Goal: Information Seeking & Learning: Compare options

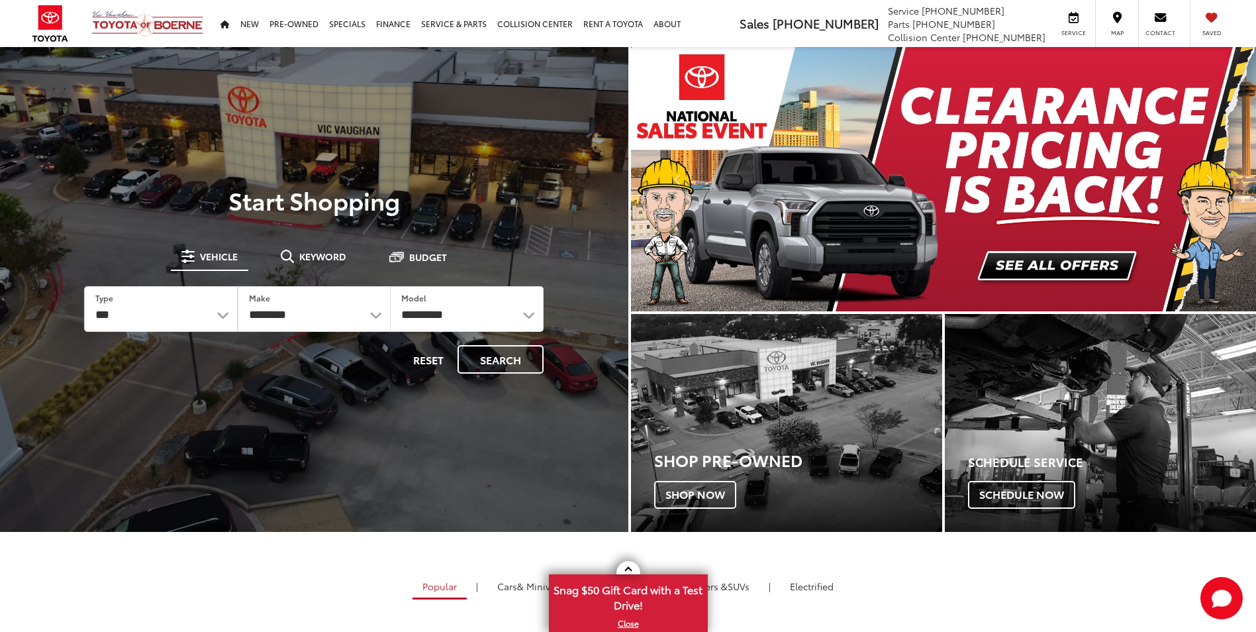
click at [1079, 262] on img "carousel slide number 1 of 2" at bounding box center [944, 179] width 626 height 264
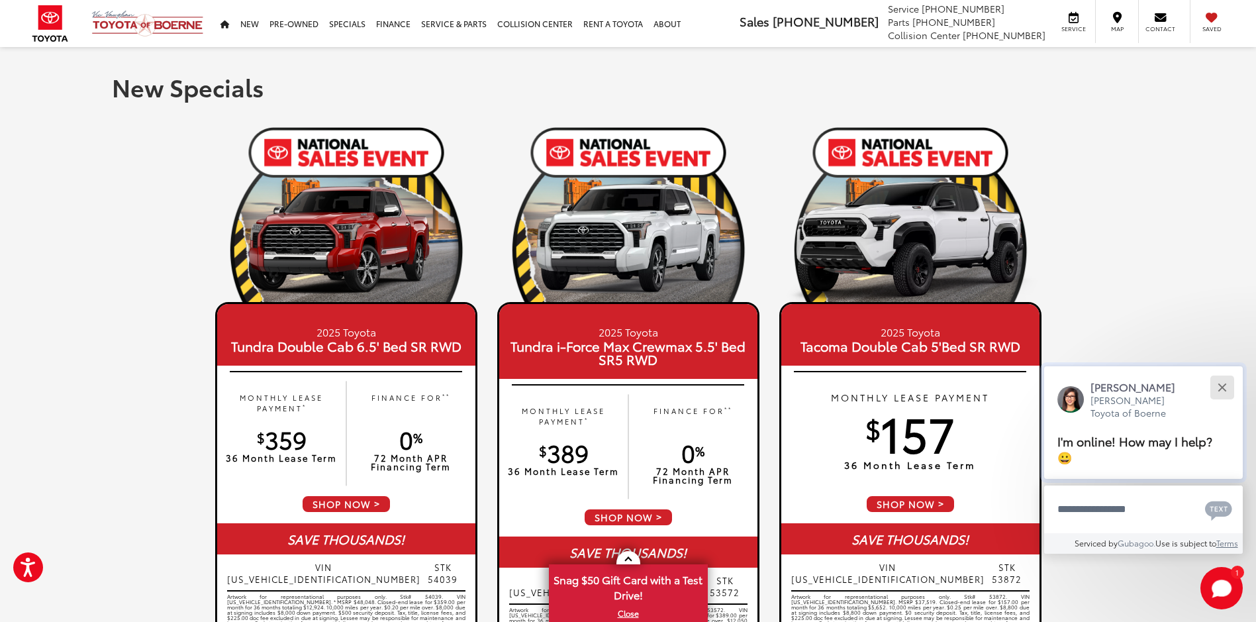
click at [1225, 389] on div "Close" at bounding box center [1222, 387] width 9 height 9
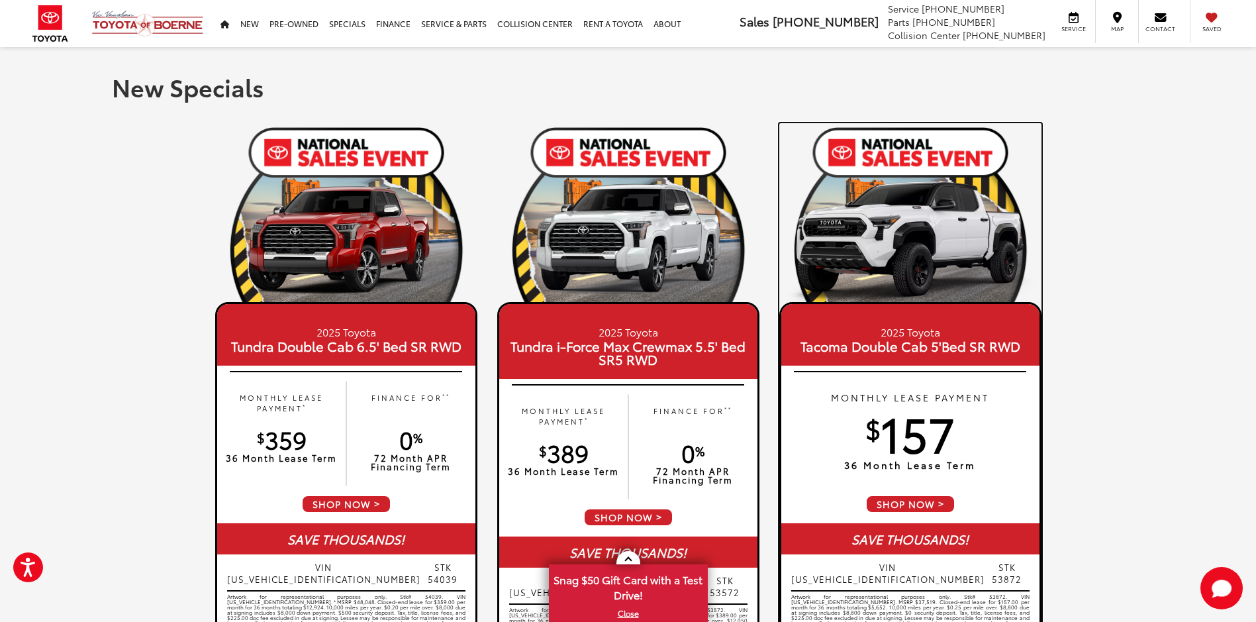
click at [923, 501] on span "SHOP NOW" at bounding box center [911, 504] width 90 height 19
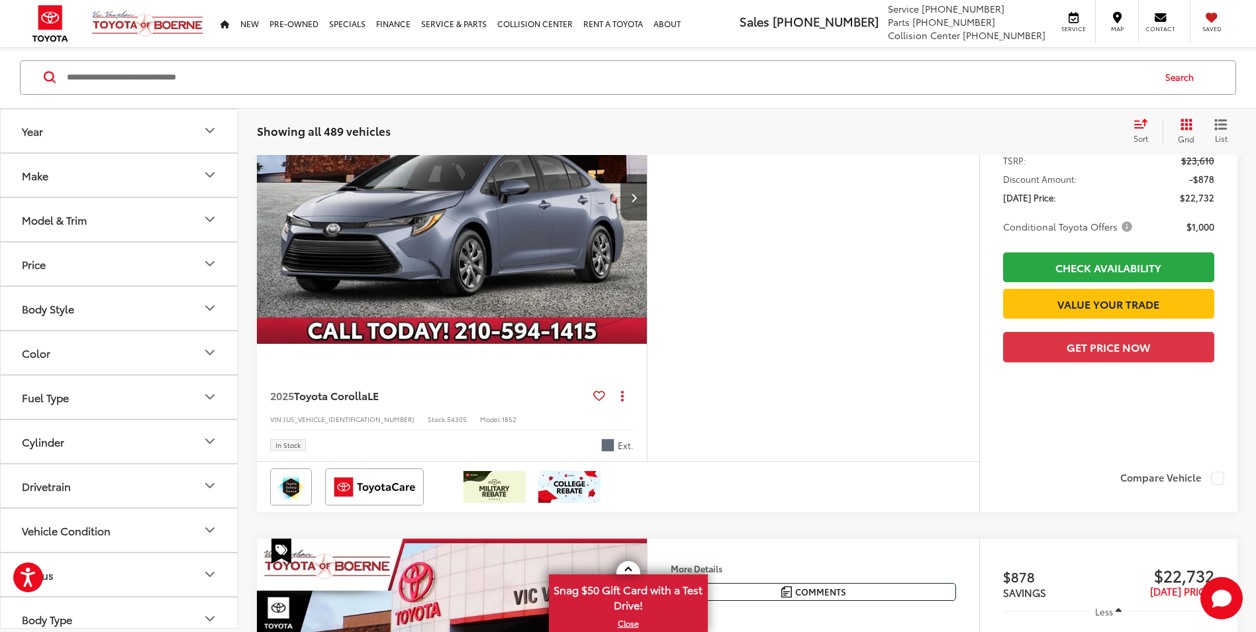
scroll to position [464, 0]
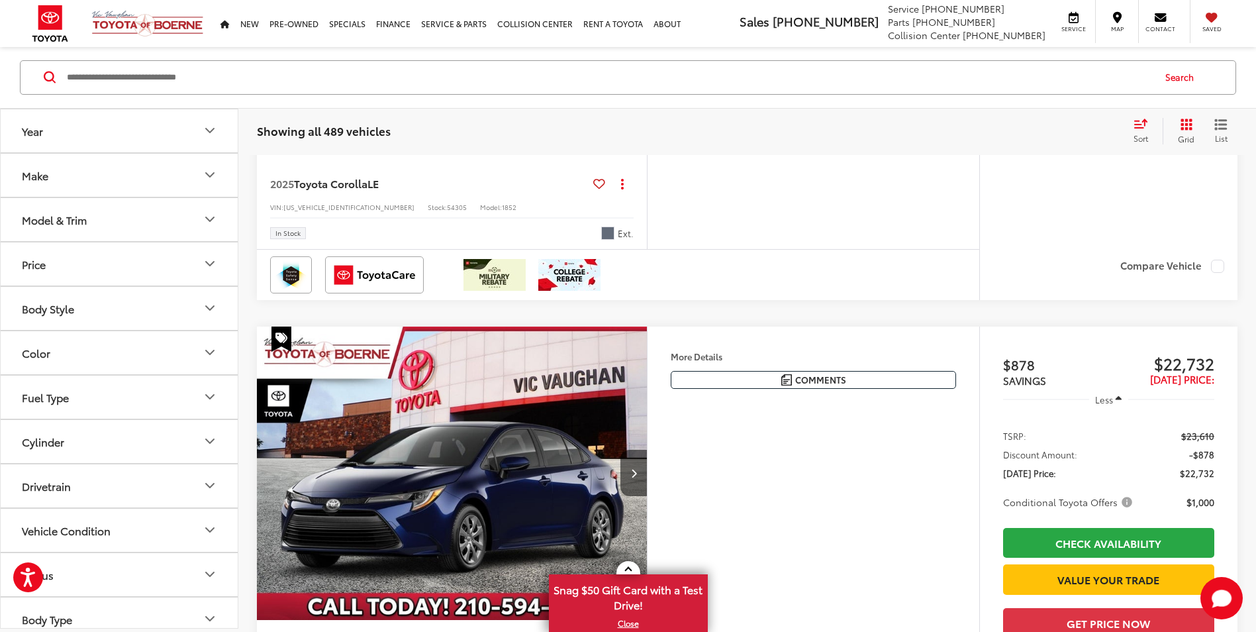
click at [207, 217] on icon "Model & Trim" at bounding box center [210, 220] width 16 height 16
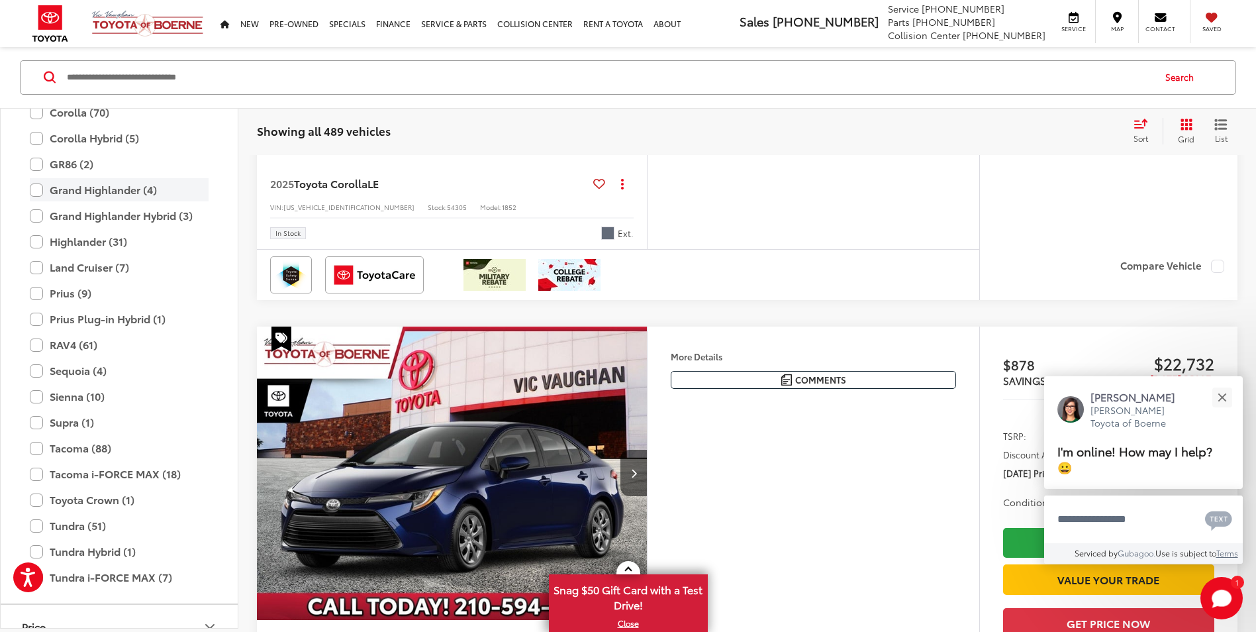
scroll to position [257, 0]
click at [39, 446] on label "Tacoma (88)" at bounding box center [119, 445] width 179 height 23
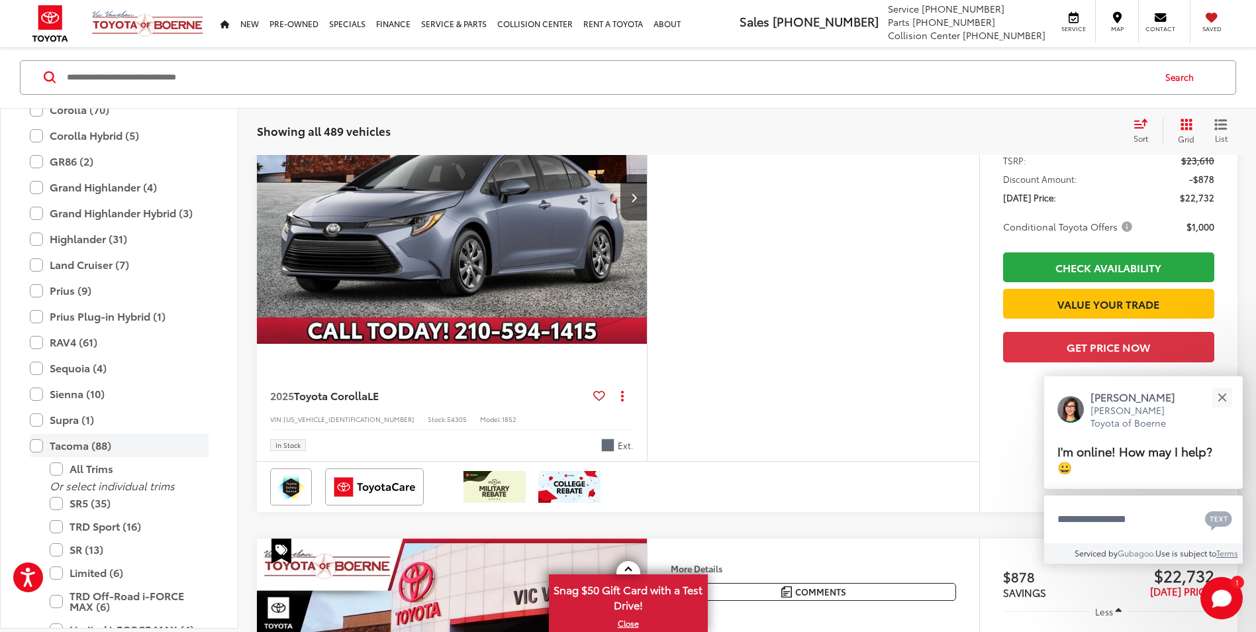
scroll to position [146, 0]
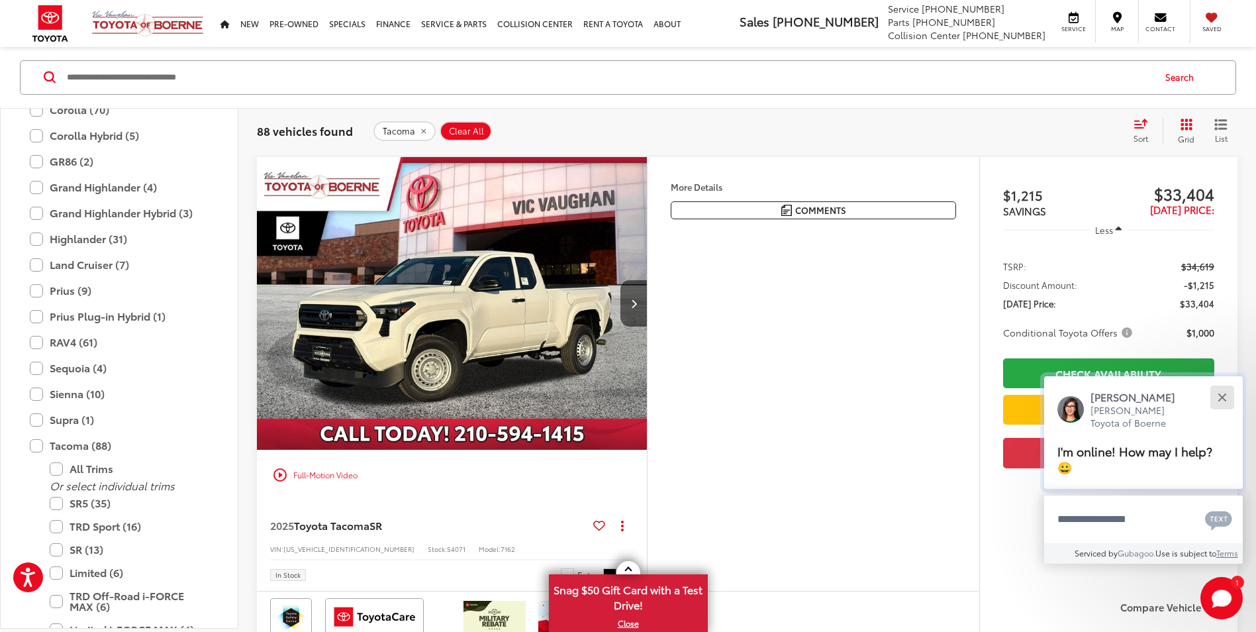
click at [1222, 398] on div "Close" at bounding box center [1222, 397] width 9 height 9
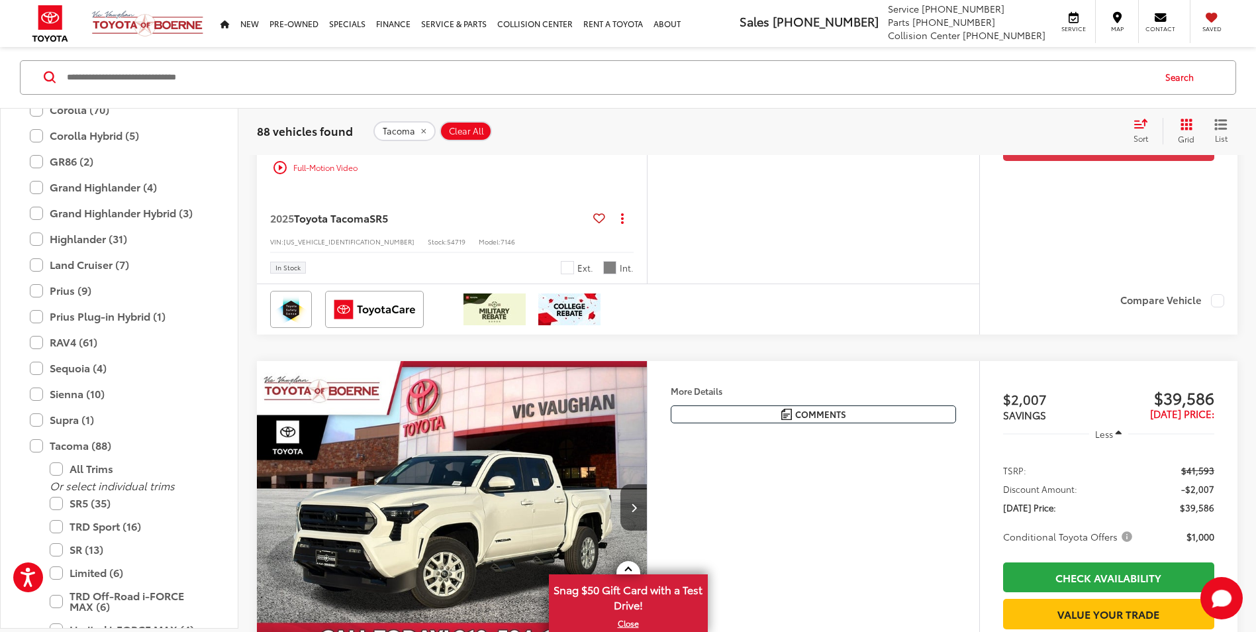
scroll to position [5576, 0]
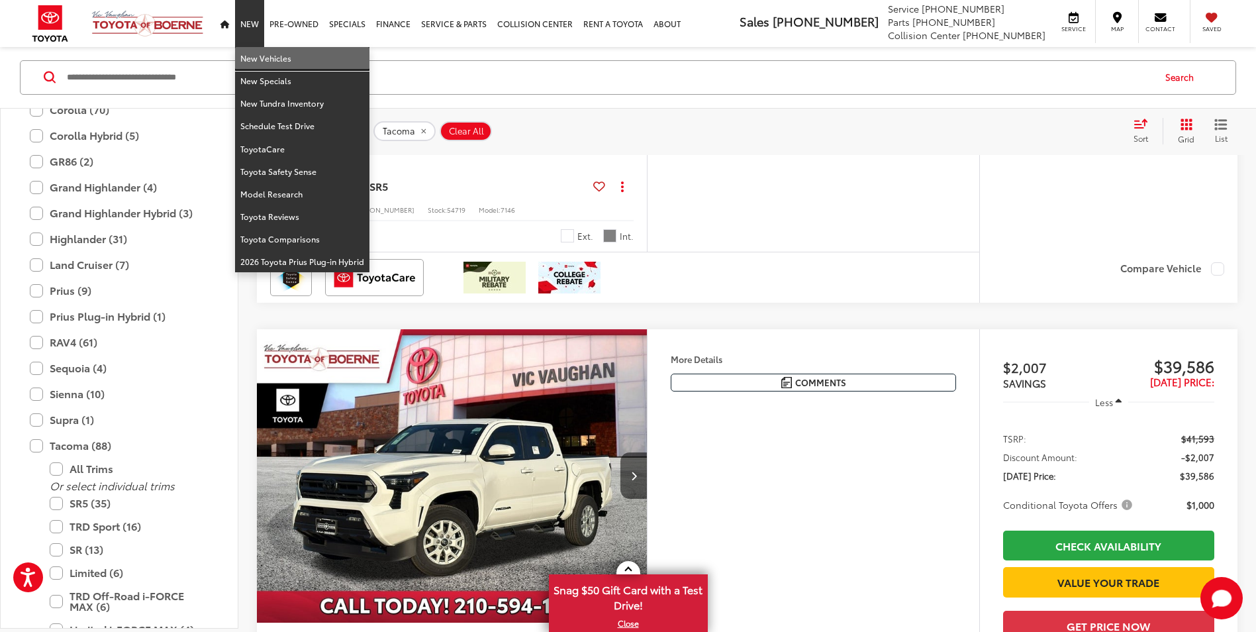
click at [256, 62] on link "New Vehicles" at bounding box center [302, 58] width 134 height 23
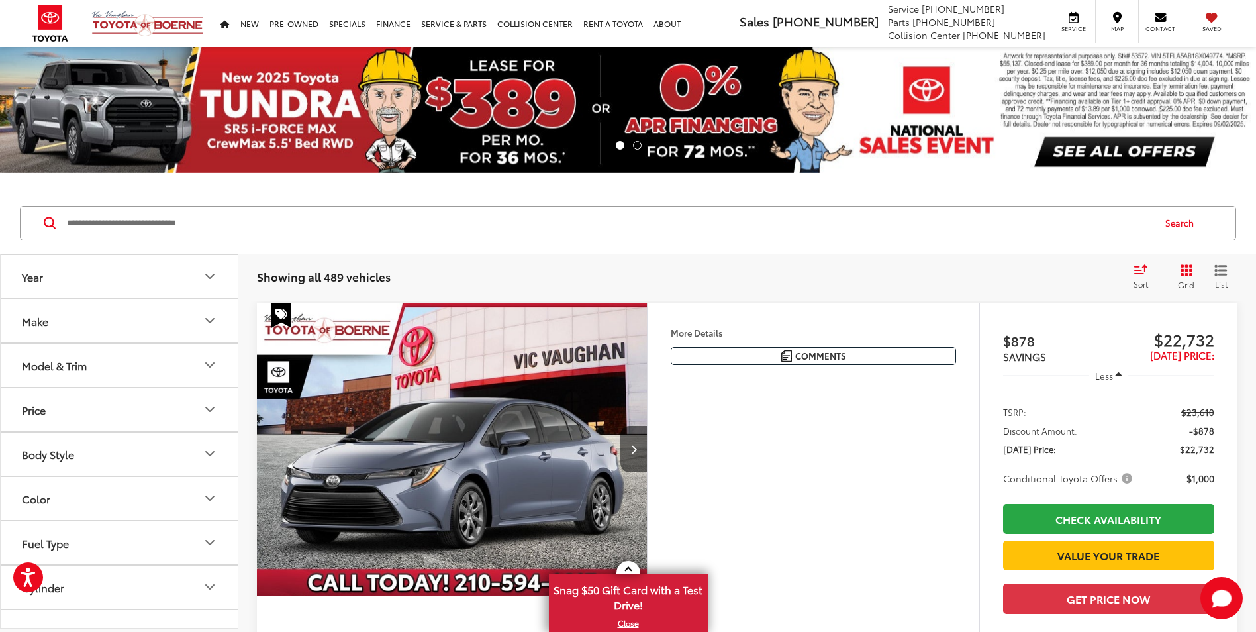
click at [209, 364] on icon "Model & Trim" at bounding box center [210, 365] width 16 height 16
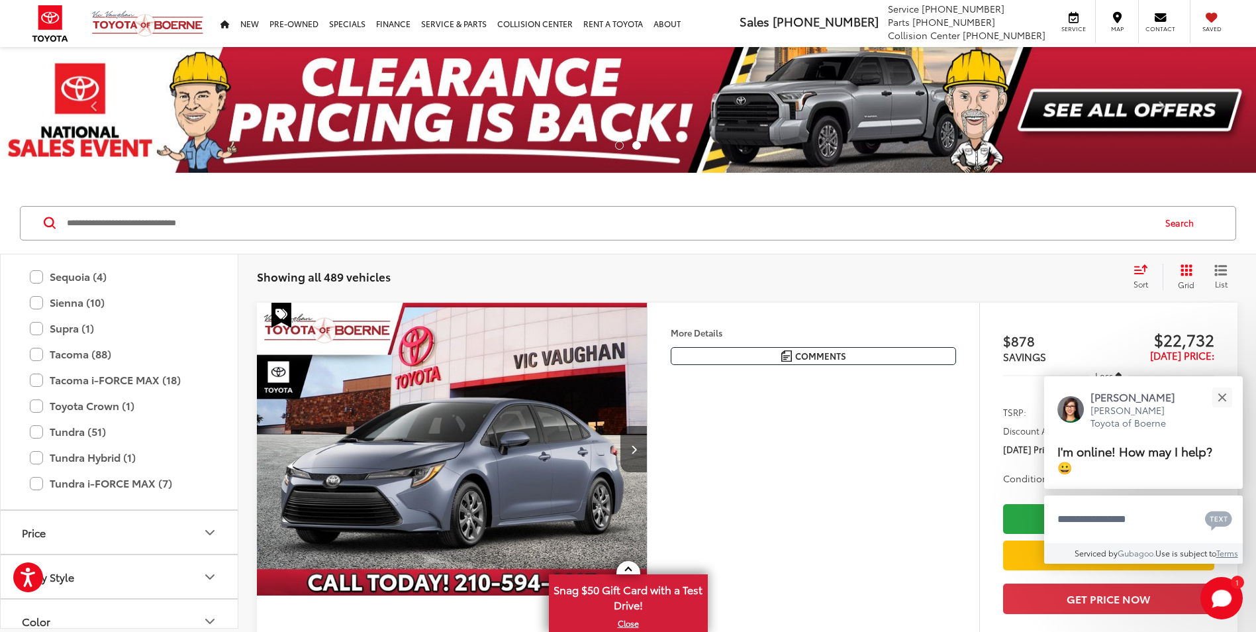
scroll to position [522, 0]
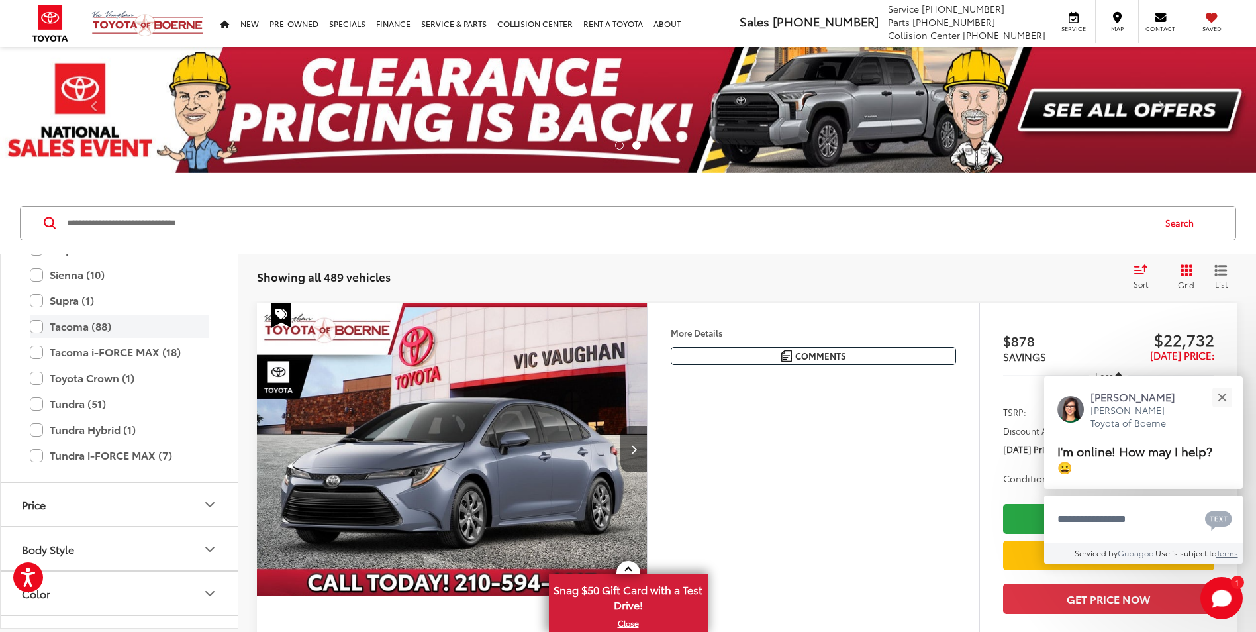
click at [37, 325] on label "Tacoma (88)" at bounding box center [119, 326] width 179 height 23
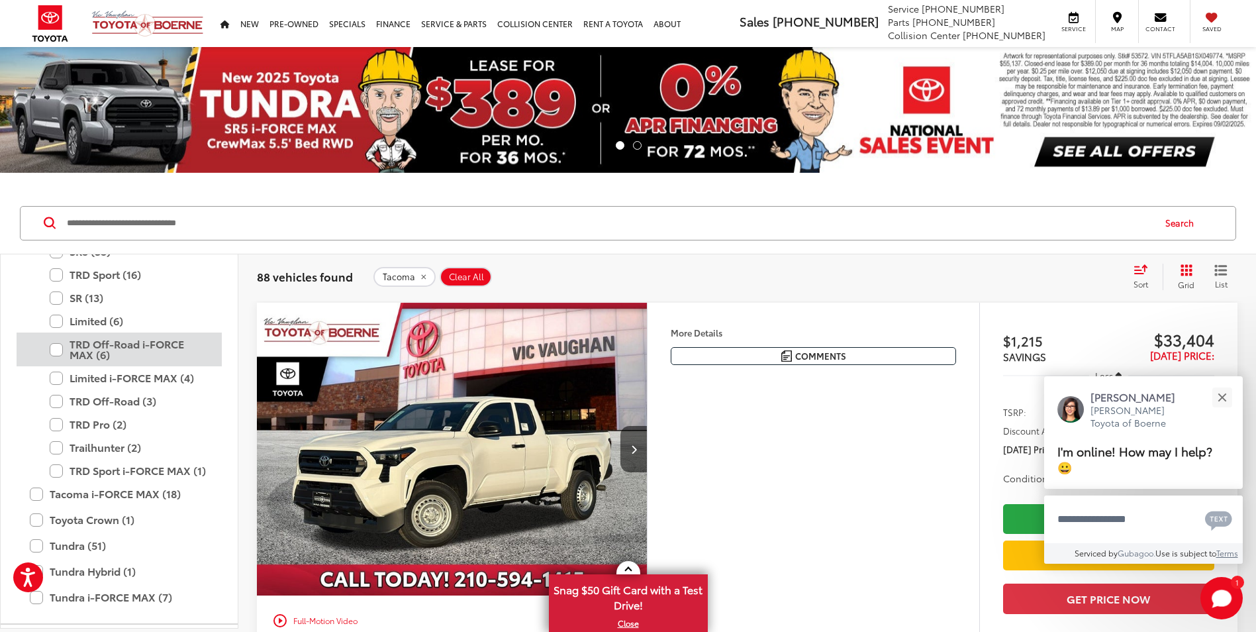
scroll to position [588, 0]
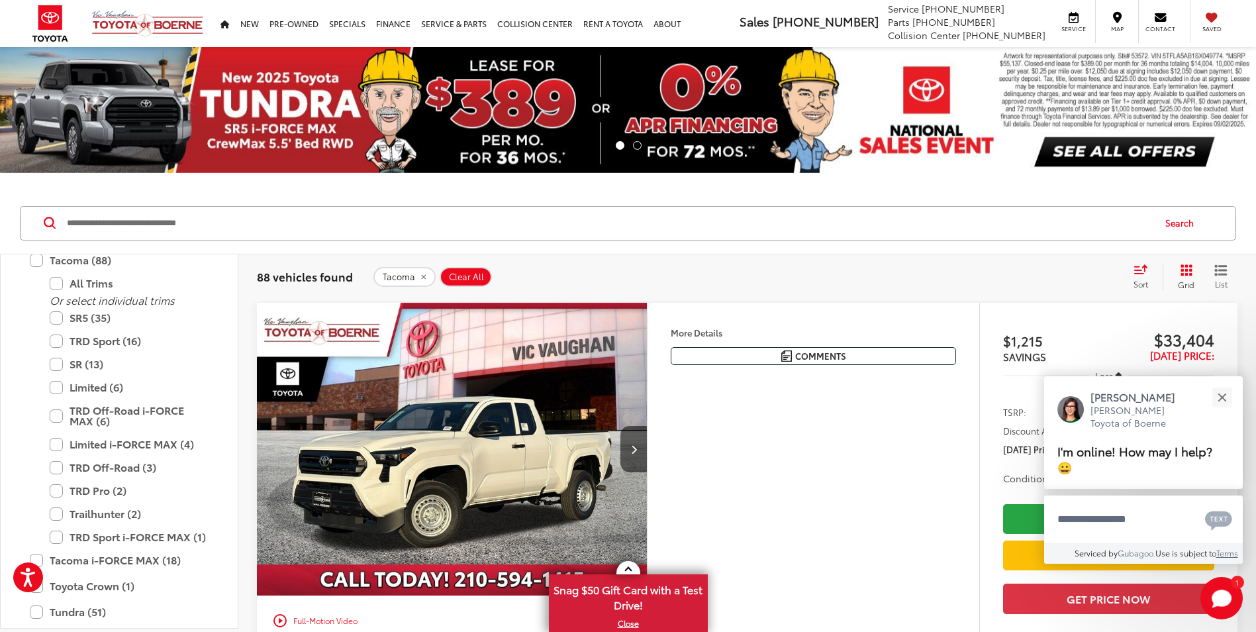
click at [1138, 269] on icon "Select sort value" at bounding box center [1141, 269] width 15 height 10
click at [1101, 336] on span "Low to High" at bounding box center [1098, 332] width 60 height 15
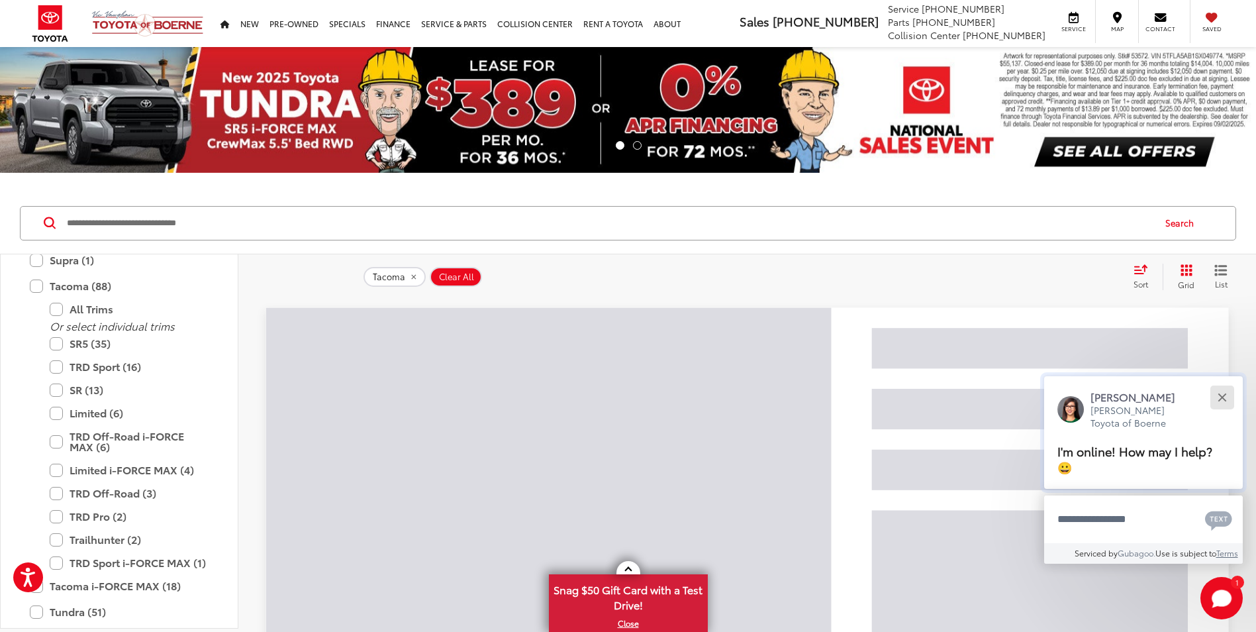
click at [1222, 403] on button "Close" at bounding box center [1222, 397] width 28 height 28
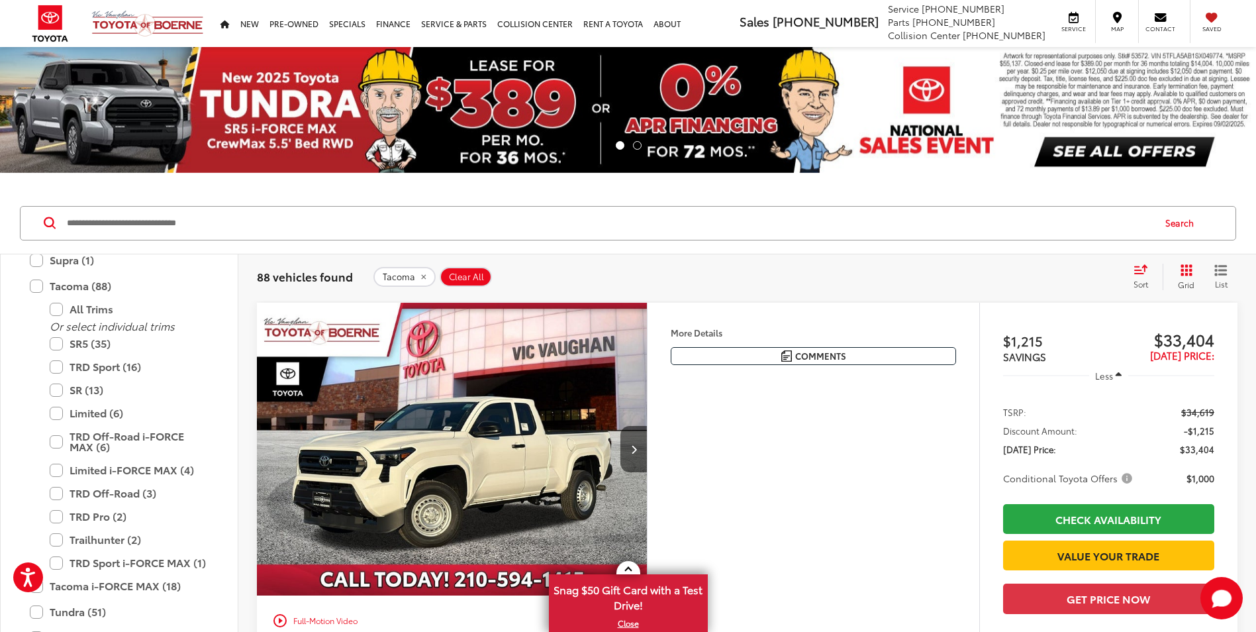
scroll to position [132, 0]
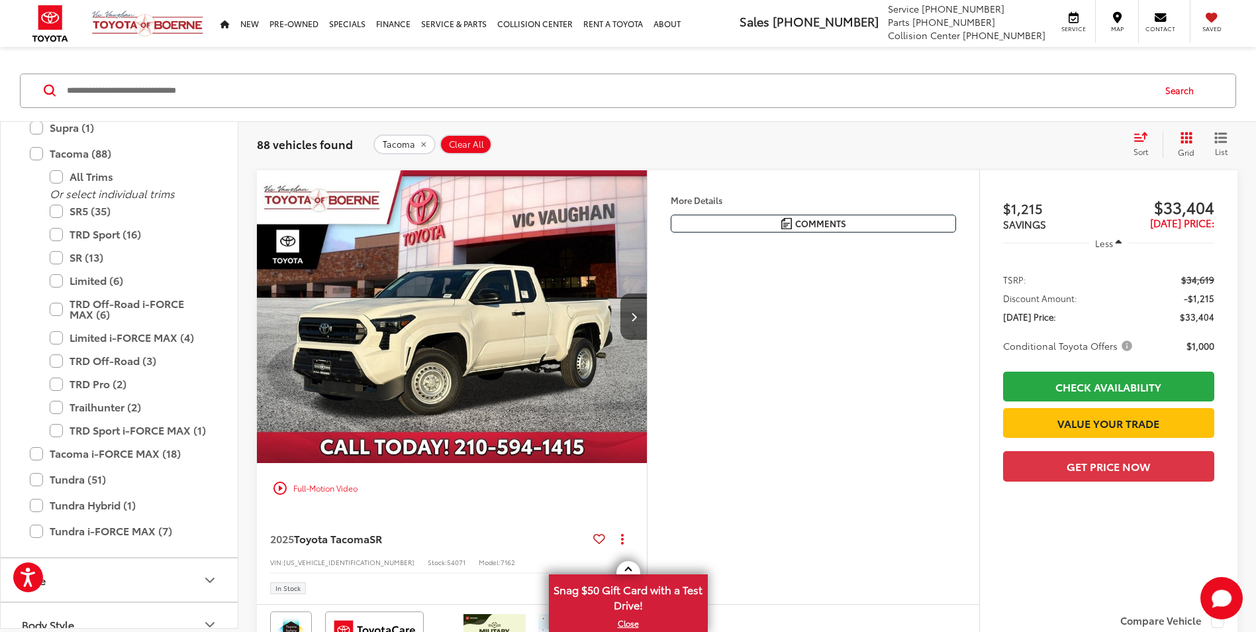
click at [554, 304] on img "2025 Toyota Tacoma SR 0" at bounding box center [452, 317] width 392 height 294
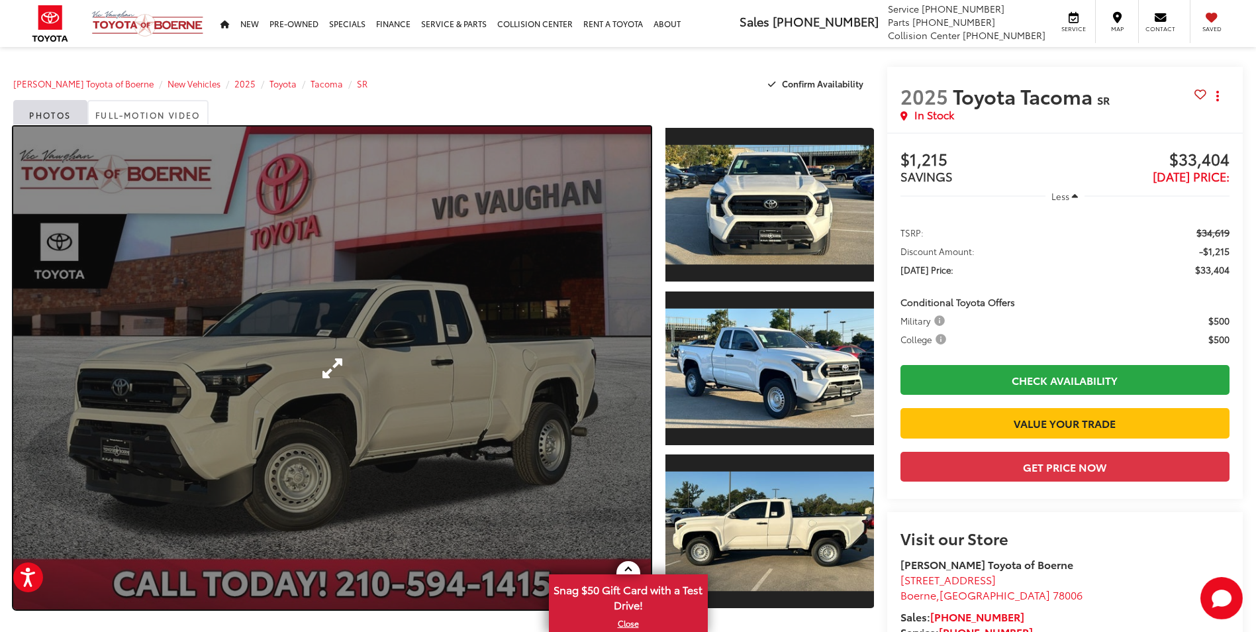
click at [338, 366] on link "Expand Photo 0" at bounding box center [332, 367] width 638 height 483
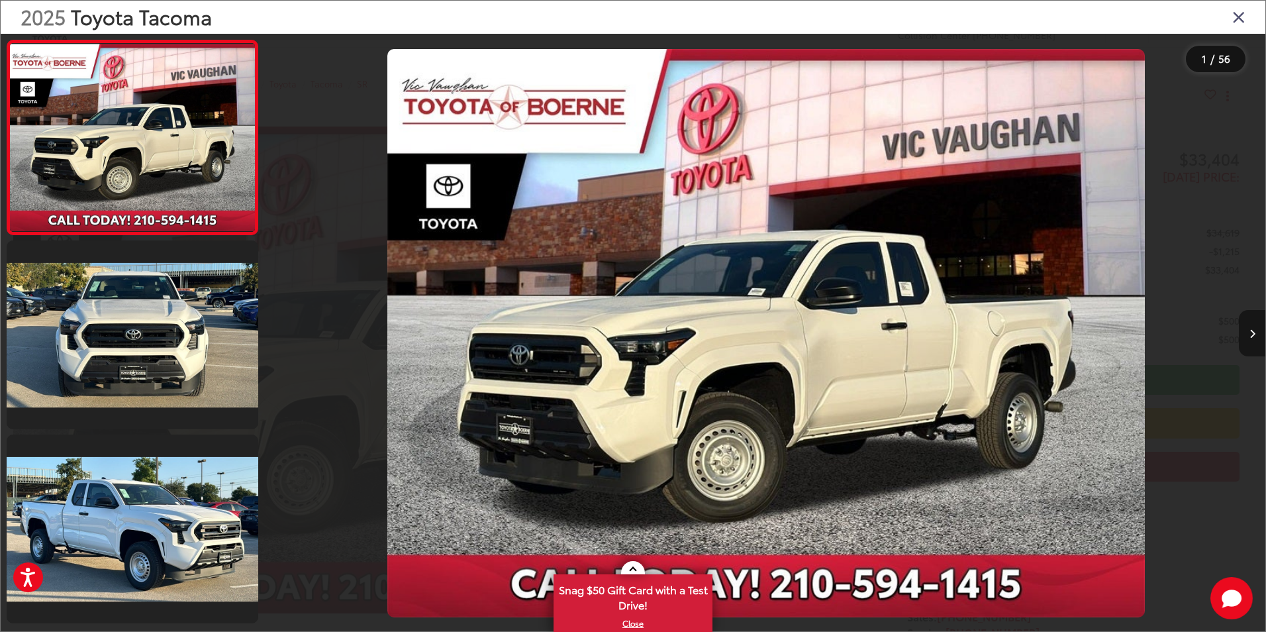
click at [1252, 336] on icon "Next image" at bounding box center [1253, 333] width 6 height 9
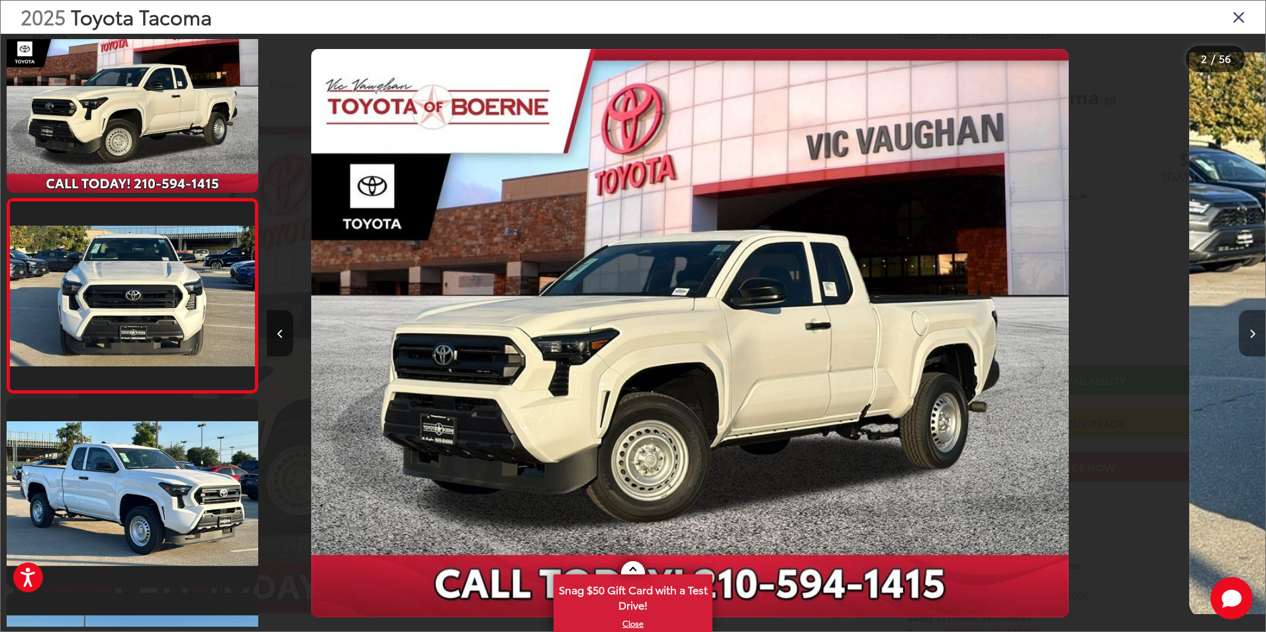
scroll to position [37, 0]
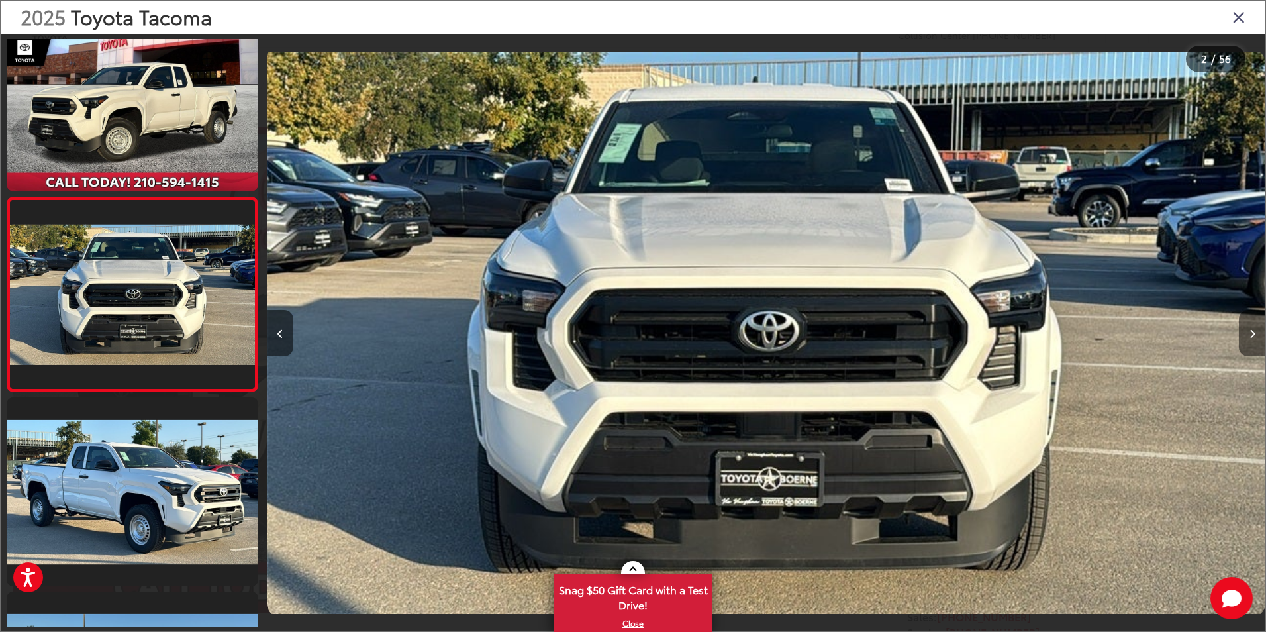
click at [1252, 336] on icon "Next image" at bounding box center [1253, 333] width 6 height 9
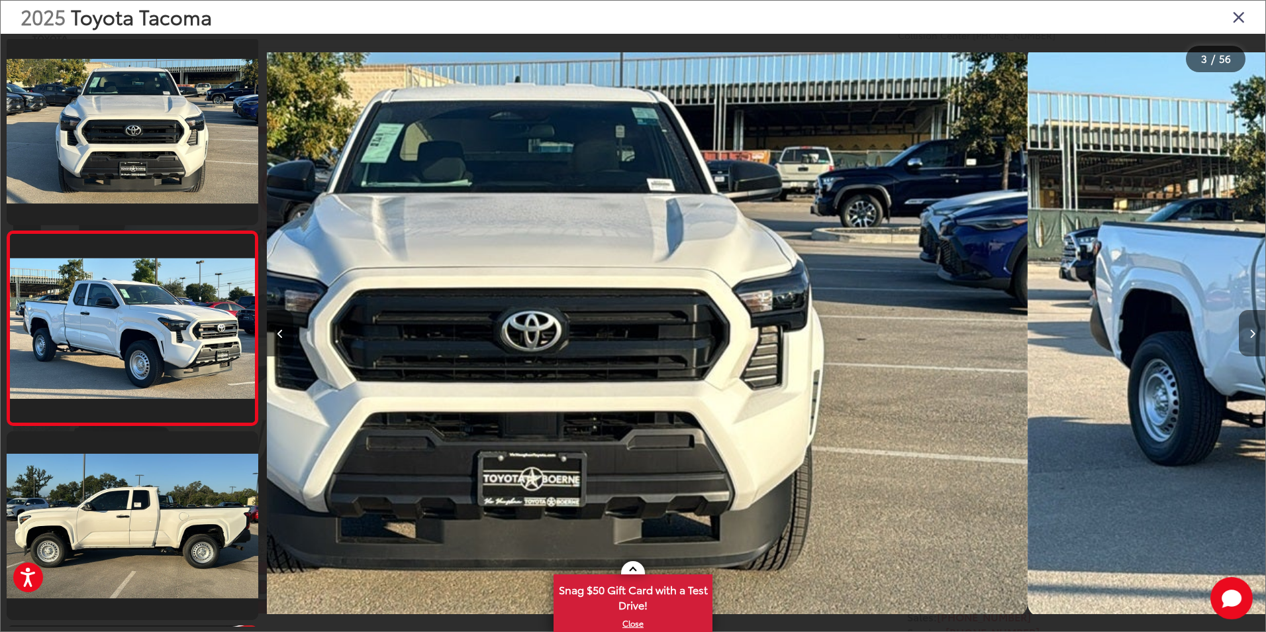
scroll to position [231, 0]
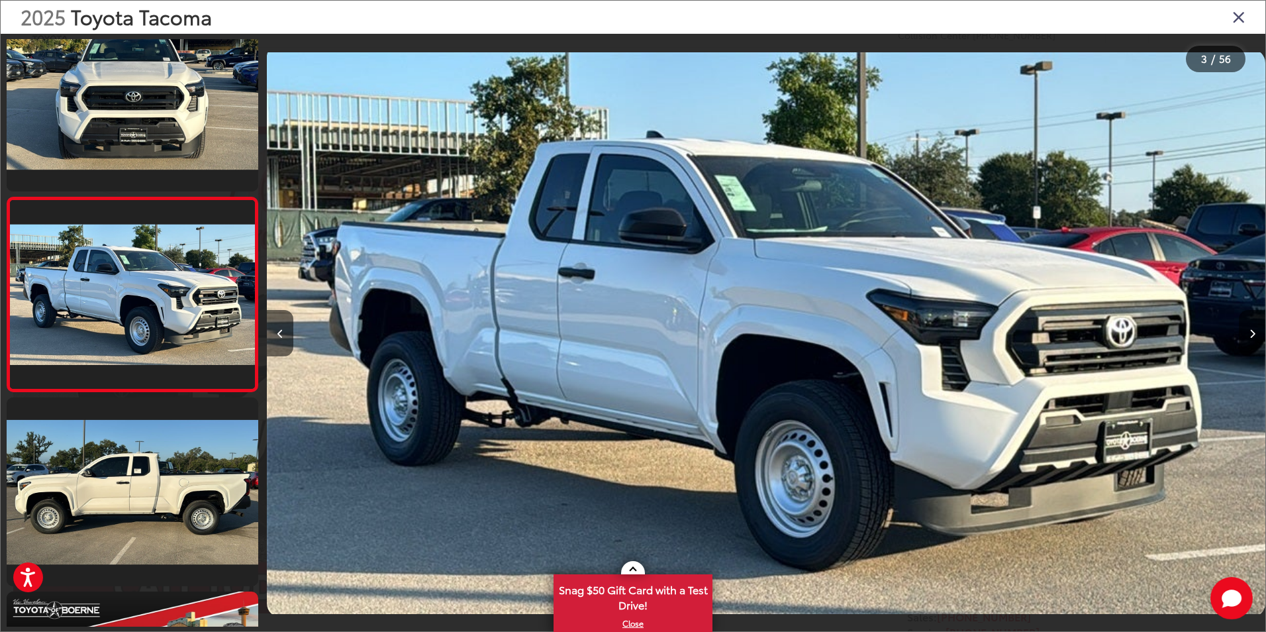
click at [1252, 336] on icon "Next image" at bounding box center [1253, 333] width 6 height 9
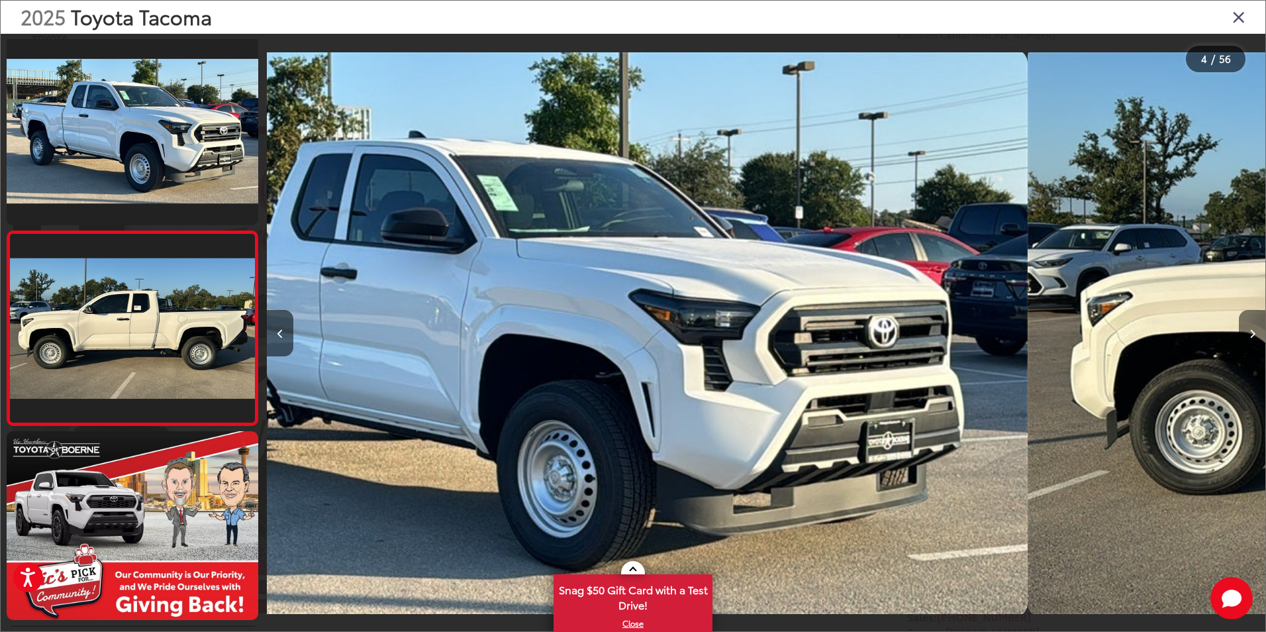
scroll to position [425, 0]
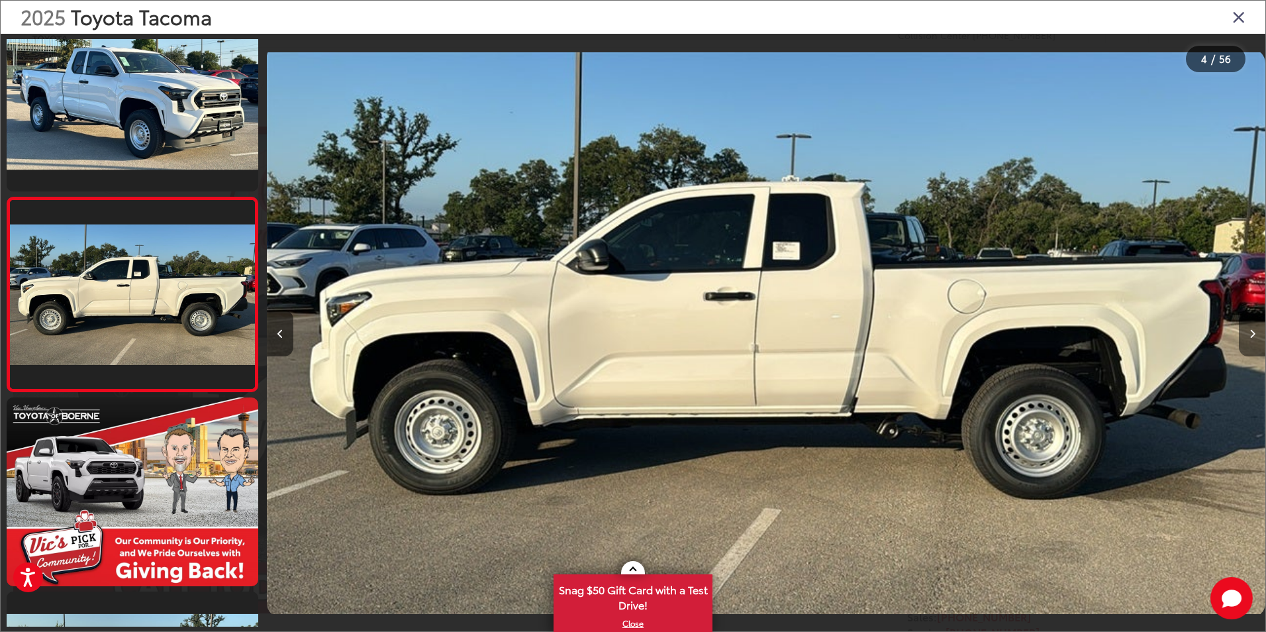
click at [1252, 336] on icon "Next image" at bounding box center [1253, 333] width 6 height 9
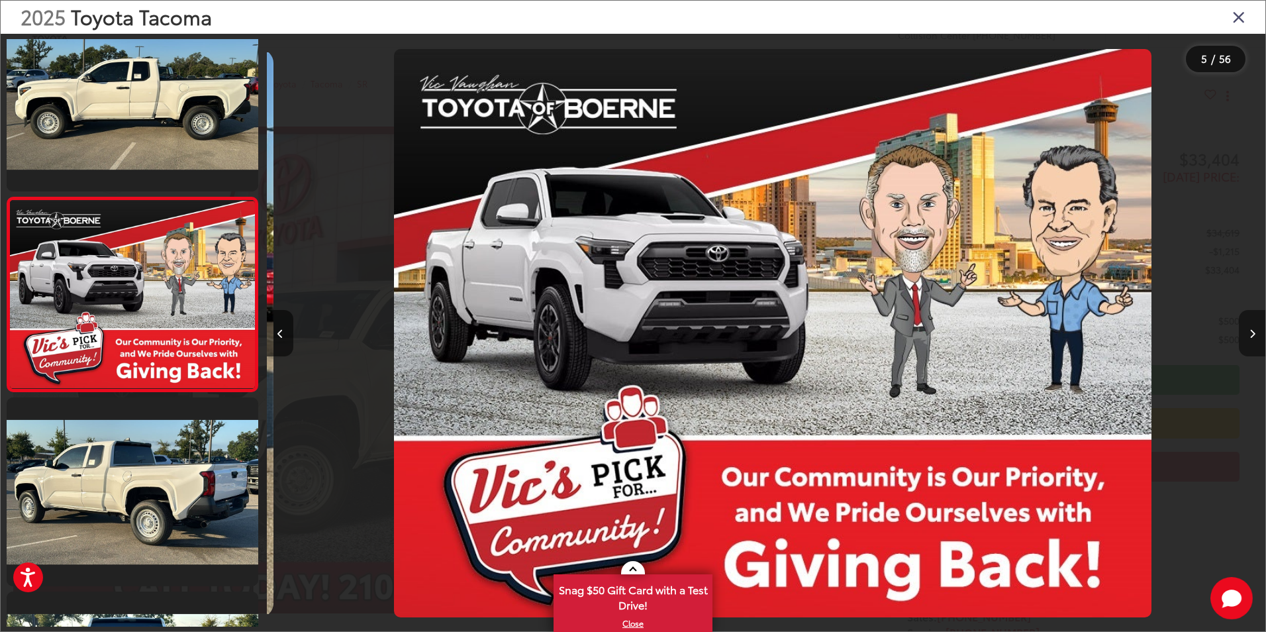
scroll to position [0, 3995]
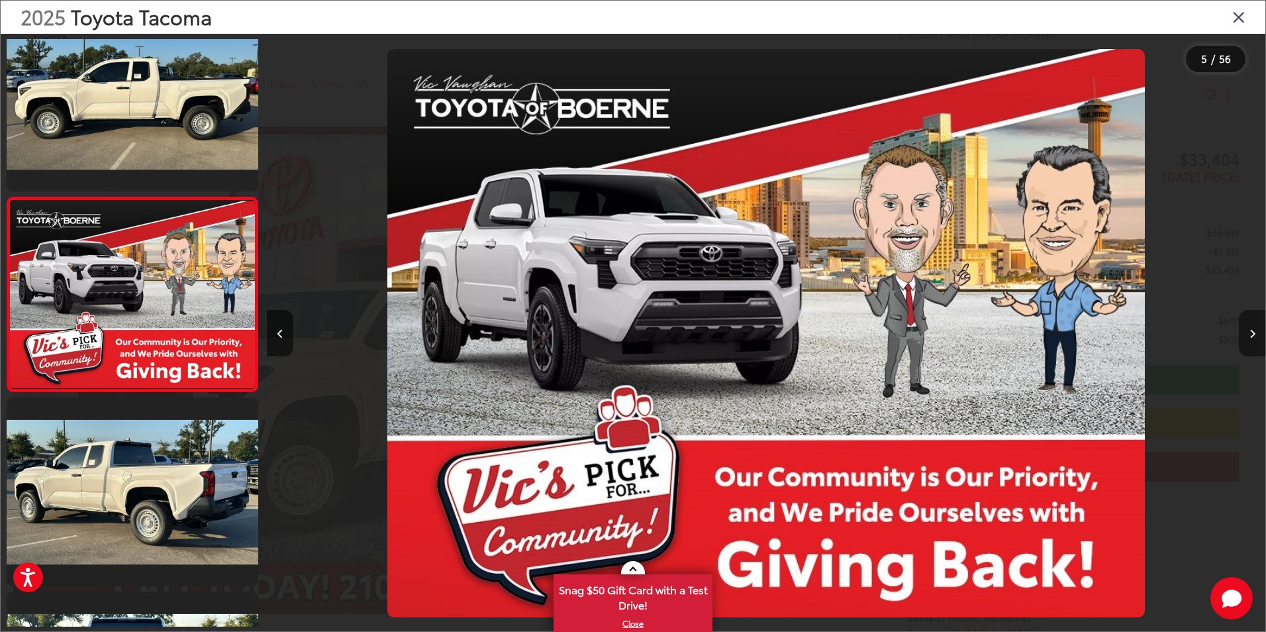
click at [1252, 336] on icon "Next image" at bounding box center [1253, 333] width 6 height 9
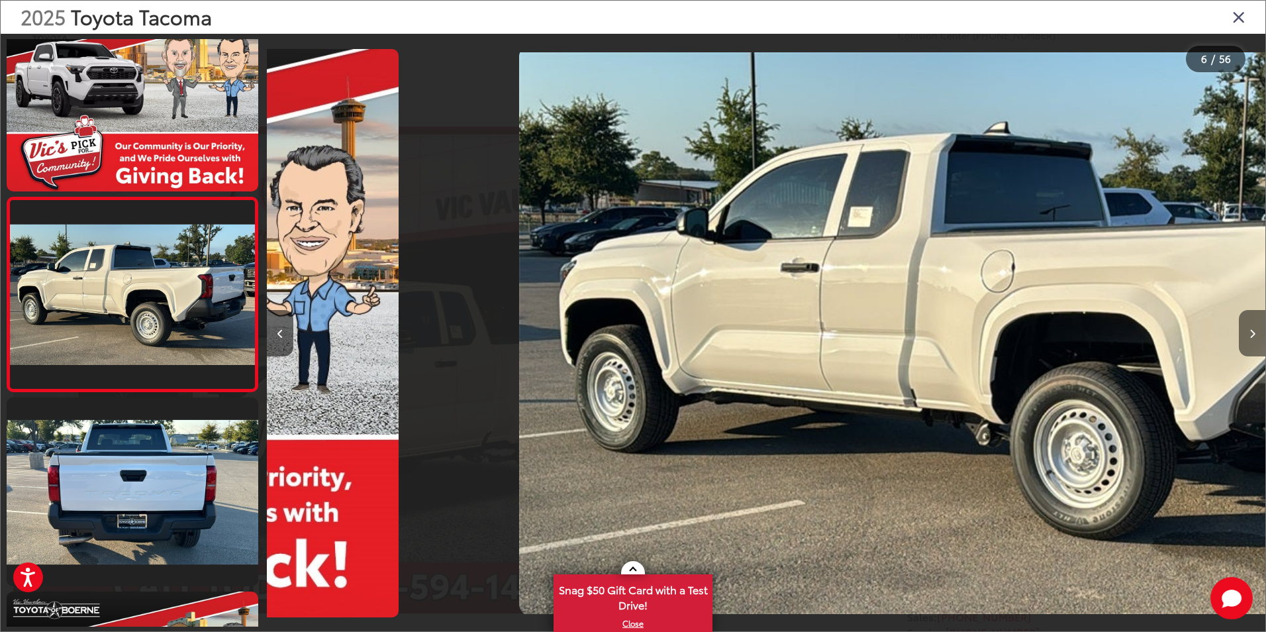
scroll to position [0, 4993]
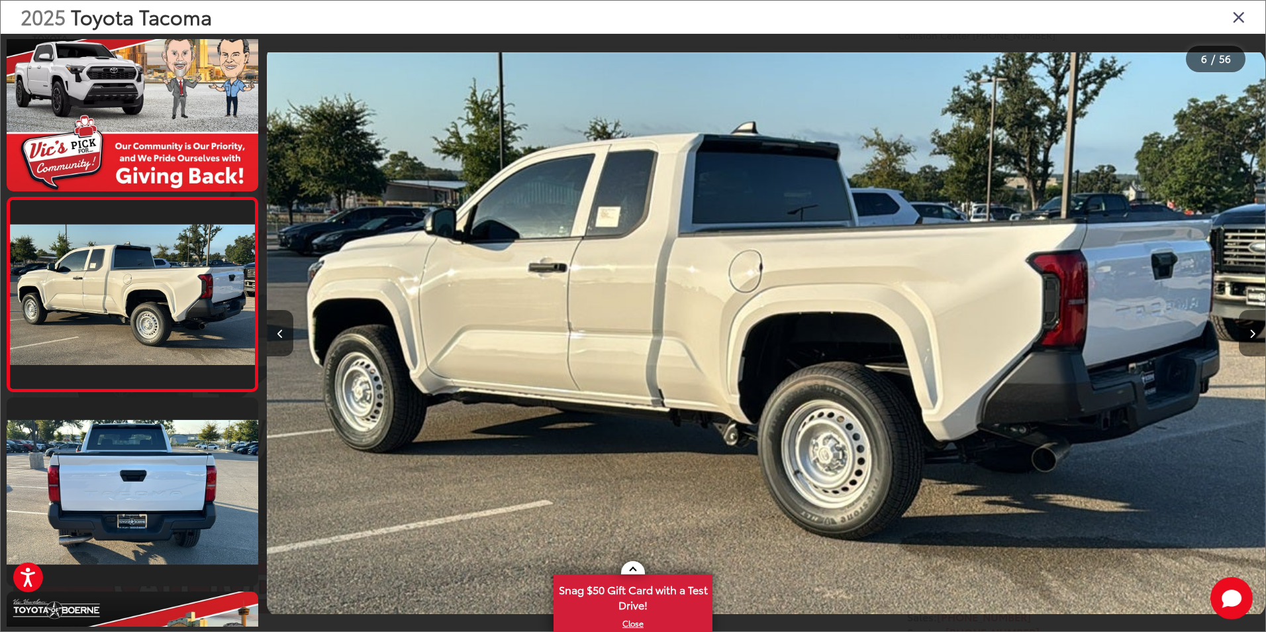
click at [1252, 336] on icon "Next image" at bounding box center [1253, 333] width 6 height 9
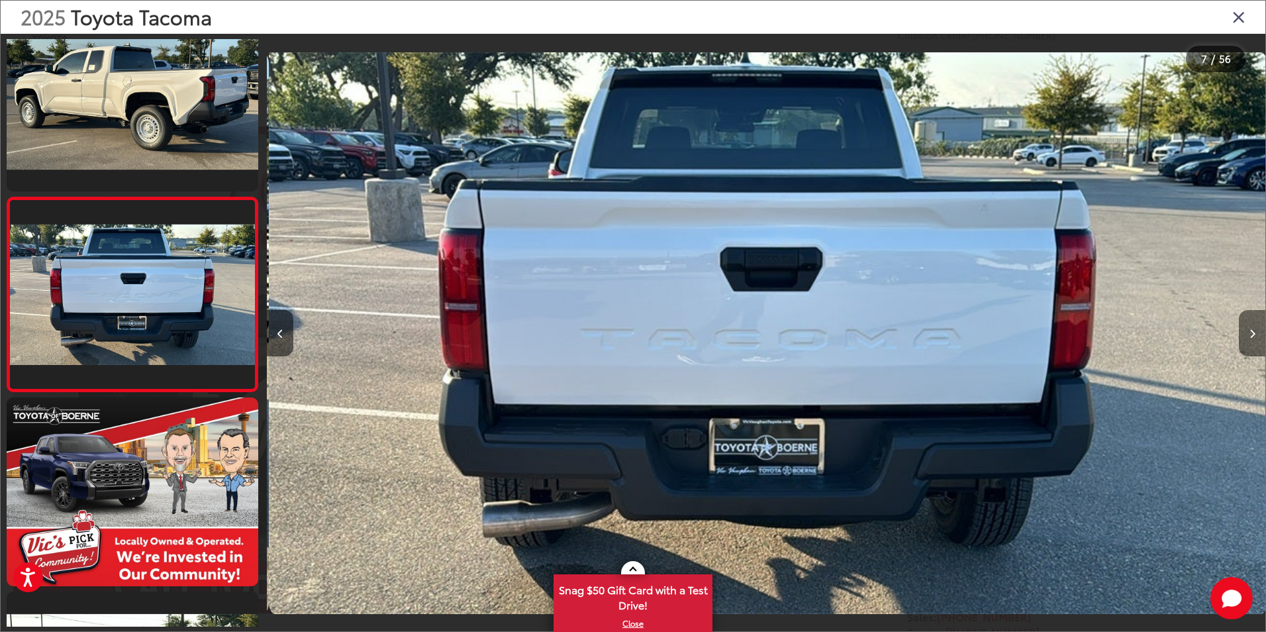
scroll to position [0, 5992]
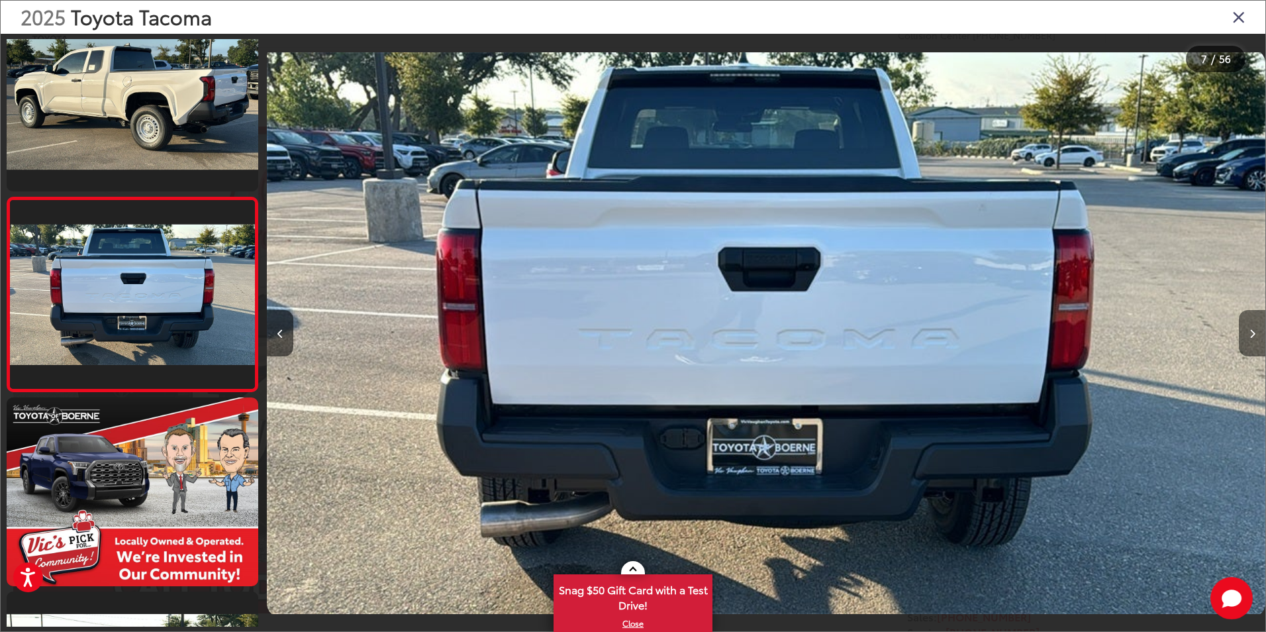
click at [1252, 336] on icon "Next image" at bounding box center [1253, 333] width 6 height 9
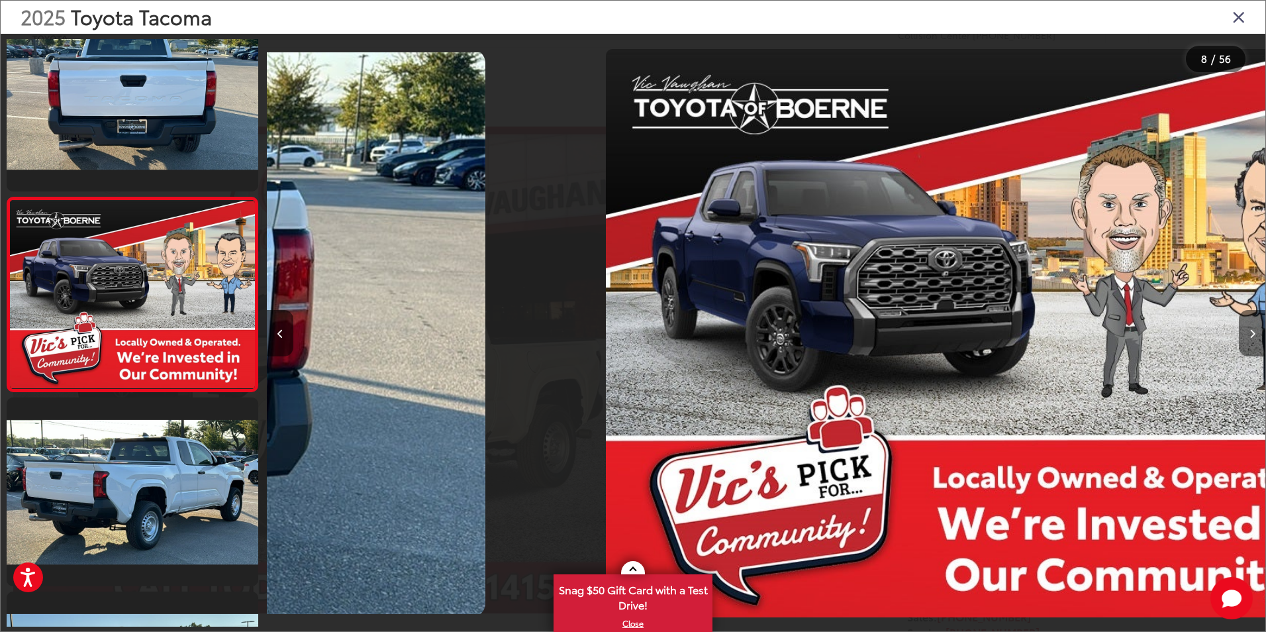
scroll to position [0, 6991]
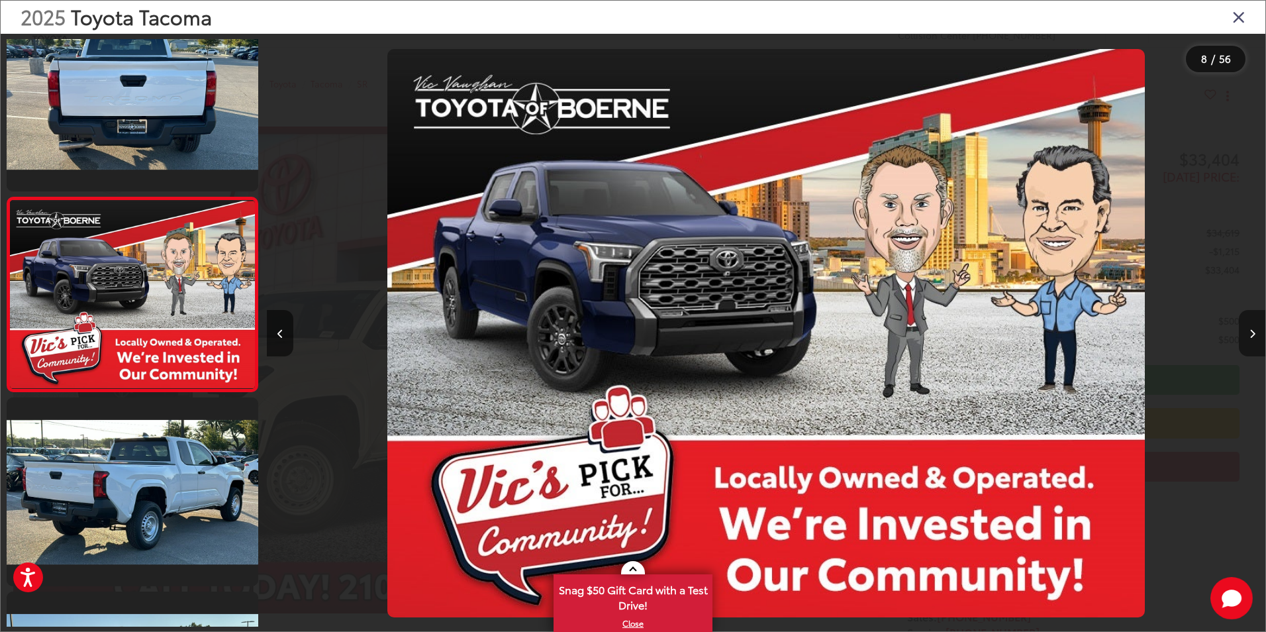
click at [1252, 336] on icon "Next image" at bounding box center [1253, 333] width 6 height 9
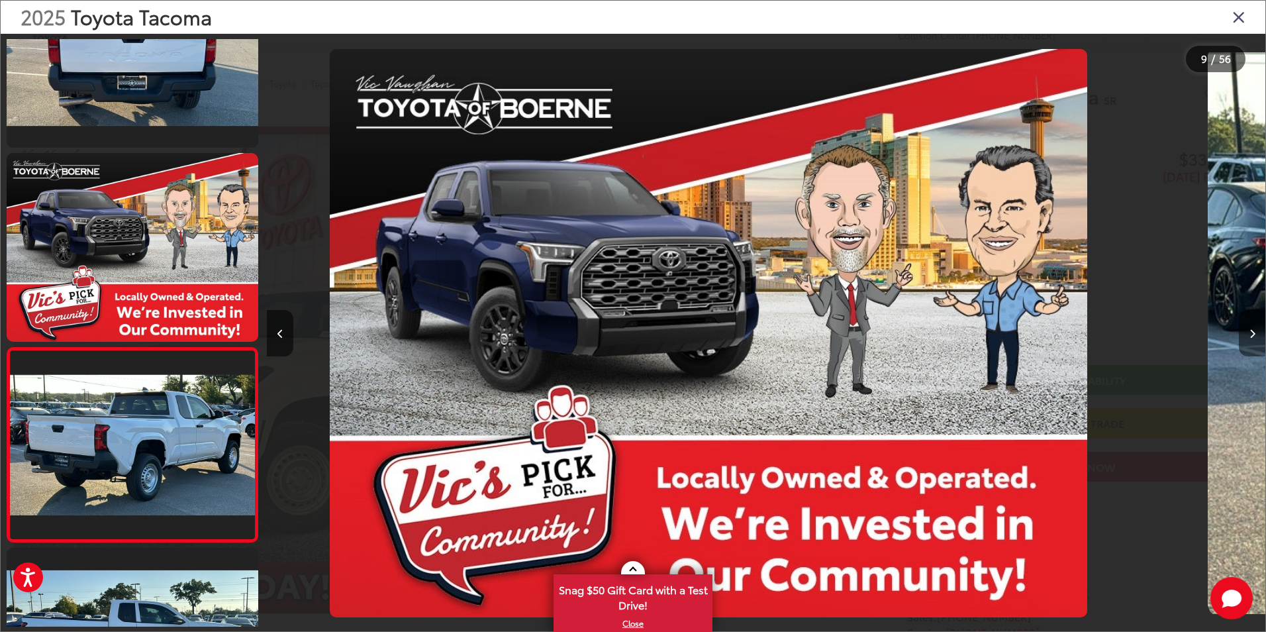
scroll to position [0, 0]
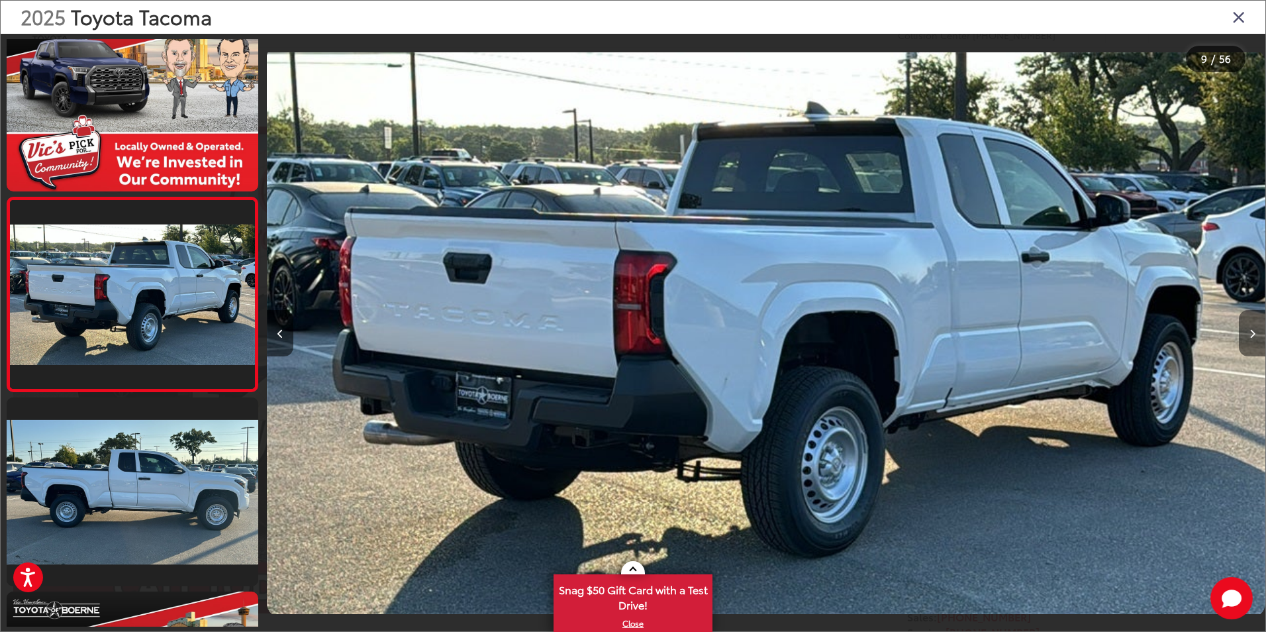
click at [1252, 336] on icon "Next image" at bounding box center [1253, 333] width 6 height 9
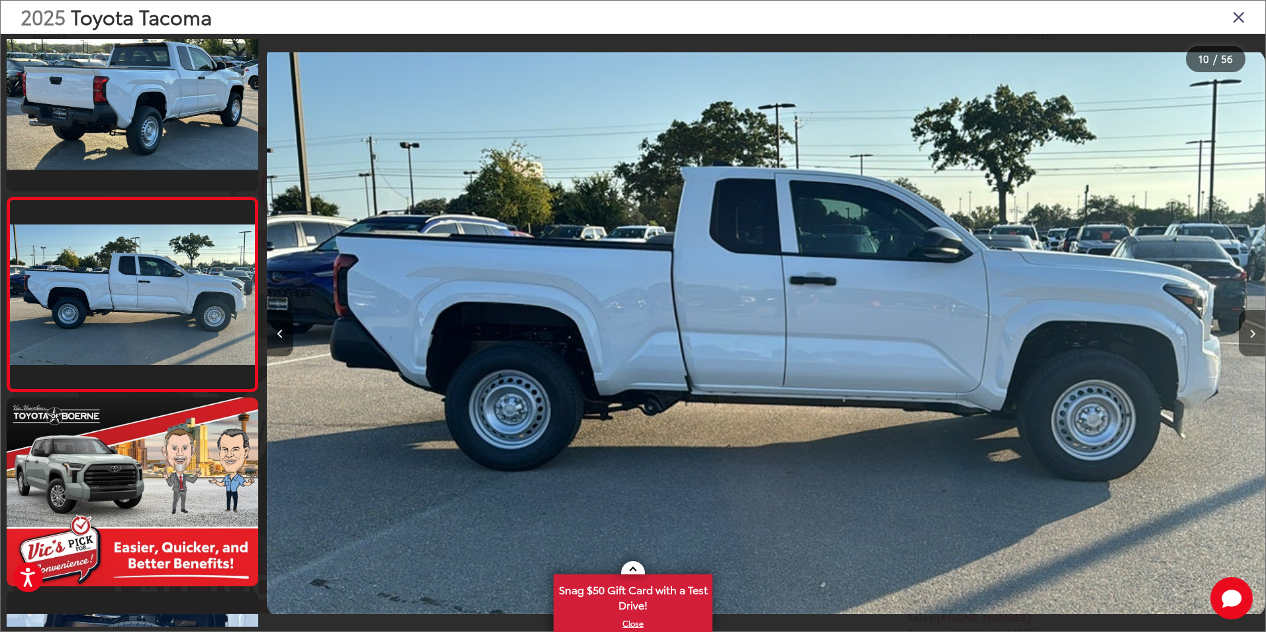
click at [1252, 336] on icon "Next image" at bounding box center [1253, 333] width 6 height 9
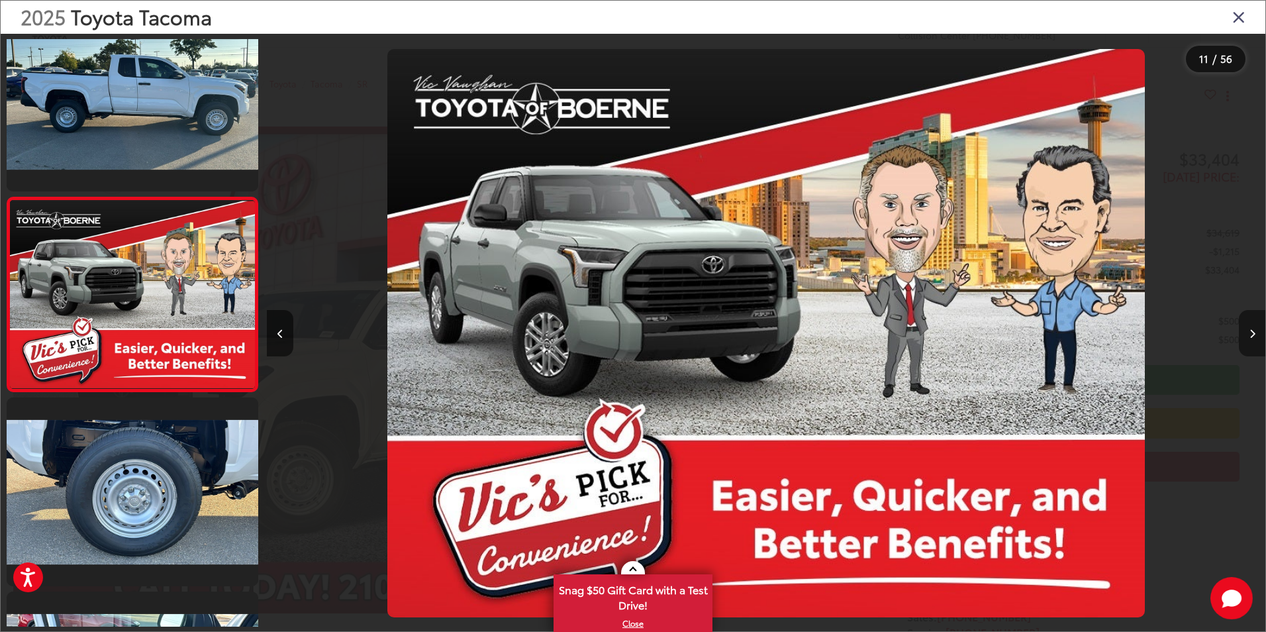
click at [1252, 336] on icon "Next image" at bounding box center [1253, 333] width 6 height 9
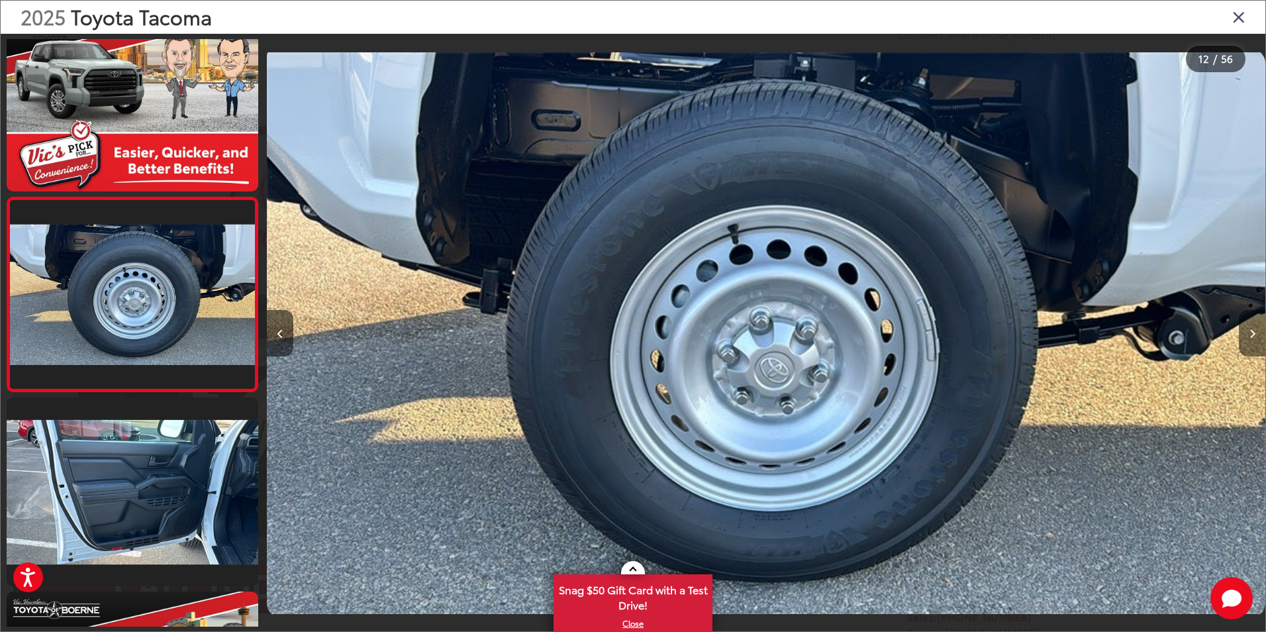
click at [1252, 336] on icon "Next image" at bounding box center [1253, 333] width 6 height 9
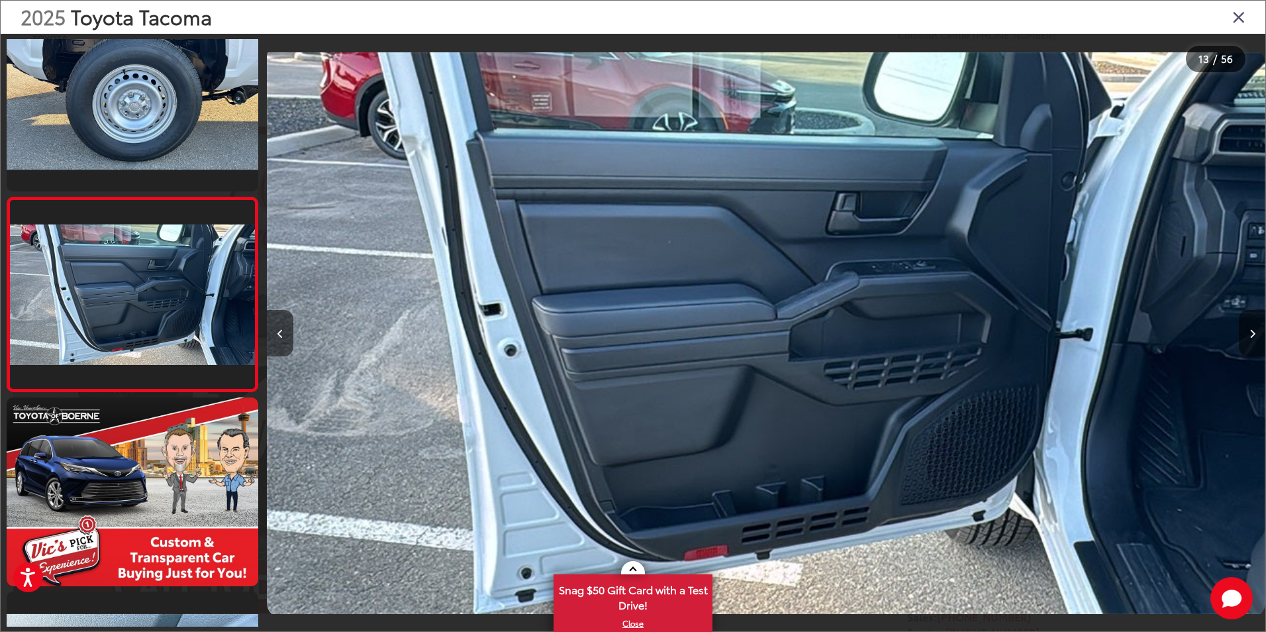
click at [1252, 336] on icon "Next image" at bounding box center [1253, 333] width 6 height 9
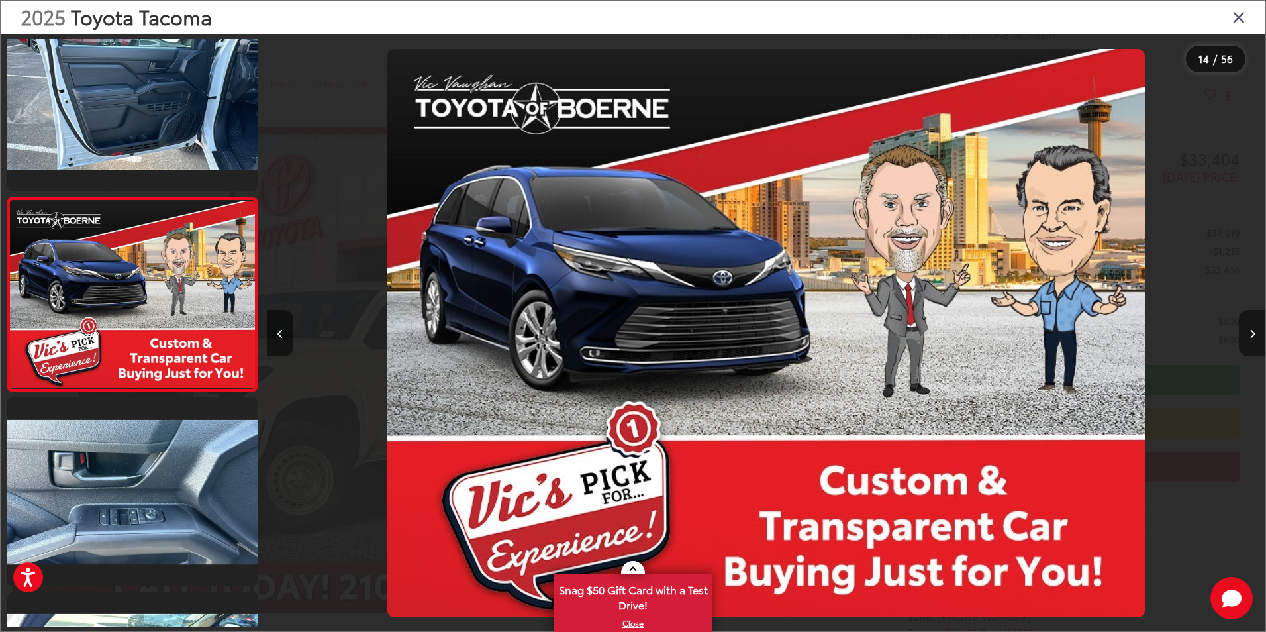
click at [1252, 336] on icon "Next image" at bounding box center [1253, 333] width 6 height 9
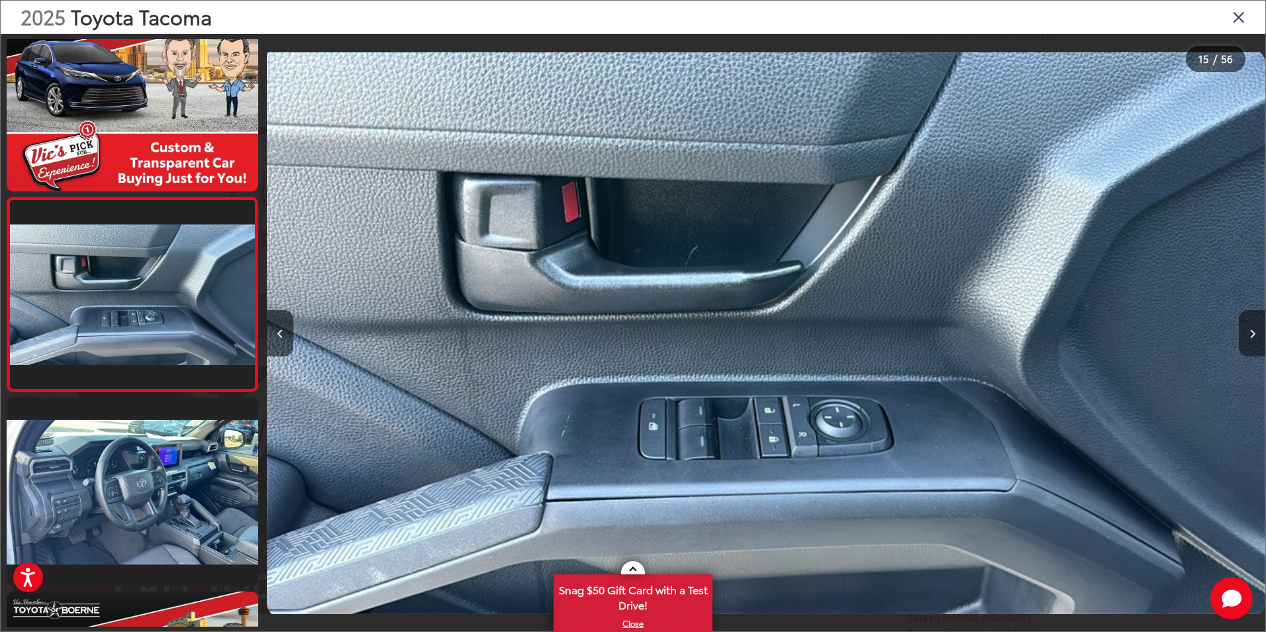
click at [1252, 336] on icon "Next image" at bounding box center [1253, 333] width 6 height 9
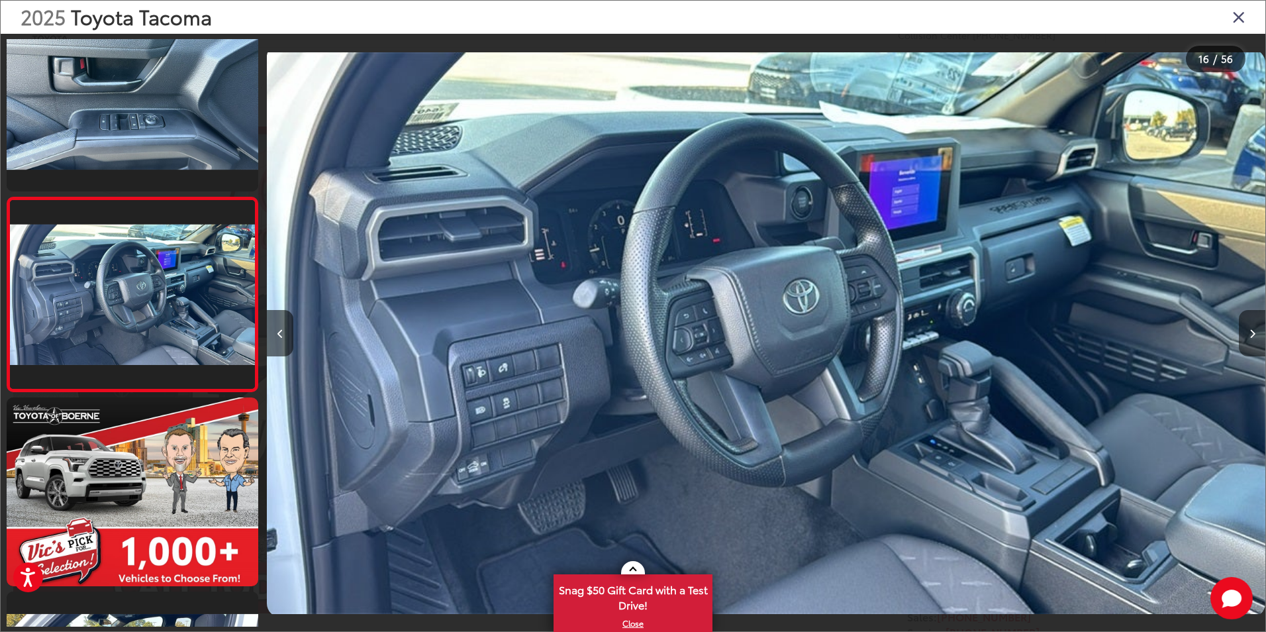
click at [1252, 336] on icon "Next image" at bounding box center [1253, 333] width 6 height 9
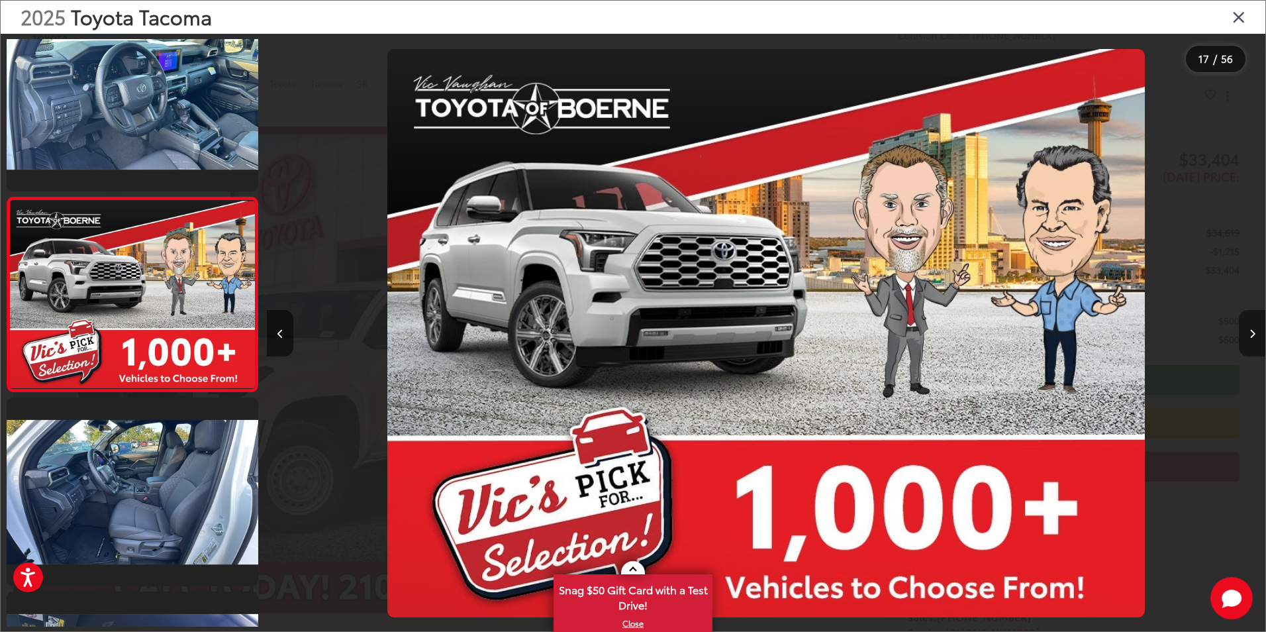
click at [1252, 336] on icon "Next image" at bounding box center [1253, 333] width 6 height 9
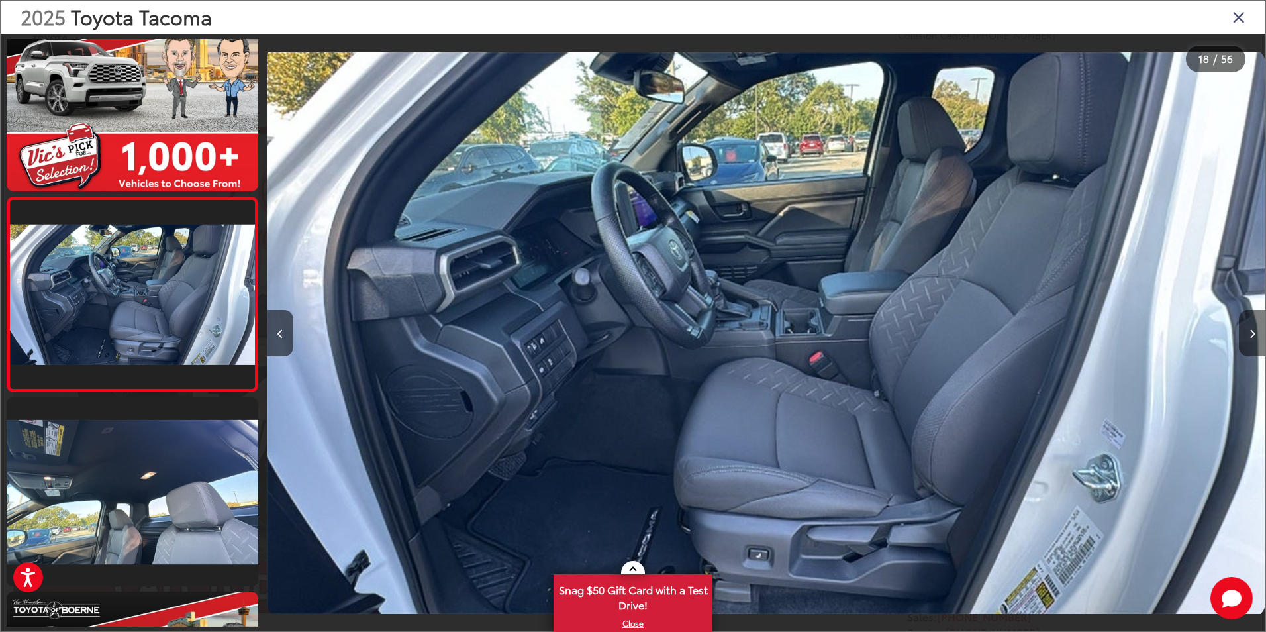
click at [1252, 336] on icon "Next image" at bounding box center [1253, 333] width 6 height 9
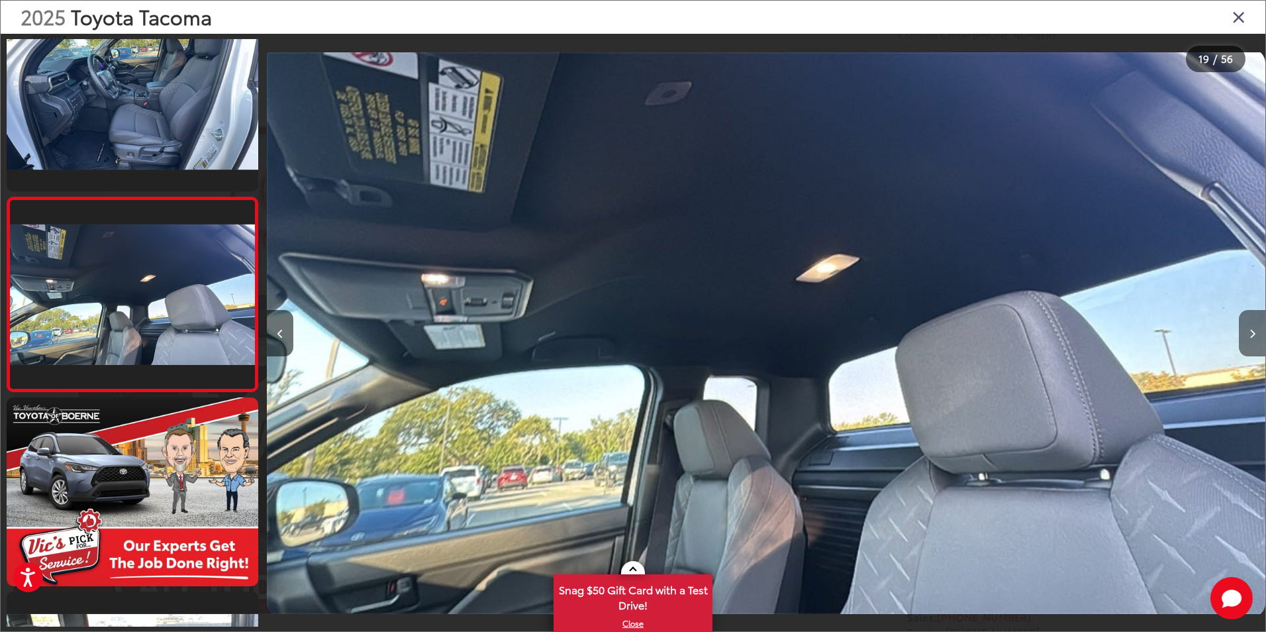
click at [1252, 336] on icon "Next image" at bounding box center [1253, 333] width 6 height 9
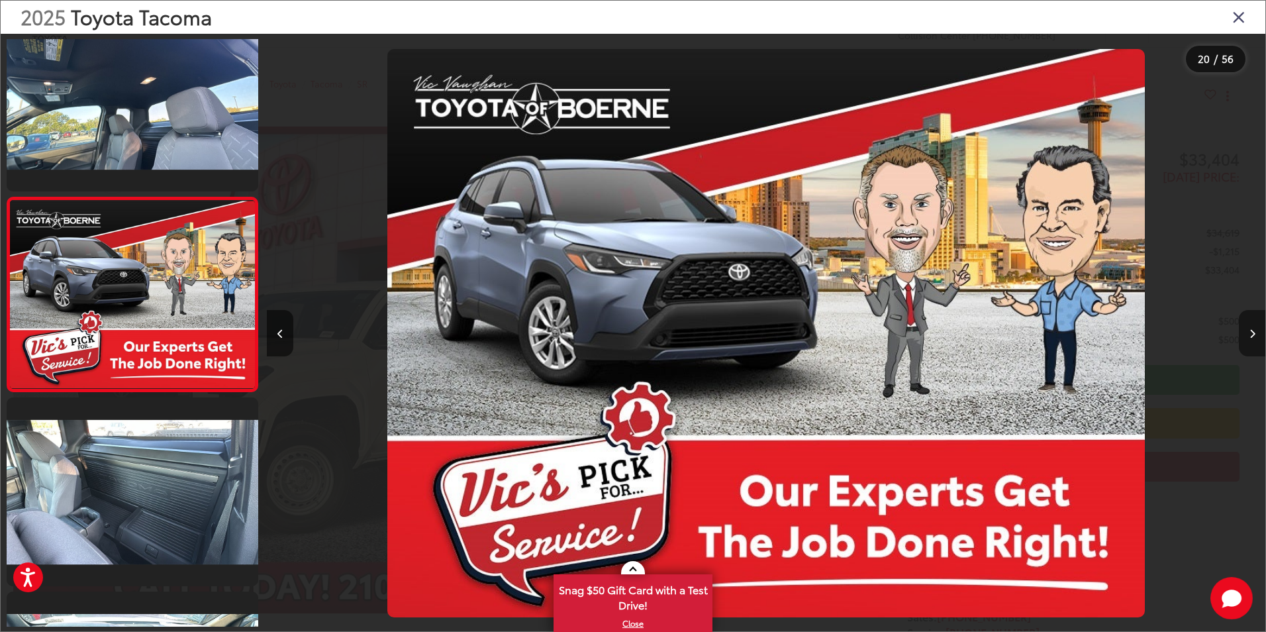
click at [1252, 336] on icon "Next image" at bounding box center [1253, 333] width 6 height 9
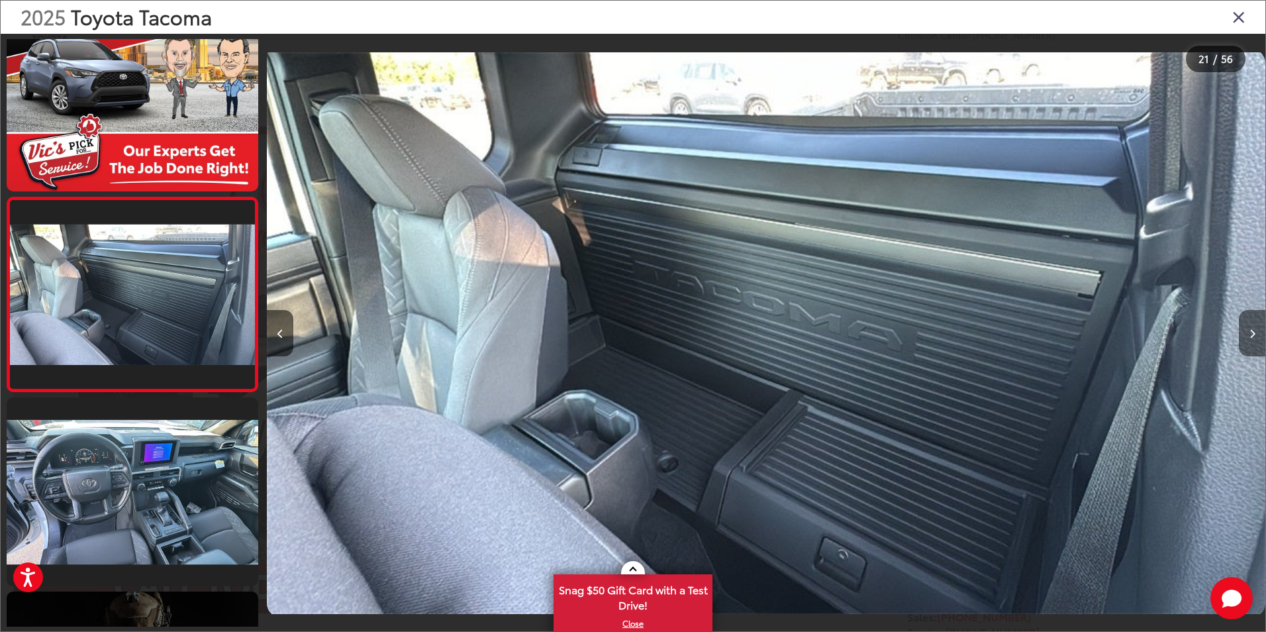
click at [1252, 336] on icon "Next image" at bounding box center [1253, 333] width 6 height 9
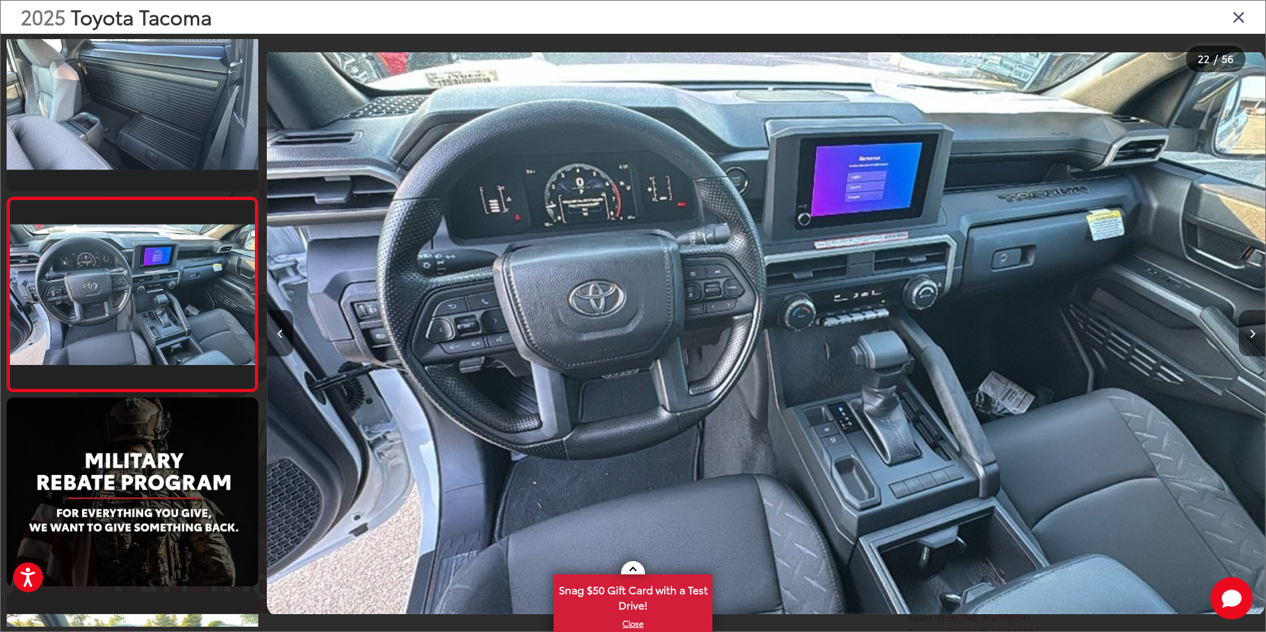
click at [1252, 336] on icon "Next image" at bounding box center [1253, 333] width 6 height 9
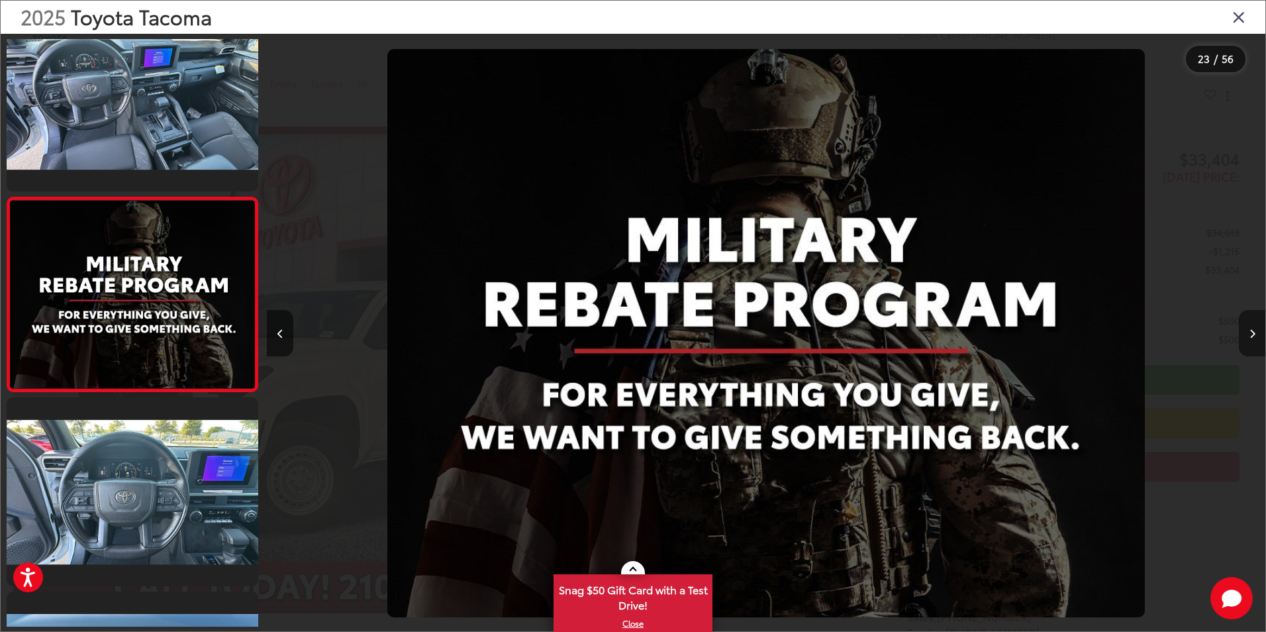
click at [1252, 336] on icon "Next image" at bounding box center [1253, 333] width 6 height 9
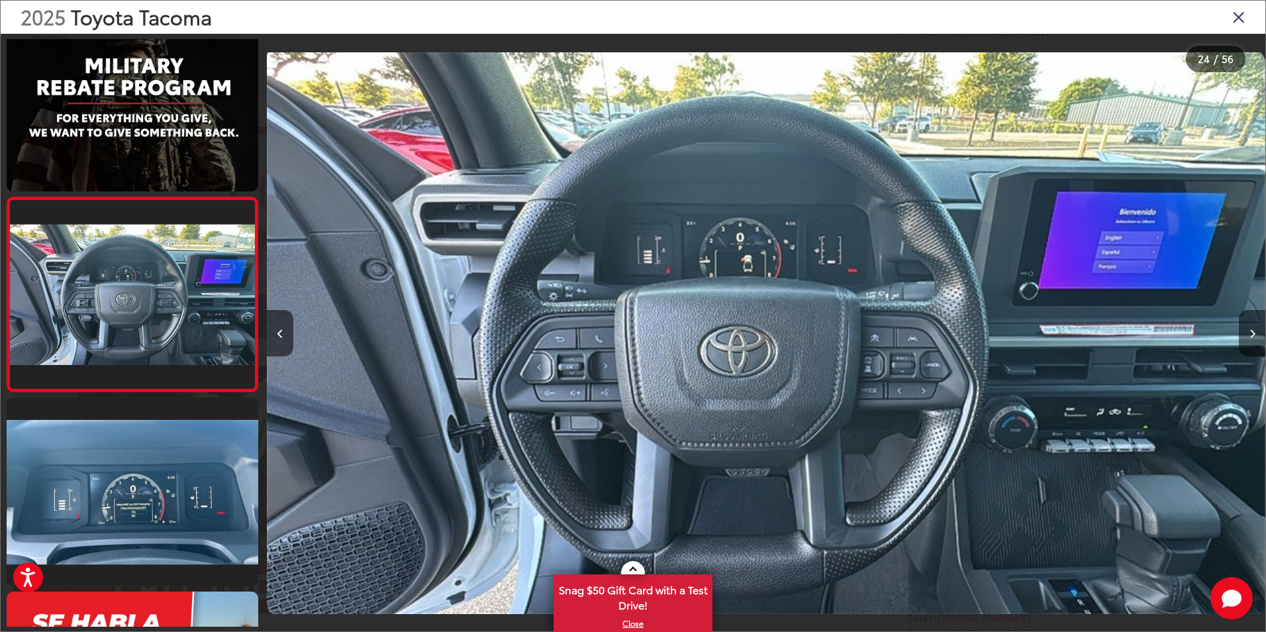
click at [1252, 336] on icon "Next image" at bounding box center [1253, 333] width 6 height 9
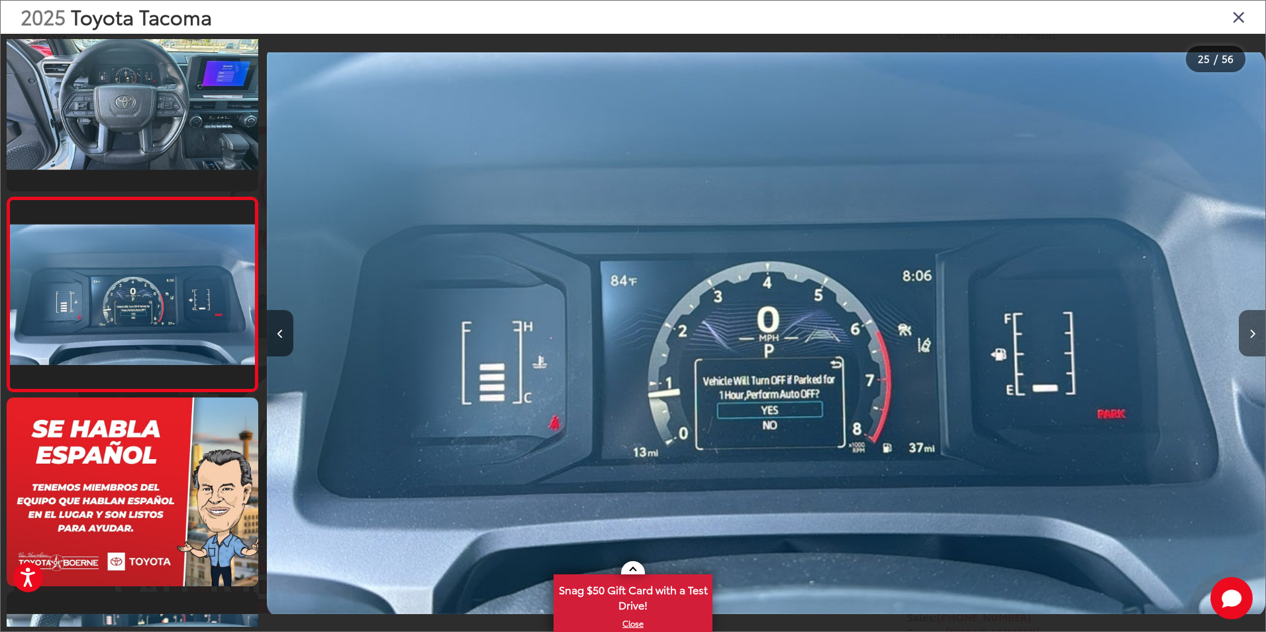
click at [1252, 336] on icon "Next image" at bounding box center [1253, 333] width 6 height 9
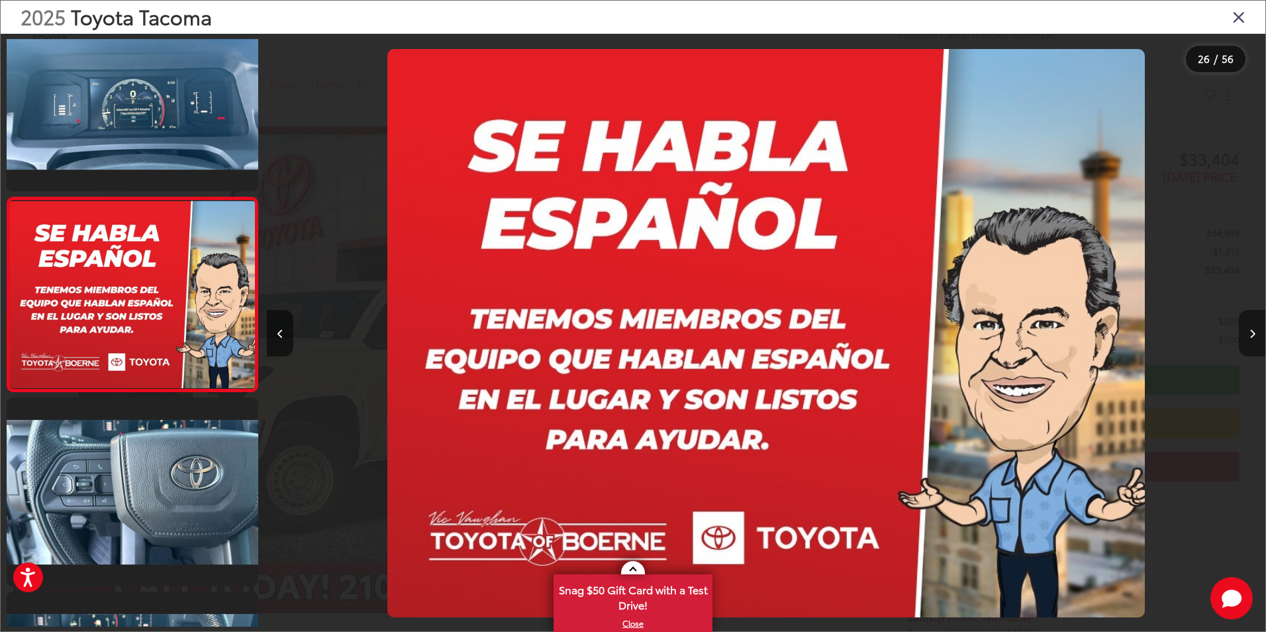
click at [1252, 336] on icon "Next image" at bounding box center [1253, 333] width 6 height 9
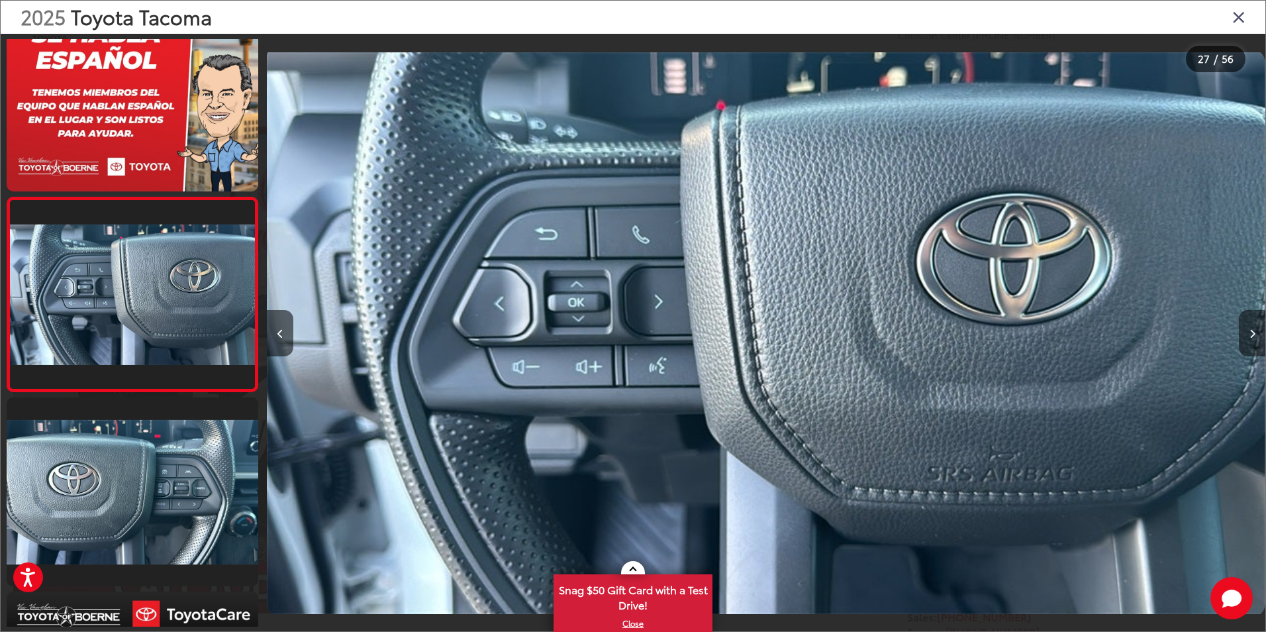
click at [1252, 336] on icon "Next image" at bounding box center [1253, 333] width 6 height 9
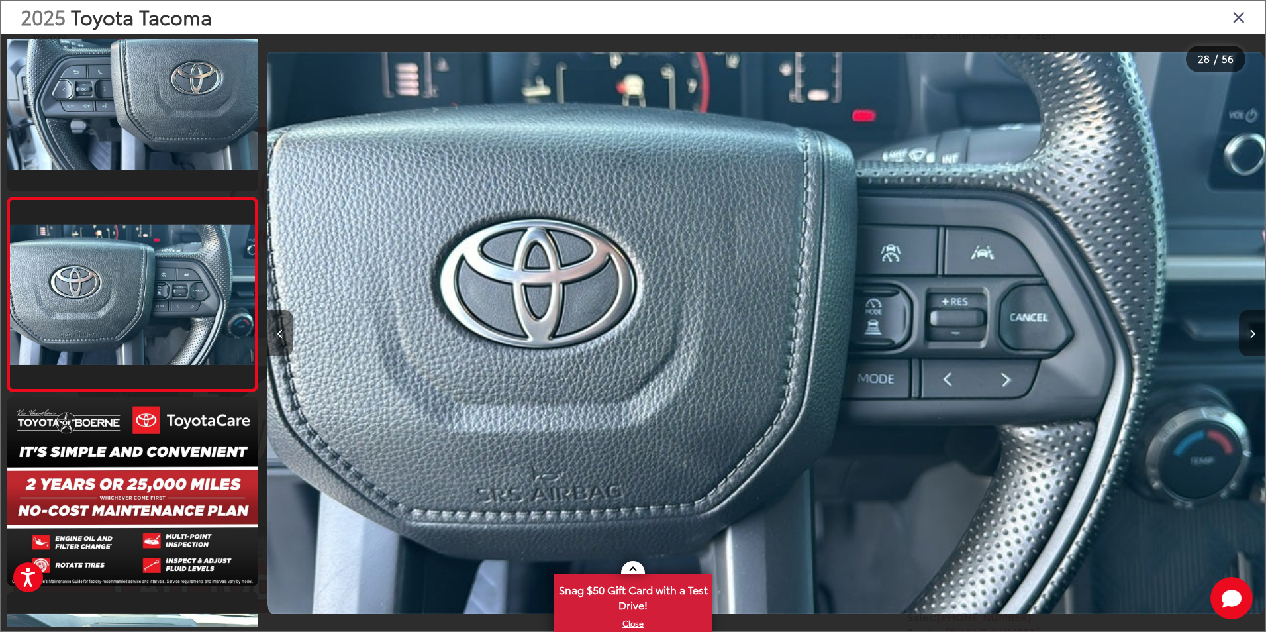
click at [1252, 336] on icon "Next image" at bounding box center [1253, 333] width 6 height 9
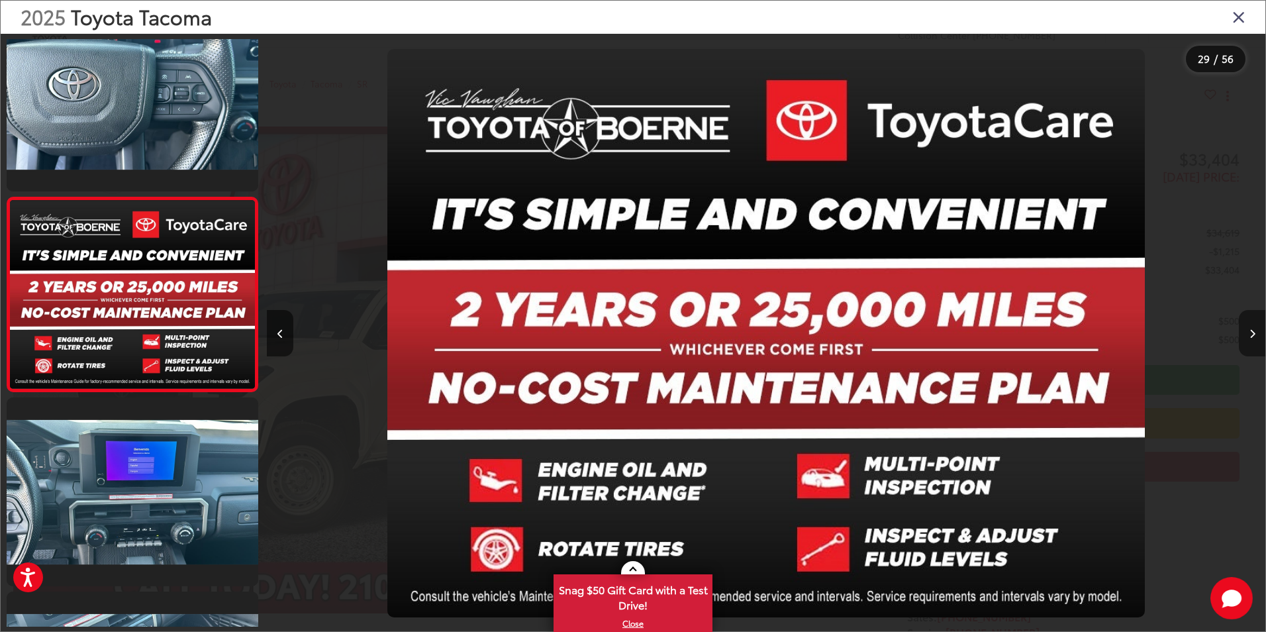
click at [1252, 336] on icon "Next image" at bounding box center [1253, 333] width 6 height 9
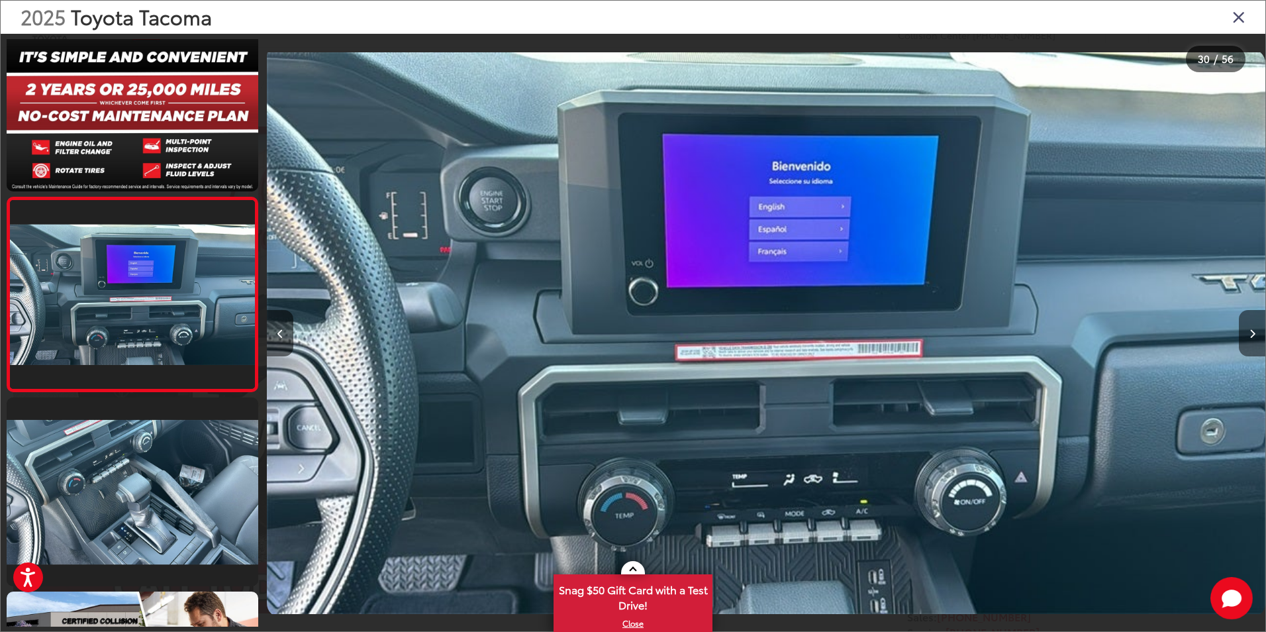
click at [1252, 336] on icon "Next image" at bounding box center [1253, 333] width 6 height 9
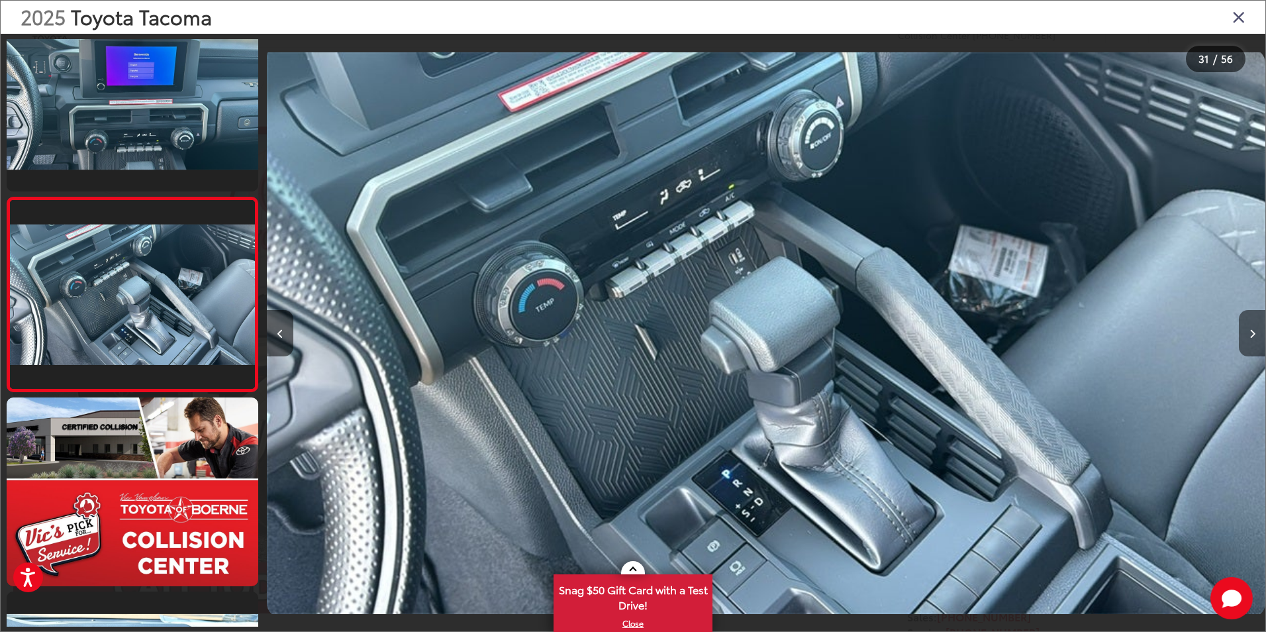
click at [1252, 336] on icon "Next image" at bounding box center [1253, 333] width 6 height 9
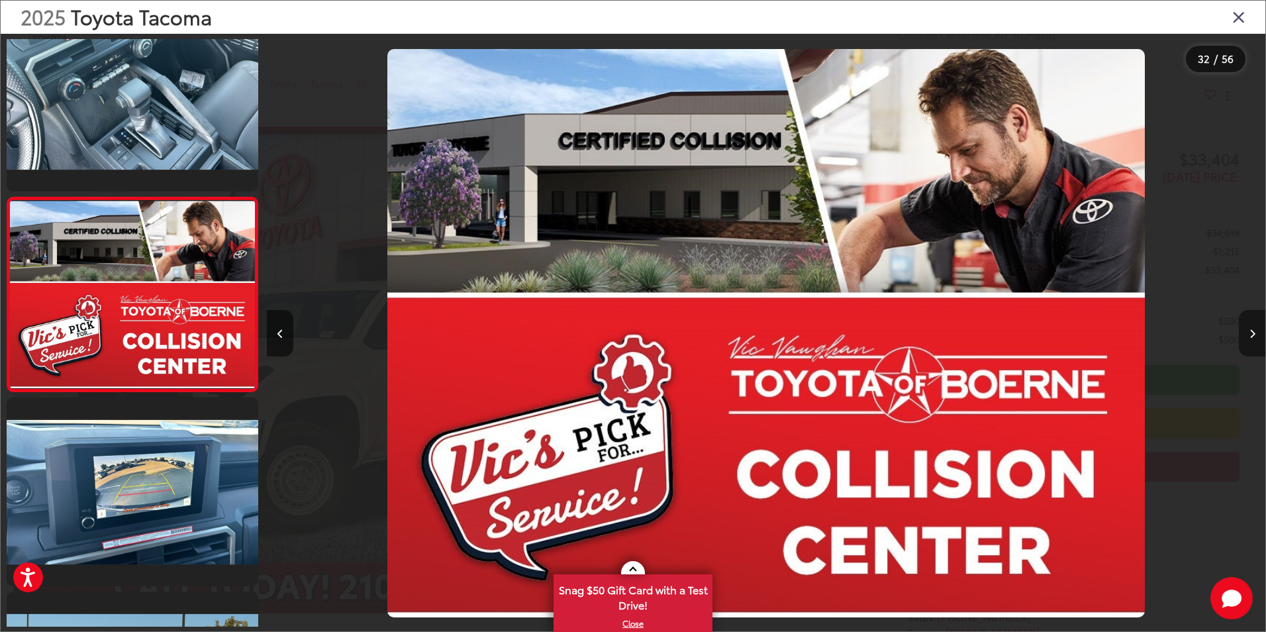
click at [1252, 336] on icon "Next image" at bounding box center [1253, 333] width 6 height 9
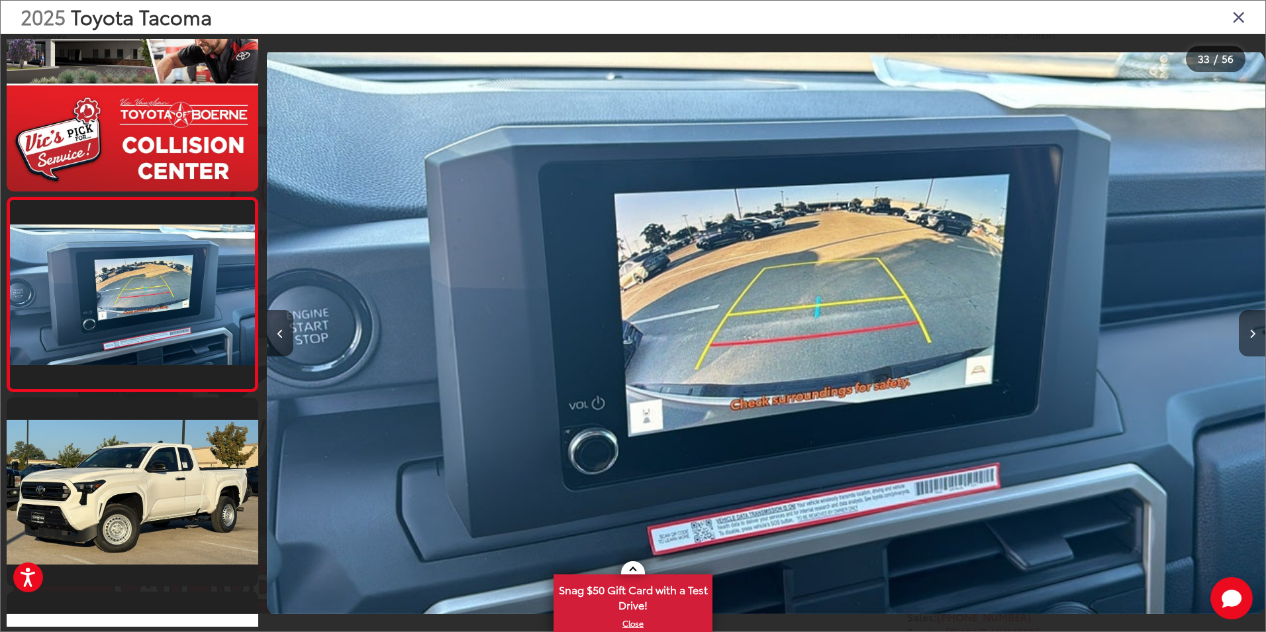
click at [1252, 336] on icon "Next image" at bounding box center [1253, 333] width 6 height 9
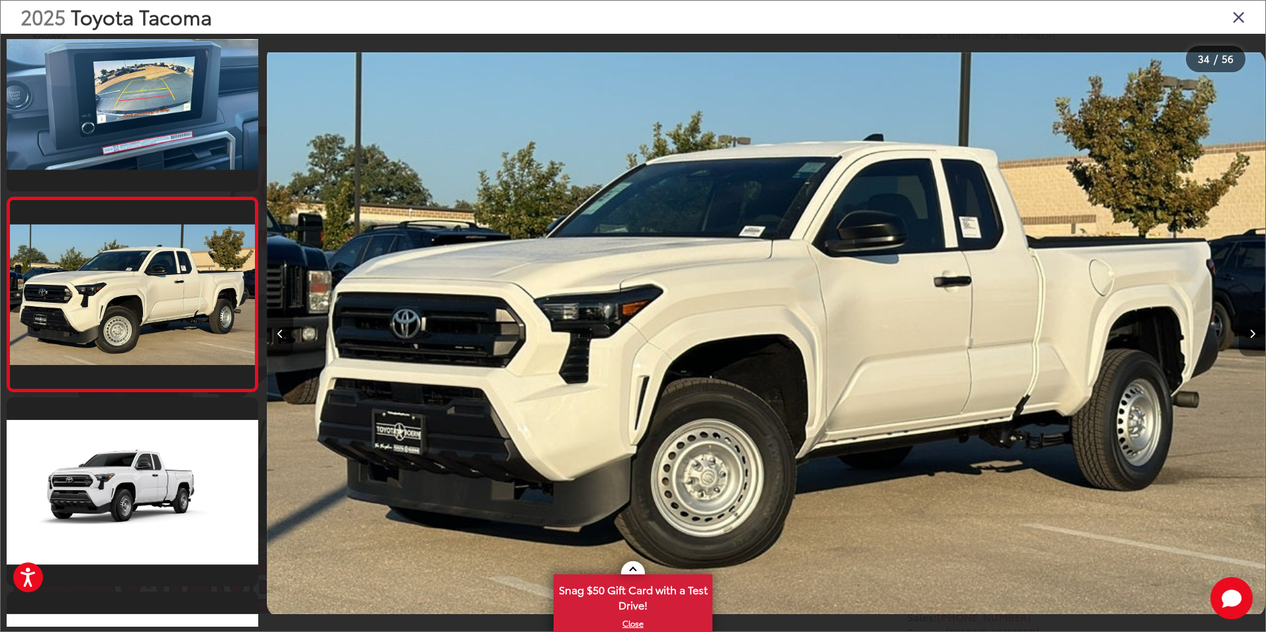
click at [1252, 336] on icon "Next image" at bounding box center [1253, 333] width 6 height 9
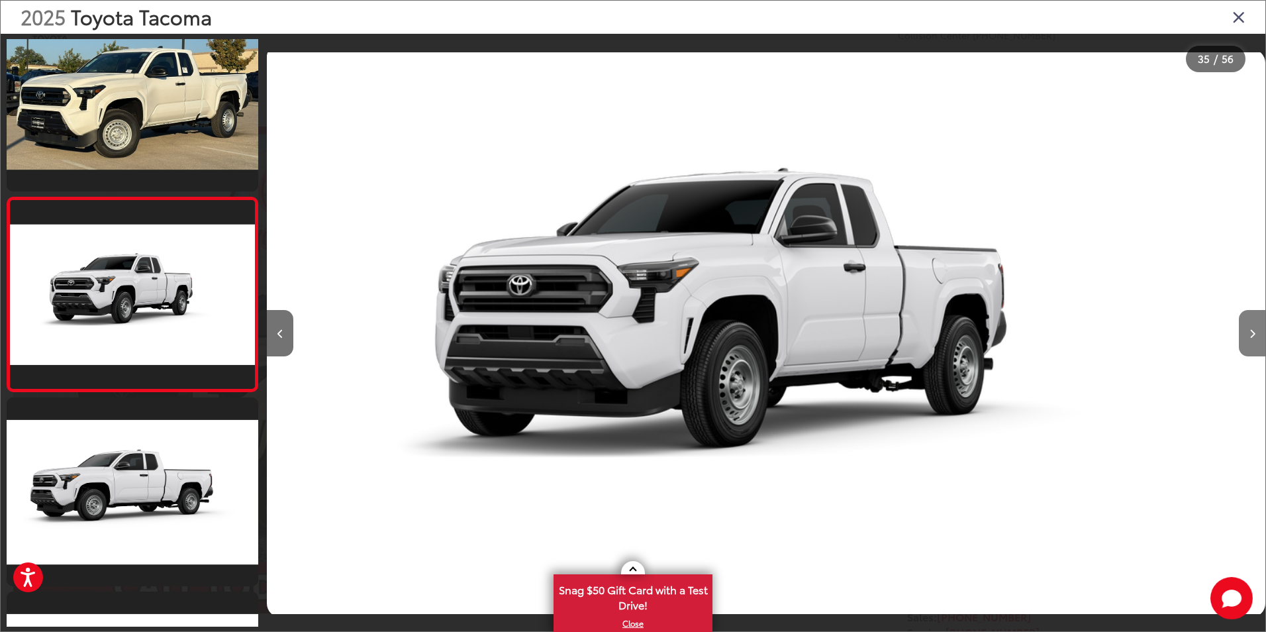
click at [1252, 336] on icon "Next image" at bounding box center [1253, 333] width 6 height 9
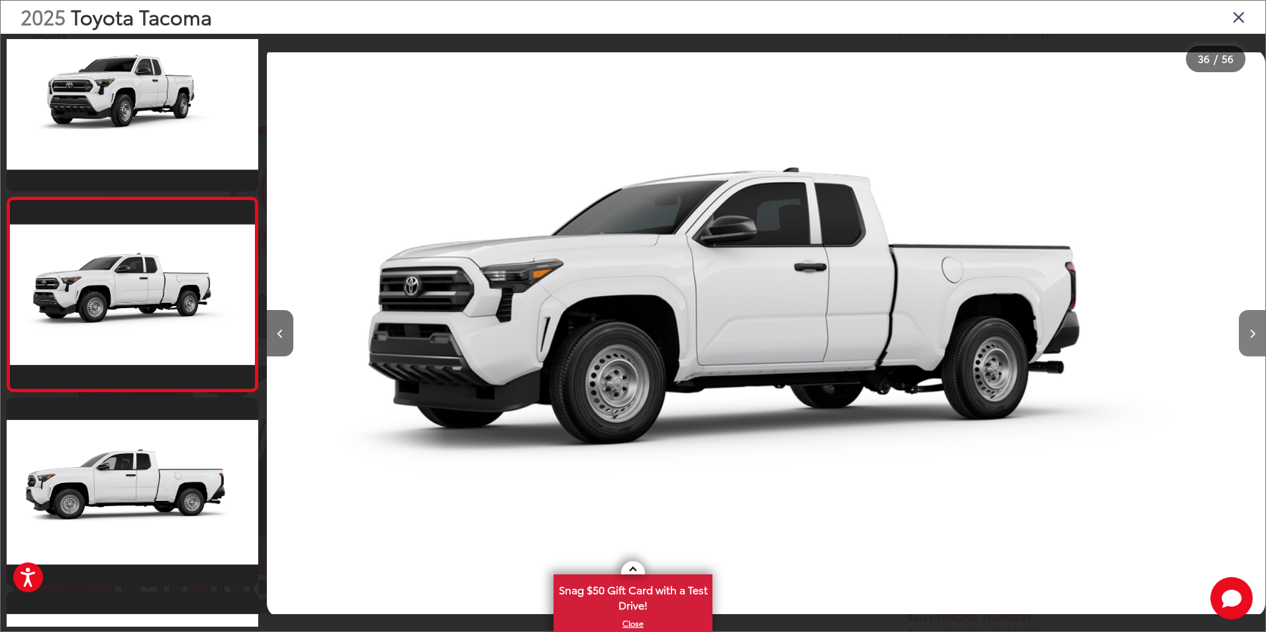
click at [1252, 336] on icon "Next image" at bounding box center [1253, 333] width 6 height 9
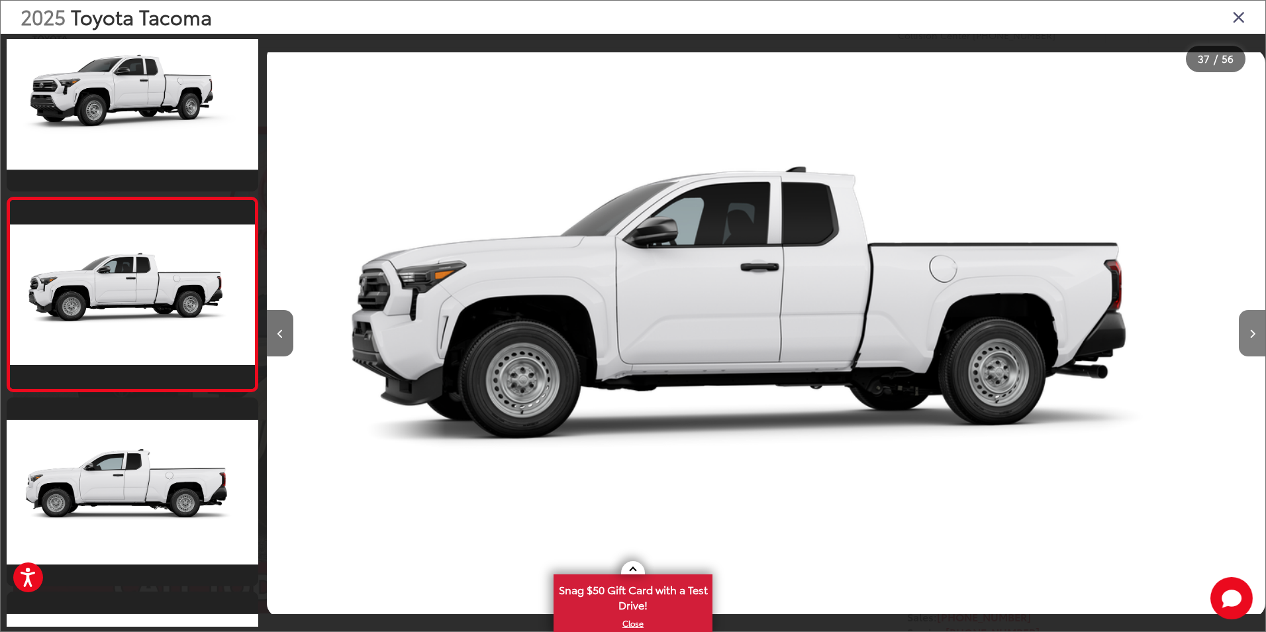
click at [1252, 336] on icon "Next image" at bounding box center [1253, 333] width 6 height 9
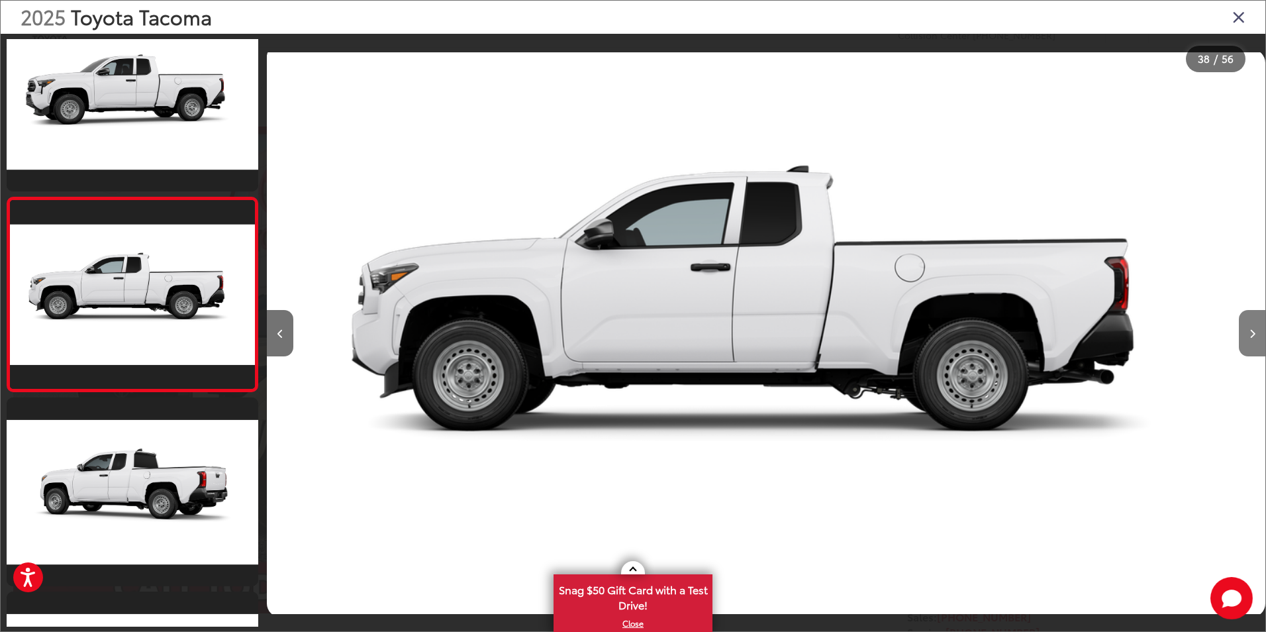
click at [1252, 336] on icon "Next image" at bounding box center [1253, 333] width 6 height 9
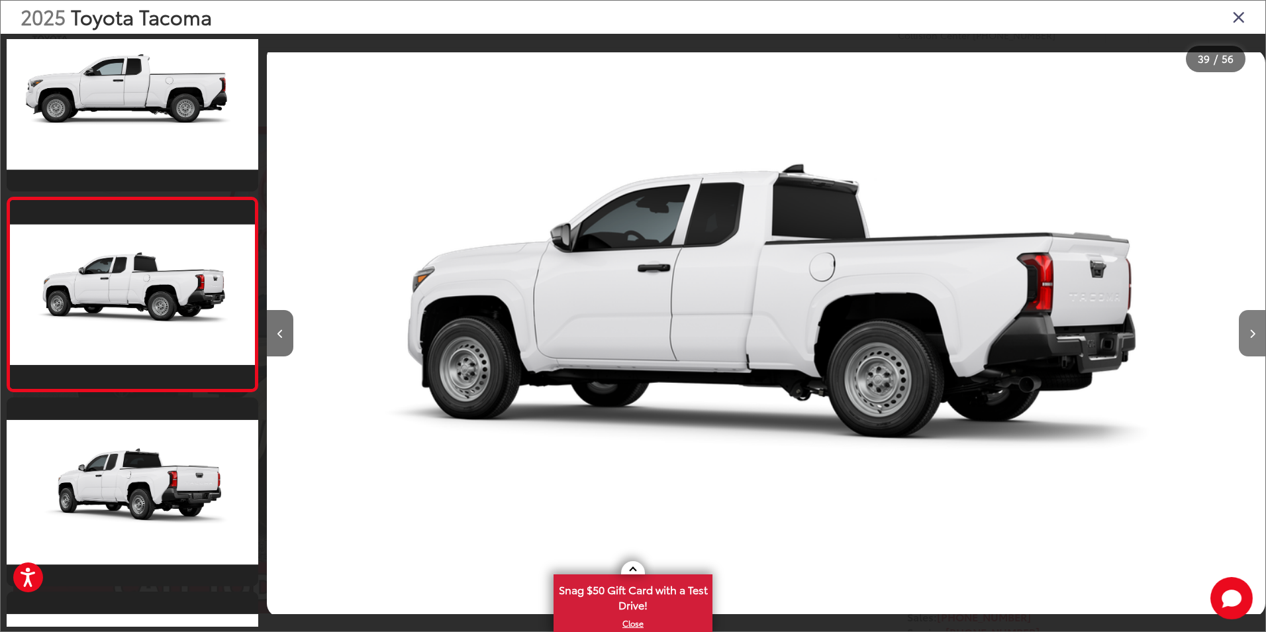
click at [1252, 336] on icon "Next image" at bounding box center [1253, 333] width 6 height 9
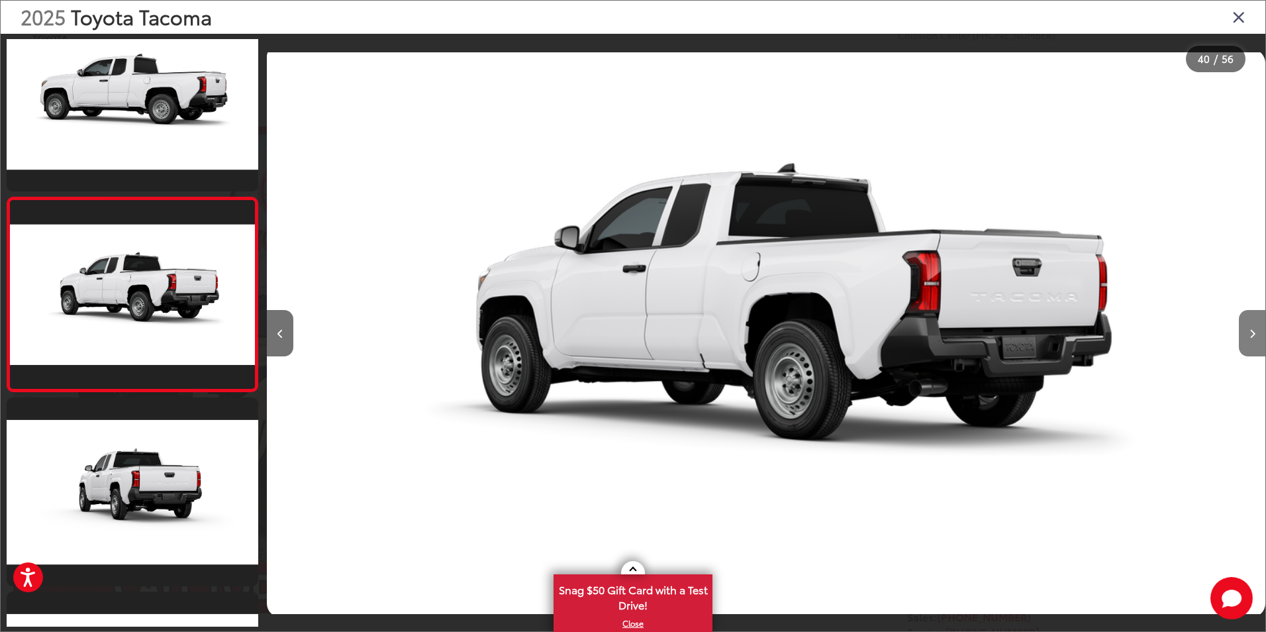
click at [1252, 336] on icon "Next image" at bounding box center [1253, 333] width 6 height 9
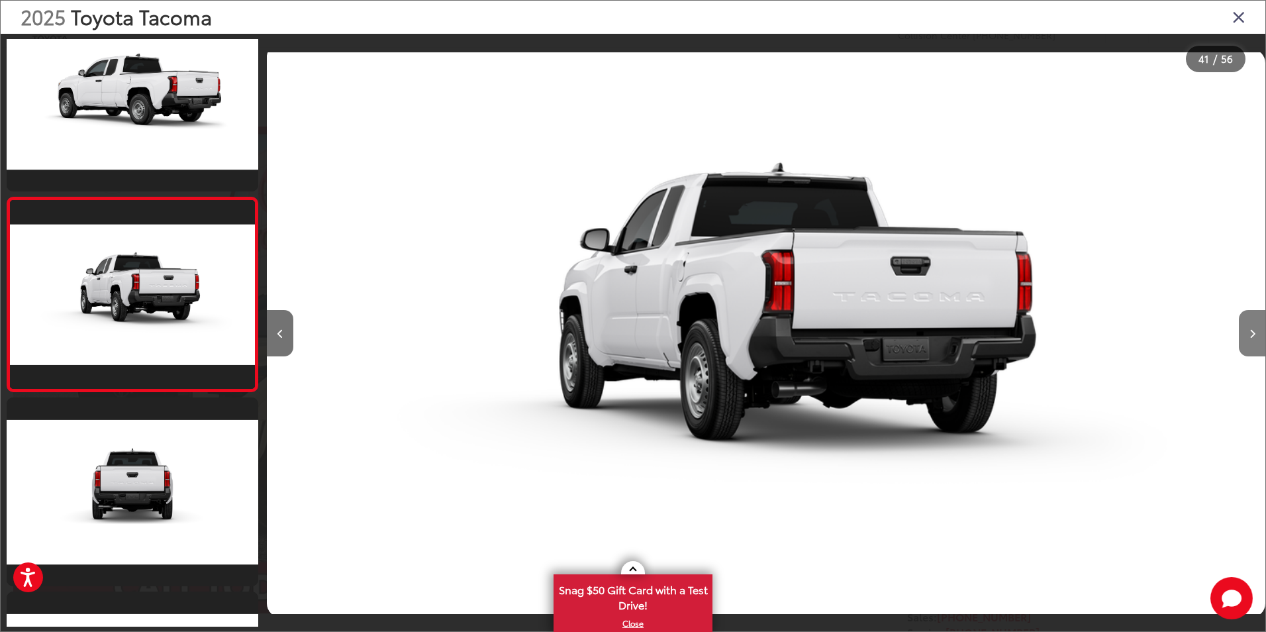
click at [1252, 336] on icon "Next image" at bounding box center [1253, 333] width 6 height 9
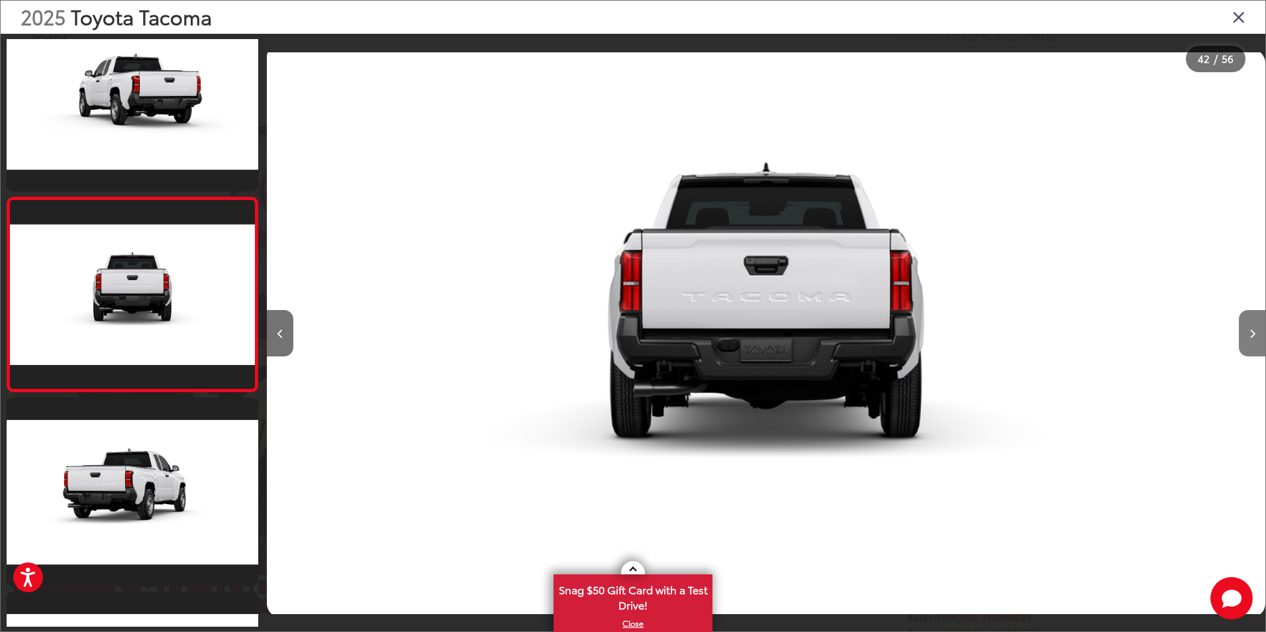
click at [1252, 336] on icon "Next image" at bounding box center [1253, 333] width 6 height 9
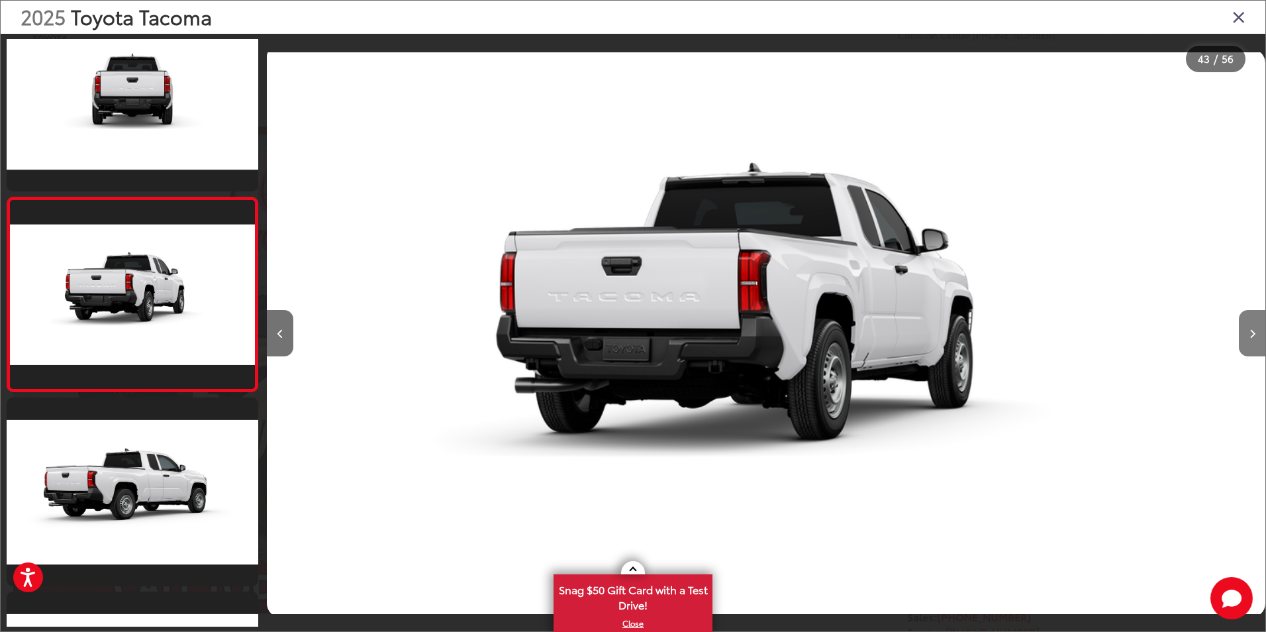
click at [1252, 336] on icon "Next image" at bounding box center [1253, 333] width 6 height 9
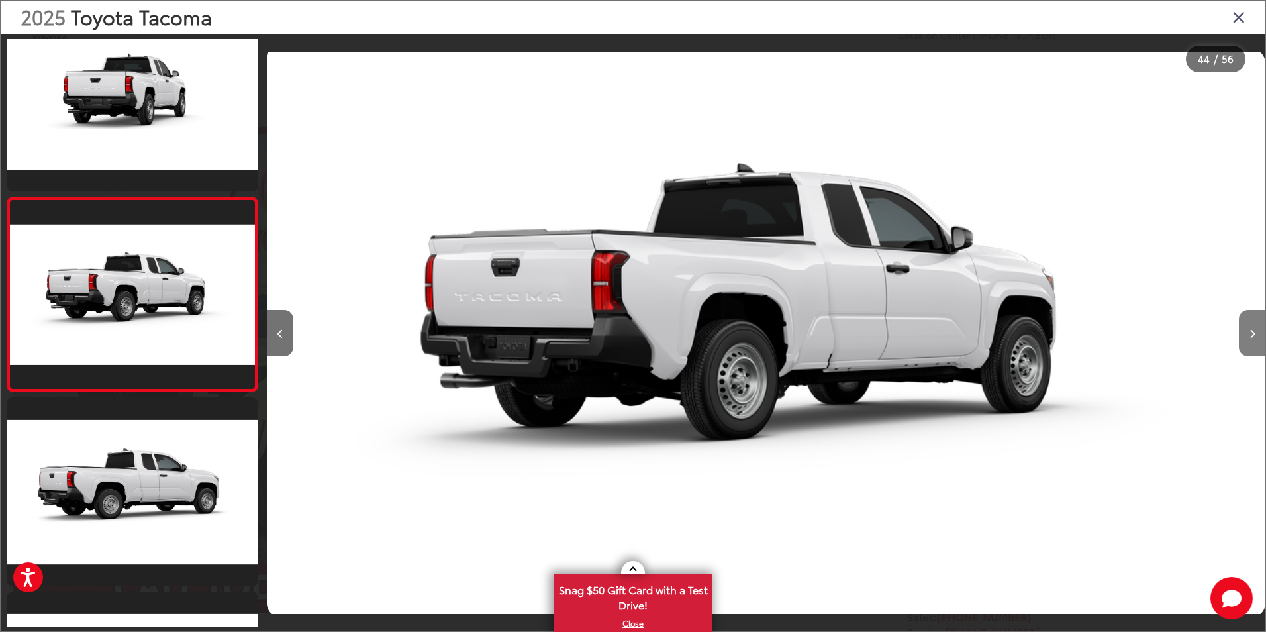
click at [1252, 336] on icon "Next image" at bounding box center [1253, 333] width 6 height 9
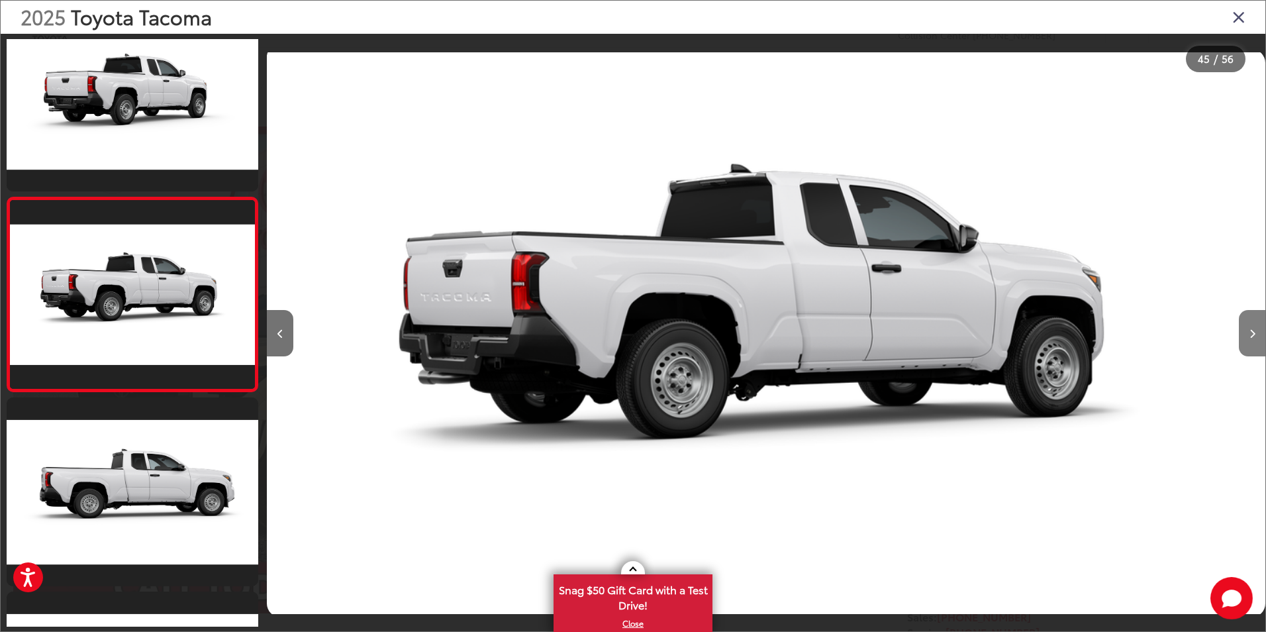
click at [1252, 336] on icon "Next image" at bounding box center [1253, 333] width 6 height 9
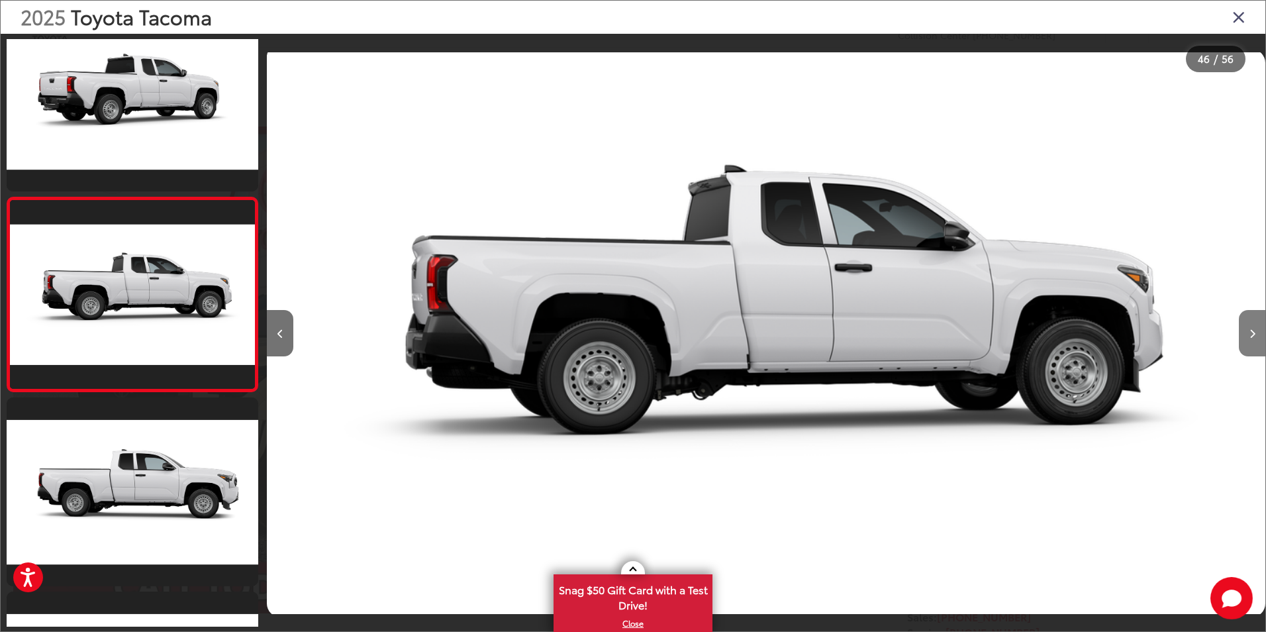
click at [1252, 336] on icon "Next image" at bounding box center [1253, 333] width 6 height 9
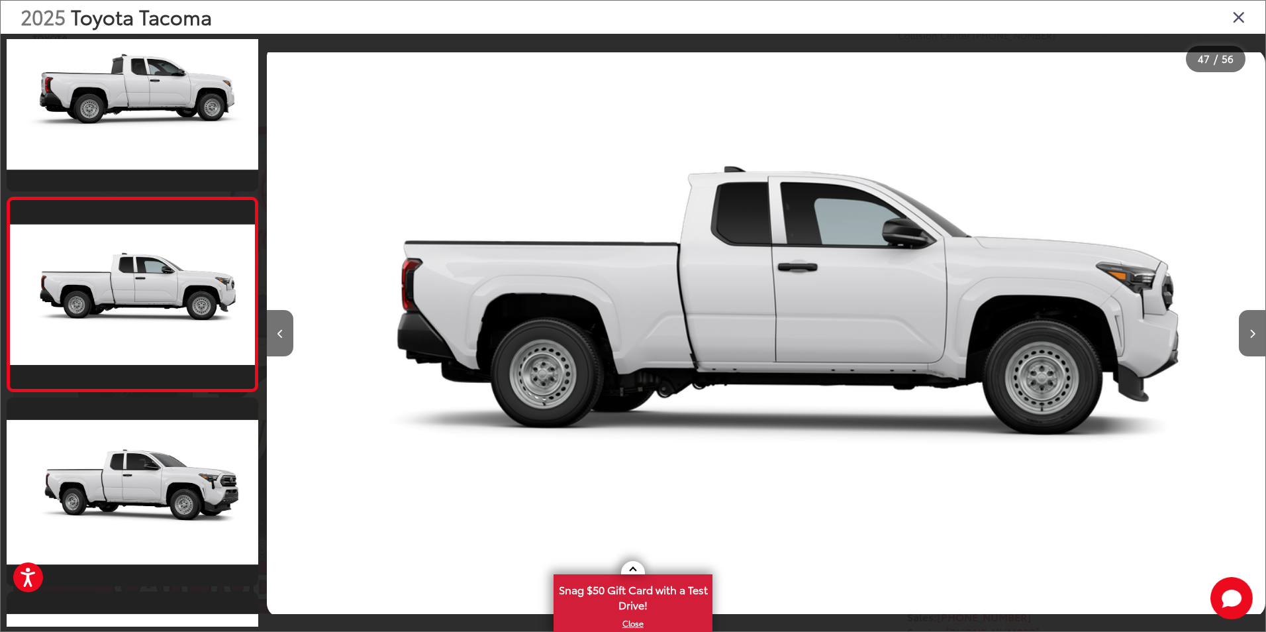
click at [1234, 14] on icon "Close gallery" at bounding box center [1238, 16] width 13 height 17
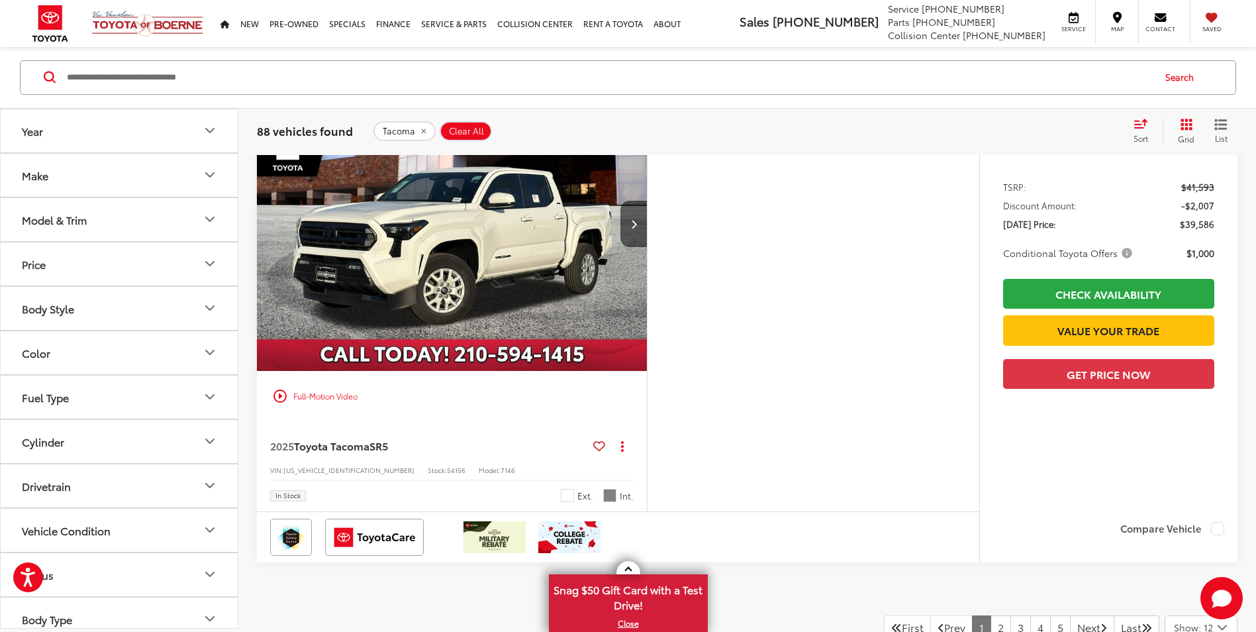
scroll to position [6225, 0]
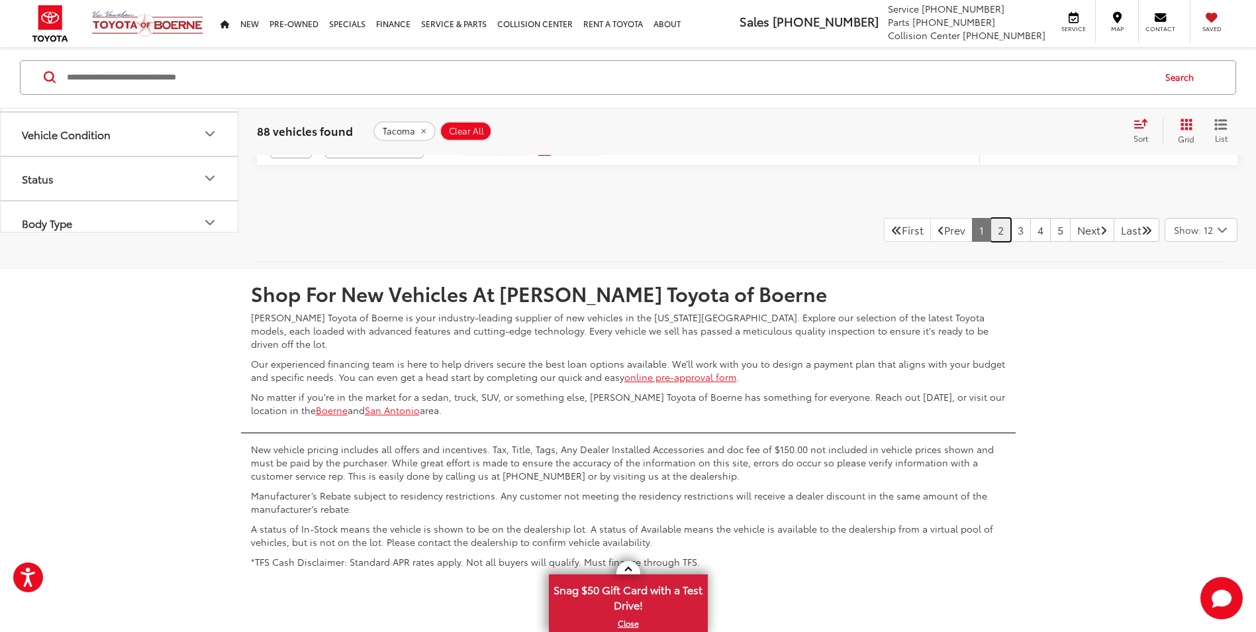
click at [991, 234] on link "2" at bounding box center [1001, 230] width 21 height 24
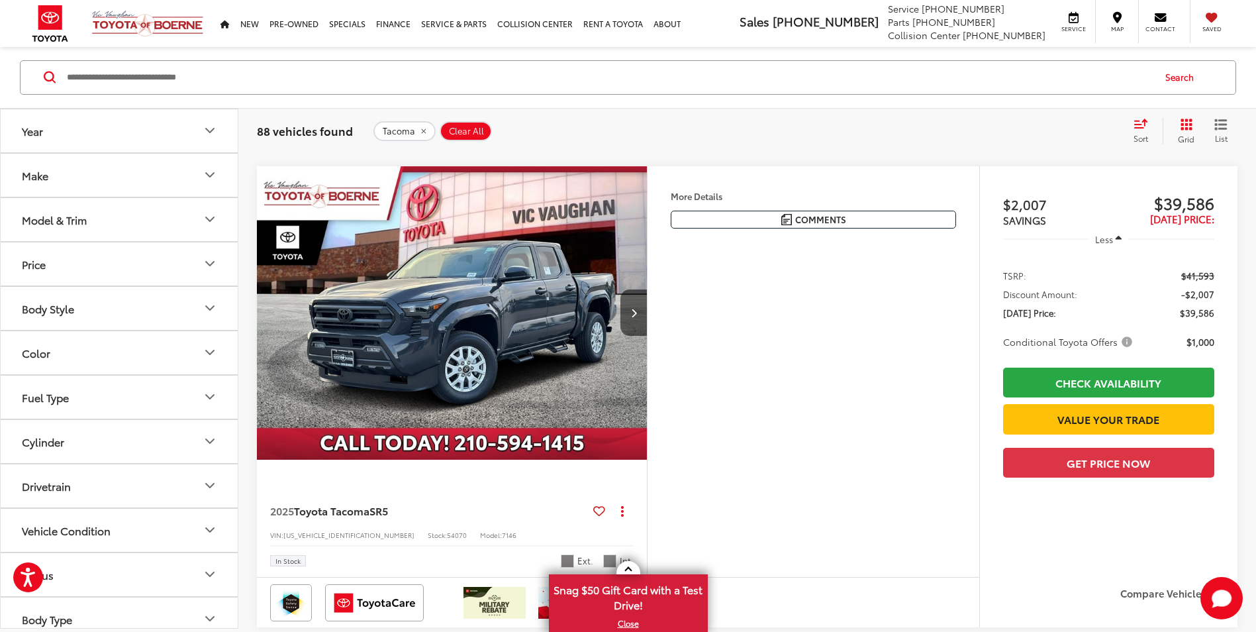
scroll to position [146, 0]
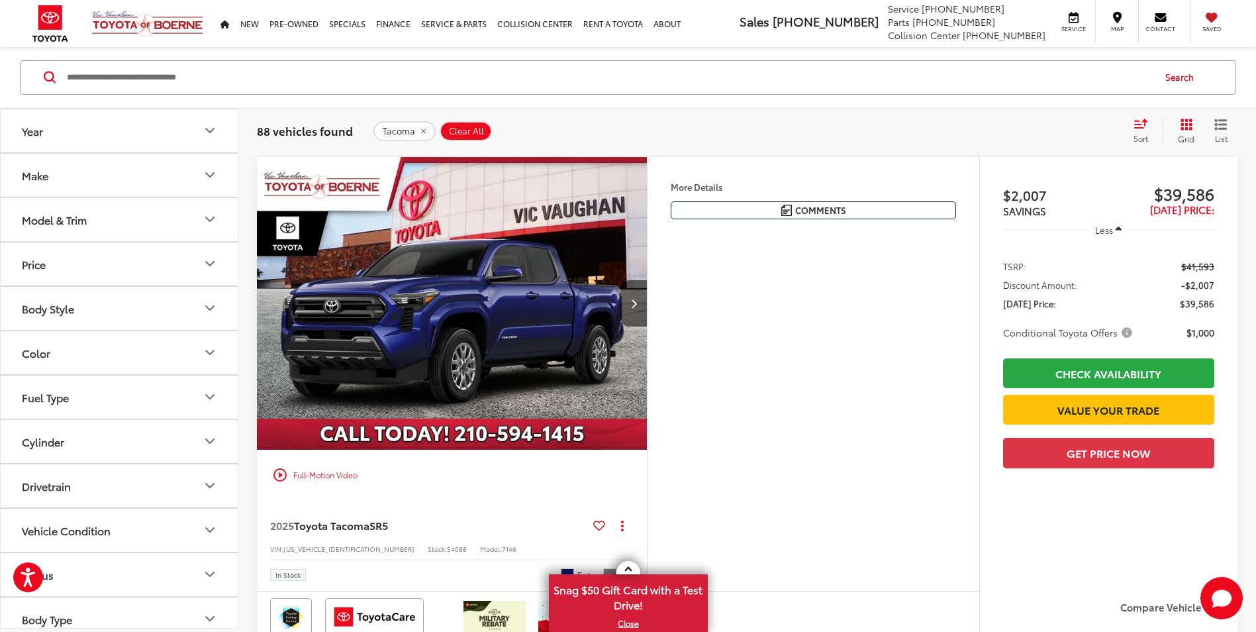
click at [474, 288] on img "2025 Toyota Tacoma SR5 0" at bounding box center [452, 304] width 392 height 294
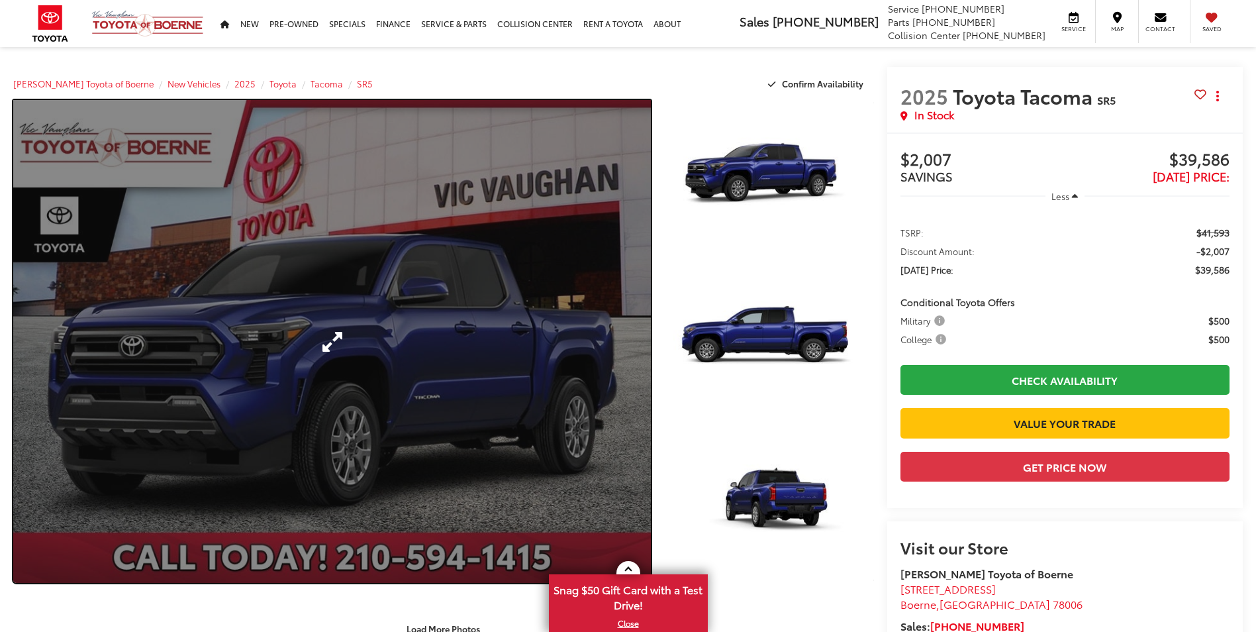
click at [457, 317] on link "Expand Photo 0" at bounding box center [332, 341] width 638 height 483
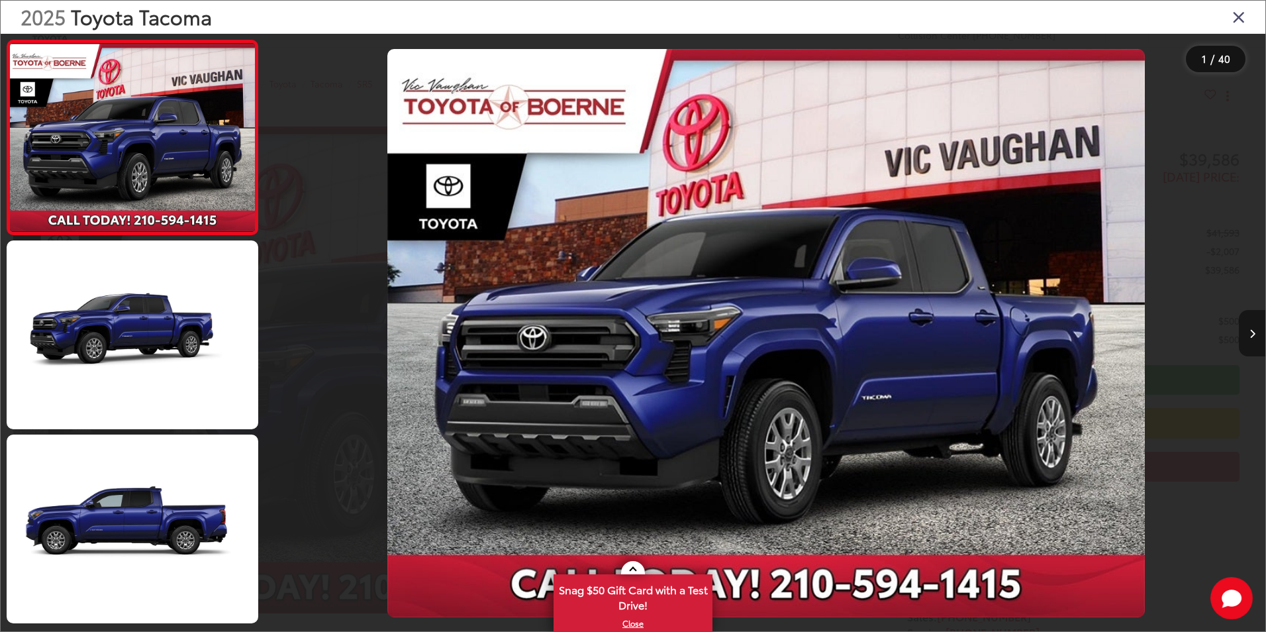
click at [1248, 330] on button "Next image" at bounding box center [1252, 333] width 26 height 46
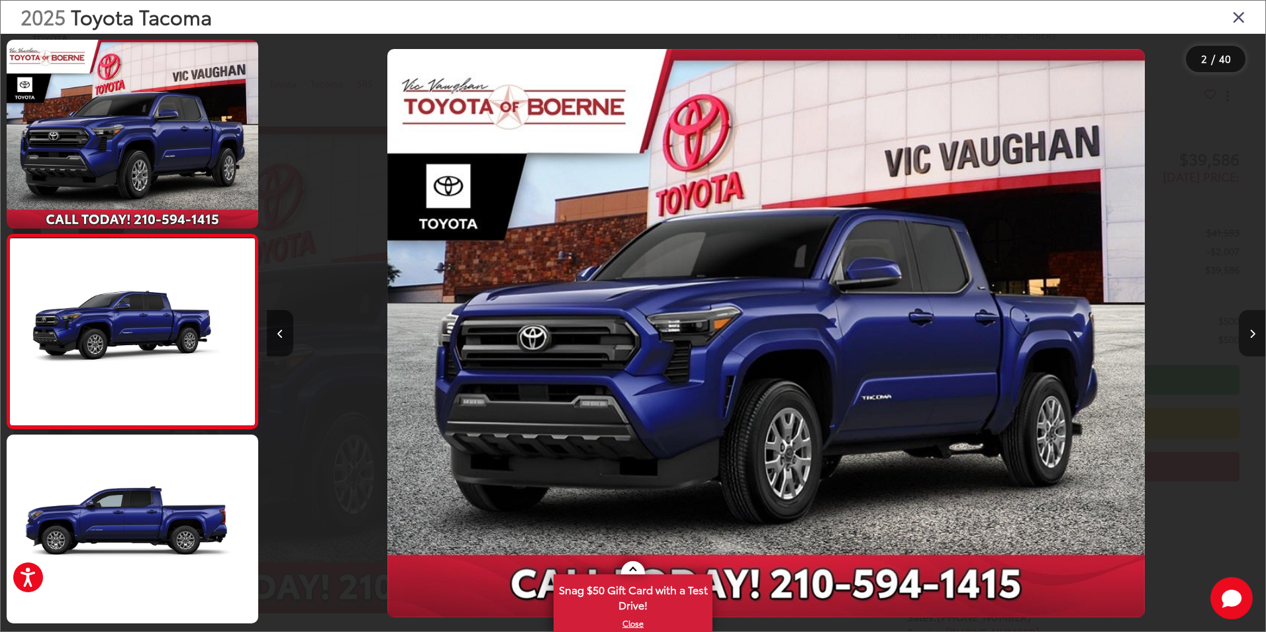
scroll to position [37, 0]
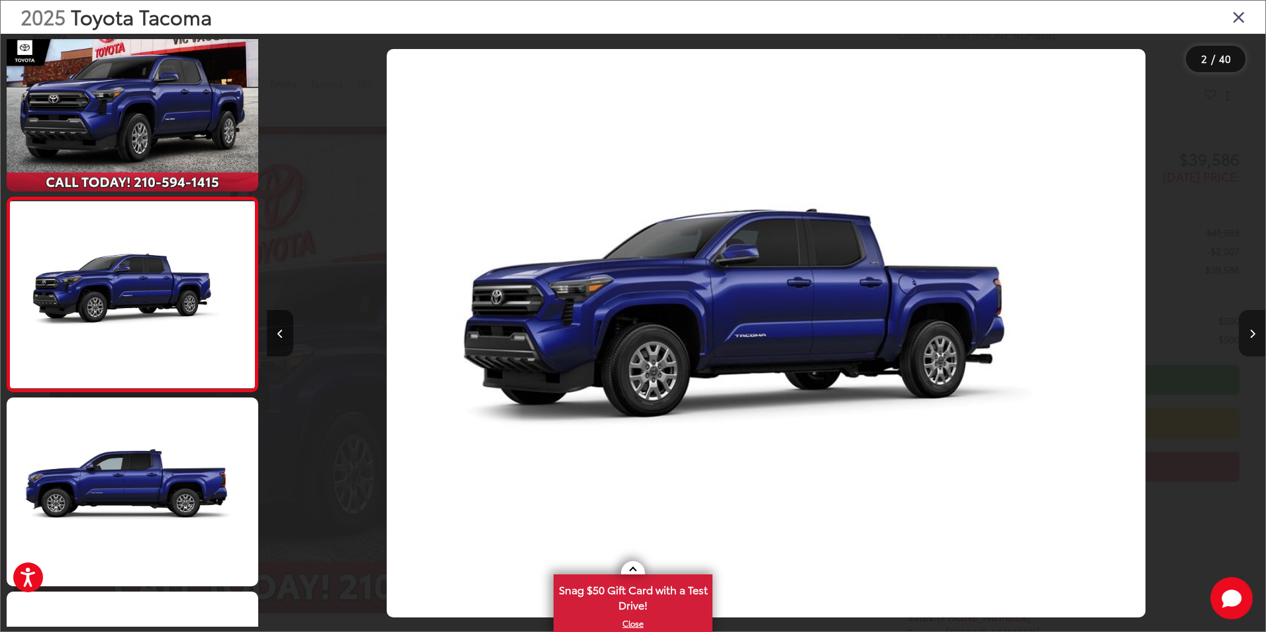
click at [1248, 330] on button "Next image" at bounding box center [1252, 333] width 26 height 46
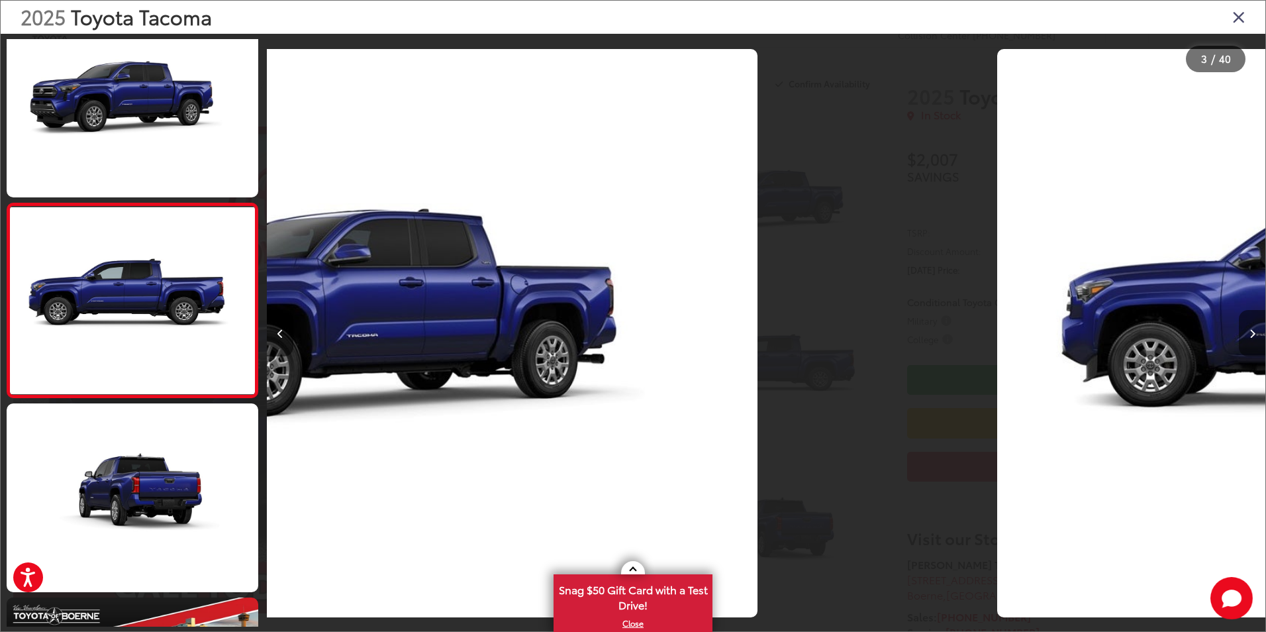
scroll to position [231, 0]
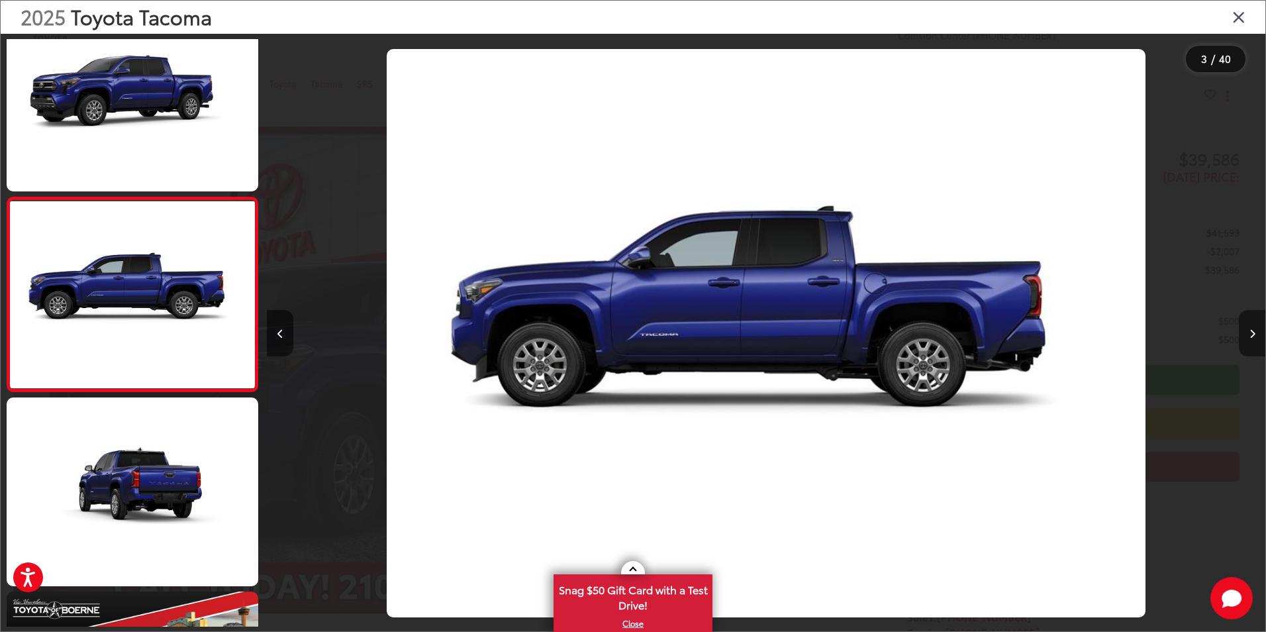
click at [1248, 330] on button "Next image" at bounding box center [1252, 333] width 26 height 46
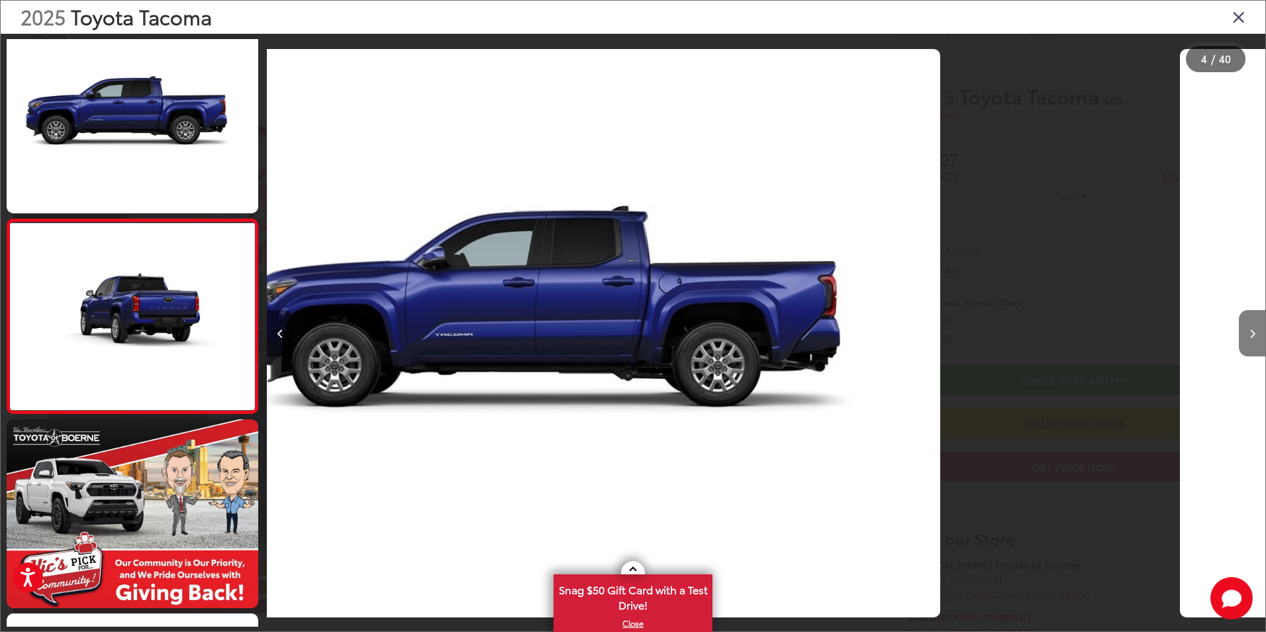
scroll to position [425, 0]
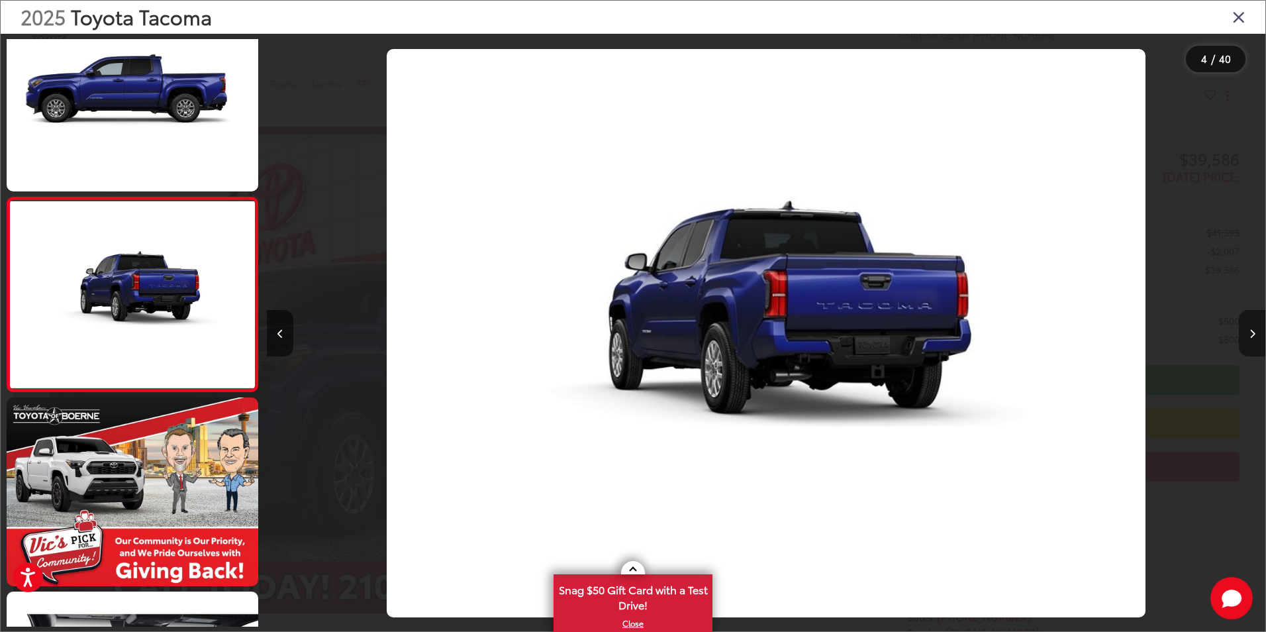
click at [1248, 330] on button "Next image" at bounding box center [1252, 333] width 26 height 46
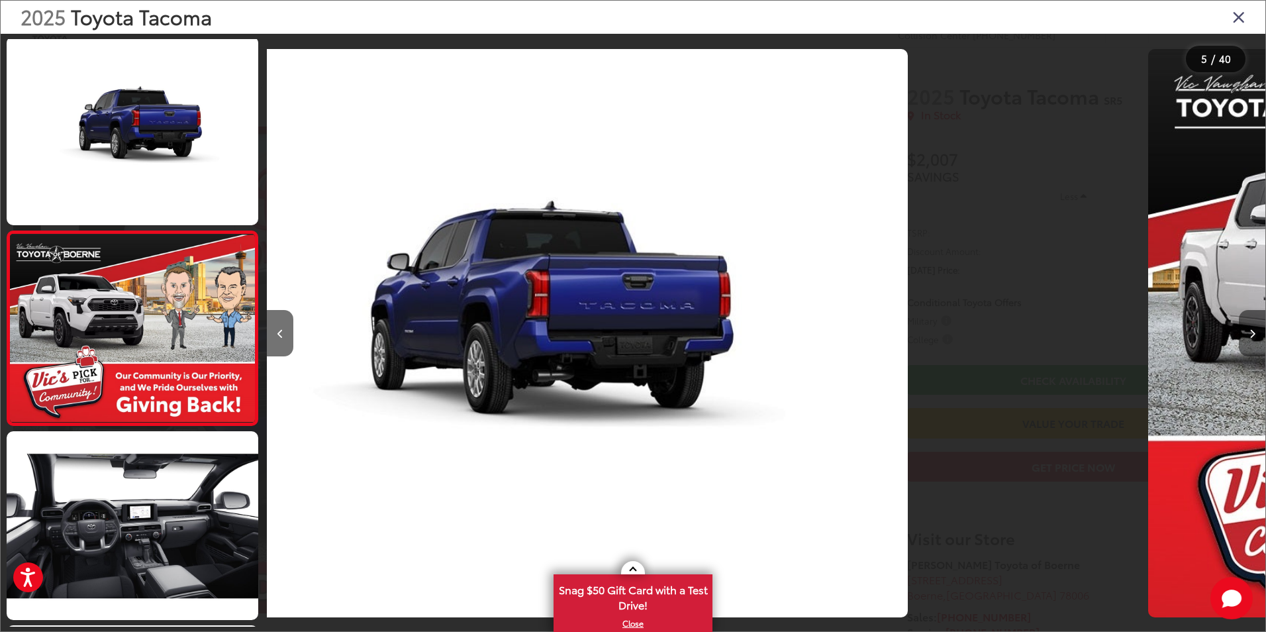
scroll to position [619, 0]
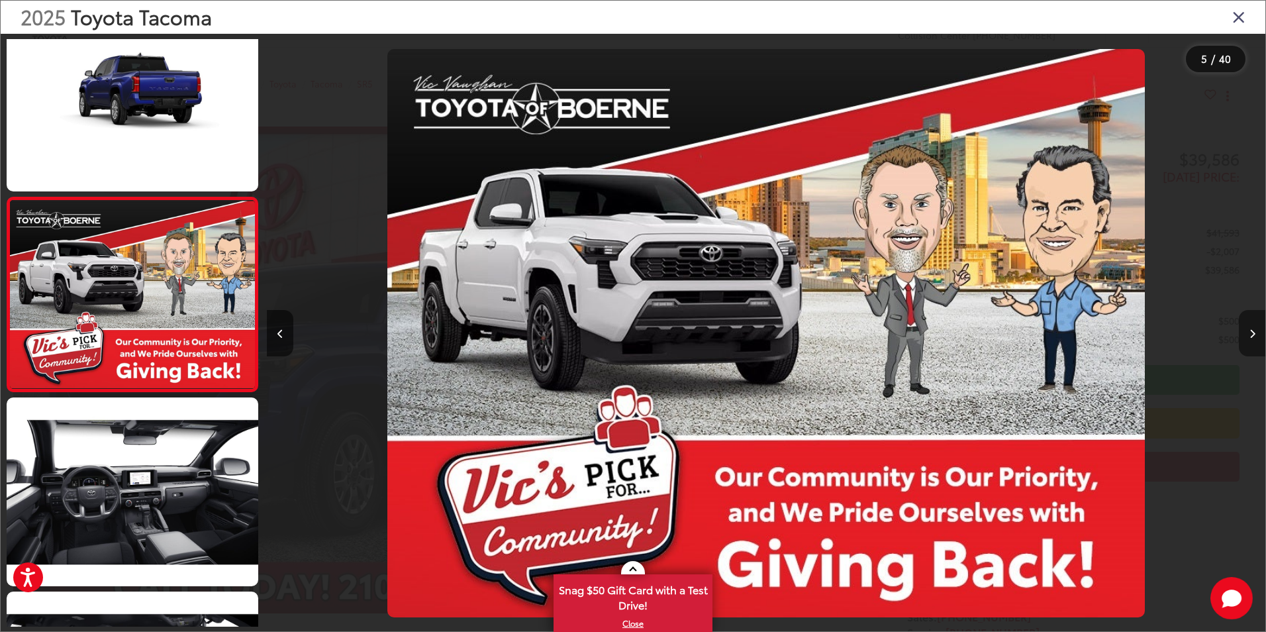
click at [1248, 330] on button "Next image" at bounding box center [1252, 333] width 26 height 46
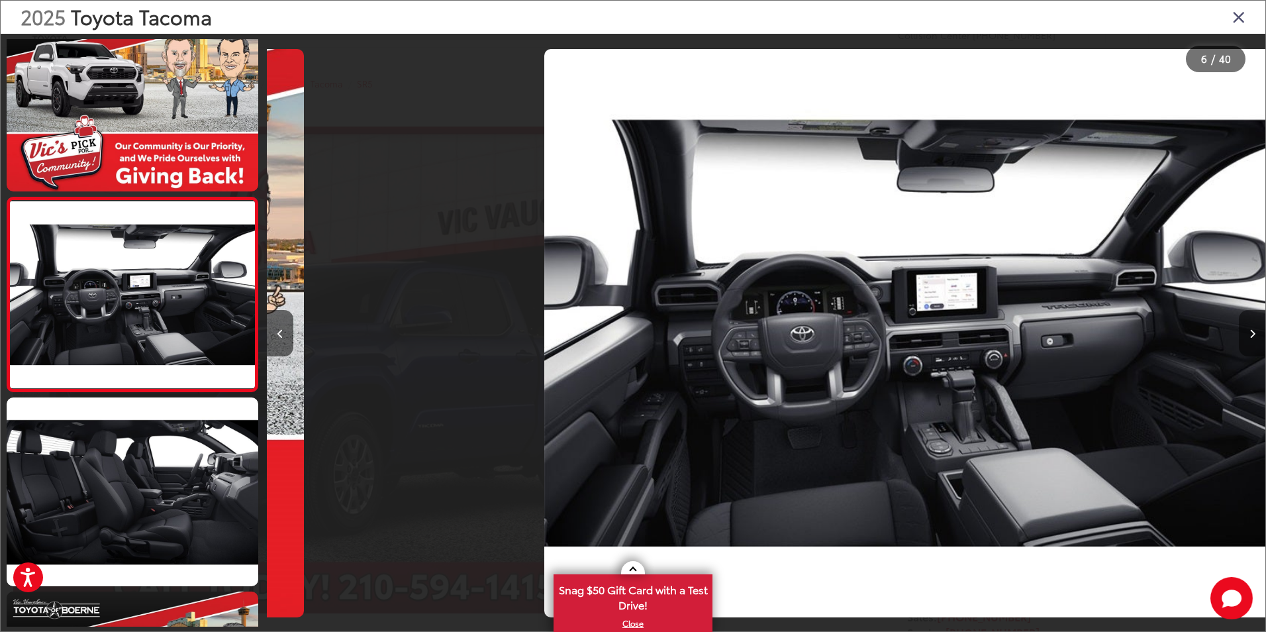
scroll to position [0, 4993]
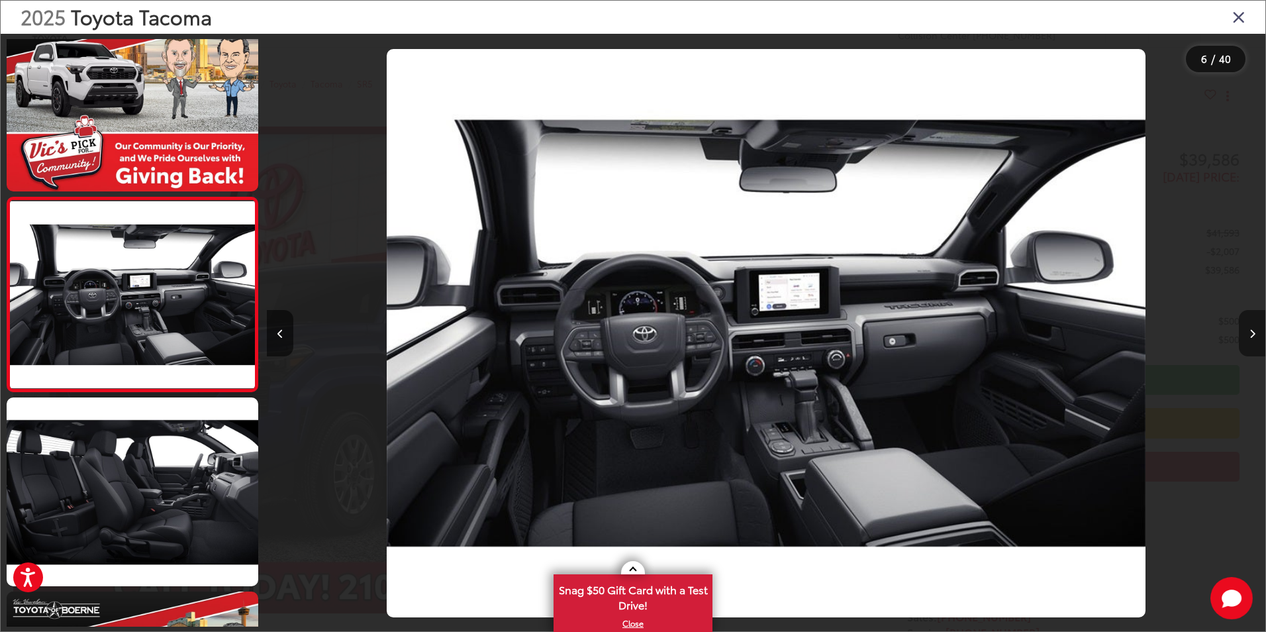
click at [1248, 330] on button "Next image" at bounding box center [1252, 333] width 26 height 46
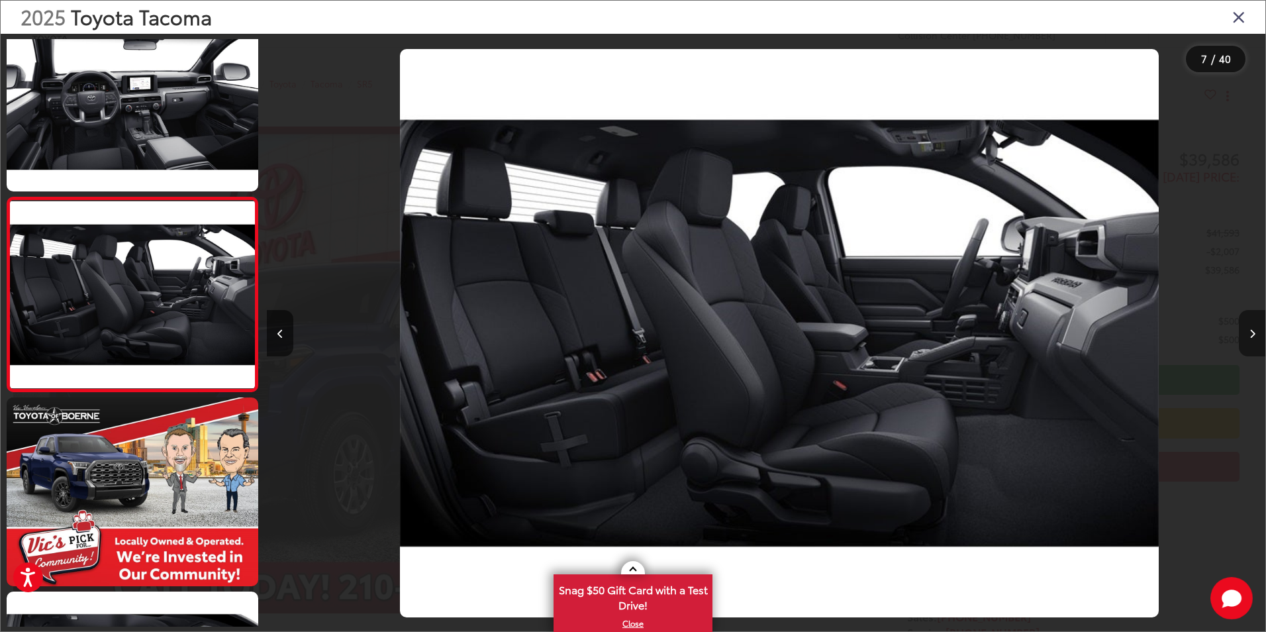
scroll to position [0, 5992]
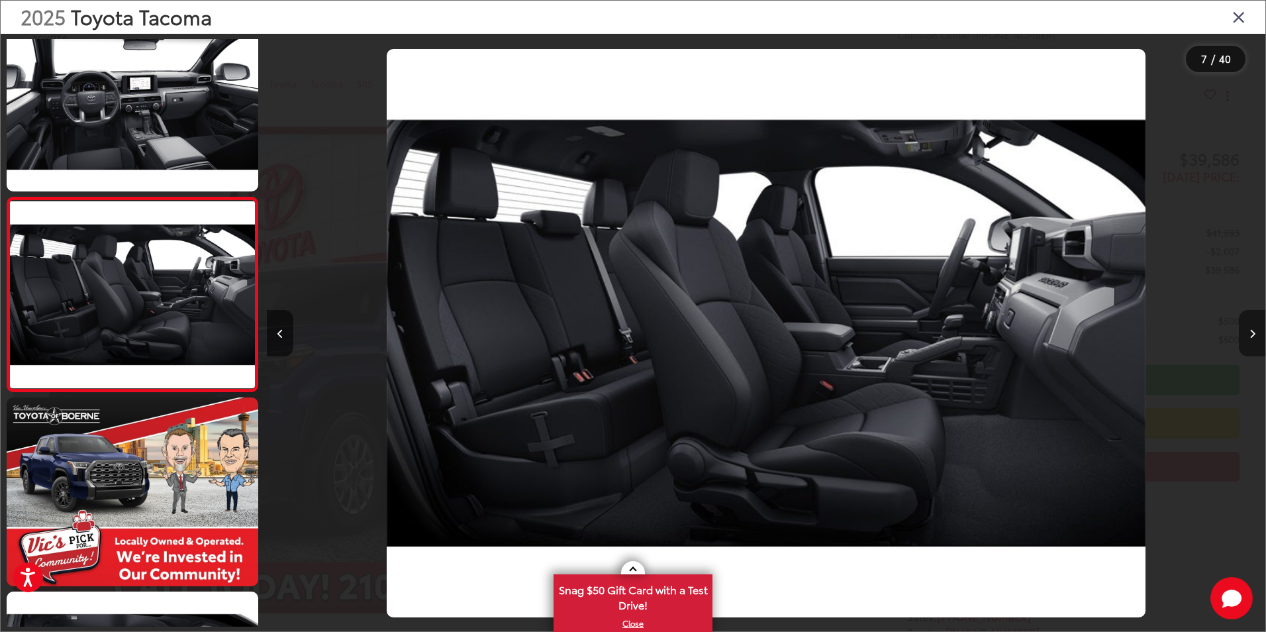
click at [1248, 330] on button "Next image" at bounding box center [1252, 333] width 26 height 46
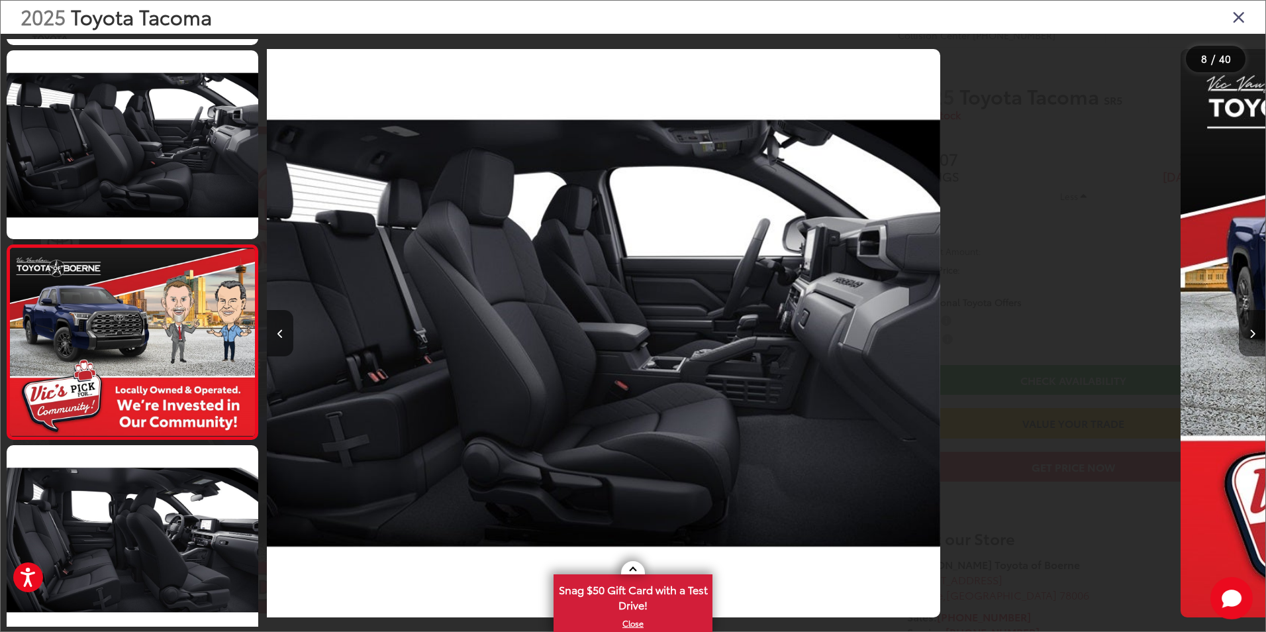
scroll to position [1201, 0]
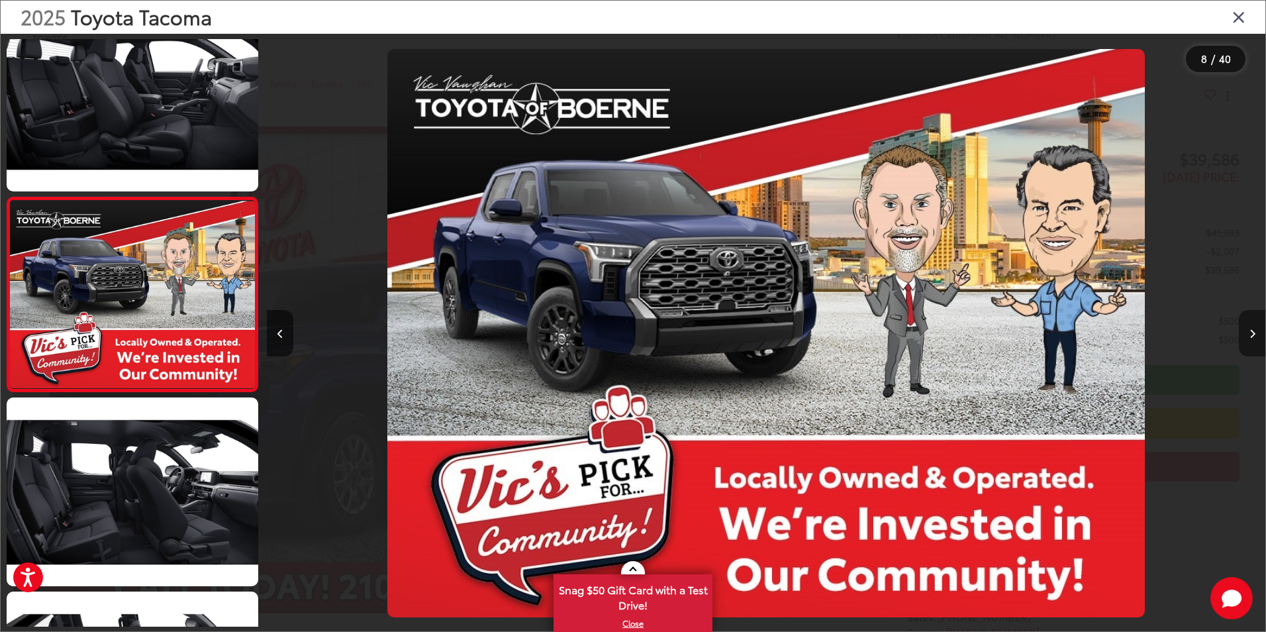
click at [1248, 330] on button "Next image" at bounding box center [1252, 333] width 26 height 46
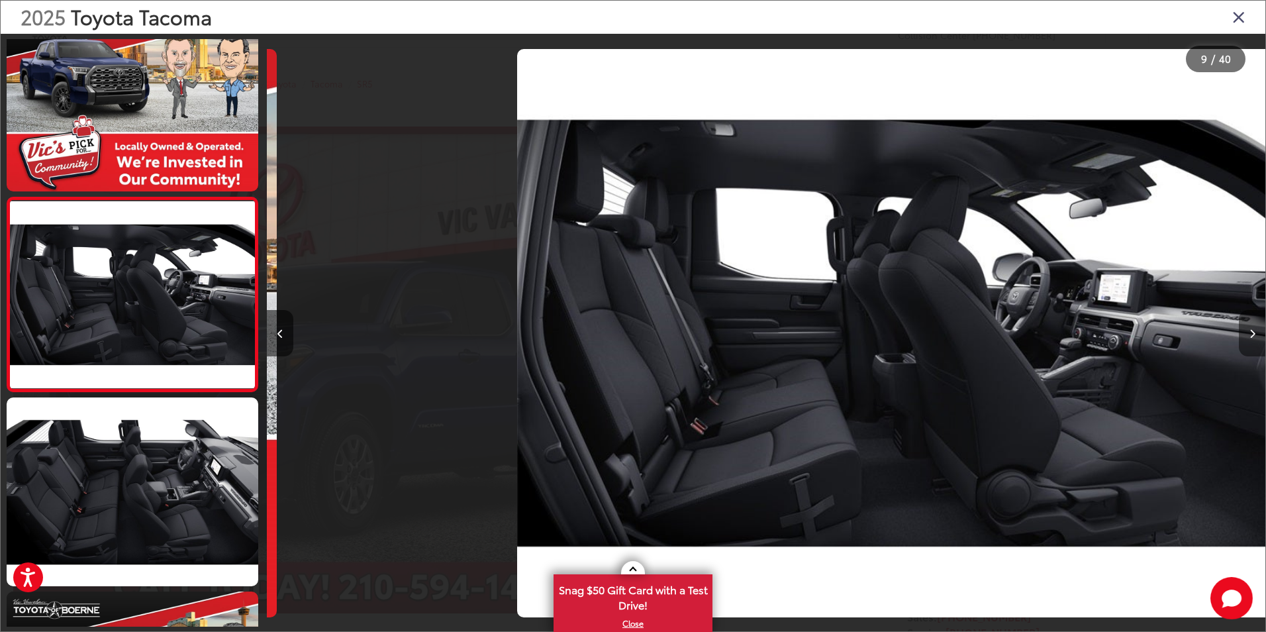
scroll to position [0, 0]
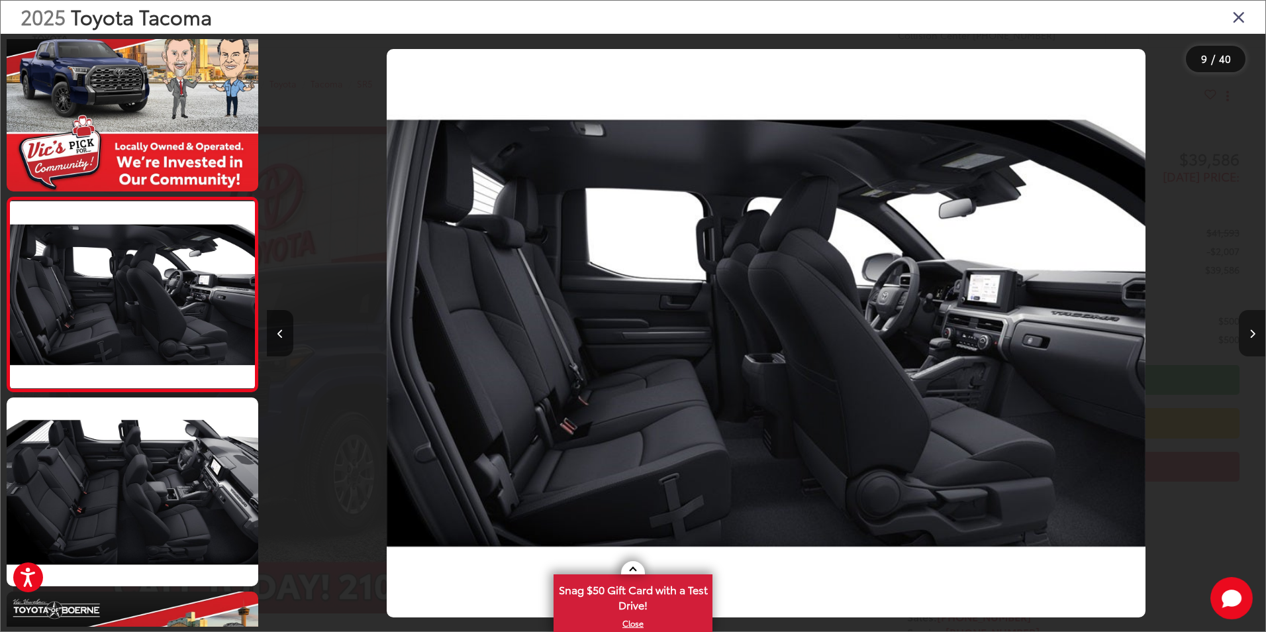
click at [1248, 330] on button "Next image" at bounding box center [1252, 333] width 26 height 46
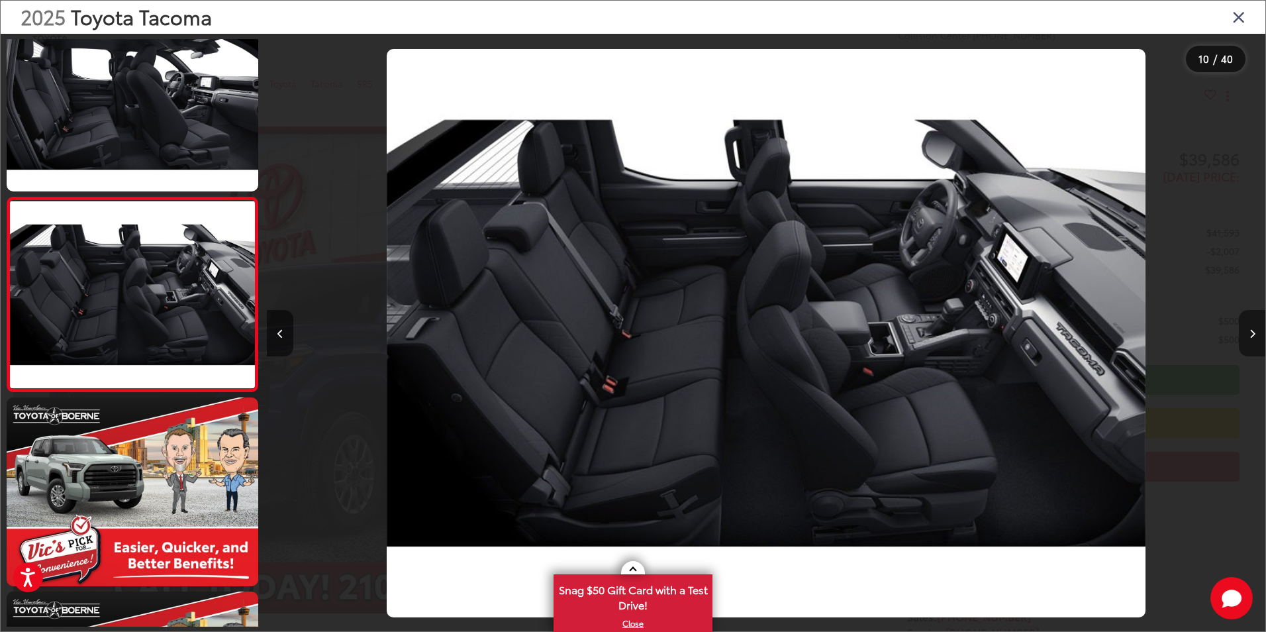
click at [1248, 330] on button "Next image" at bounding box center [1252, 333] width 26 height 46
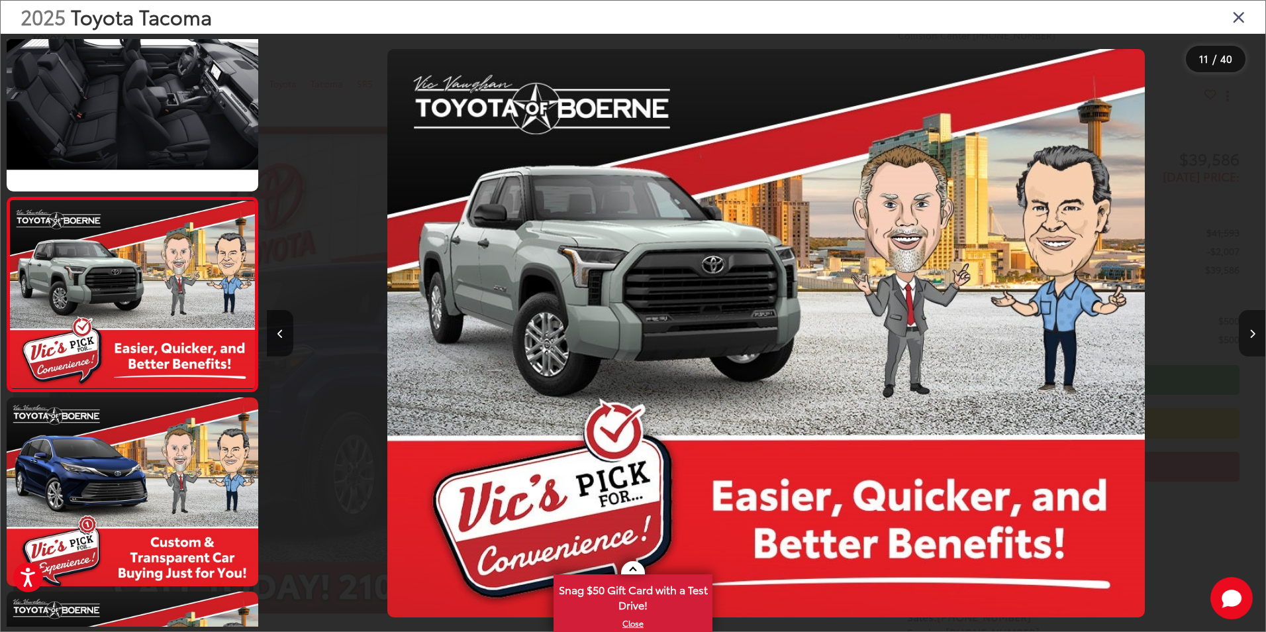
click at [1248, 330] on button "Next image" at bounding box center [1252, 333] width 26 height 46
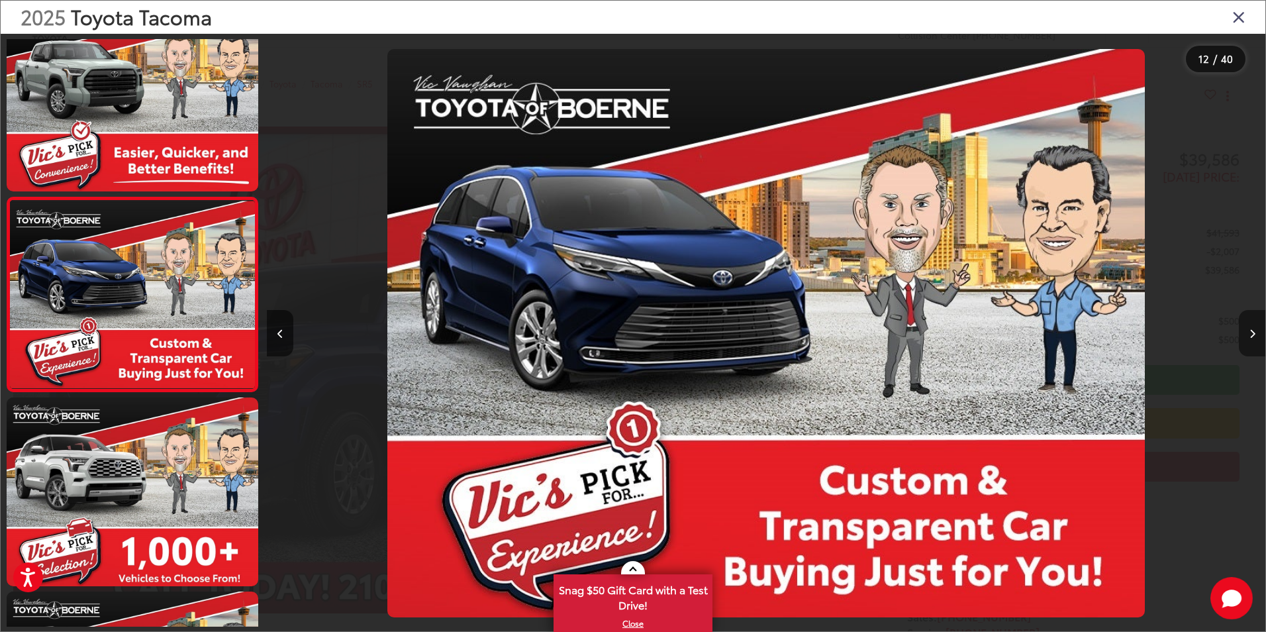
click at [1248, 330] on button "Next image" at bounding box center [1252, 333] width 26 height 46
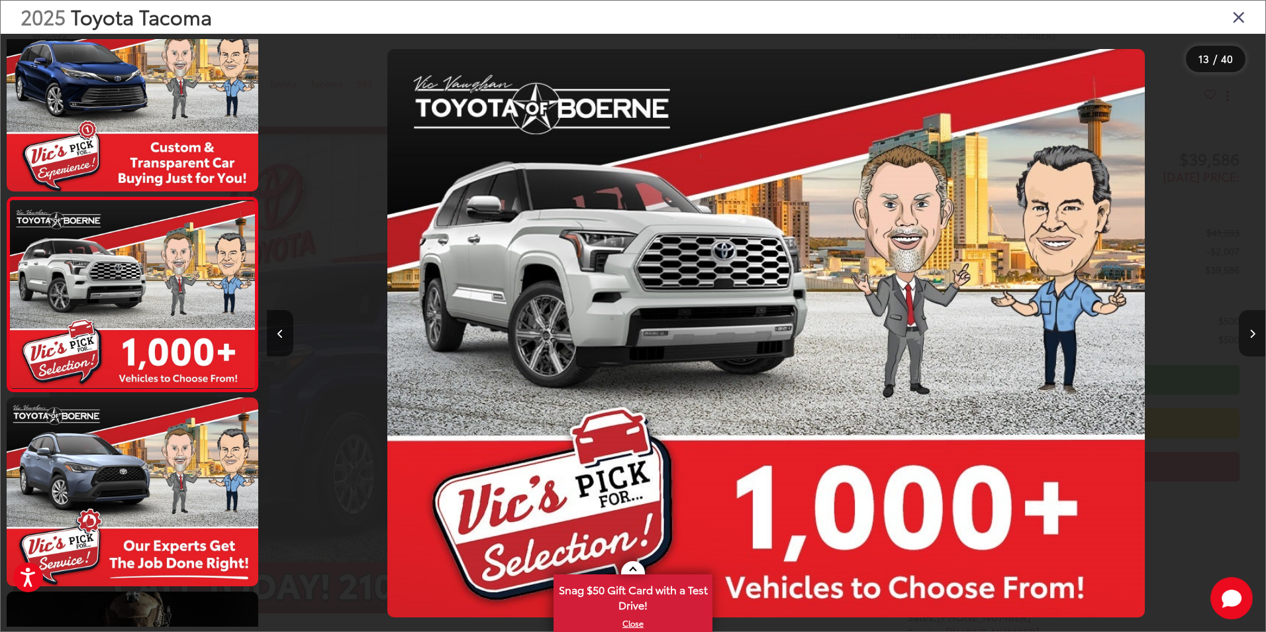
click at [1248, 330] on button "Next image" at bounding box center [1252, 333] width 26 height 46
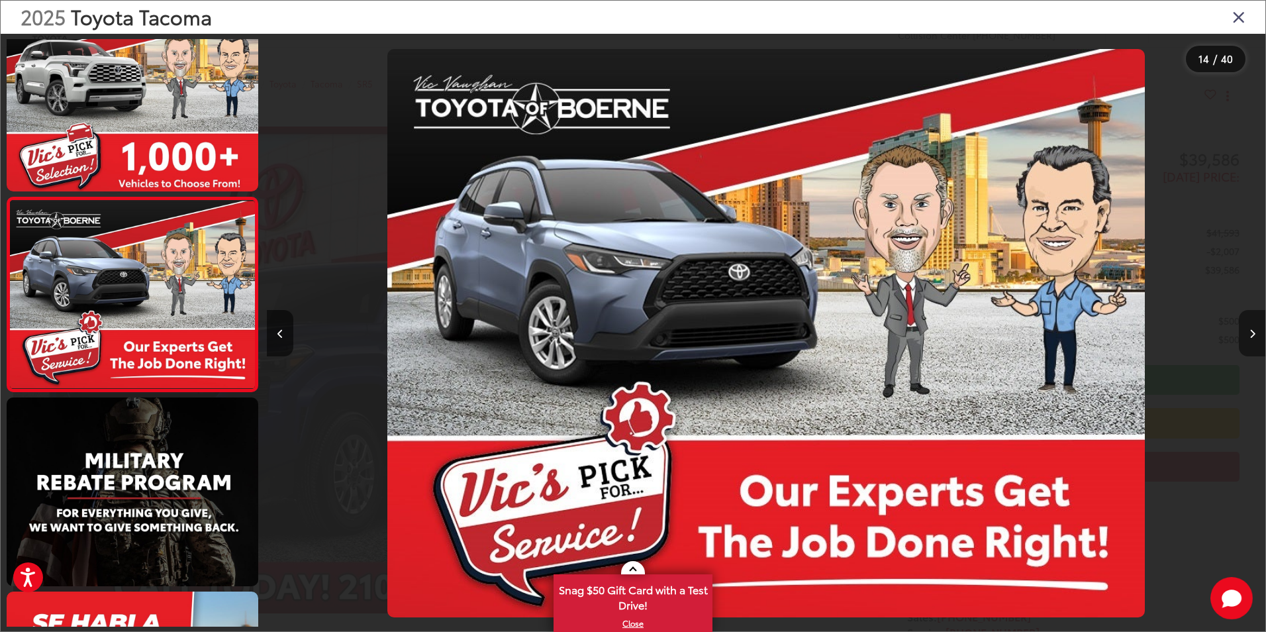
click at [1248, 330] on button "Next image" at bounding box center [1252, 333] width 26 height 46
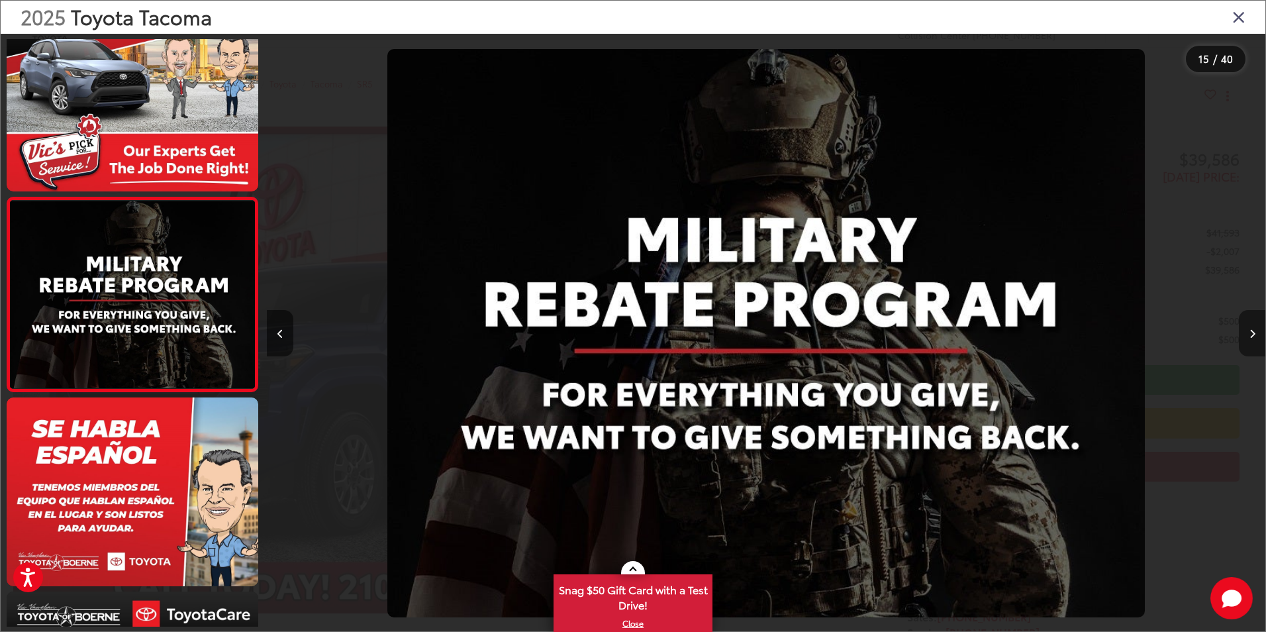
click at [1248, 330] on button "Next image" at bounding box center [1252, 333] width 26 height 46
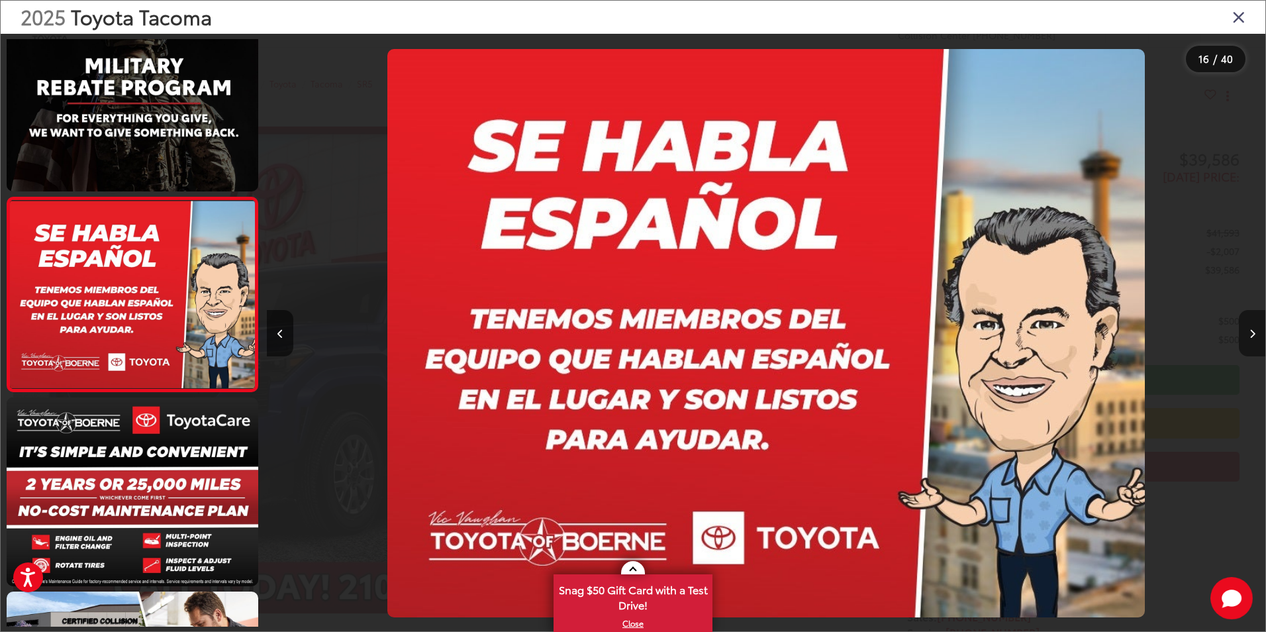
click at [1248, 330] on button "Next image" at bounding box center [1252, 333] width 26 height 46
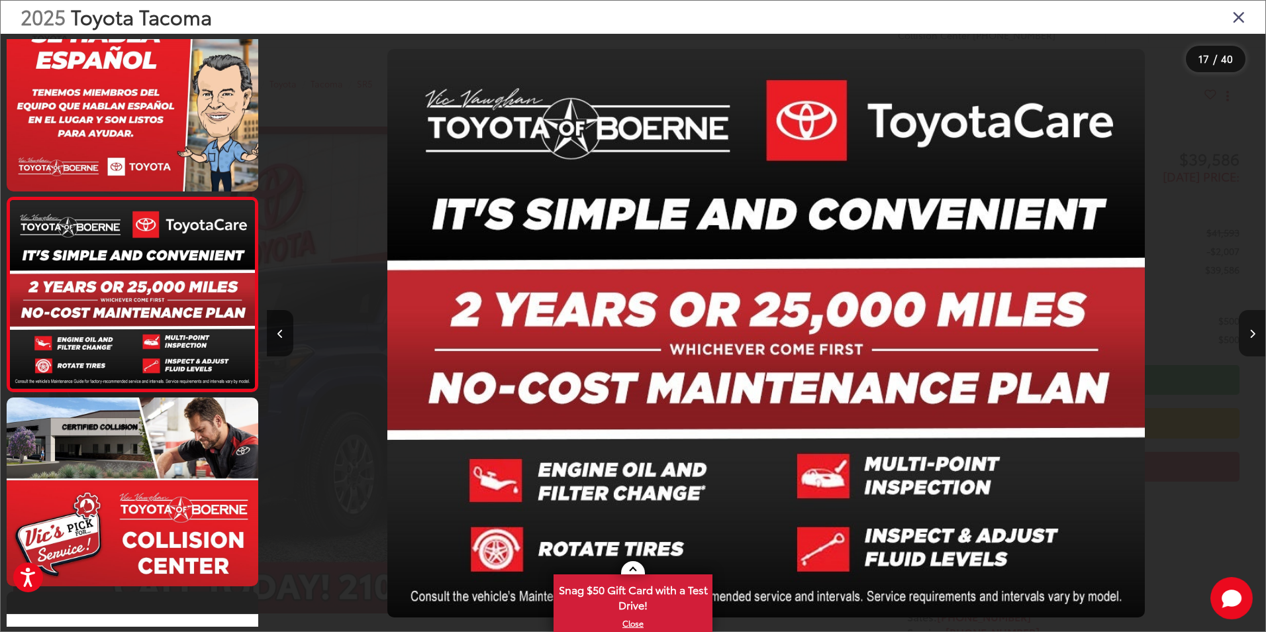
click at [1248, 330] on button "Next image" at bounding box center [1252, 333] width 26 height 46
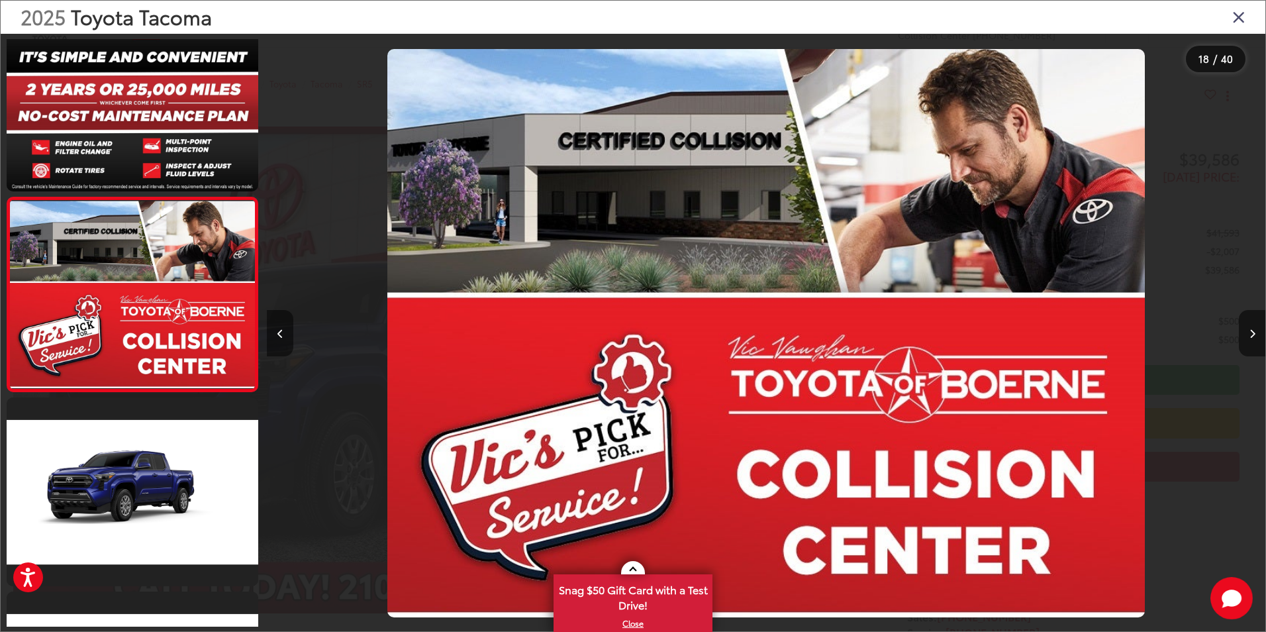
click at [280, 334] on icon "Previous image" at bounding box center [280, 333] width 6 height 9
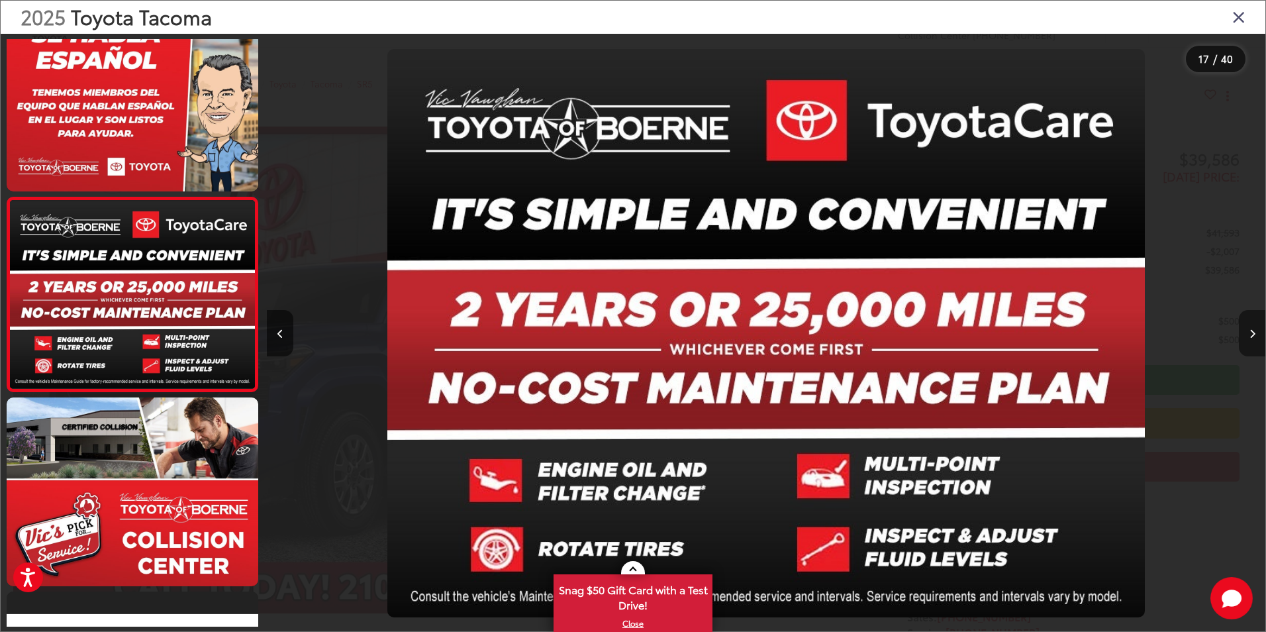
click at [1256, 335] on button "Next image" at bounding box center [1252, 333] width 26 height 46
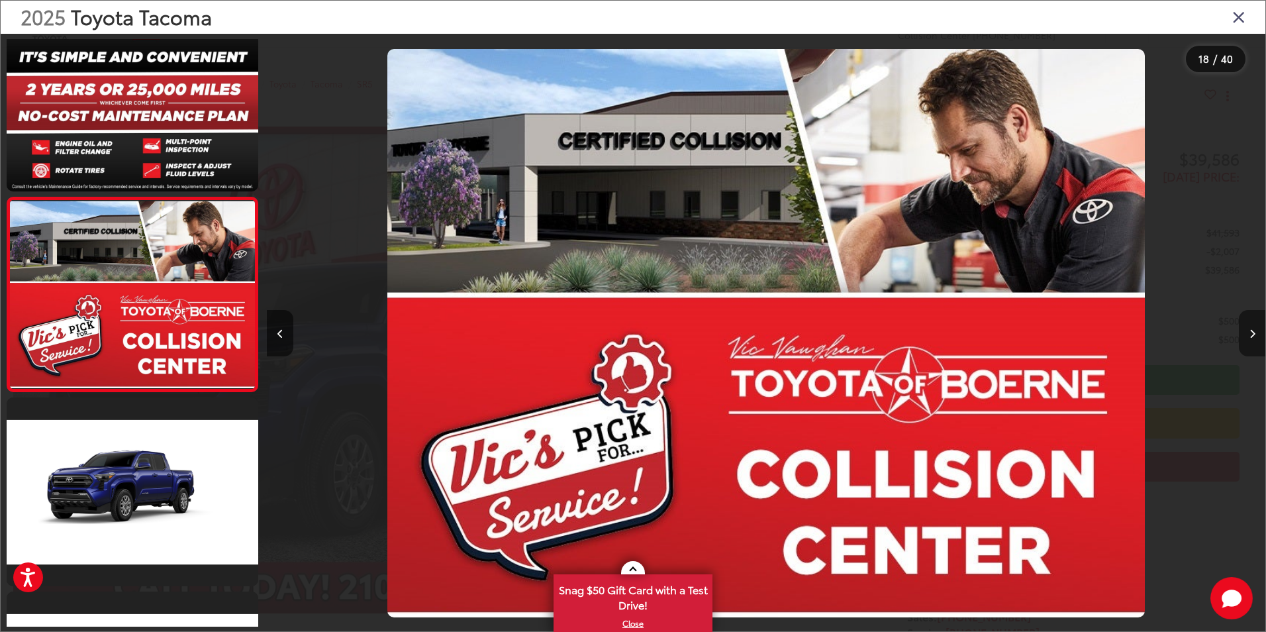
click at [1256, 335] on button "Next image" at bounding box center [1252, 333] width 26 height 46
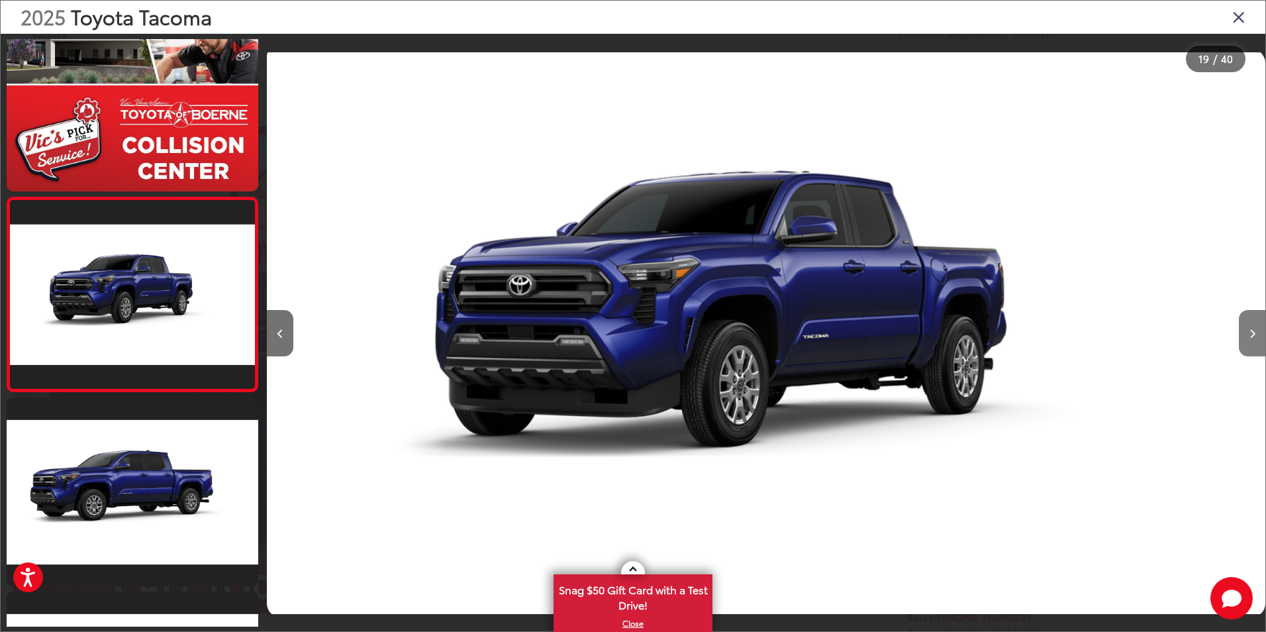
click at [1256, 335] on button "Next image" at bounding box center [1252, 333] width 26 height 46
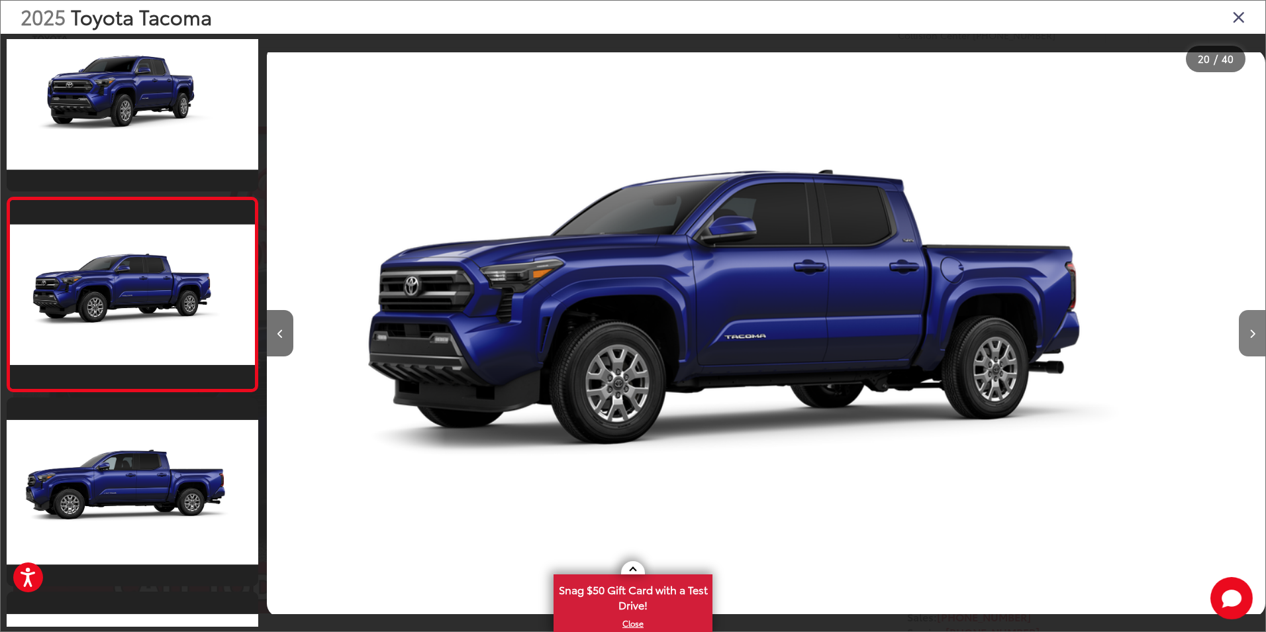
click at [1256, 335] on button "Next image" at bounding box center [1252, 333] width 26 height 46
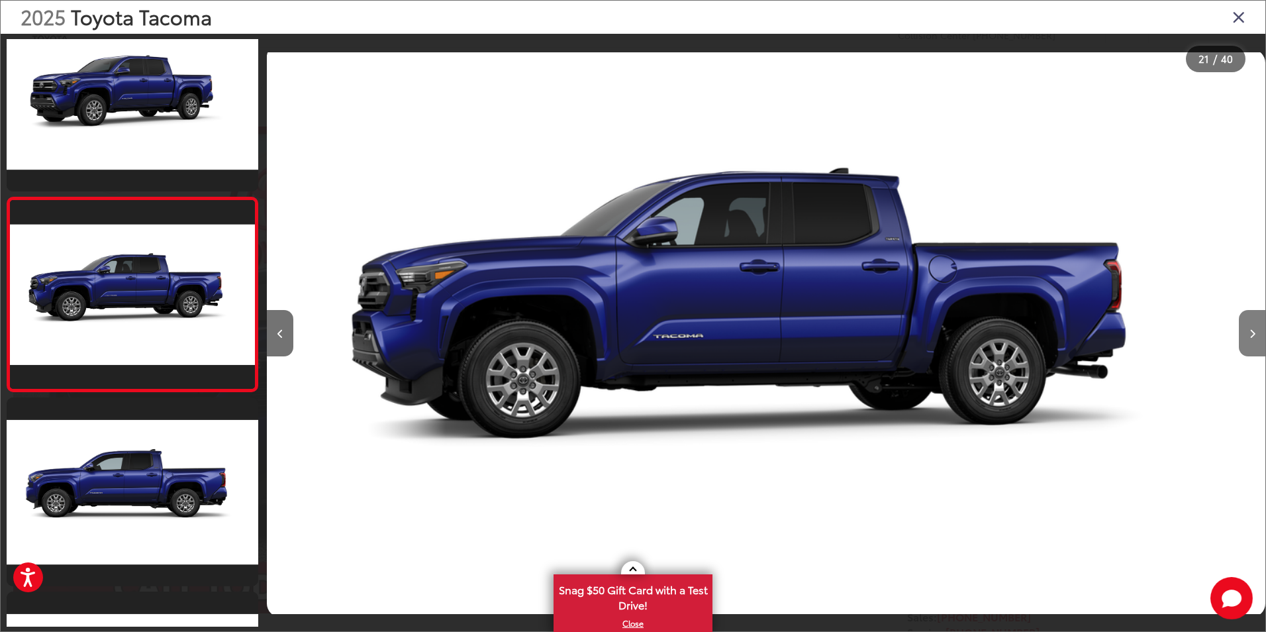
click at [1256, 335] on button "Next image" at bounding box center [1252, 333] width 26 height 46
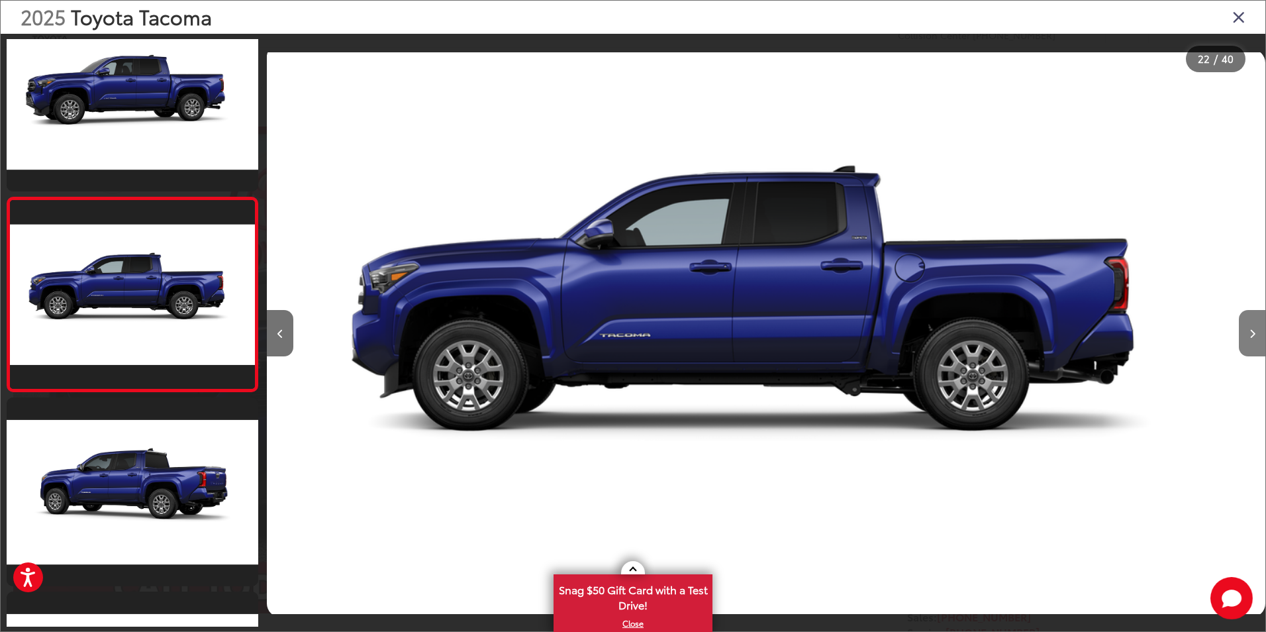
click at [1256, 335] on button "Next image" at bounding box center [1252, 333] width 26 height 46
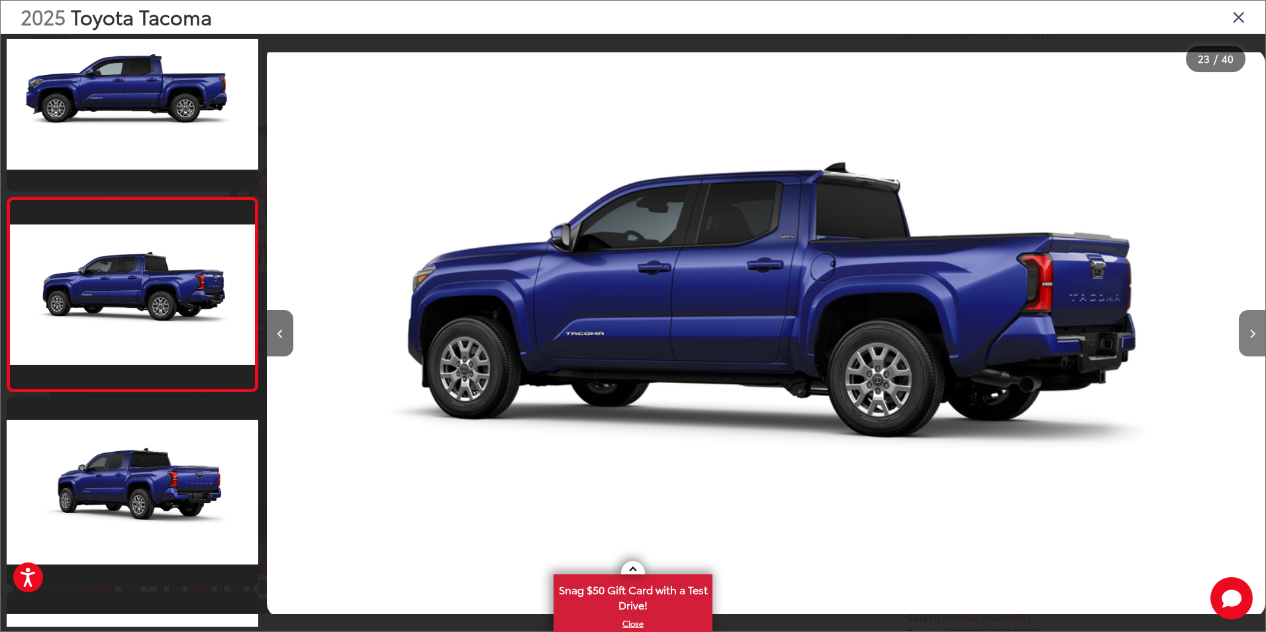
click at [1256, 335] on button "Next image" at bounding box center [1252, 333] width 26 height 46
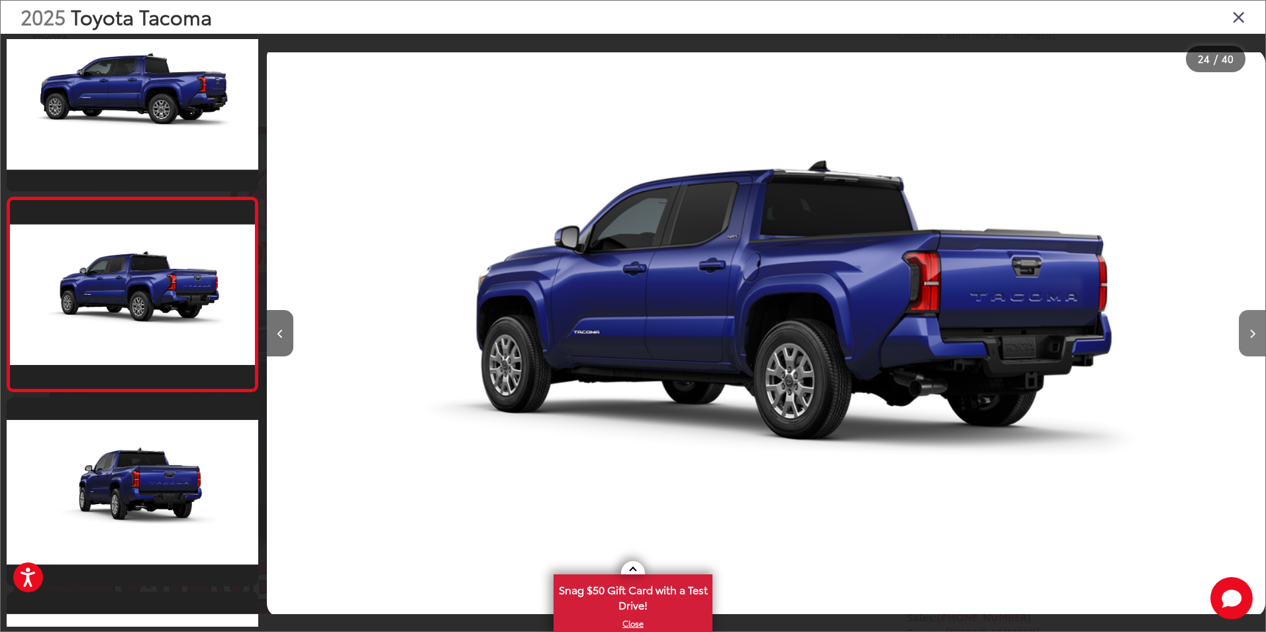
click at [1256, 335] on button "Next image" at bounding box center [1252, 333] width 26 height 46
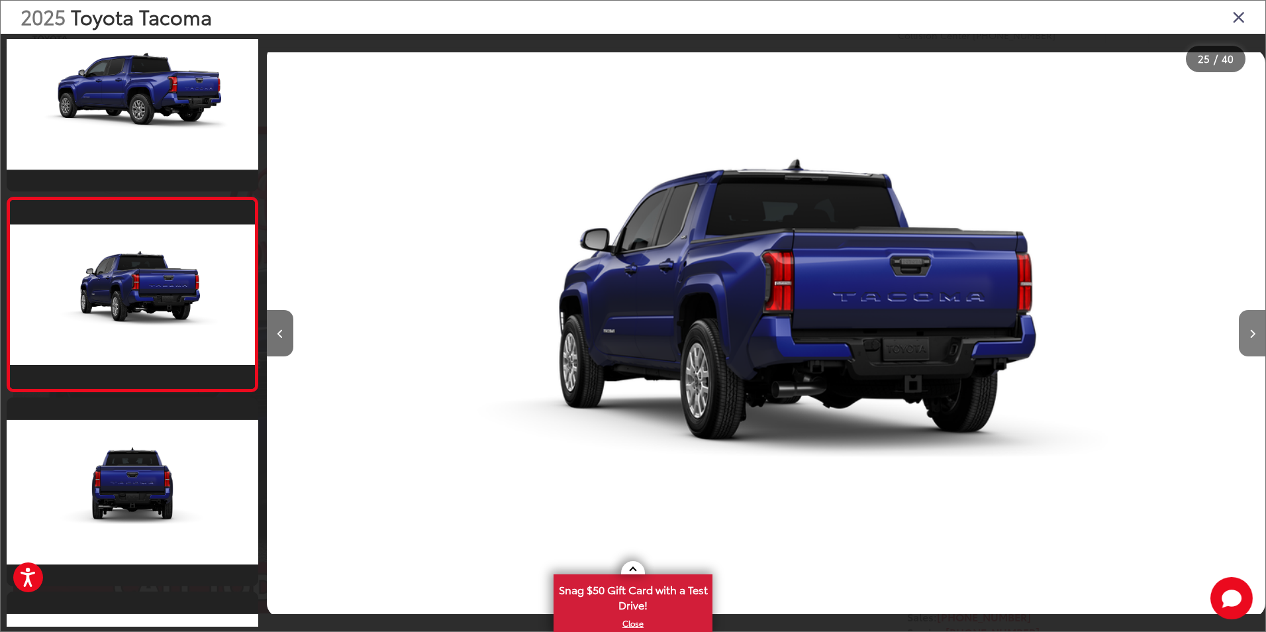
click at [1256, 335] on button "Next image" at bounding box center [1252, 333] width 26 height 46
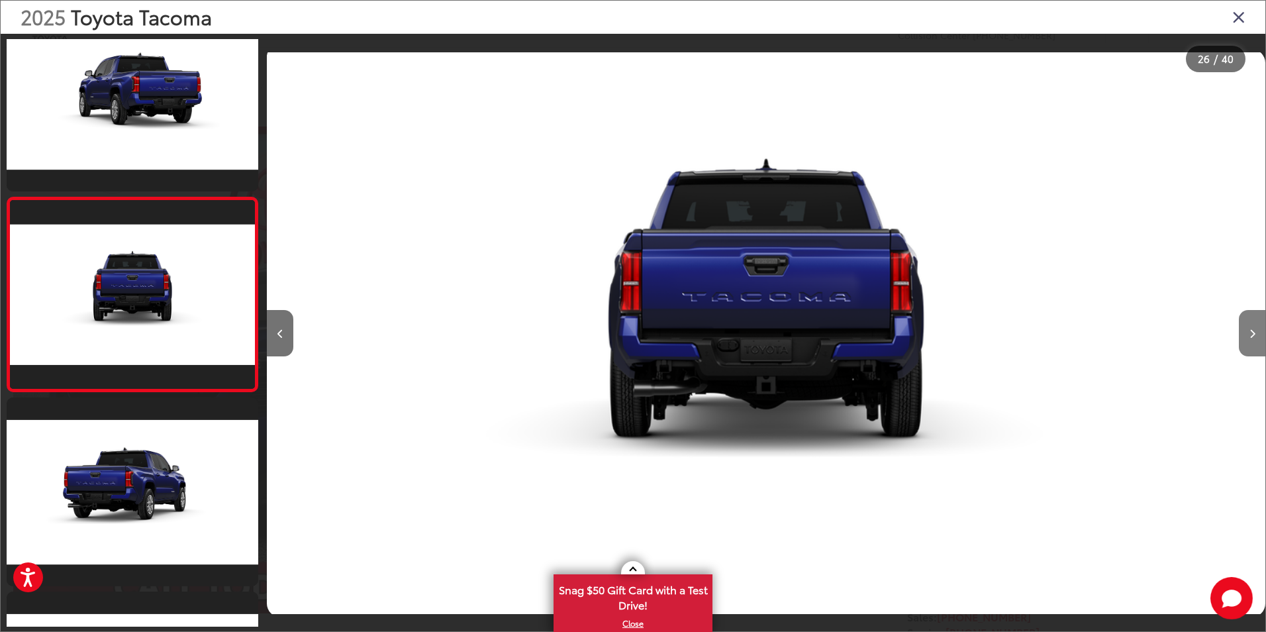
click at [1256, 335] on button "Next image" at bounding box center [1252, 333] width 26 height 46
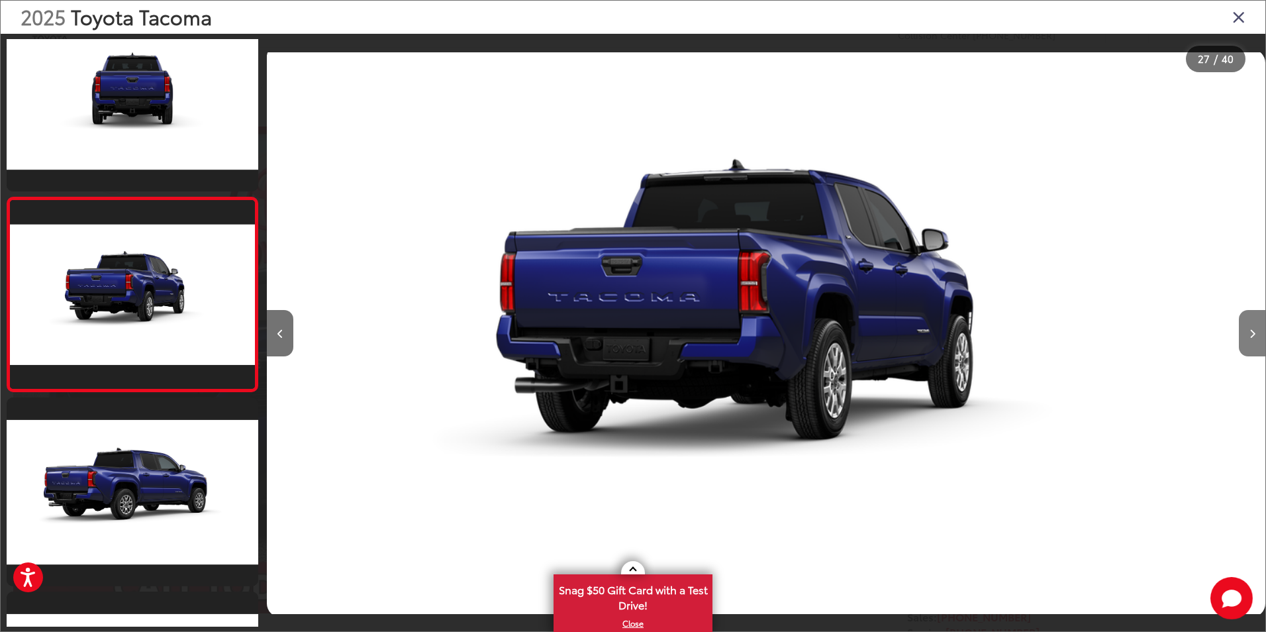
click at [1256, 335] on button "Next image" at bounding box center [1252, 333] width 26 height 46
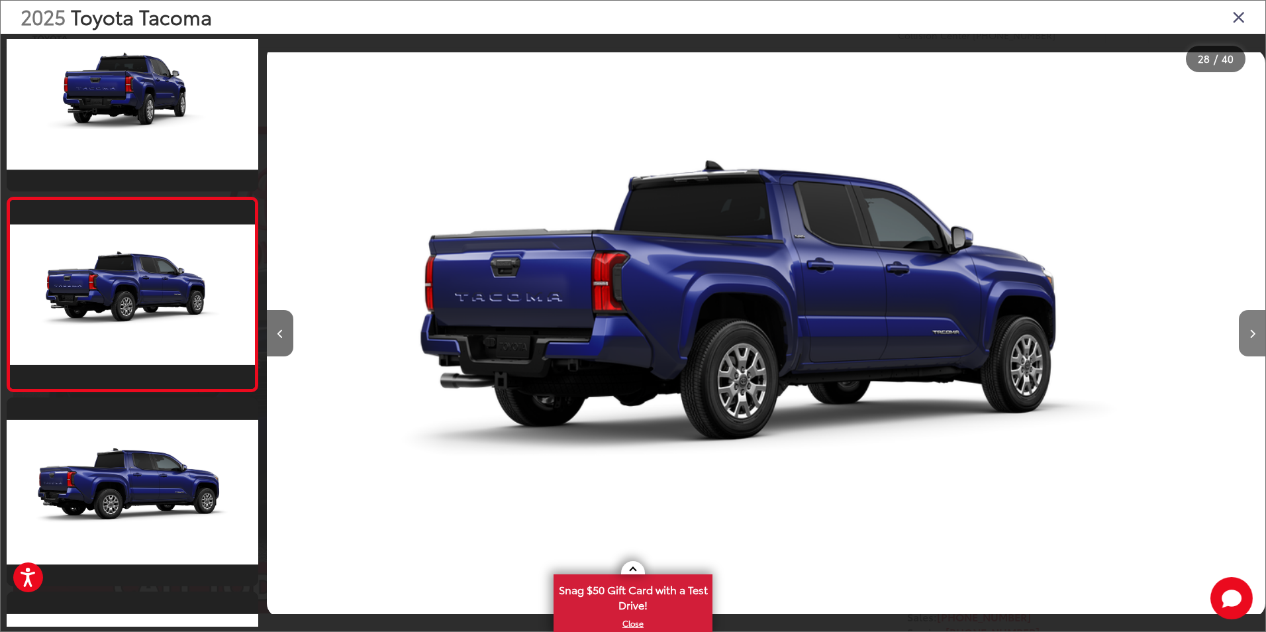
click at [1256, 335] on button "Next image" at bounding box center [1252, 333] width 26 height 46
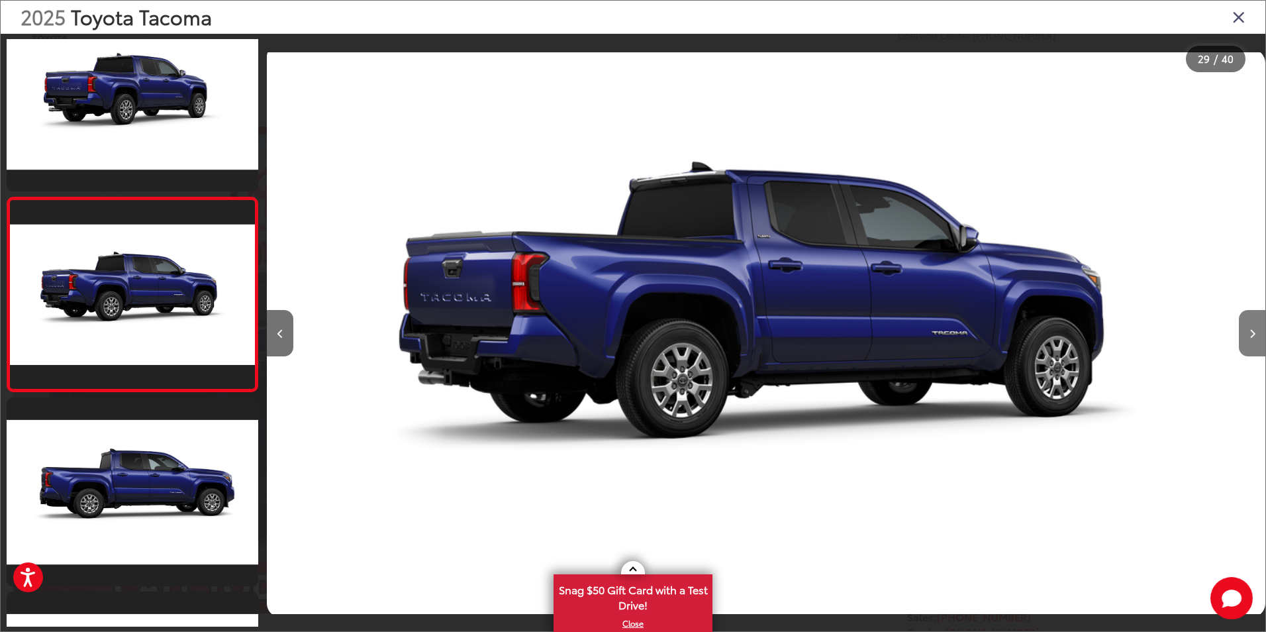
click at [1256, 335] on button "Next image" at bounding box center [1252, 333] width 26 height 46
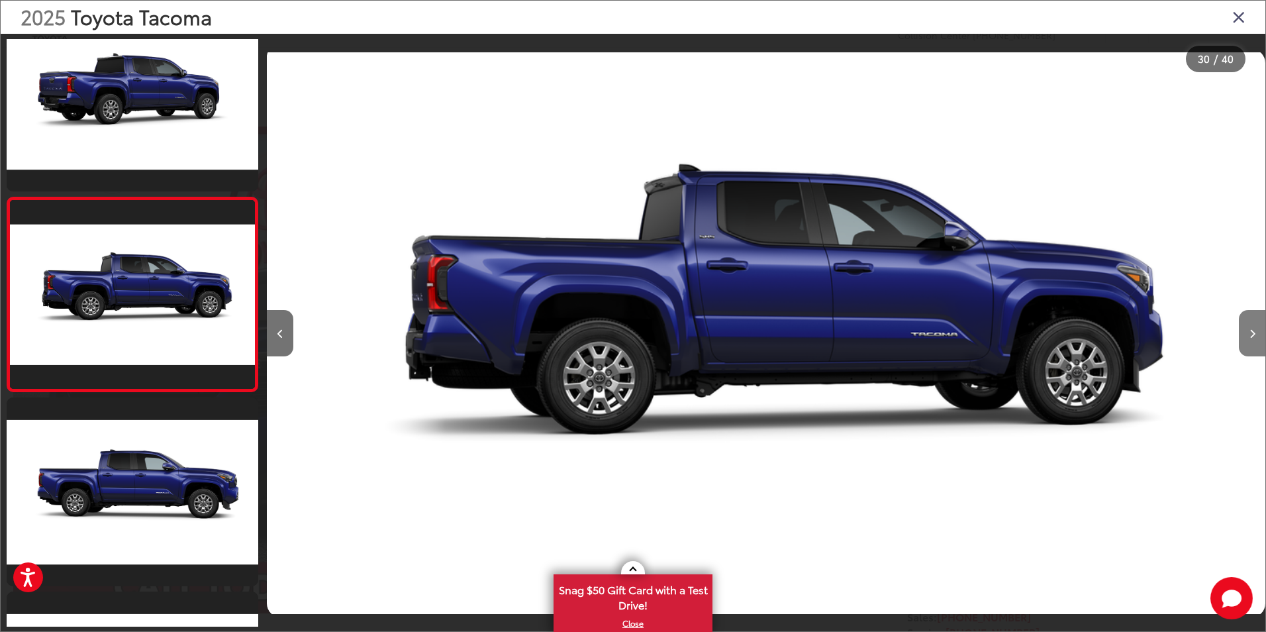
click at [1255, 334] on icon "Next image" at bounding box center [1253, 333] width 6 height 9
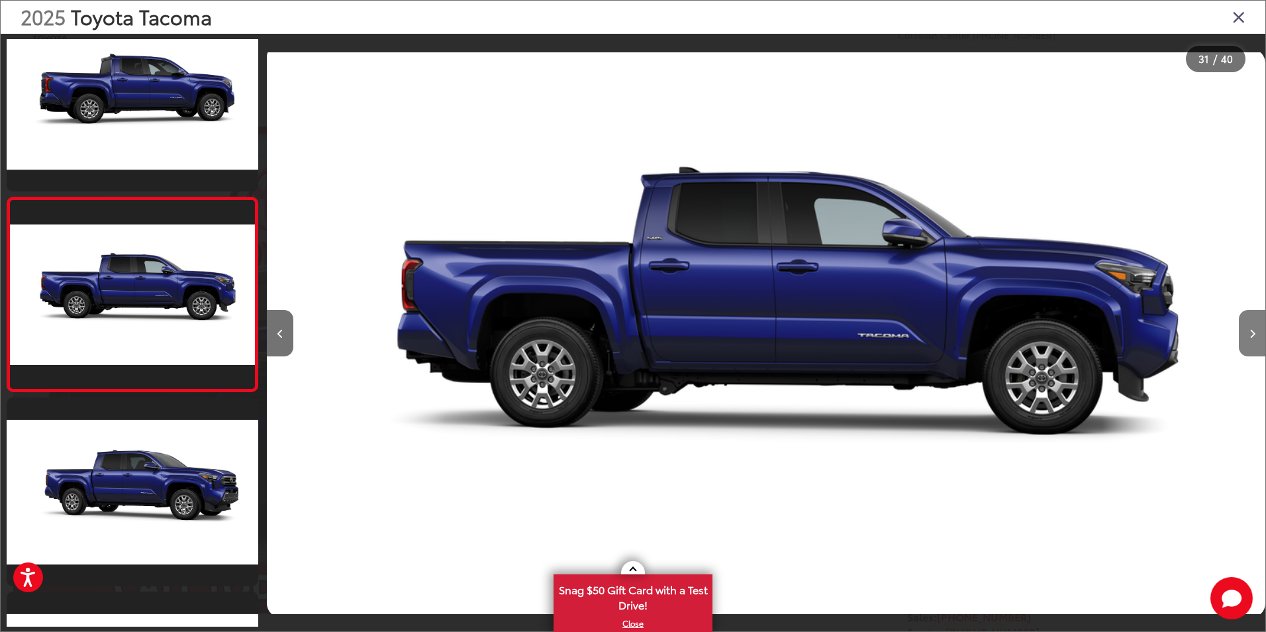
click at [1255, 334] on icon "Next image" at bounding box center [1253, 333] width 6 height 9
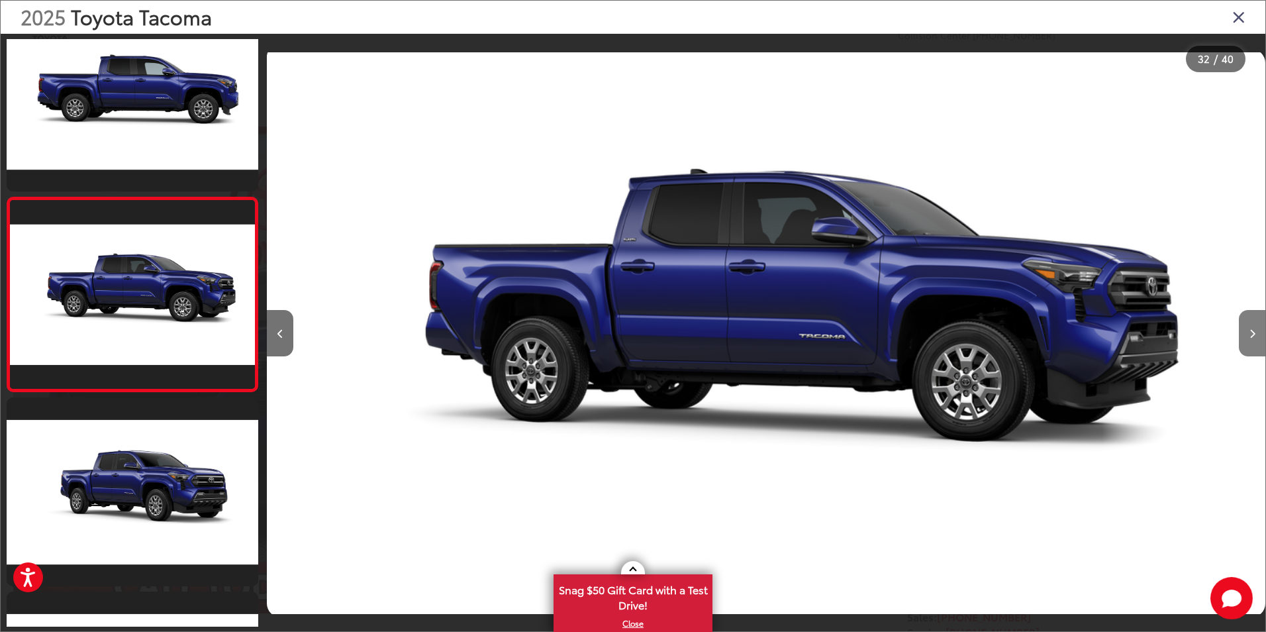
click at [1255, 334] on icon "Next image" at bounding box center [1253, 333] width 6 height 9
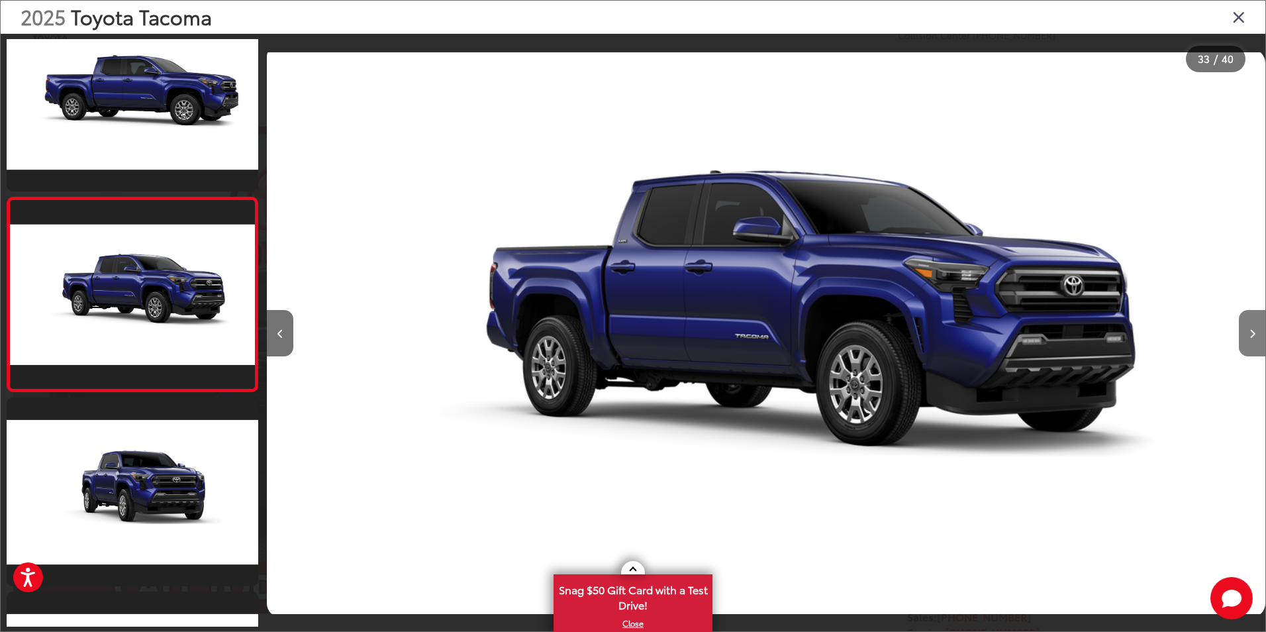
click at [1255, 334] on icon "Next image" at bounding box center [1253, 333] width 6 height 9
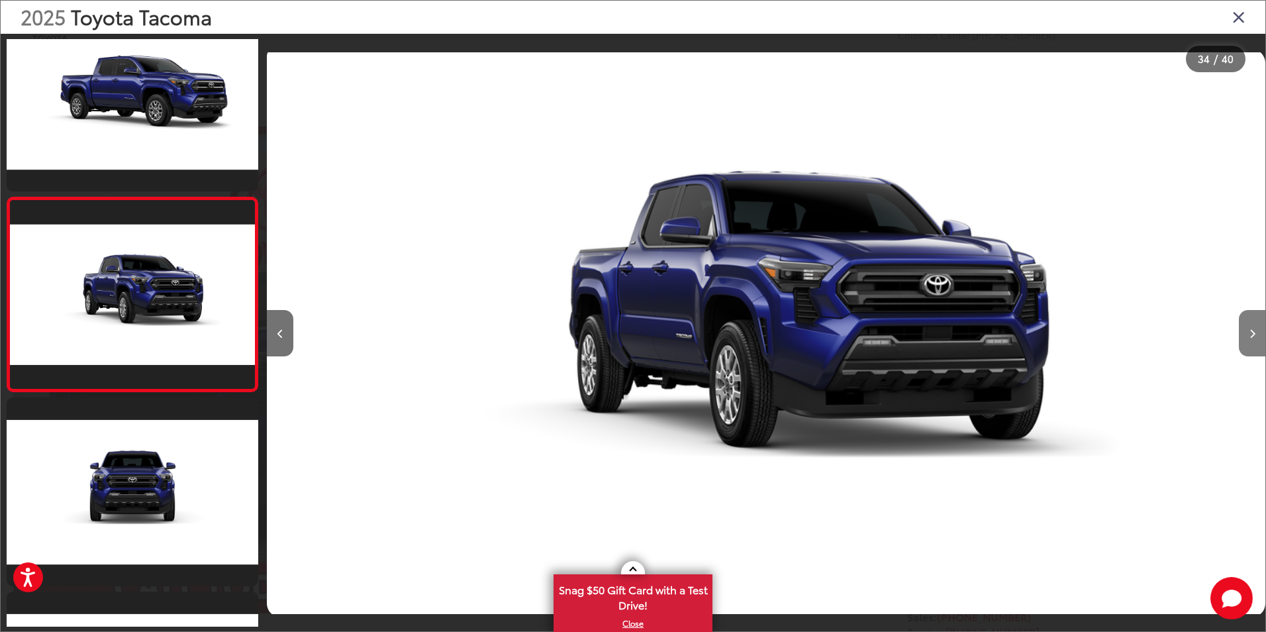
click at [1255, 334] on icon "Next image" at bounding box center [1253, 333] width 6 height 9
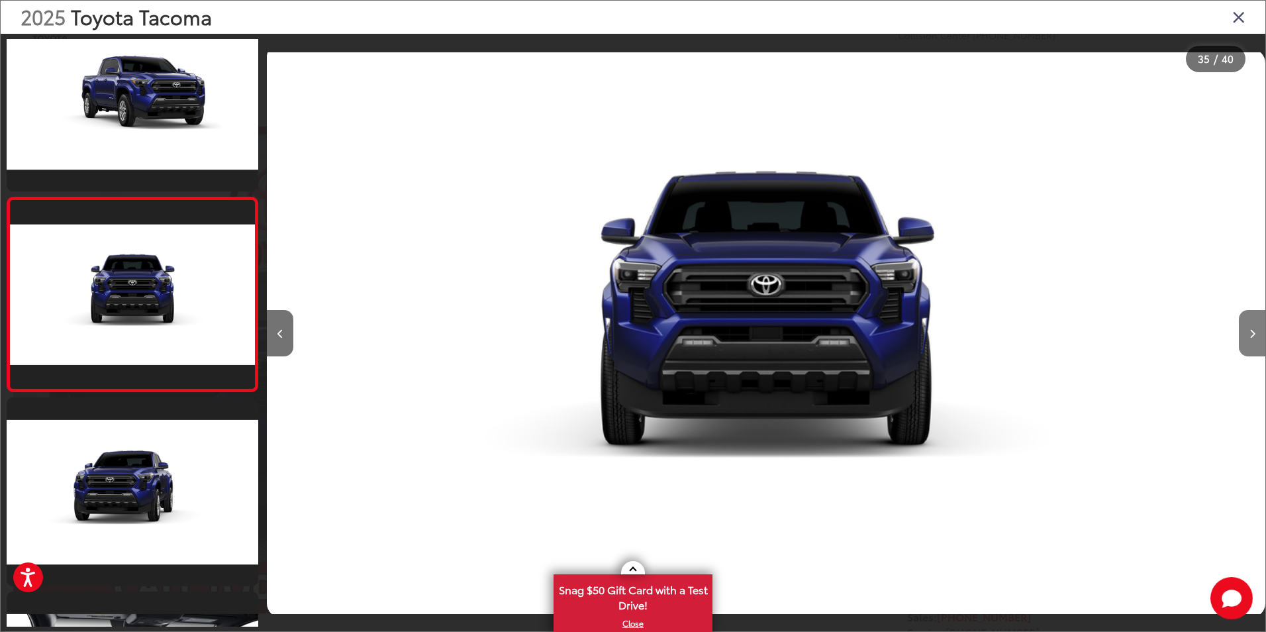
click at [1255, 334] on icon "Next image" at bounding box center [1253, 333] width 6 height 9
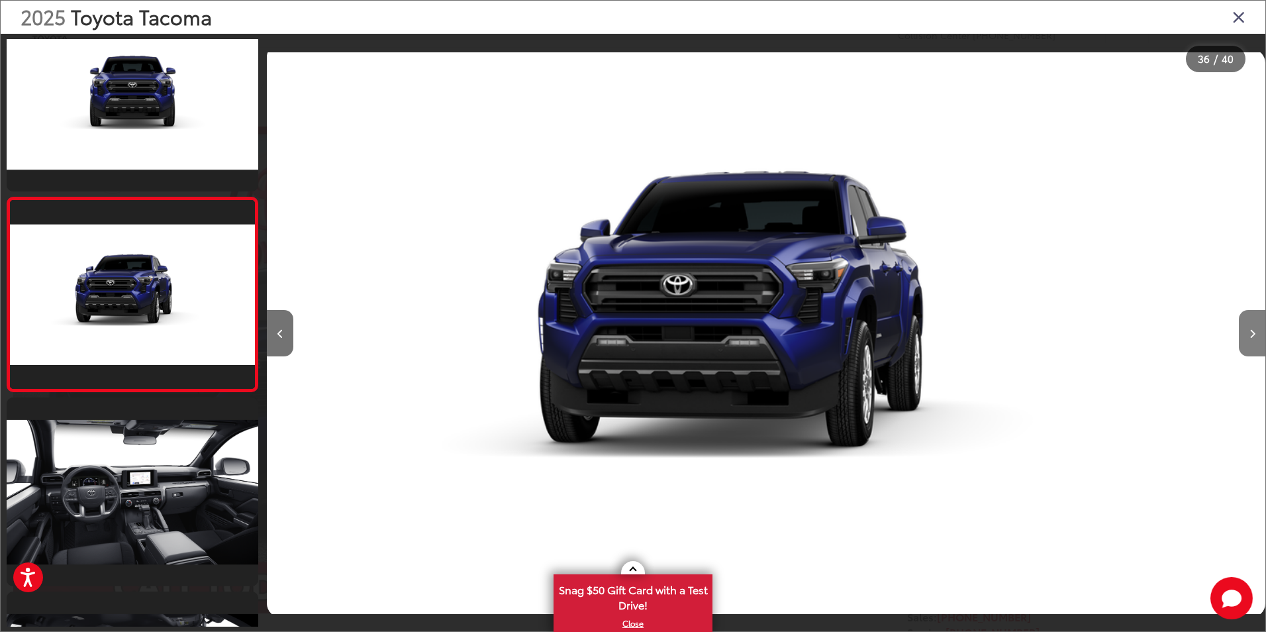
click at [1255, 334] on icon "Next image" at bounding box center [1253, 333] width 6 height 9
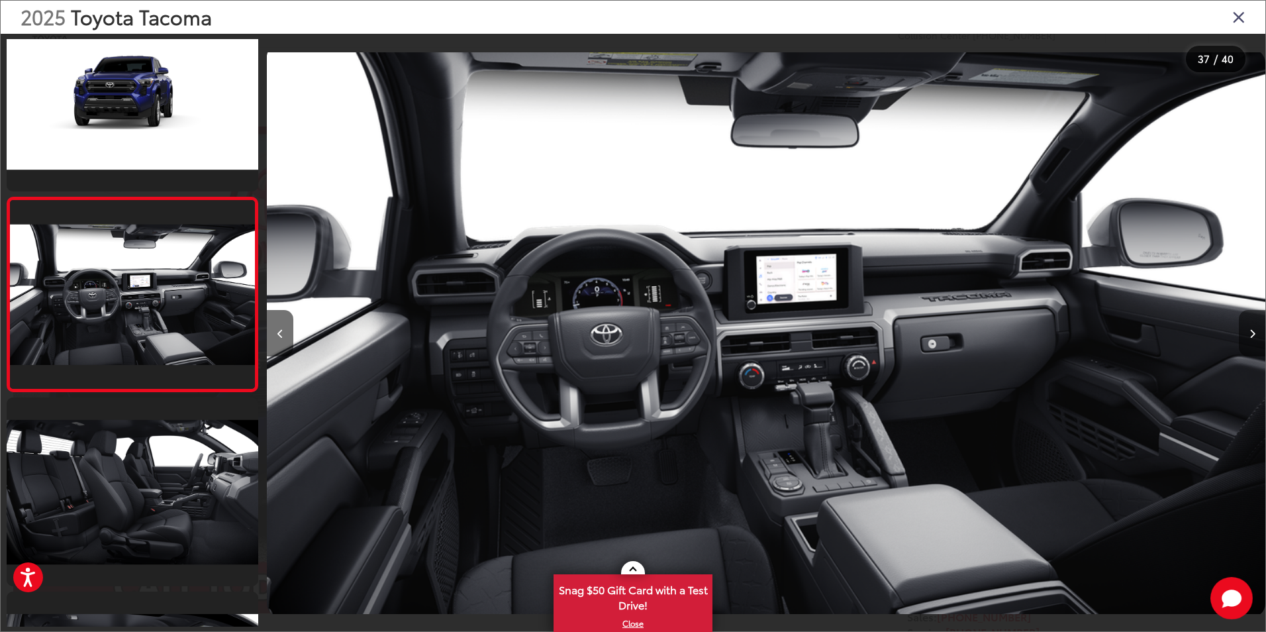
click at [1255, 334] on icon "Next image" at bounding box center [1253, 333] width 6 height 9
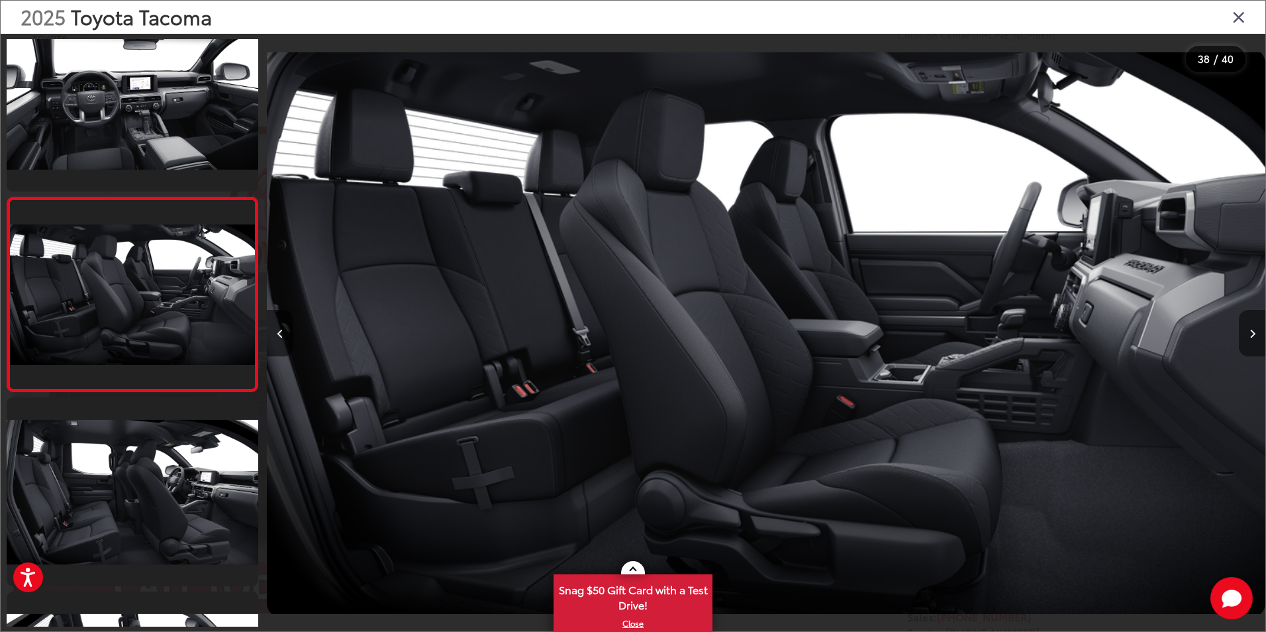
click at [1255, 334] on icon "Next image" at bounding box center [1253, 333] width 6 height 9
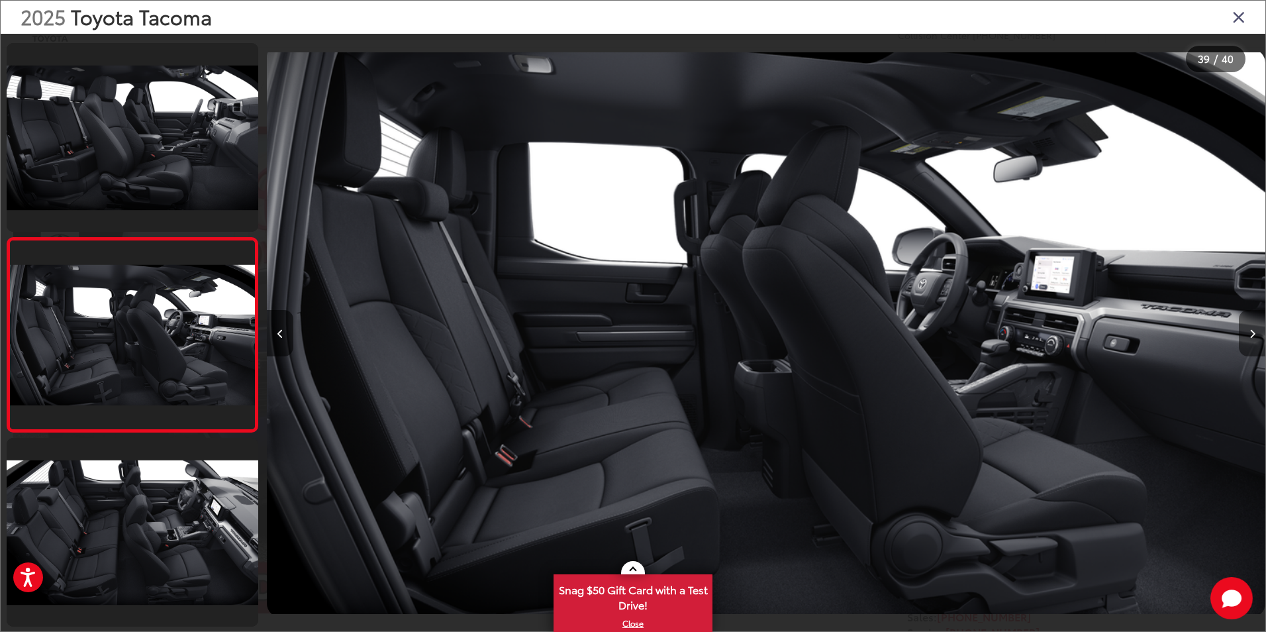
click at [1255, 334] on icon "Next image" at bounding box center [1253, 333] width 6 height 9
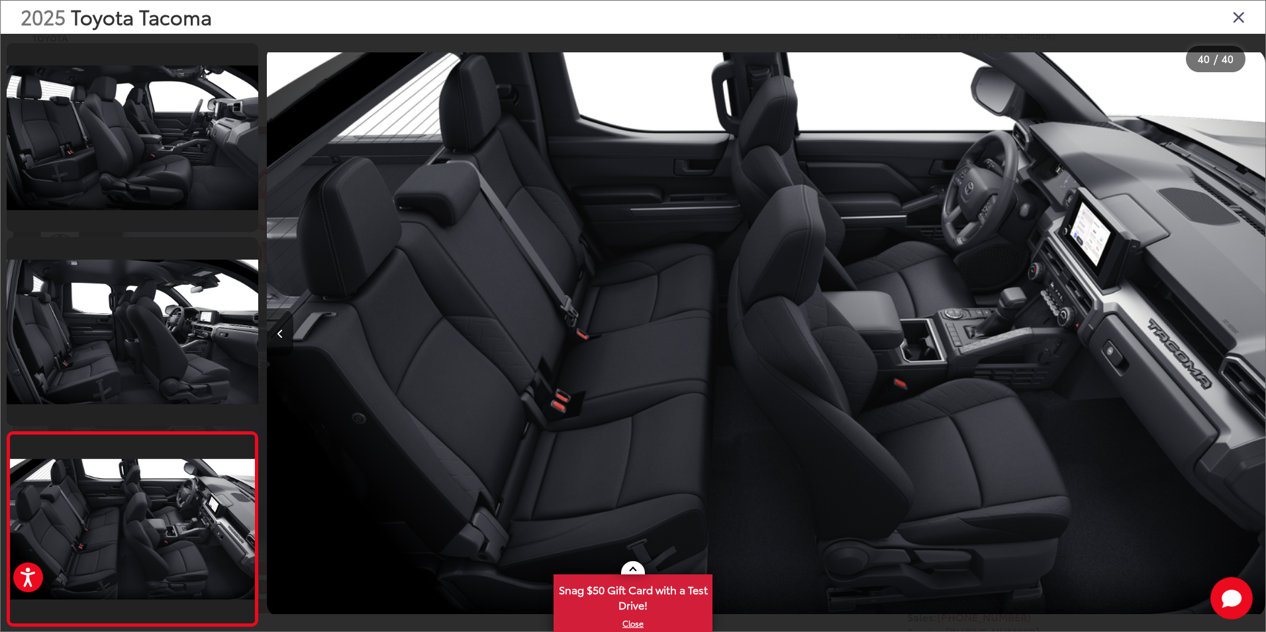
click at [1243, 18] on icon "Close gallery" at bounding box center [1238, 16] width 13 height 17
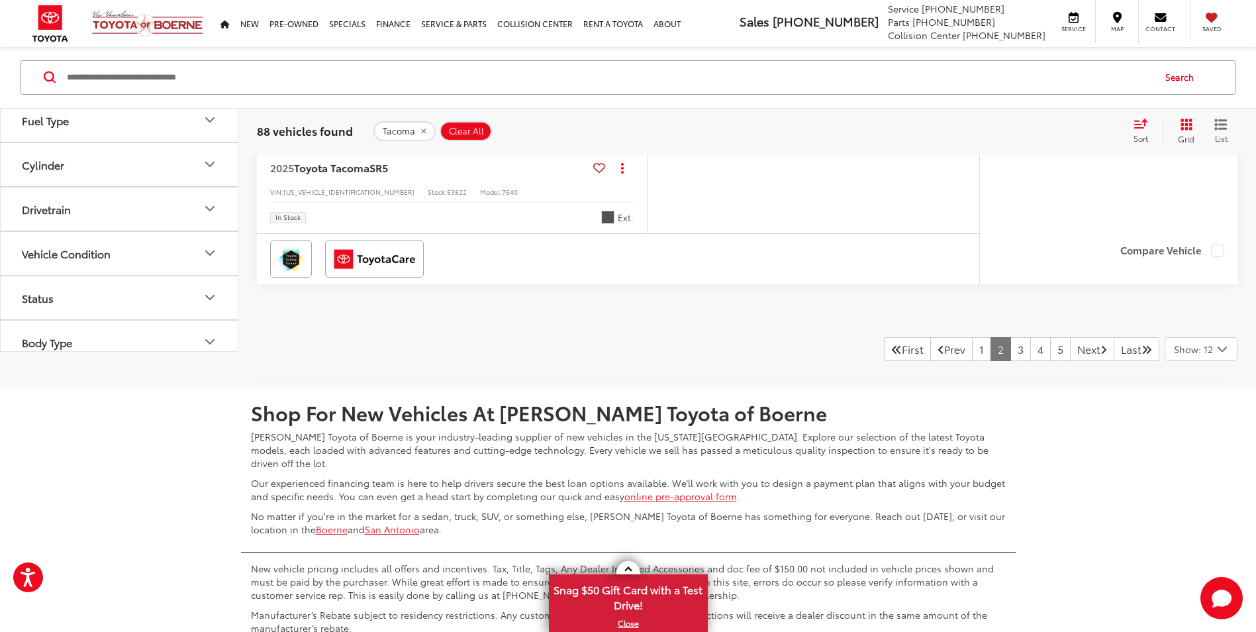
scroll to position [5974, 0]
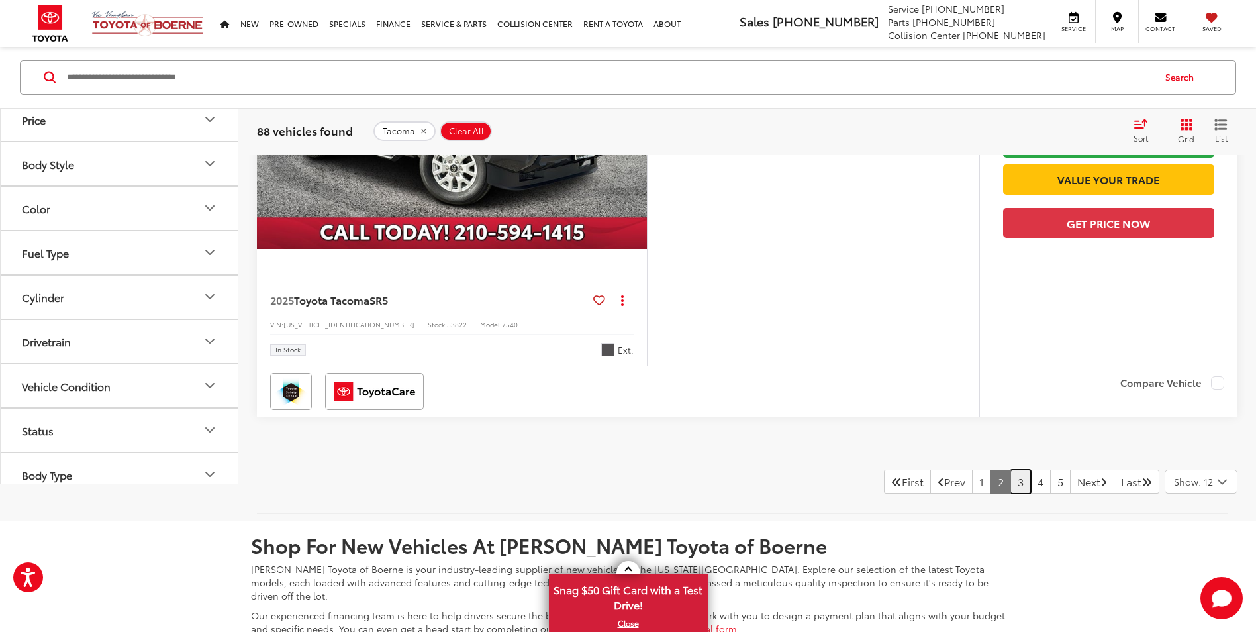
click at [1011, 483] on link "3" at bounding box center [1021, 482] width 21 height 24
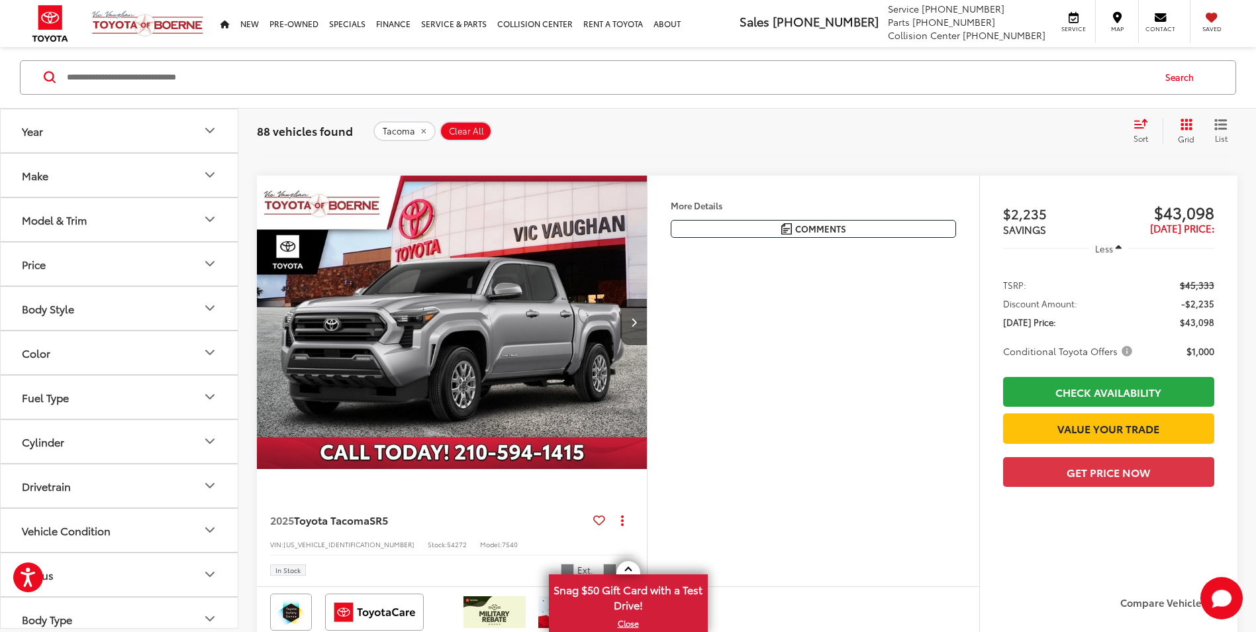
scroll to position [676, 0]
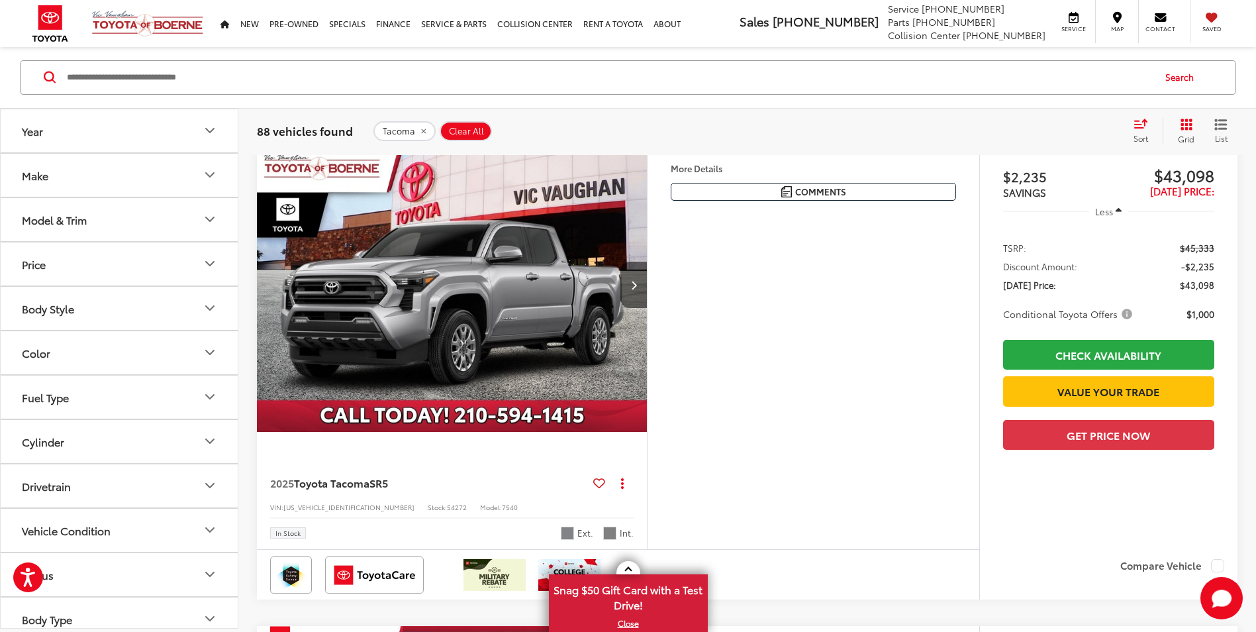
click at [459, 320] on img "2025 Toyota Tacoma SR5 0" at bounding box center [452, 285] width 392 height 294
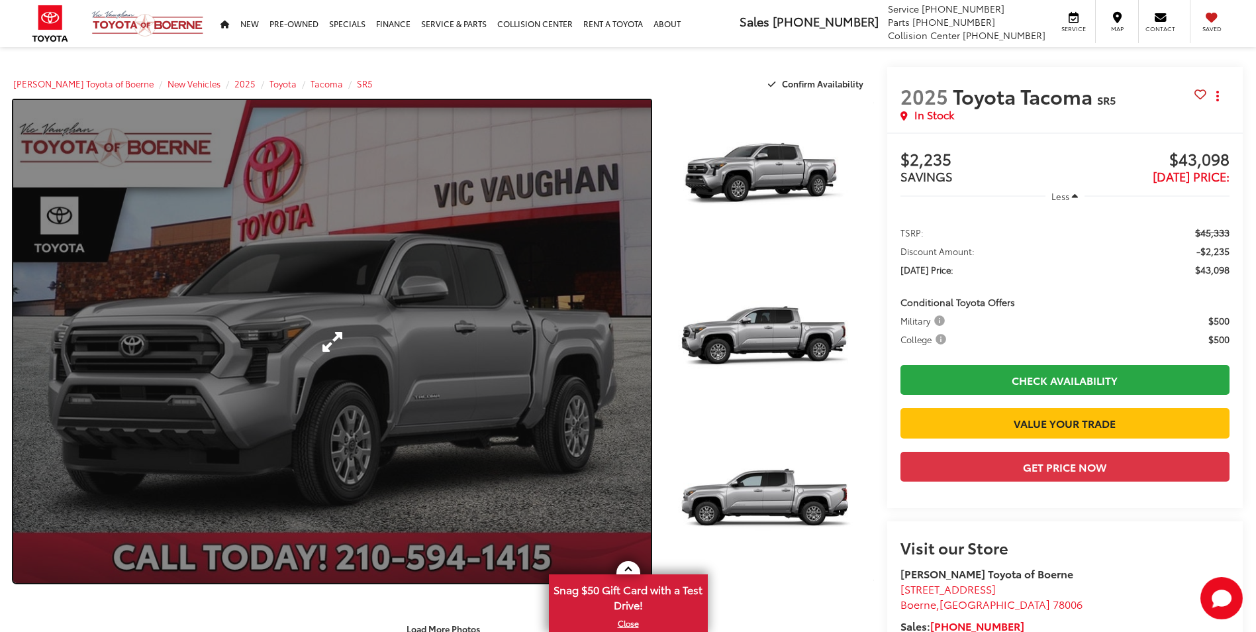
click at [385, 305] on link "Expand Photo 0" at bounding box center [332, 341] width 638 height 483
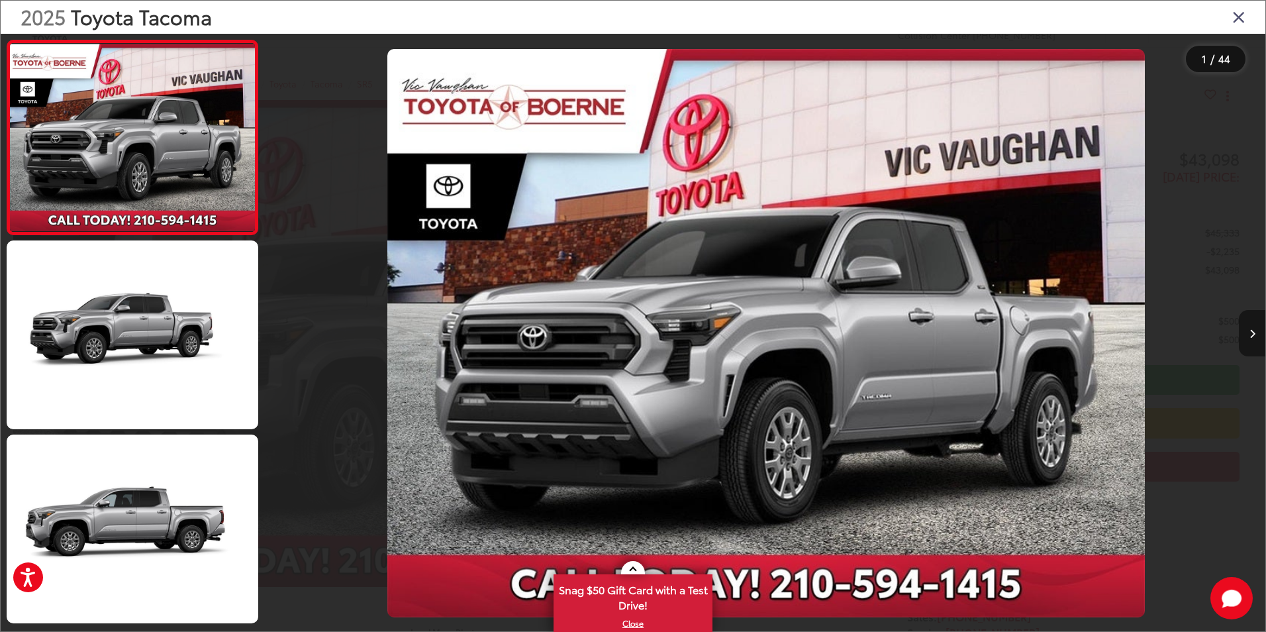
click at [1248, 335] on button "Next image" at bounding box center [1252, 333] width 26 height 46
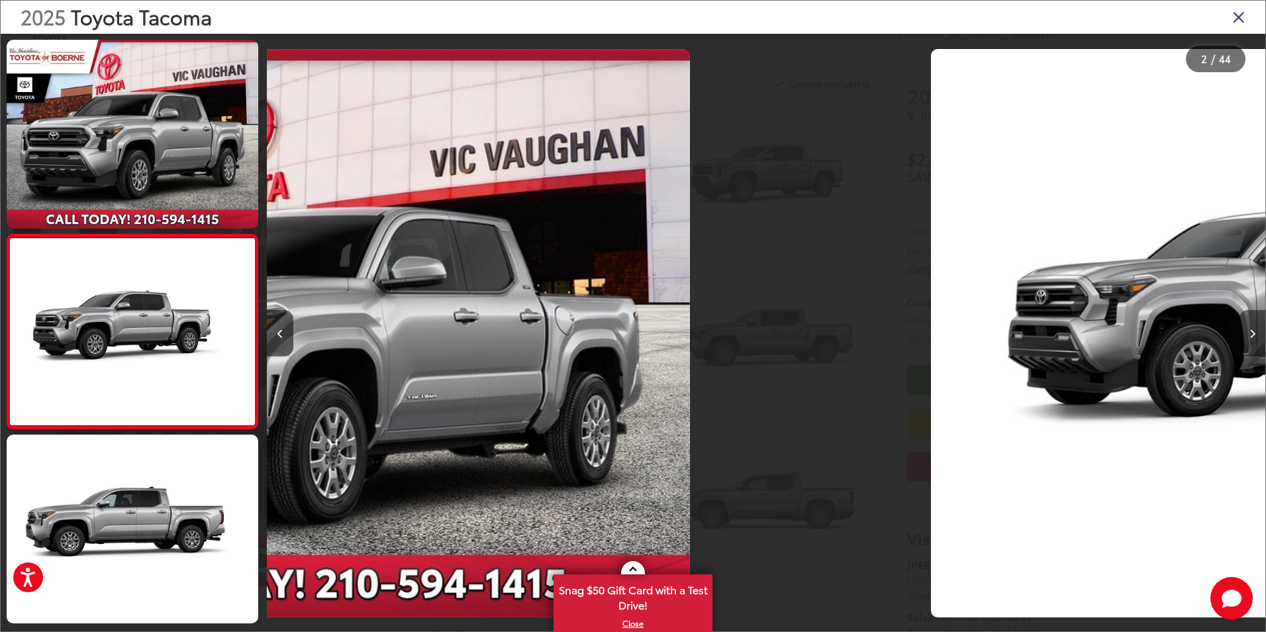
scroll to position [37, 0]
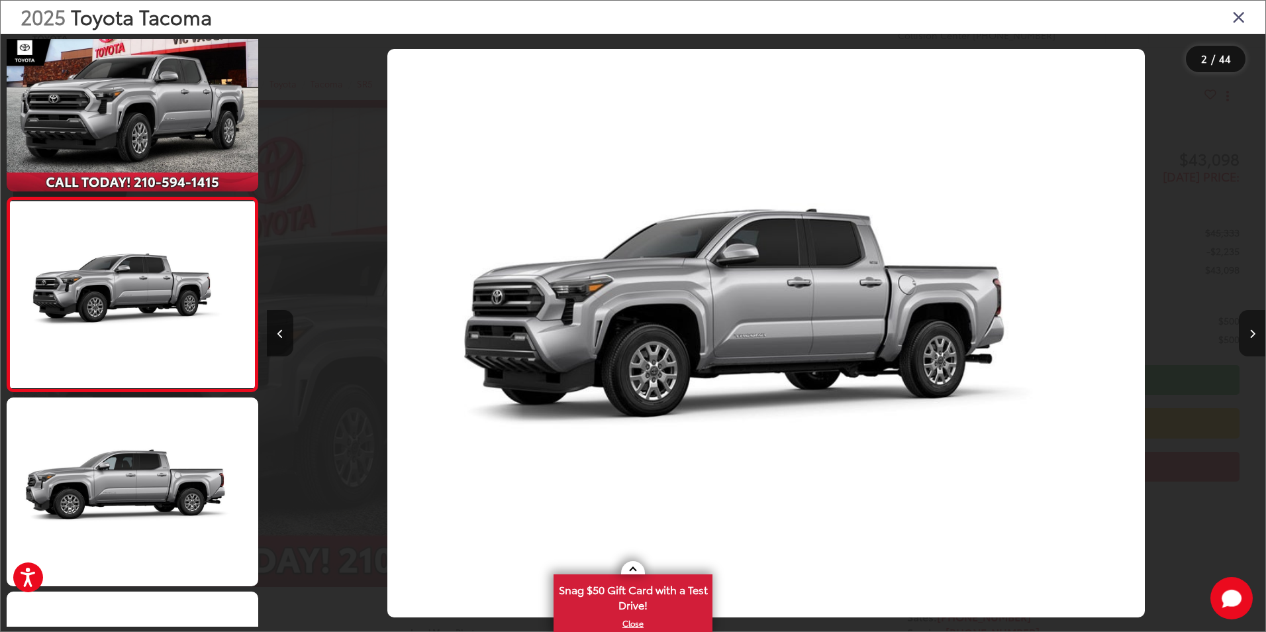
click at [1248, 335] on button "Next image" at bounding box center [1252, 333] width 26 height 46
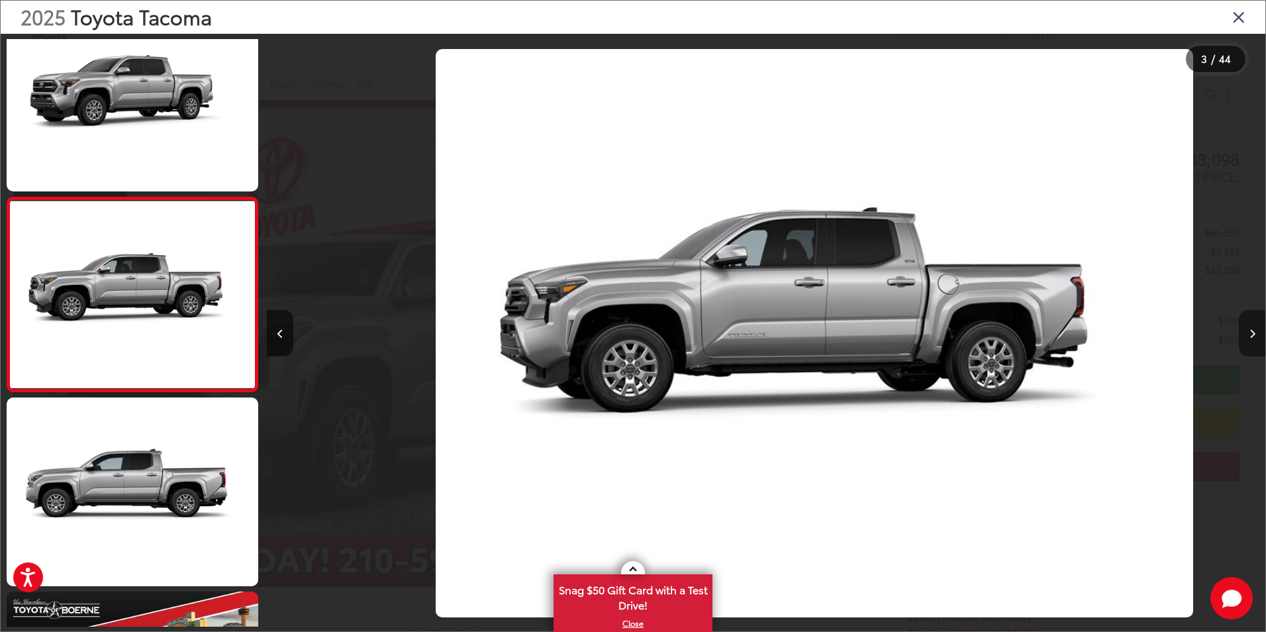
scroll to position [0, 1997]
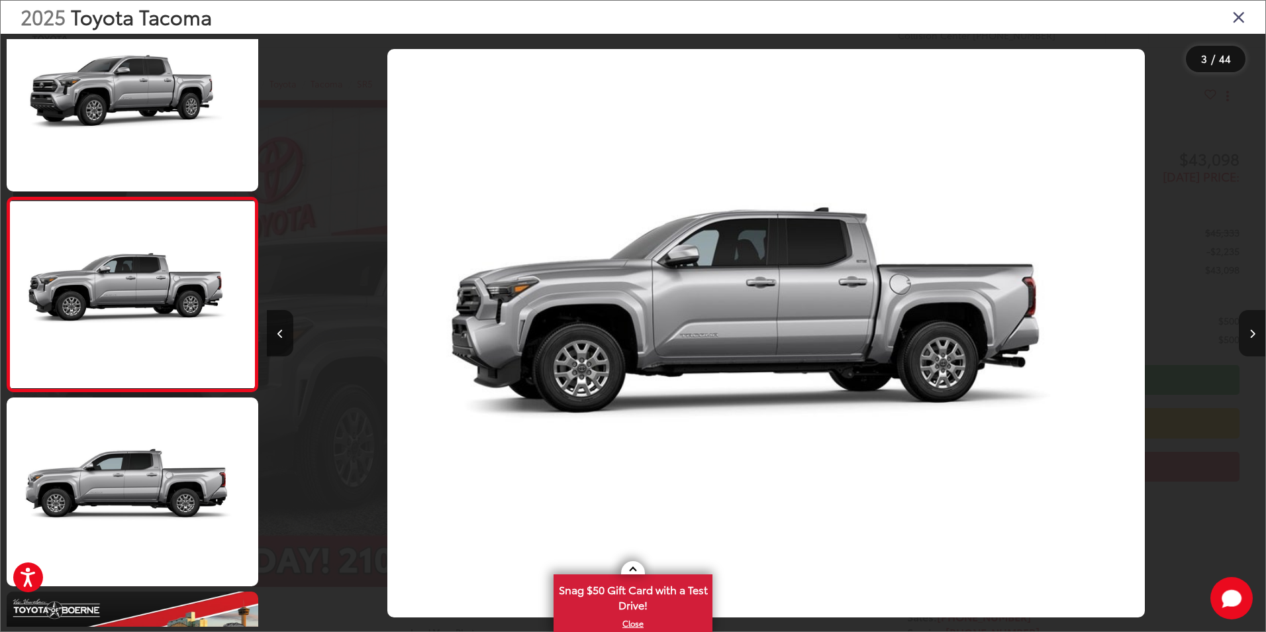
click at [1248, 335] on button "Next image" at bounding box center [1252, 333] width 26 height 46
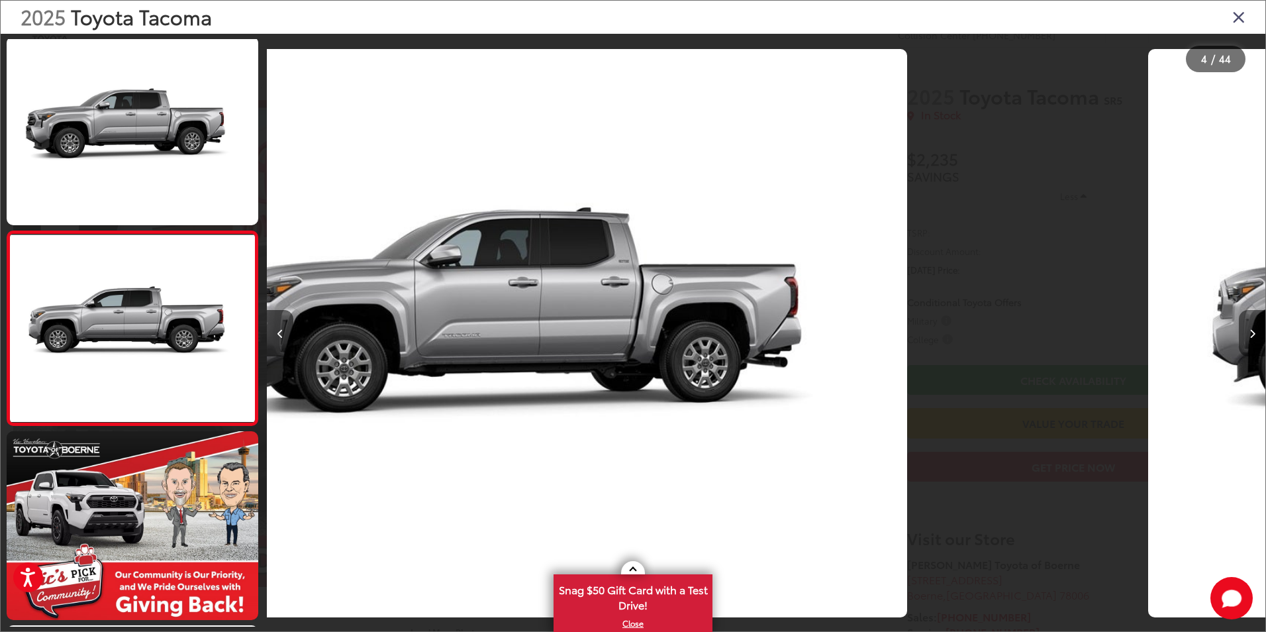
scroll to position [425, 0]
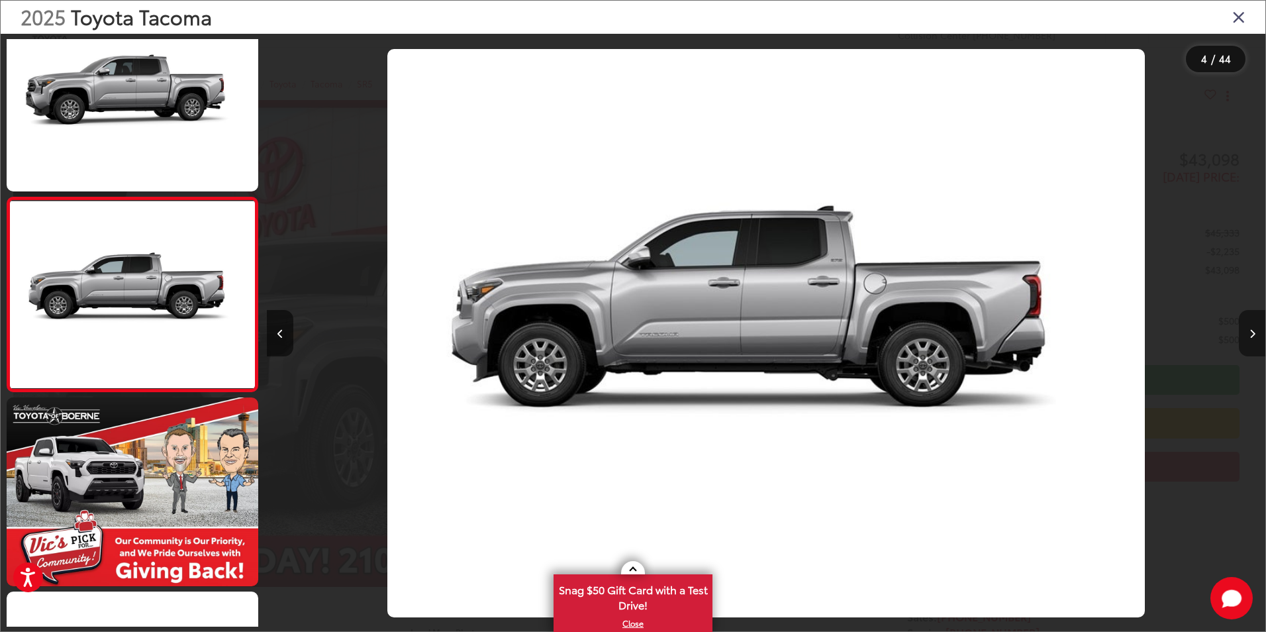
click at [1248, 335] on button "Next image" at bounding box center [1252, 333] width 26 height 46
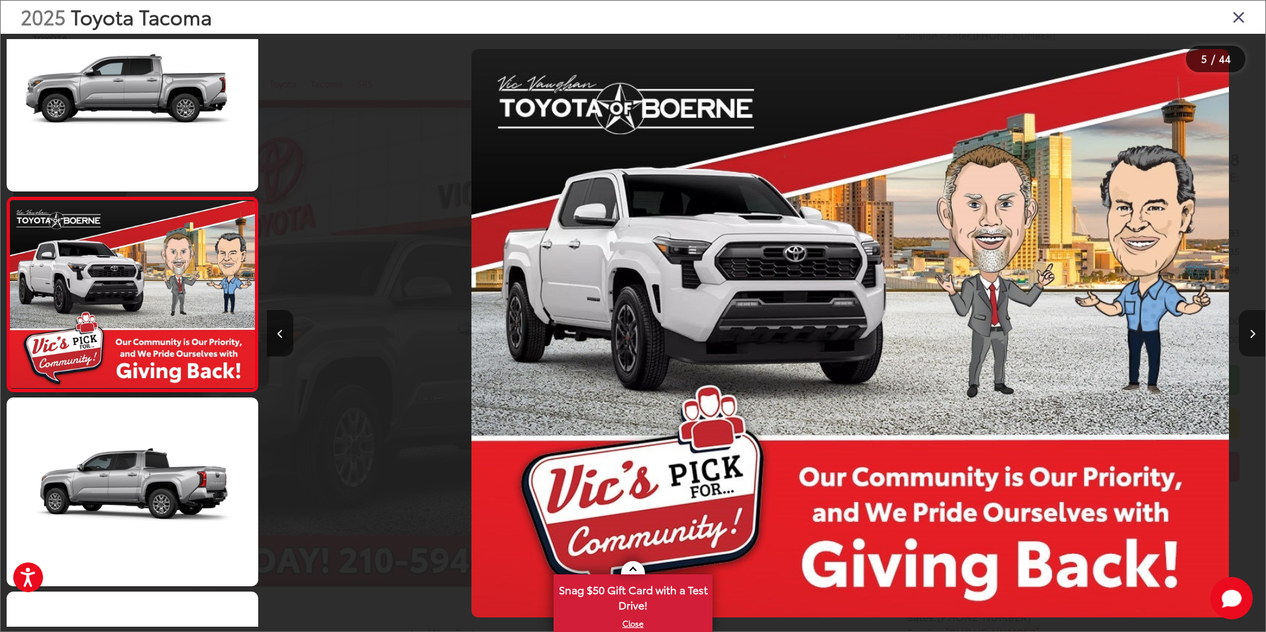
scroll to position [0, 3995]
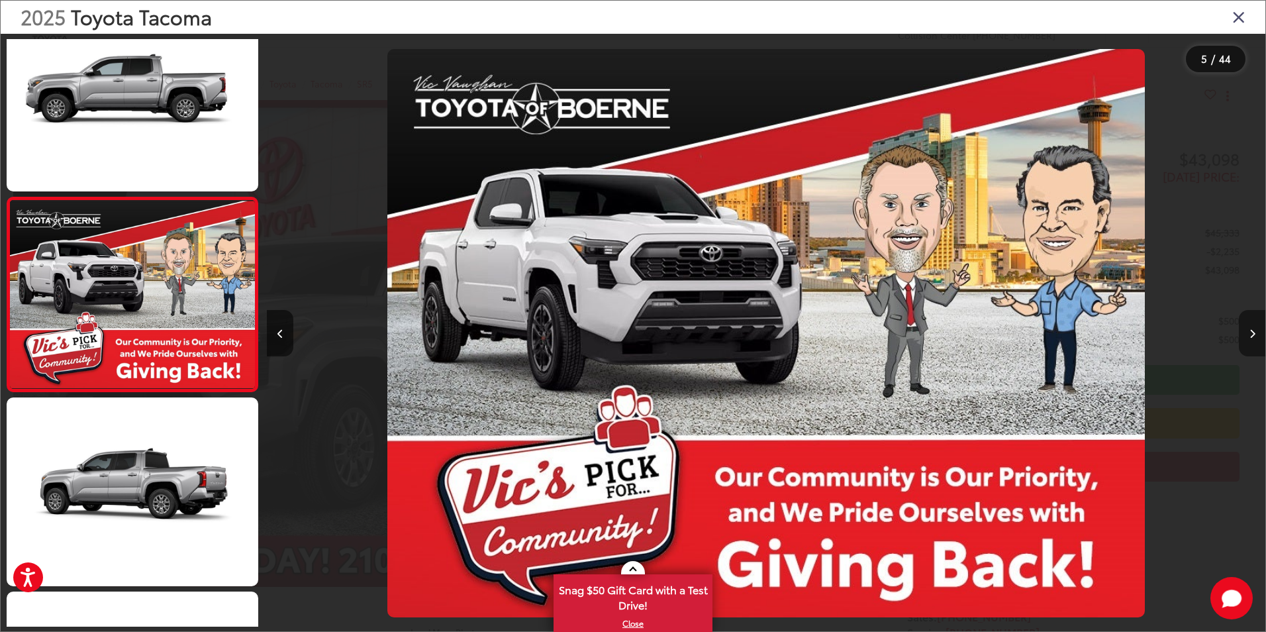
click at [1248, 335] on button "Next image" at bounding box center [1252, 333] width 26 height 46
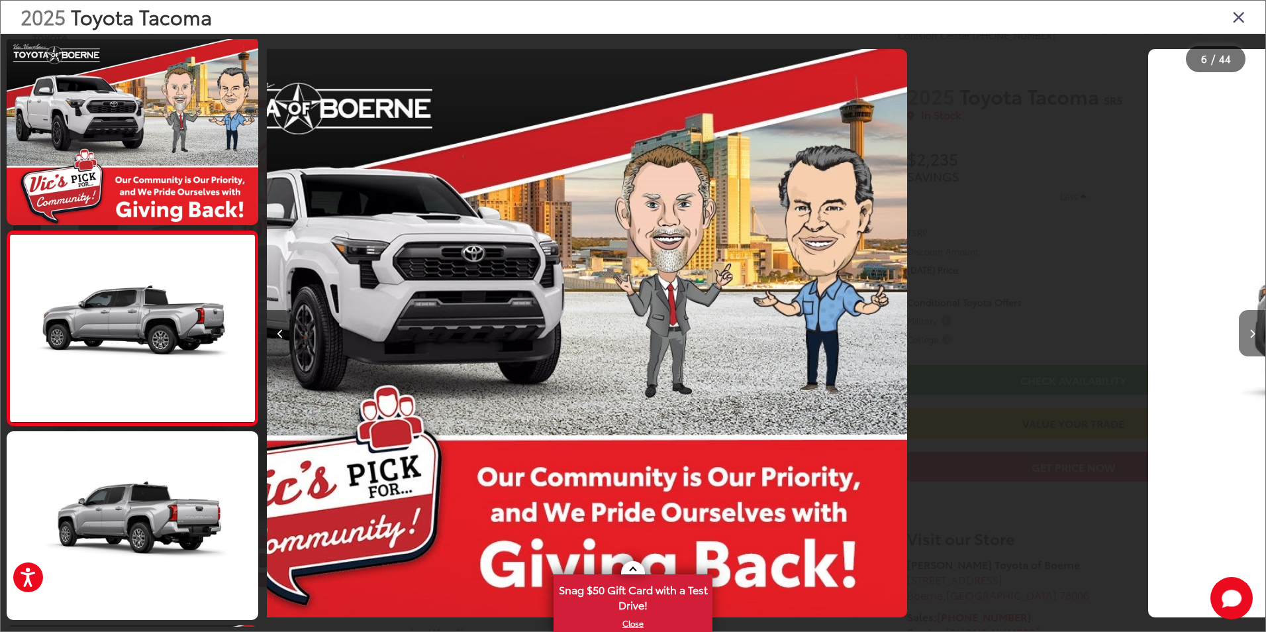
scroll to position [813, 0]
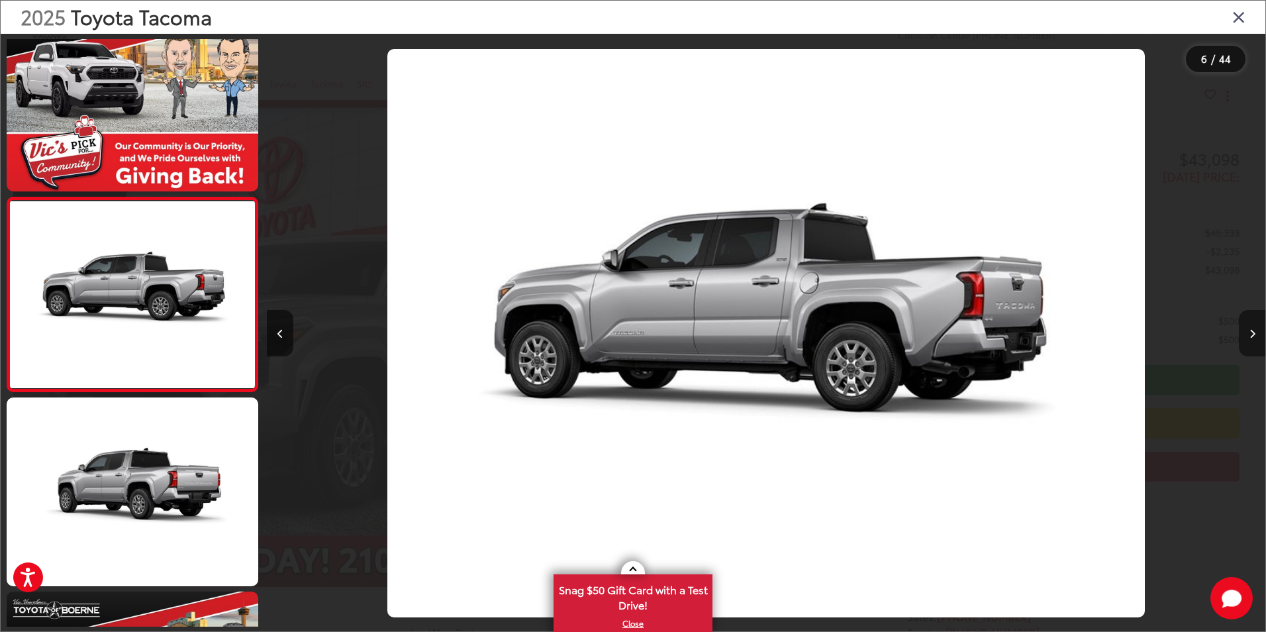
click at [1248, 335] on button "Next image" at bounding box center [1252, 333] width 26 height 46
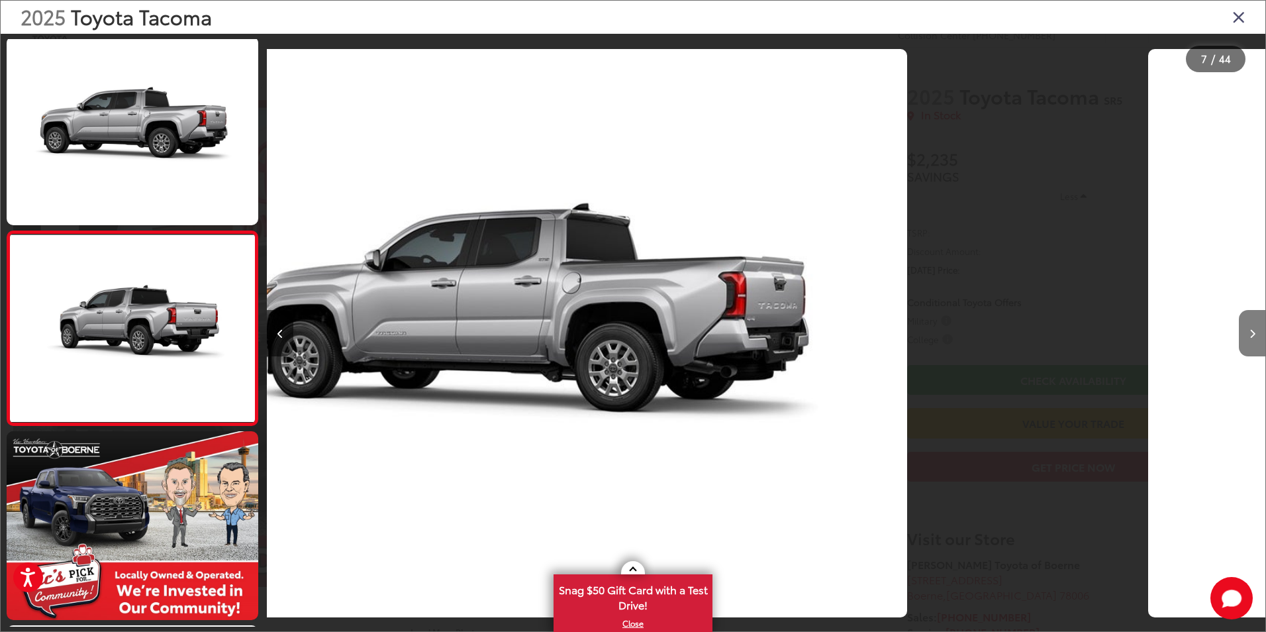
scroll to position [1007, 0]
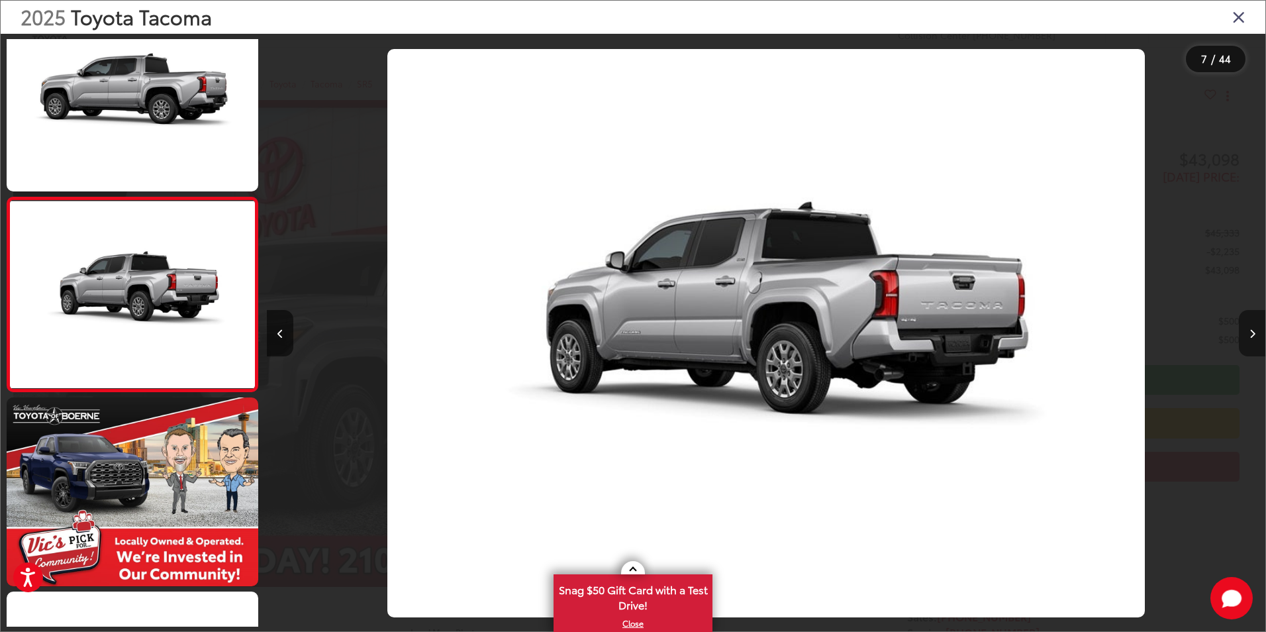
click at [1248, 335] on button "Next image" at bounding box center [1252, 333] width 26 height 46
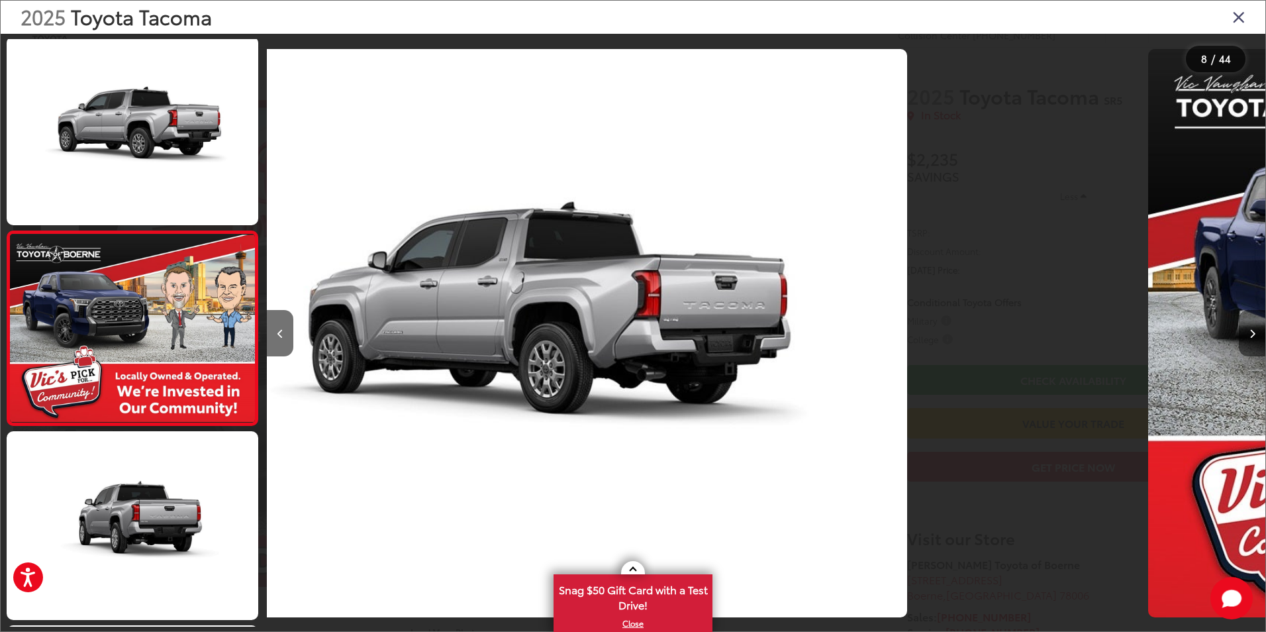
scroll to position [1201, 0]
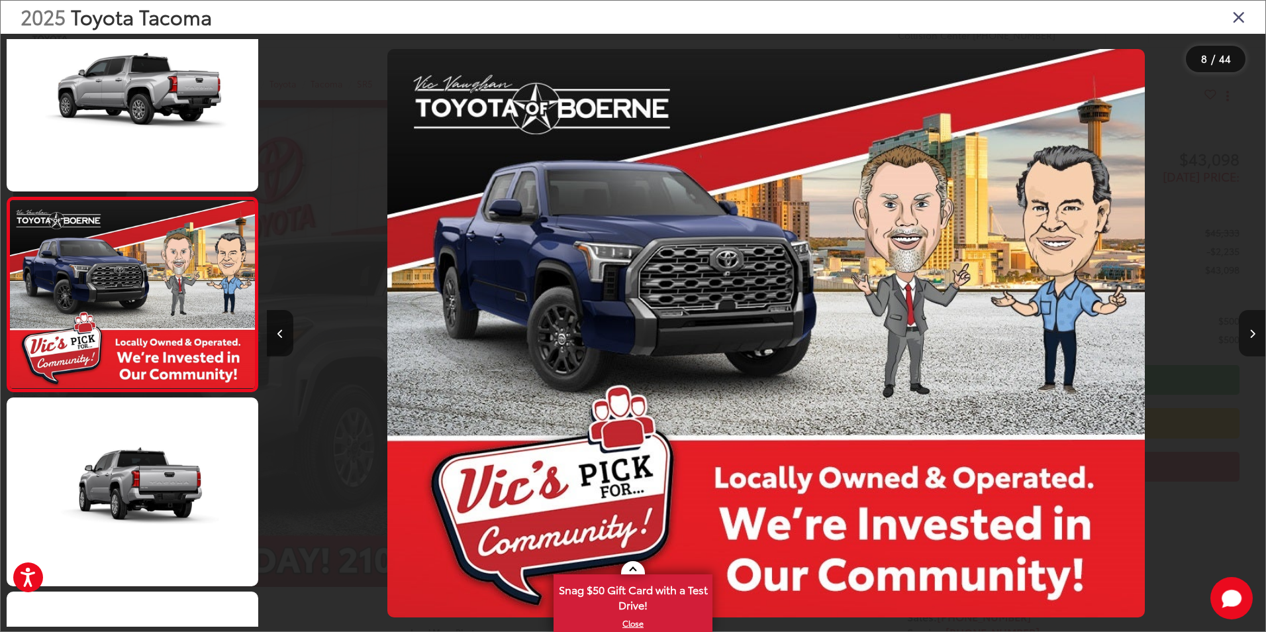
click at [1248, 335] on button "Next image" at bounding box center [1252, 333] width 26 height 46
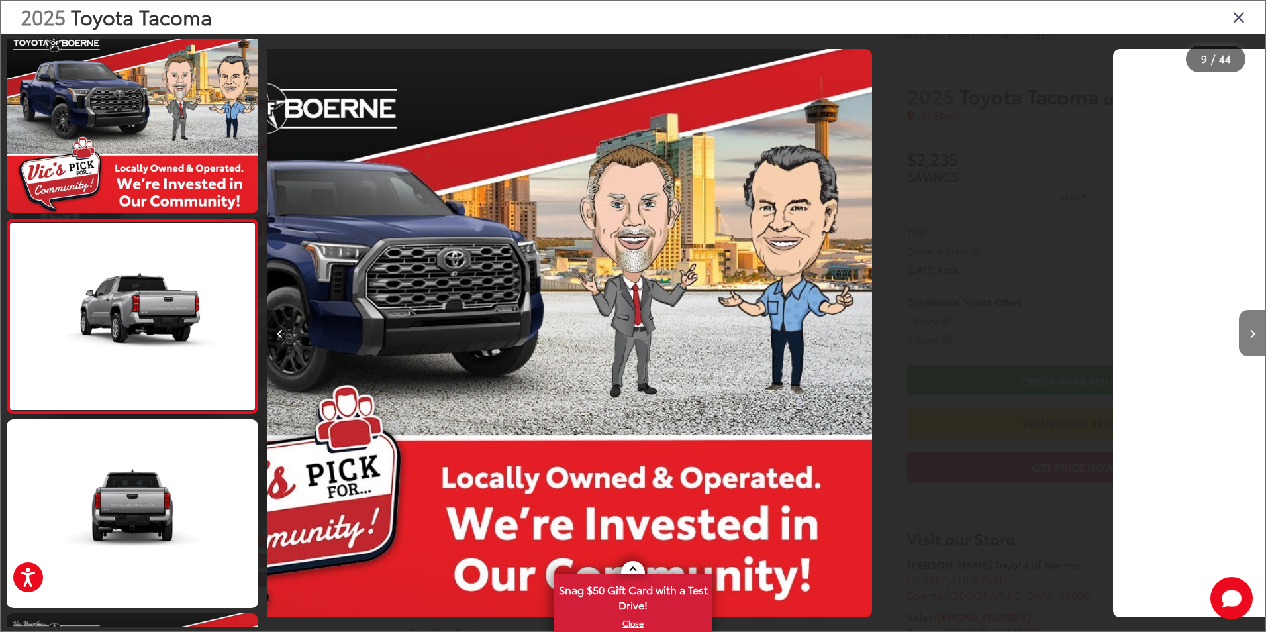
scroll to position [1395, 0]
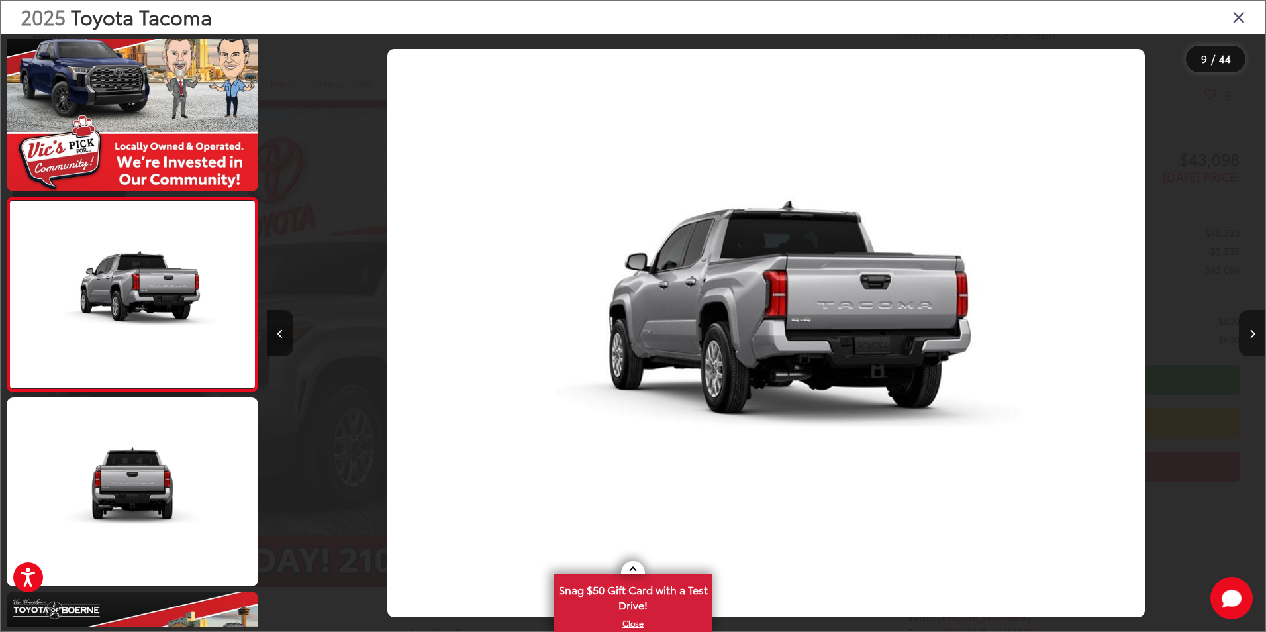
click at [1248, 335] on button "Next image" at bounding box center [1252, 333] width 26 height 46
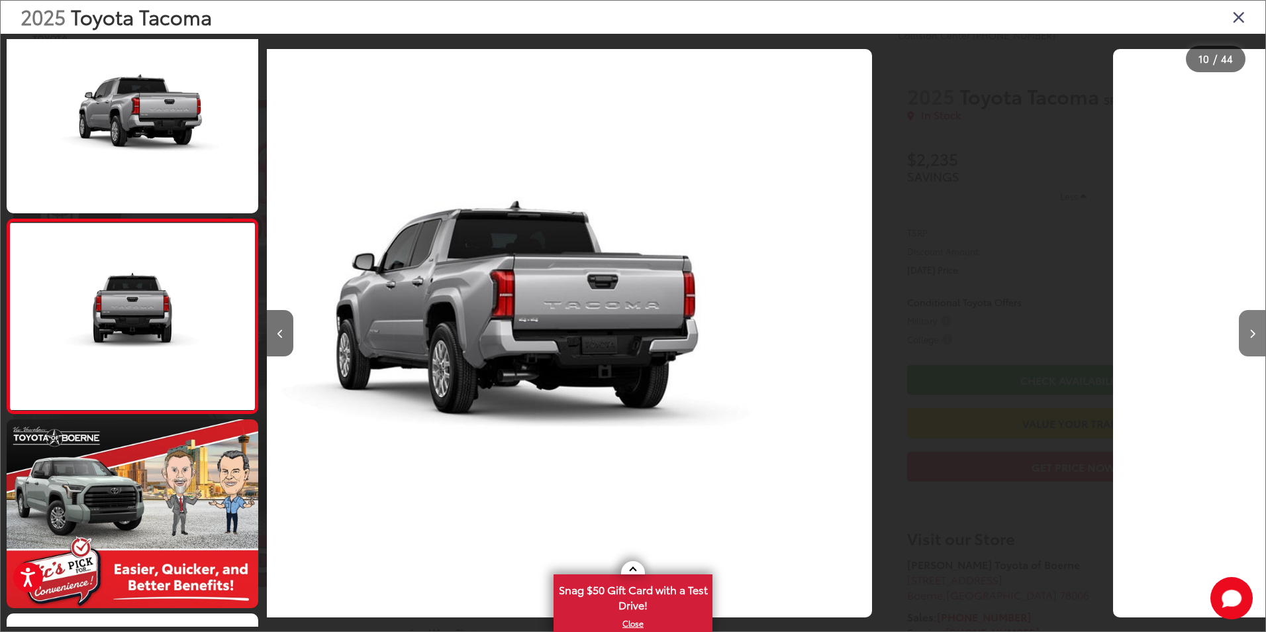
scroll to position [1589, 0]
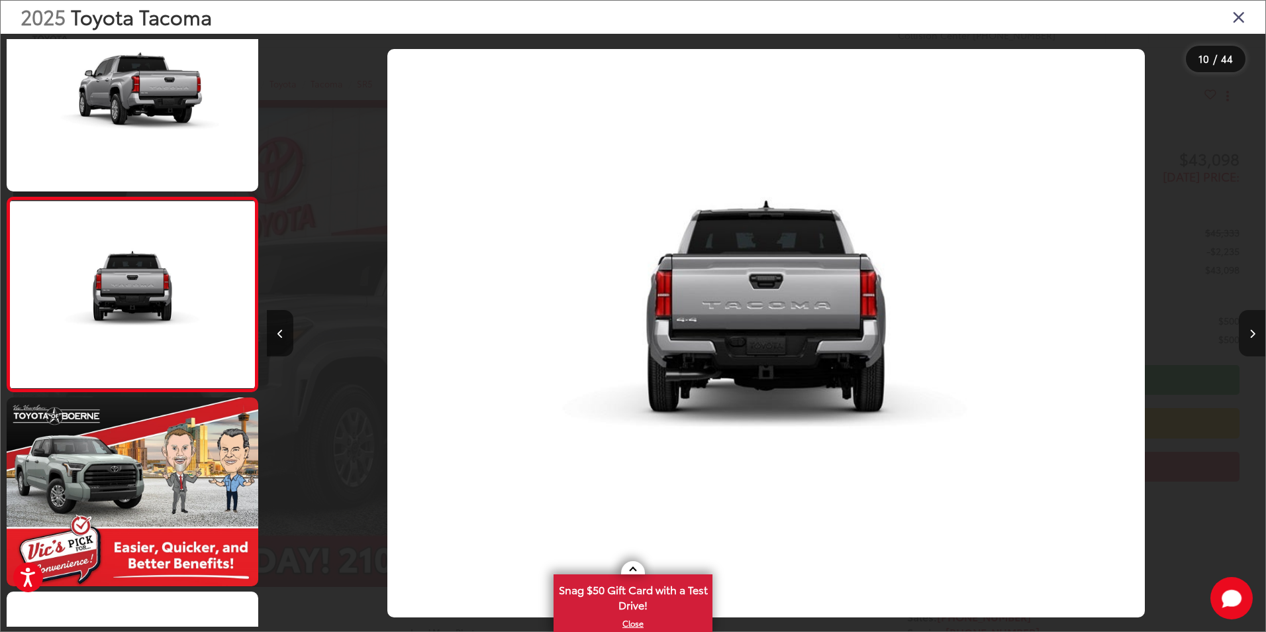
click at [1248, 335] on button "Next image" at bounding box center [1252, 333] width 26 height 46
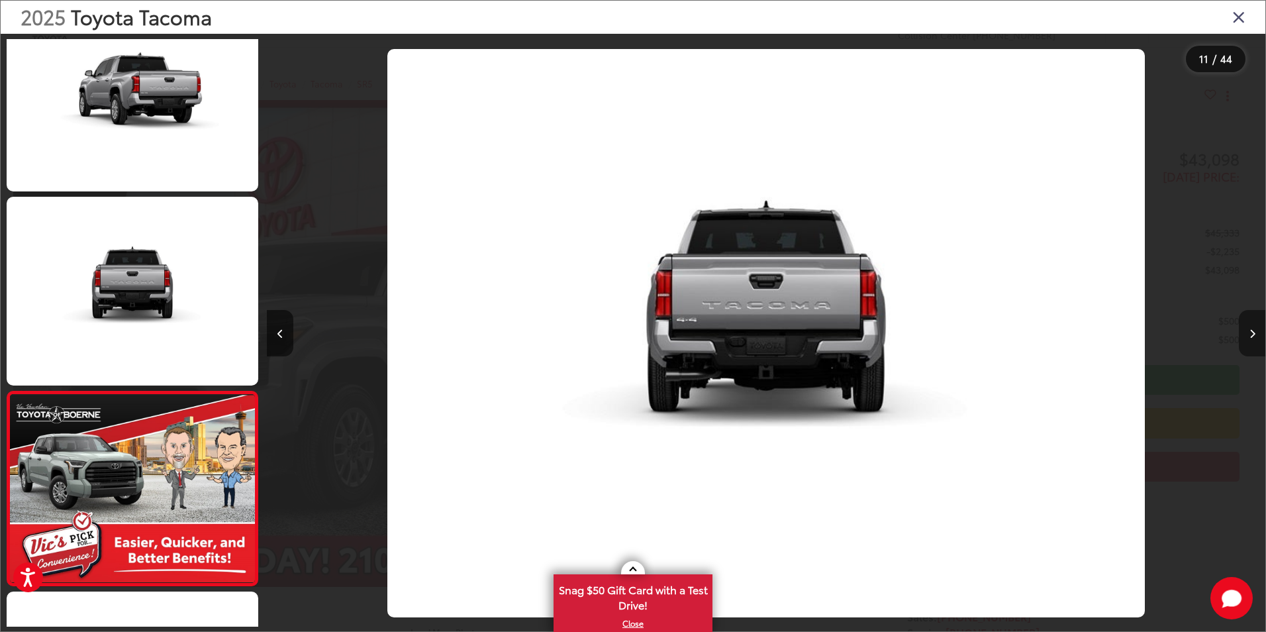
scroll to position [0, 0]
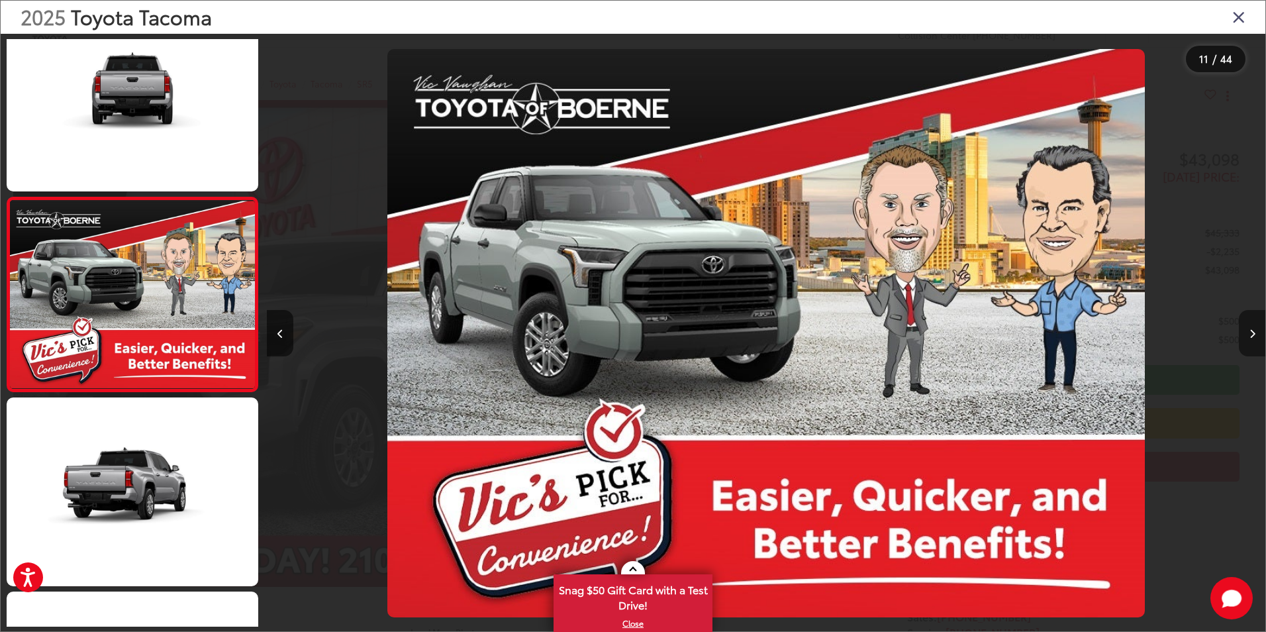
click at [1248, 335] on button "Next image" at bounding box center [1252, 333] width 26 height 46
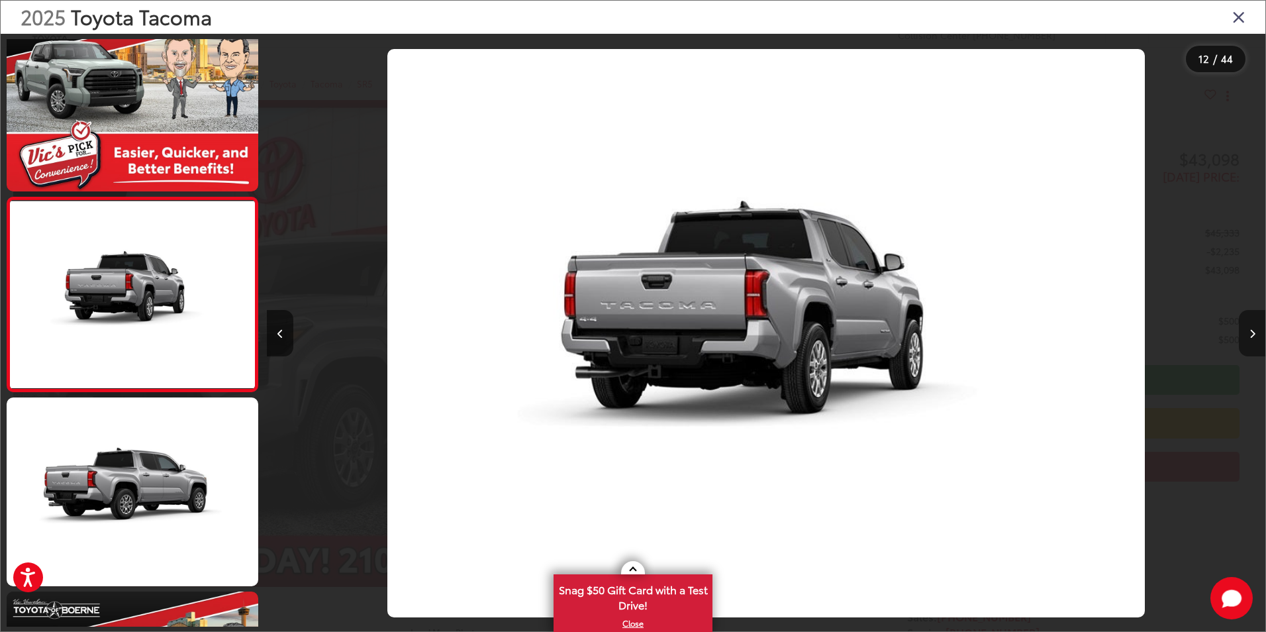
click at [1248, 335] on button "Next image" at bounding box center [1252, 333] width 26 height 46
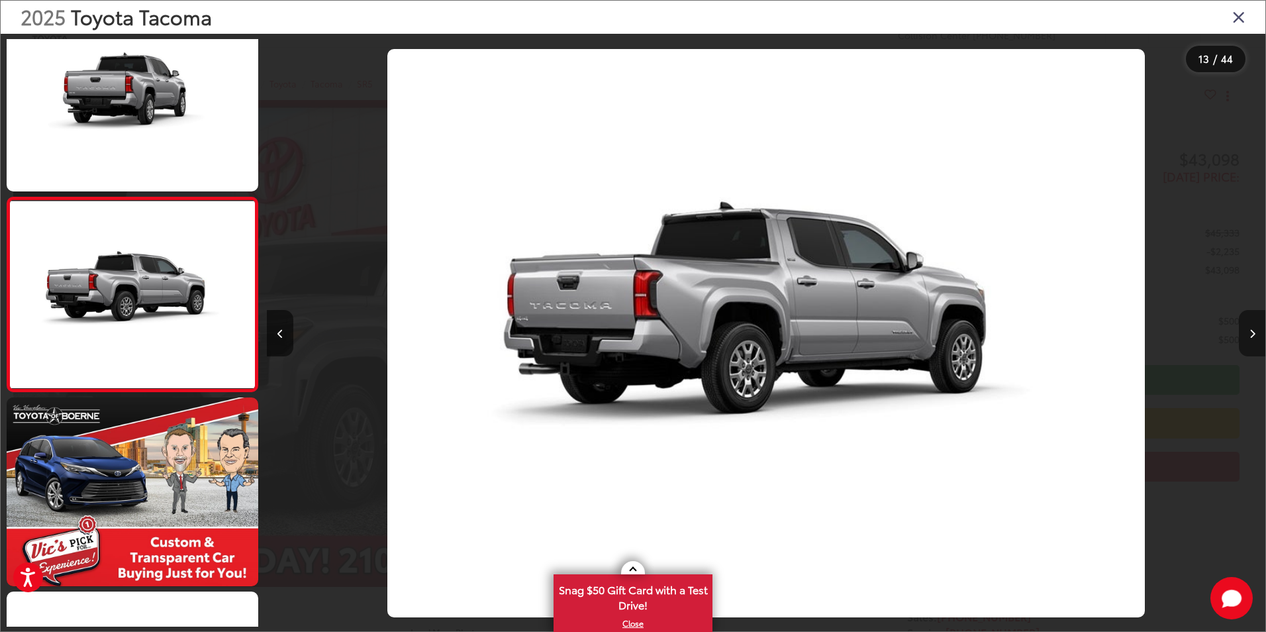
click at [1248, 335] on button "Next image" at bounding box center [1252, 333] width 26 height 46
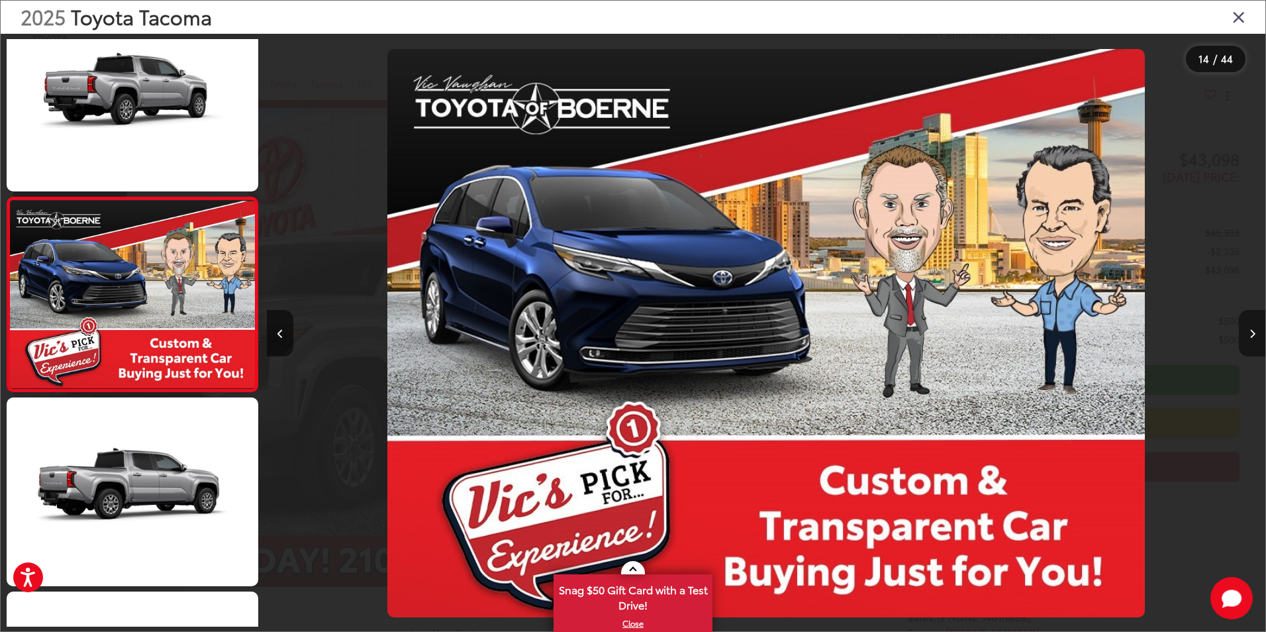
click at [1248, 335] on button "Next image" at bounding box center [1252, 333] width 26 height 46
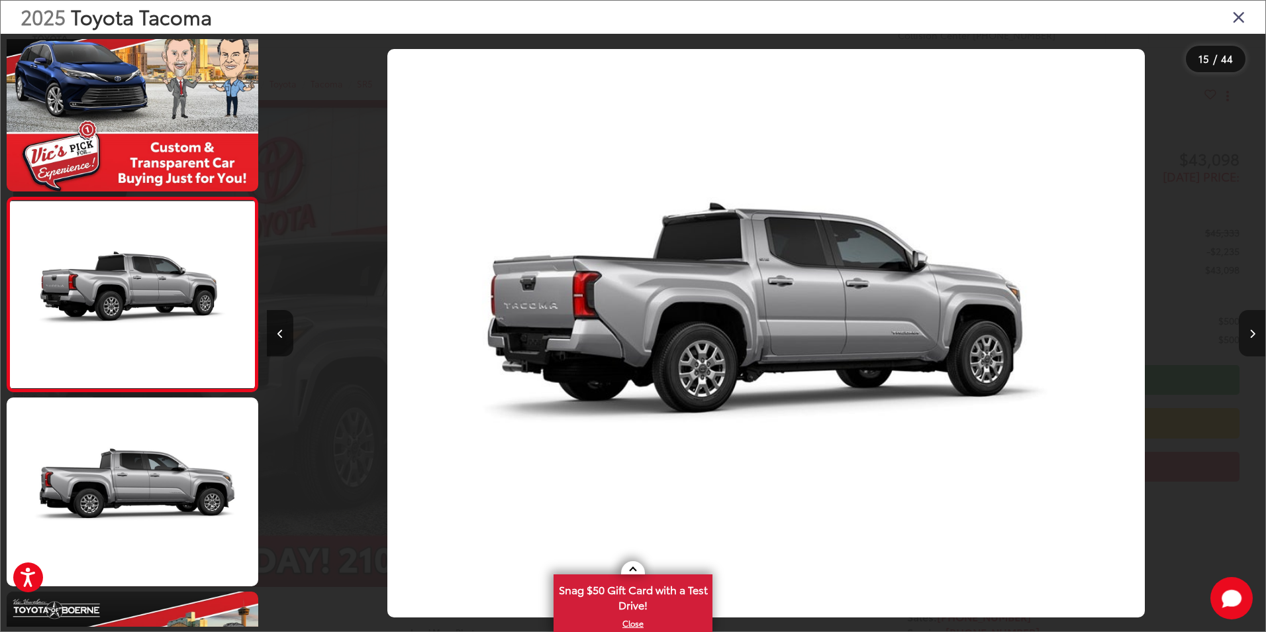
click at [1248, 335] on button "Next image" at bounding box center [1252, 333] width 26 height 46
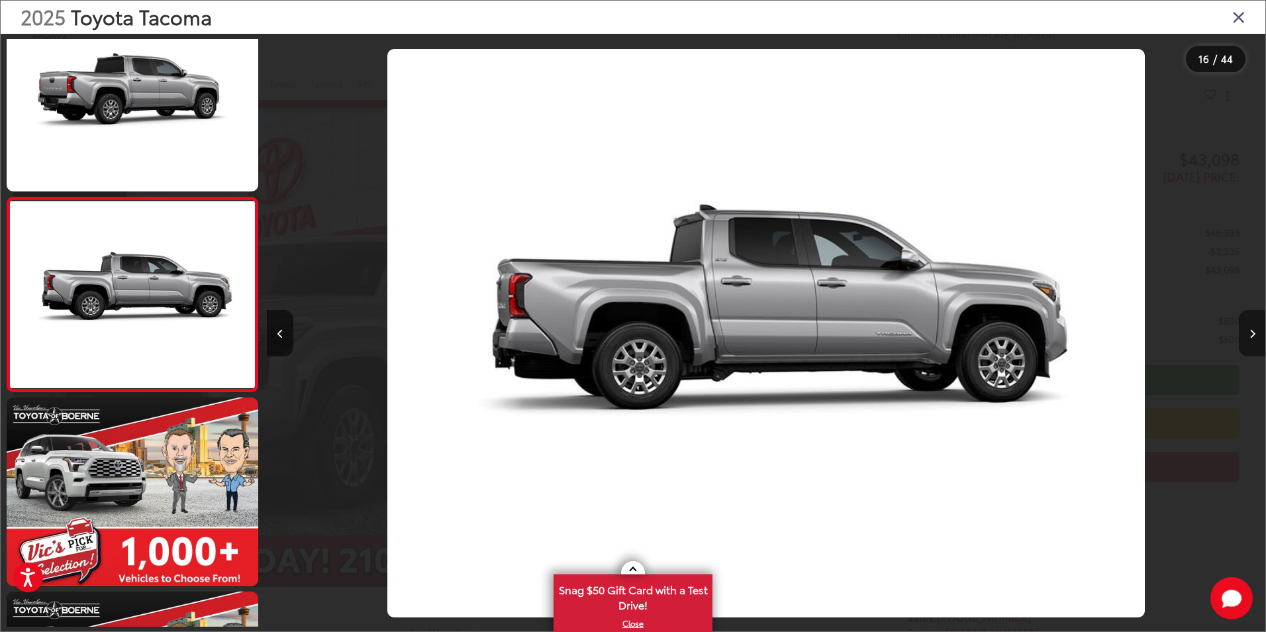
click at [1248, 335] on button "Next image" at bounding box center [1252, 333] width 26 height 46
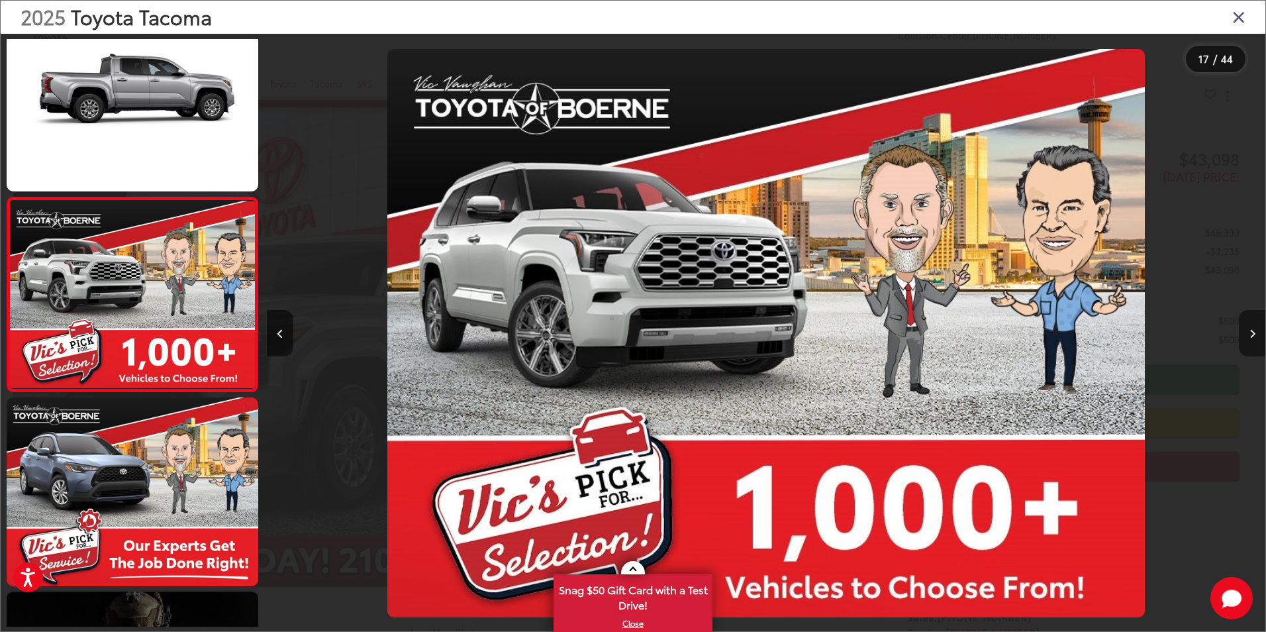
click at [1248, 335] on button "Next image" at bounding box center [1252, 333] width 26 height 46
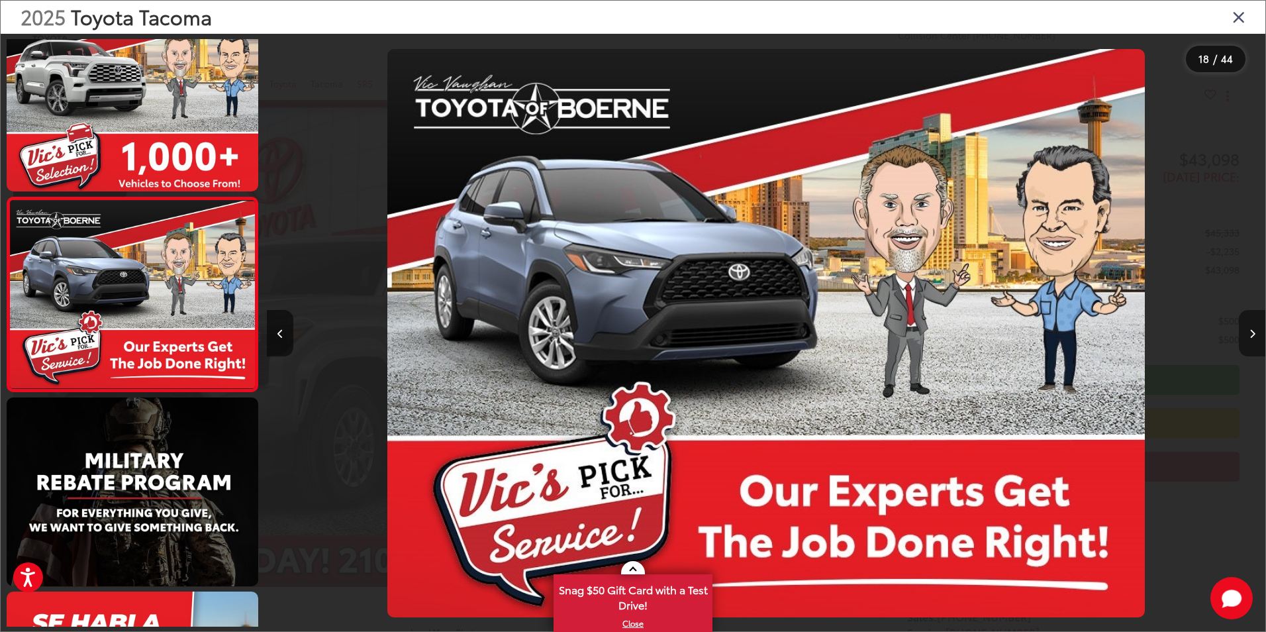
click at [1248, 335] on button "Next image" at bounding box center [1252, 333] width 26 height 46
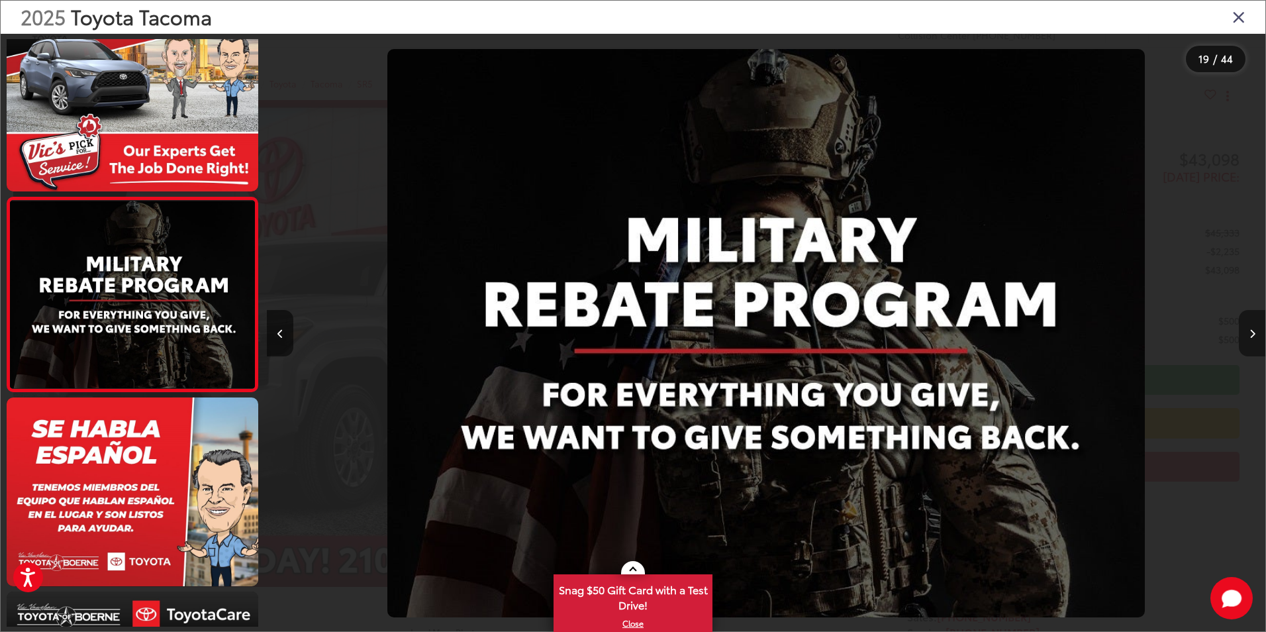
click at [1248, 335] on button "Next image" at bounding box center [1252, 333] width 26 height 46
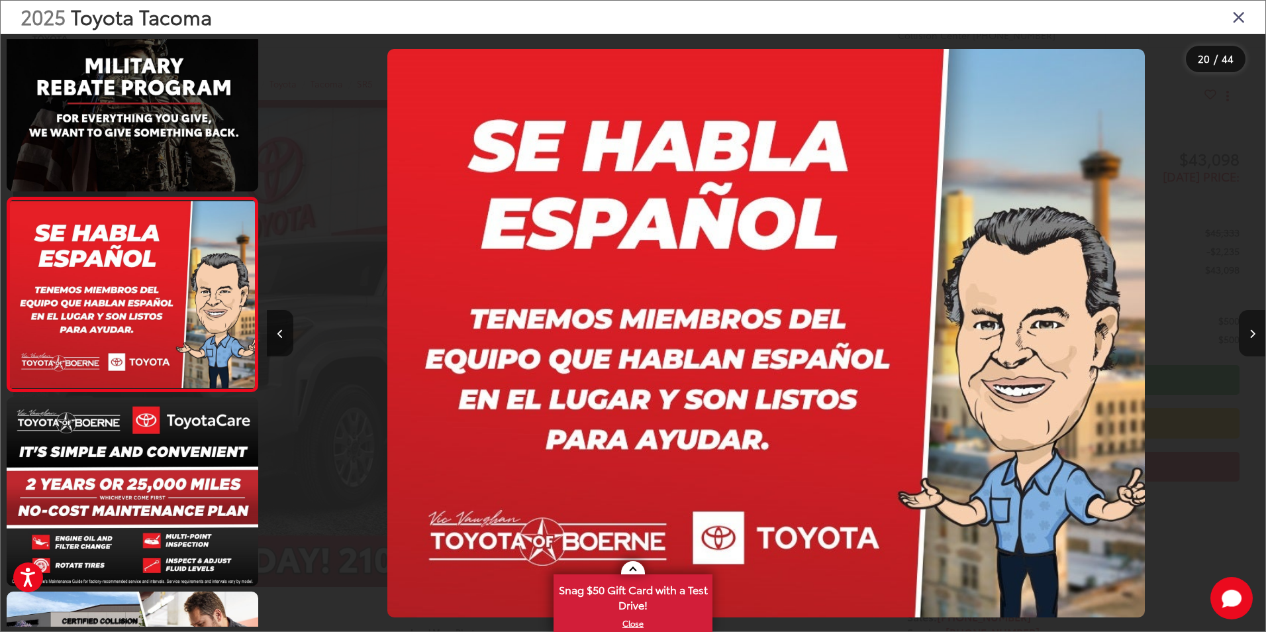
click at [1248, 335] on button "Next image" at bounding box center [1252, 333] width 26 height 46
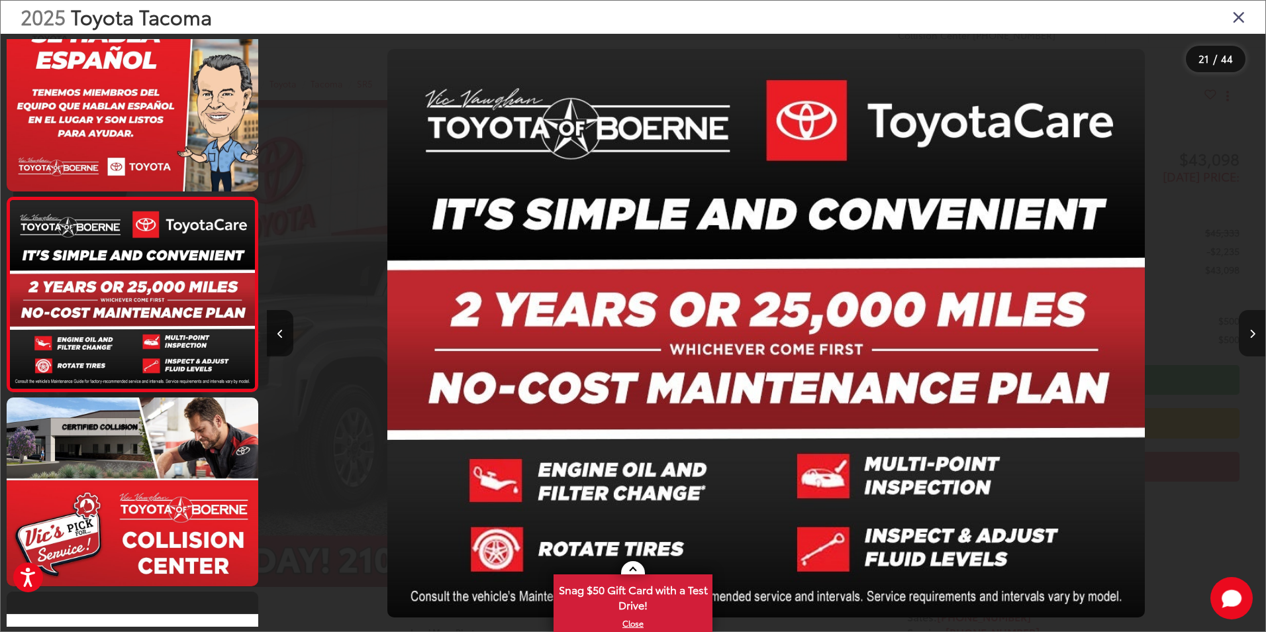
click at [1248, 335] on button "Next image" at bounding box center [1252, 333] width 26 height 46
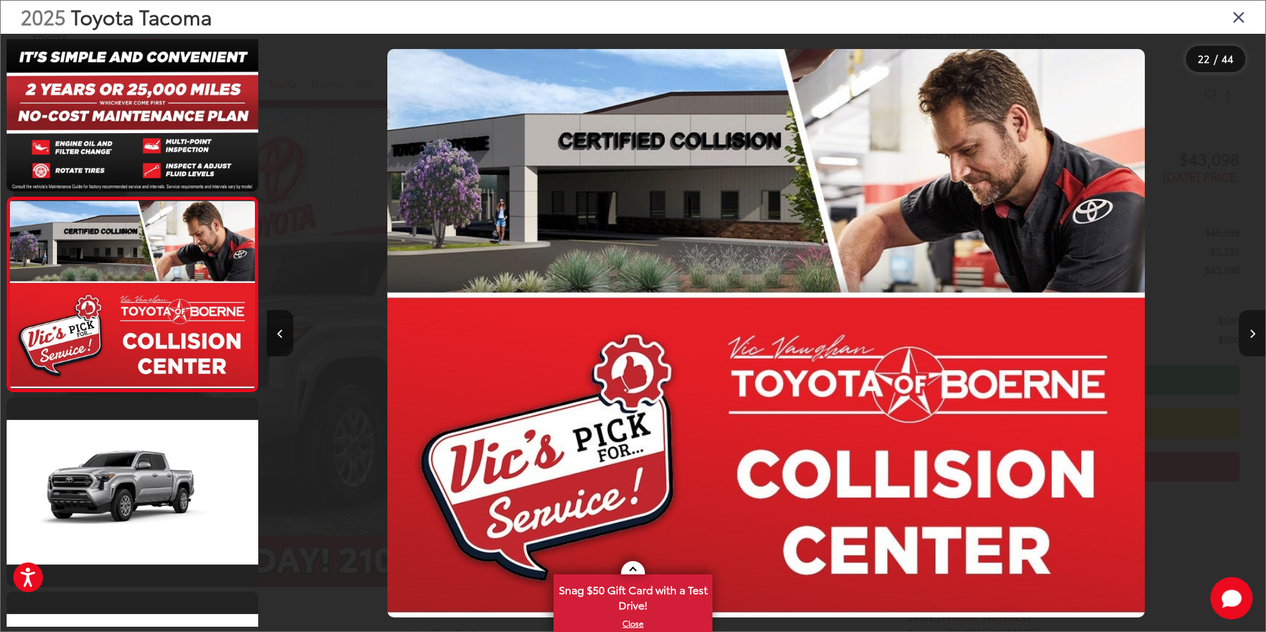
click at [1248, 334] on button "Next image" at bounding box center [1252, 333] width 26 height 46
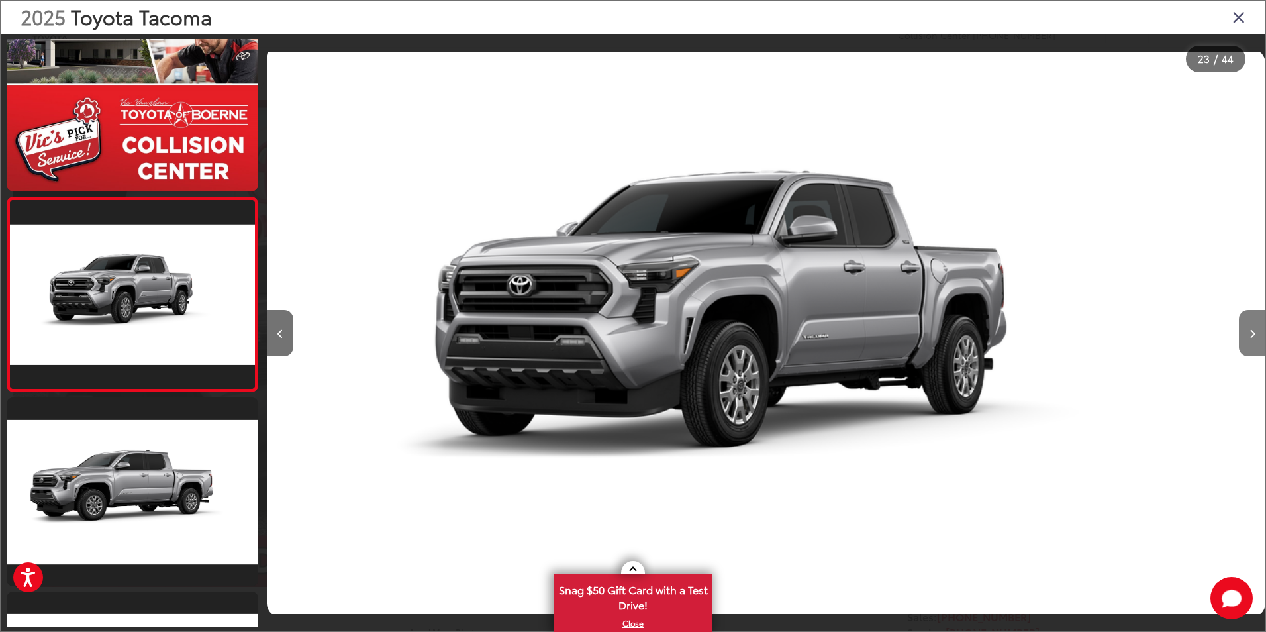
click at [1248, 334] on button "Next image" at bounding box center [1252, 333] width 26 height 46
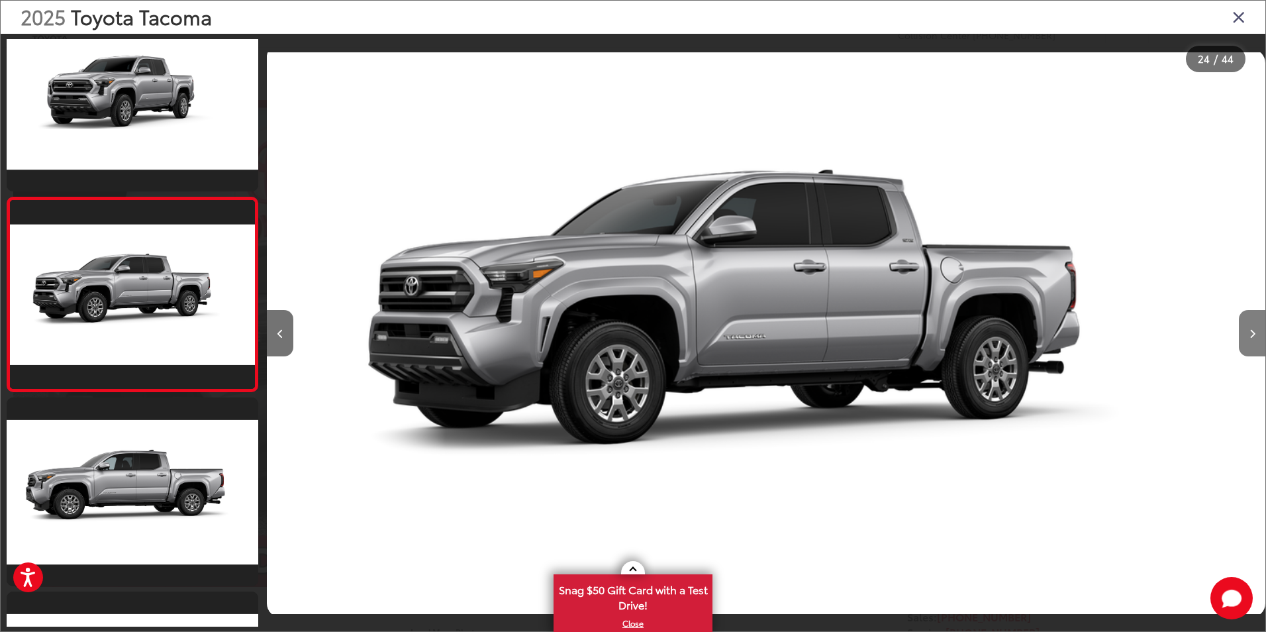
click at [1248, 334] on button "Next image" at bounding box center [1252, 333] width 26 height 46
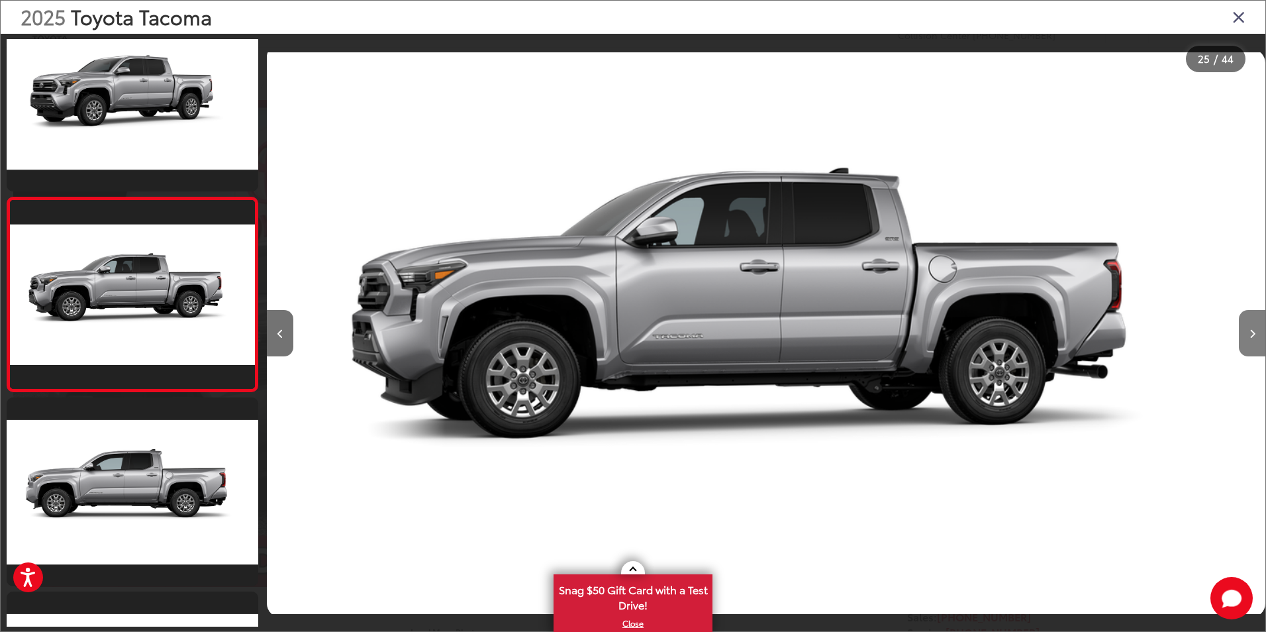
click at [1248, 334] on button "Next image" at bounding box center [1252, 333] width 26 height 46
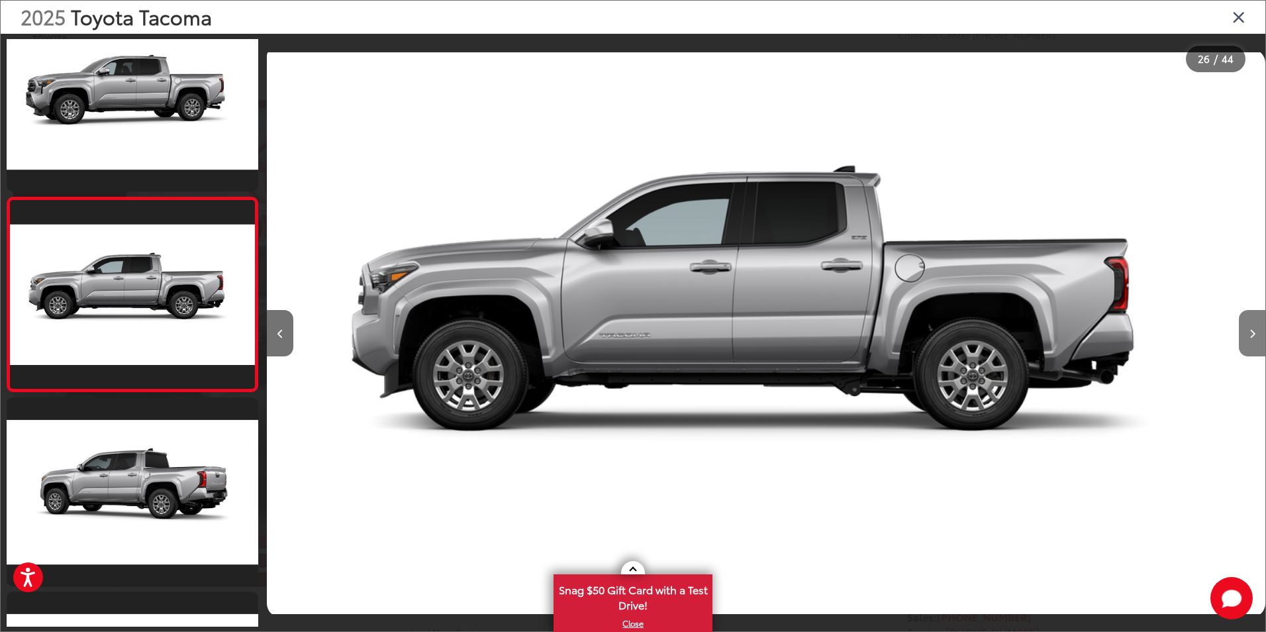
click at [1248, 334] on button "Next image" at bounding box center [1252, 333] width 26 height 46
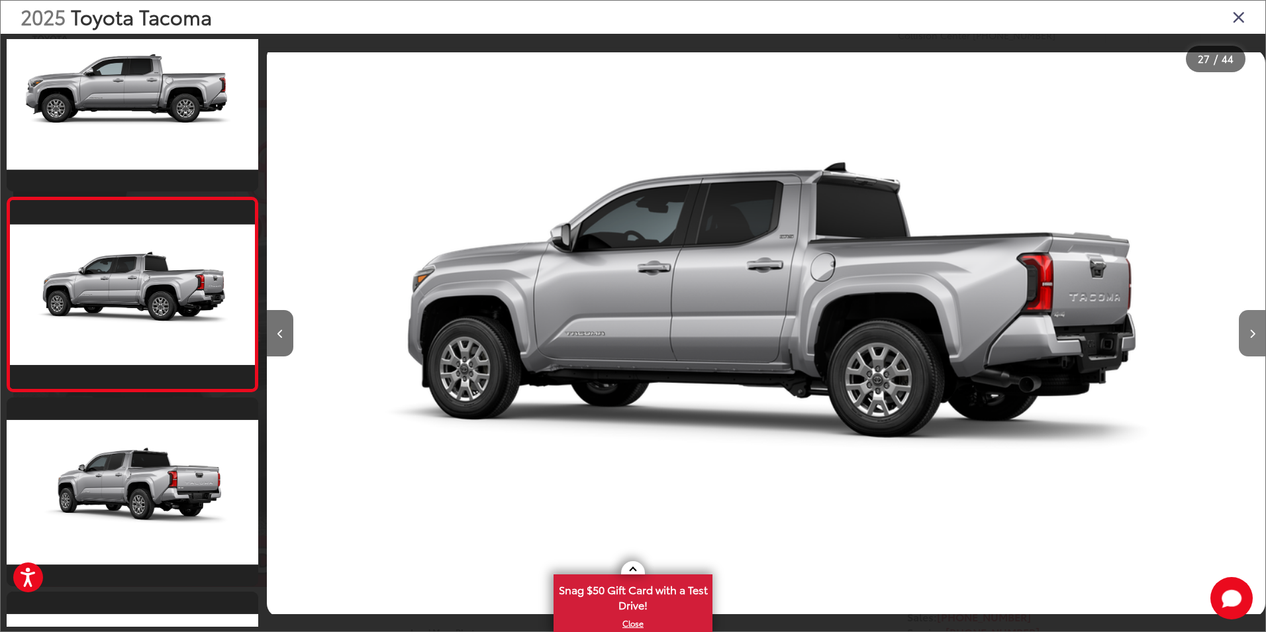
click at [1248, 334] on button "Next image" at bounding box center [1252, 333] width 26 height 46
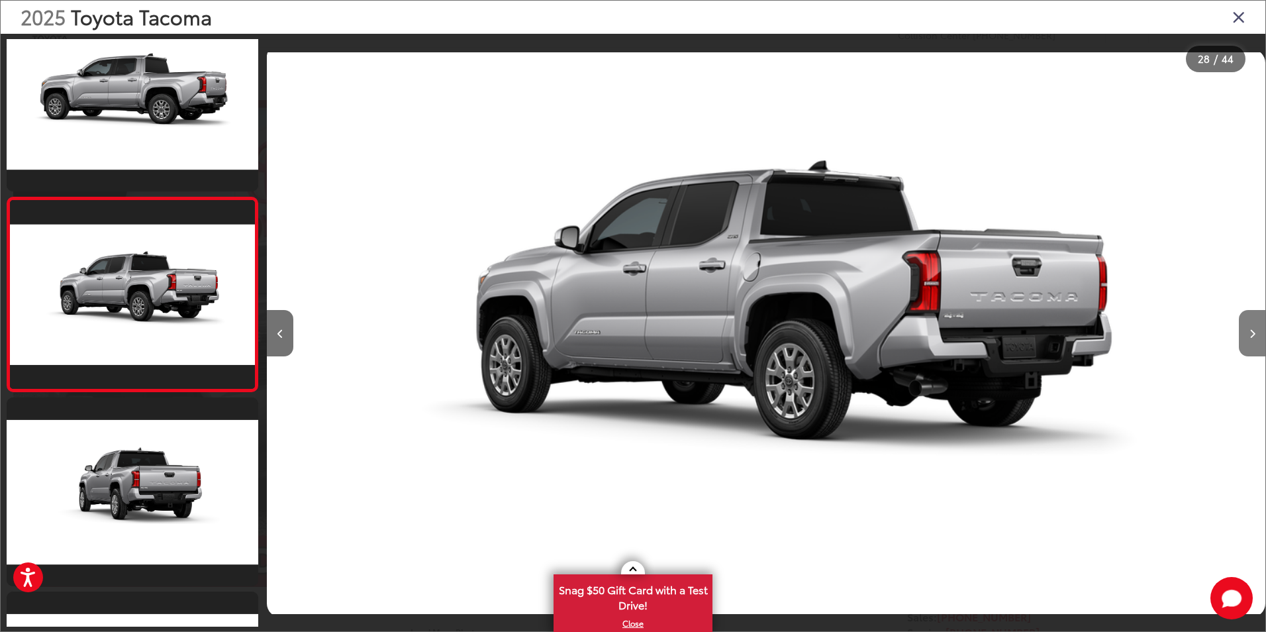
click at [1248, 334] on button "Next image" at bounding box center [1252, 333] width 26 height 46
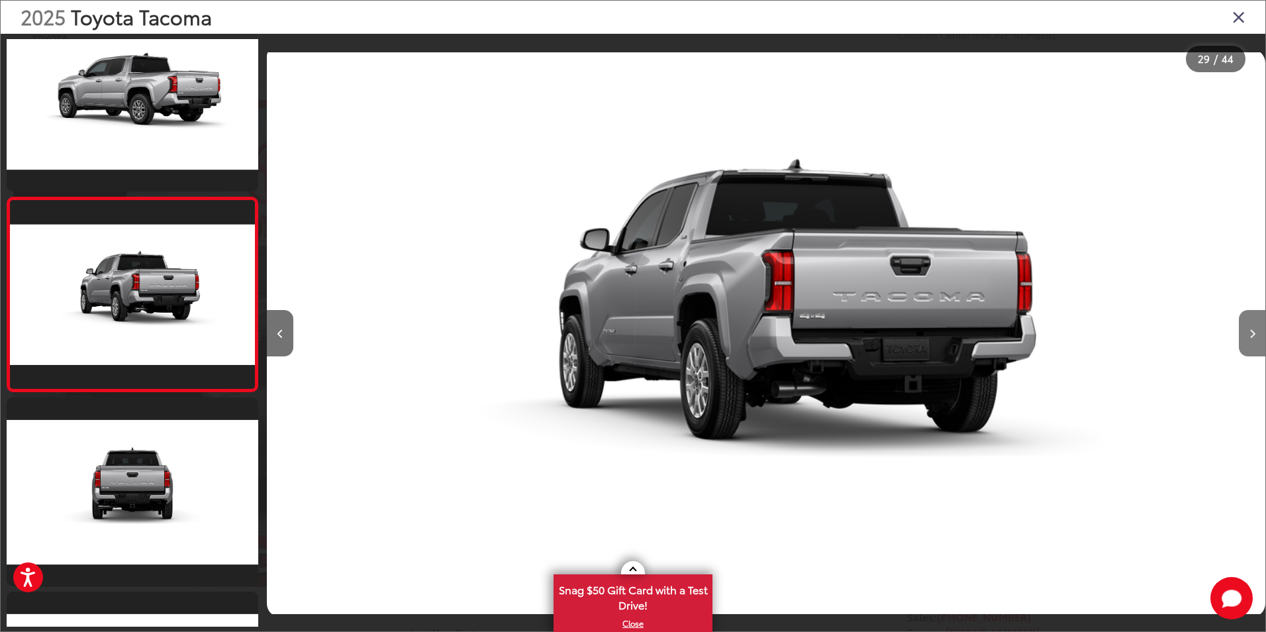
click at [1248, 334] on button "Next image" at bounding box center [1252, 333] width 26 height 46
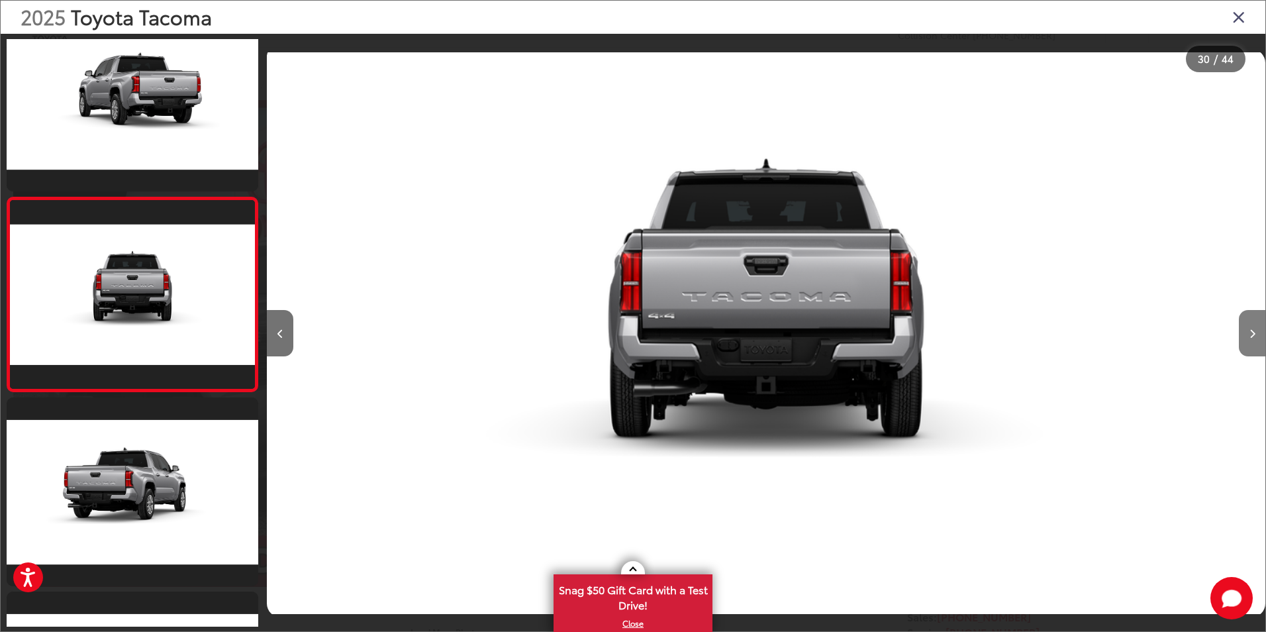
click at [1248, 334] on button "Next image" at bounding box center [1252, 333] width 26 height 46
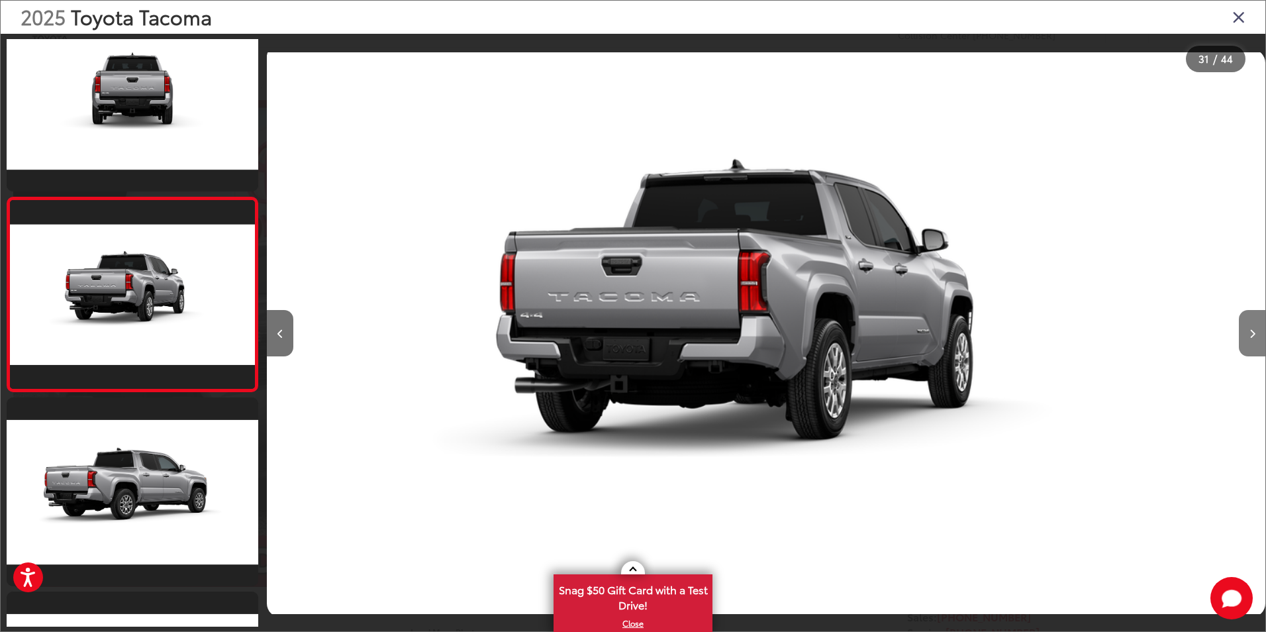
click at [1248, 334] on button "Next image" at bounding box center [1252, 333] width 26 height 46
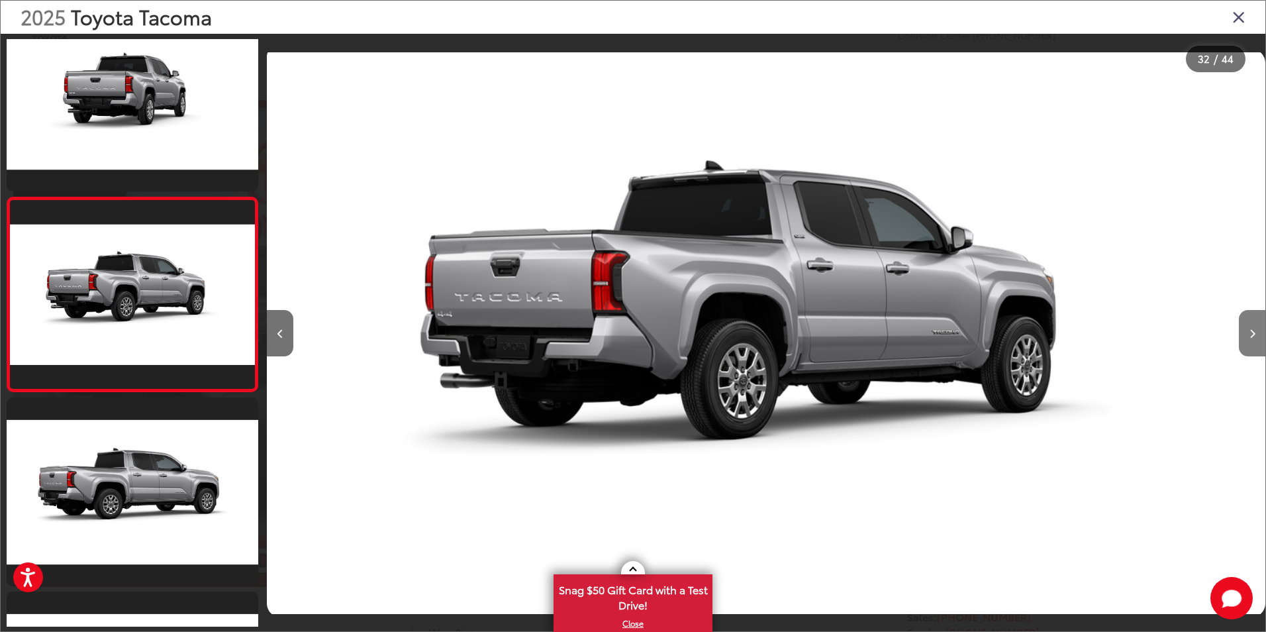
click at [1248, 334] on button "Next image" at bounding box center [1252, 333] width 26 height 46
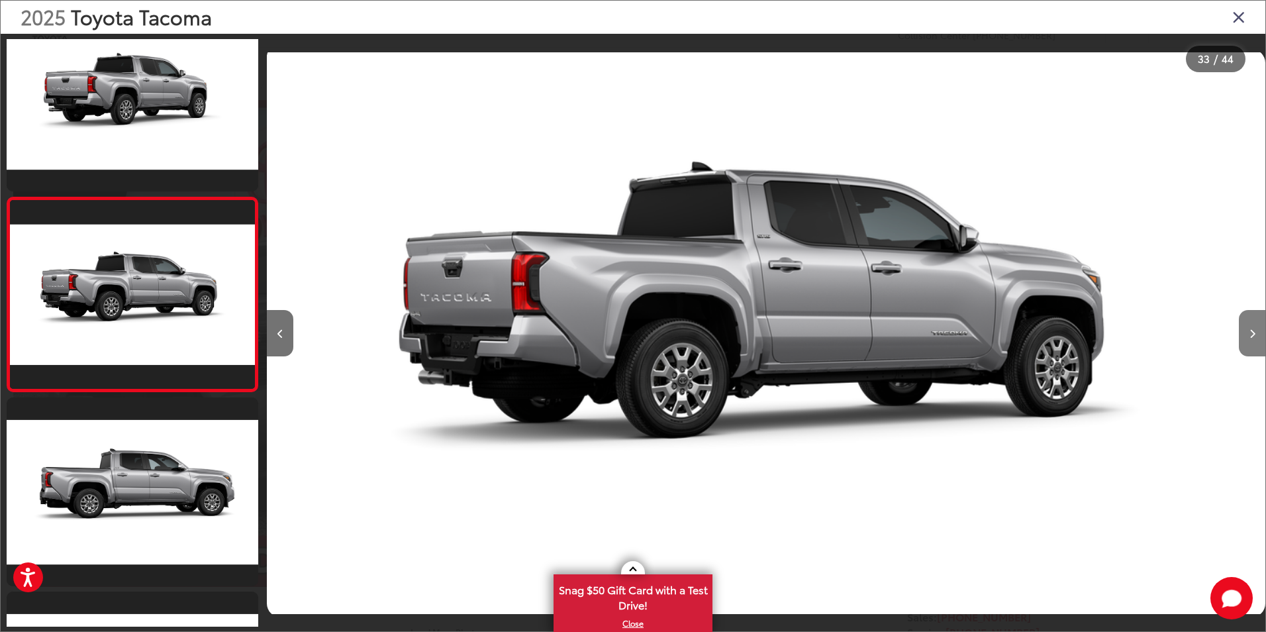
click at [1248, 334] on button "Next image" at bounding box center [1252, 333] width 26 height 46
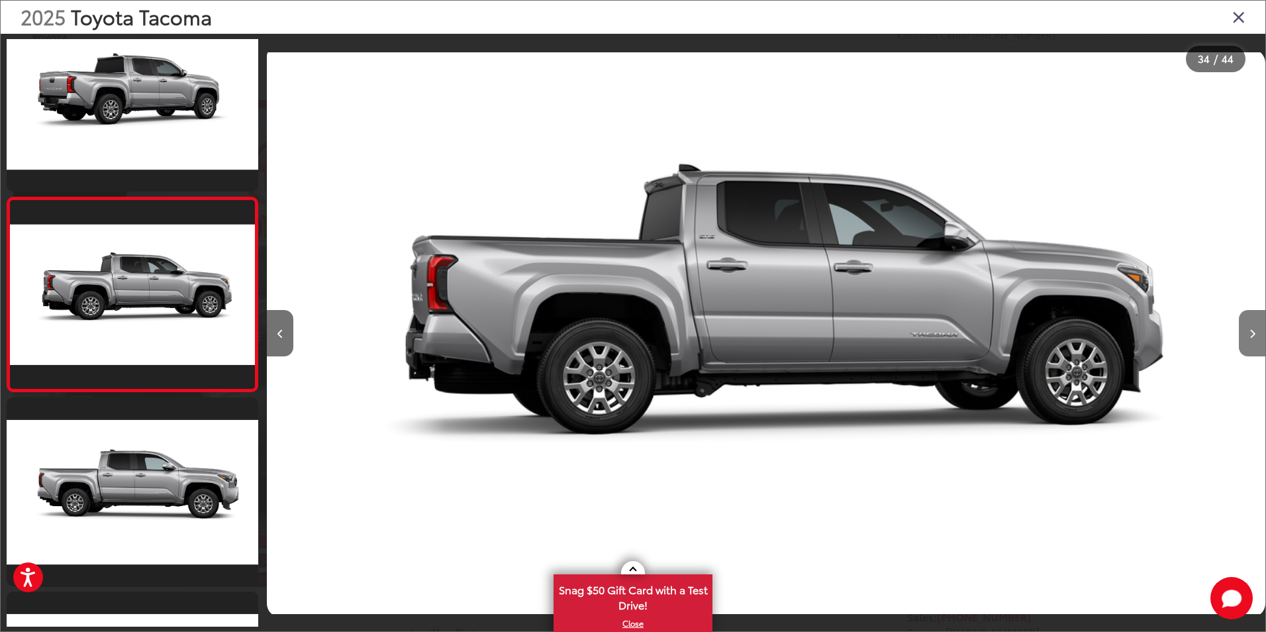
click at [1248, 334] on button "Next image" at bounding box center [1252, 333] width 26 height 46
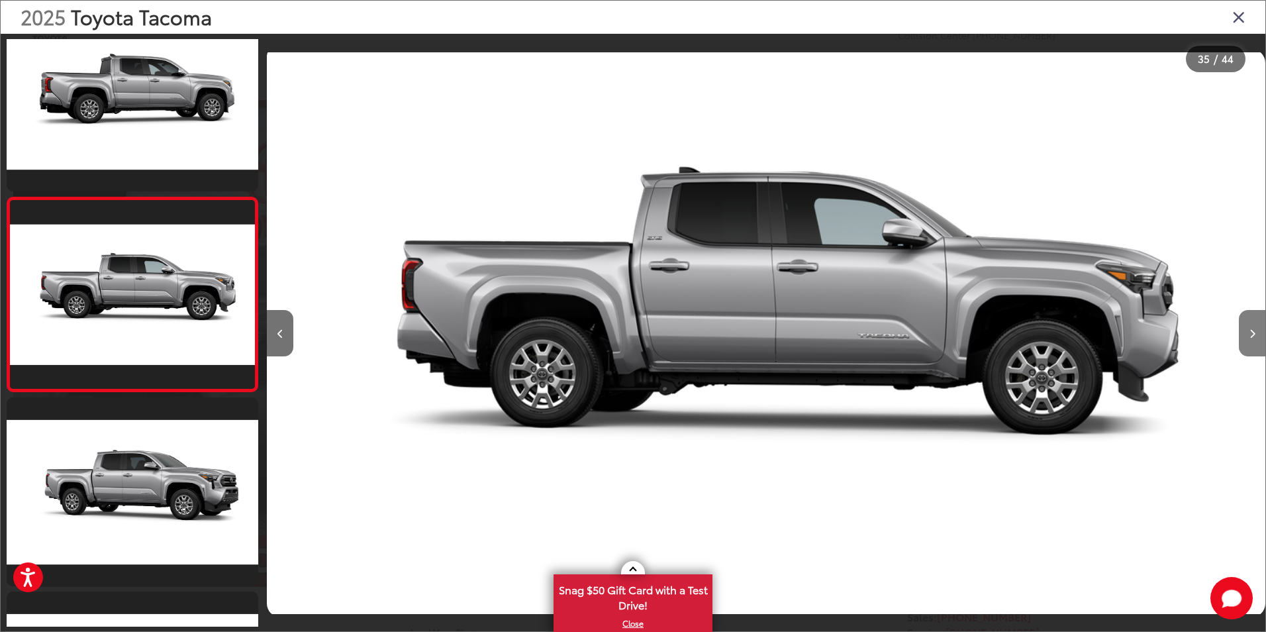
click at [1248, 334] on button "Next image" at bounding box center [1252, 333] width 26 height 46
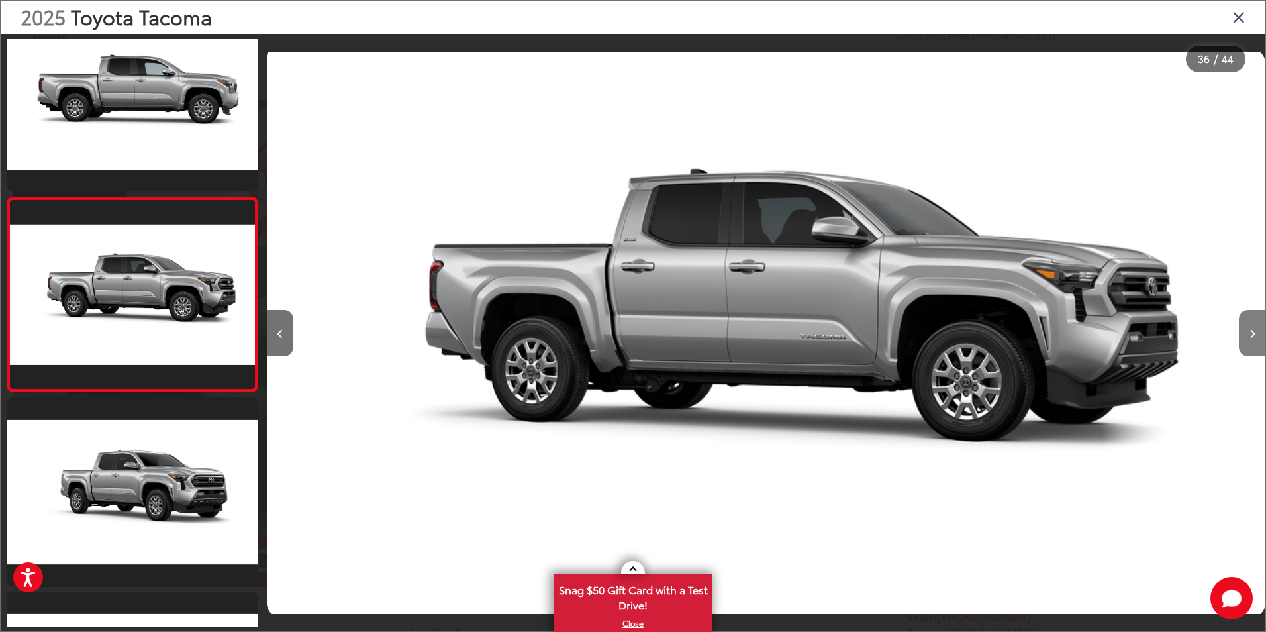
click at [1248, 334] on button "Next image" at bounding box center [1252, 333] width 26 height 46
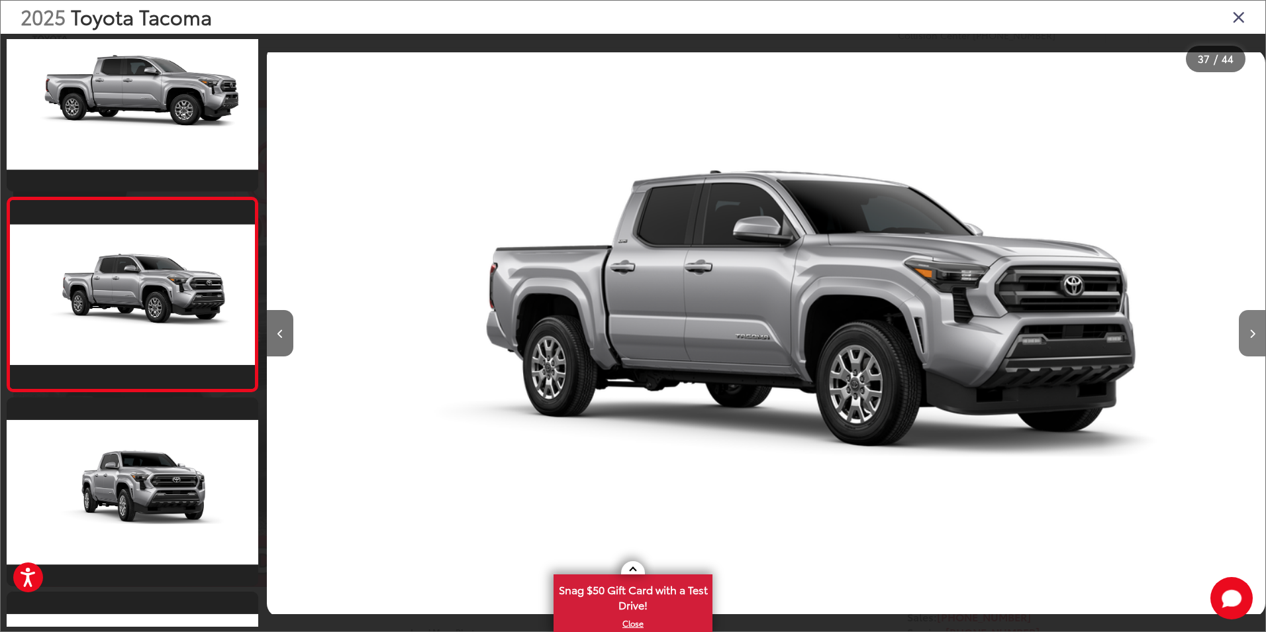
click at [1248, 334] on button "Next image" at bounding box center [1252, 333] width 26 height 46
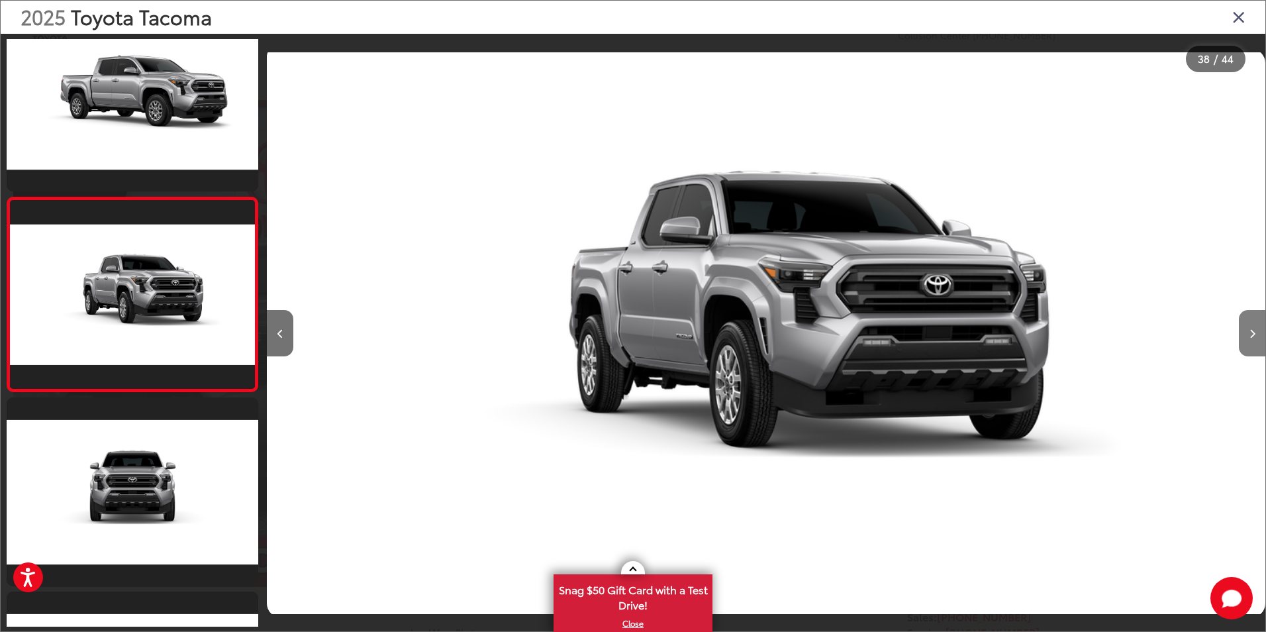
click at [1248, 334] on button "Next image" at bounding box center [1252, 333] width 26 height 46
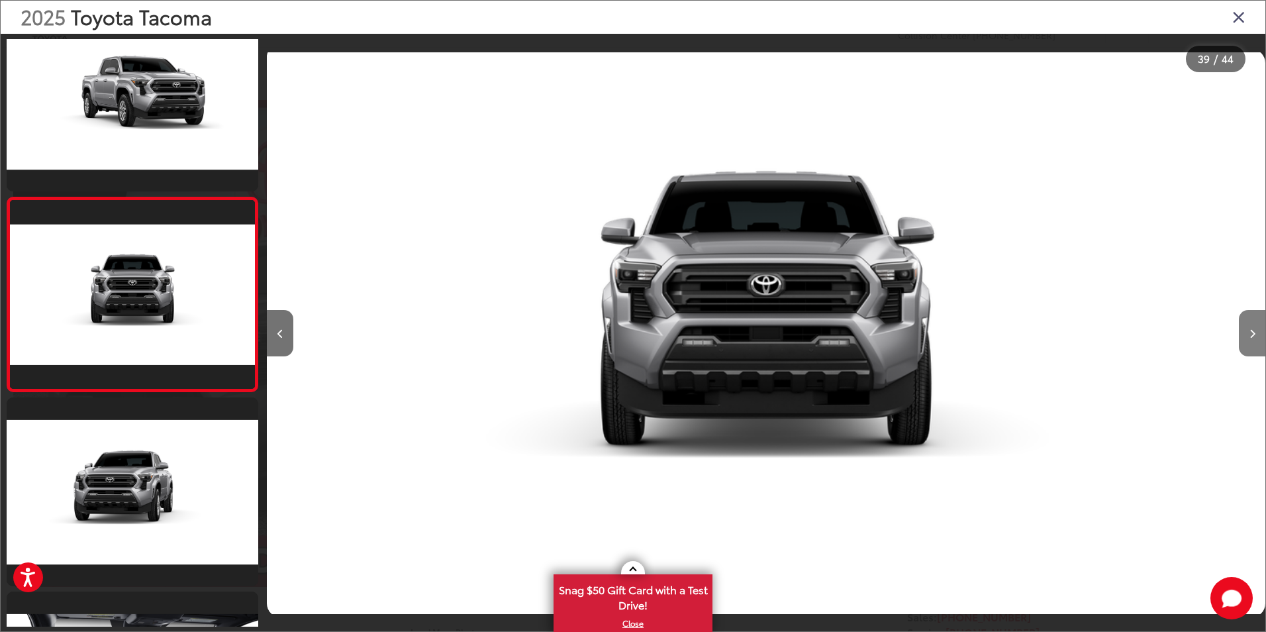
click at [1248, 334] on button "Next image" at bounding box center [1252, 333] width 26 height 46
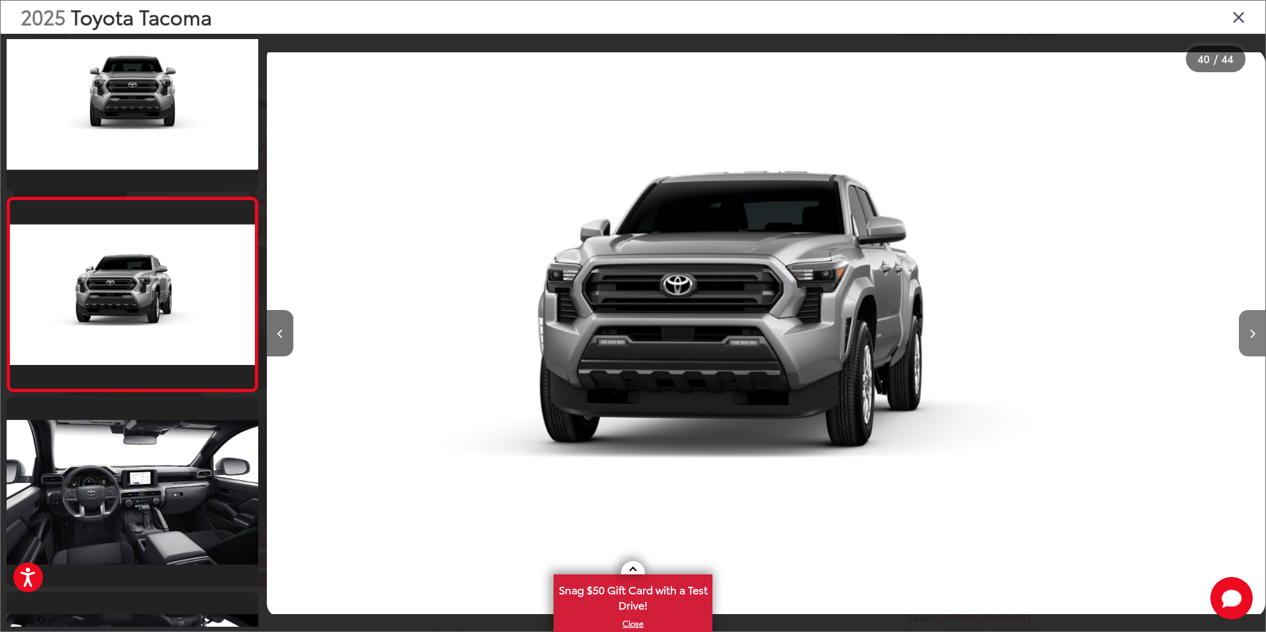
click at [1248, 334] on button "Next image" at bounding box center [1252, 333] width 26 height 46
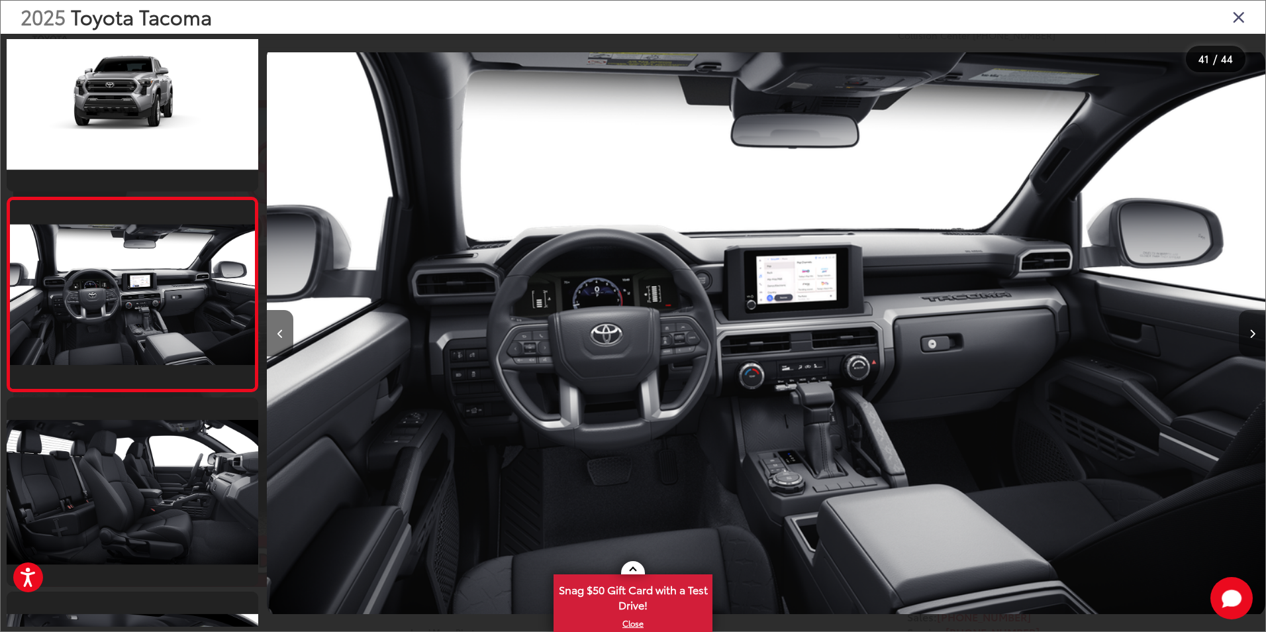
click at [1248, 334] on button "Next image" at bounding box center [1252, 333] width 26 height 46
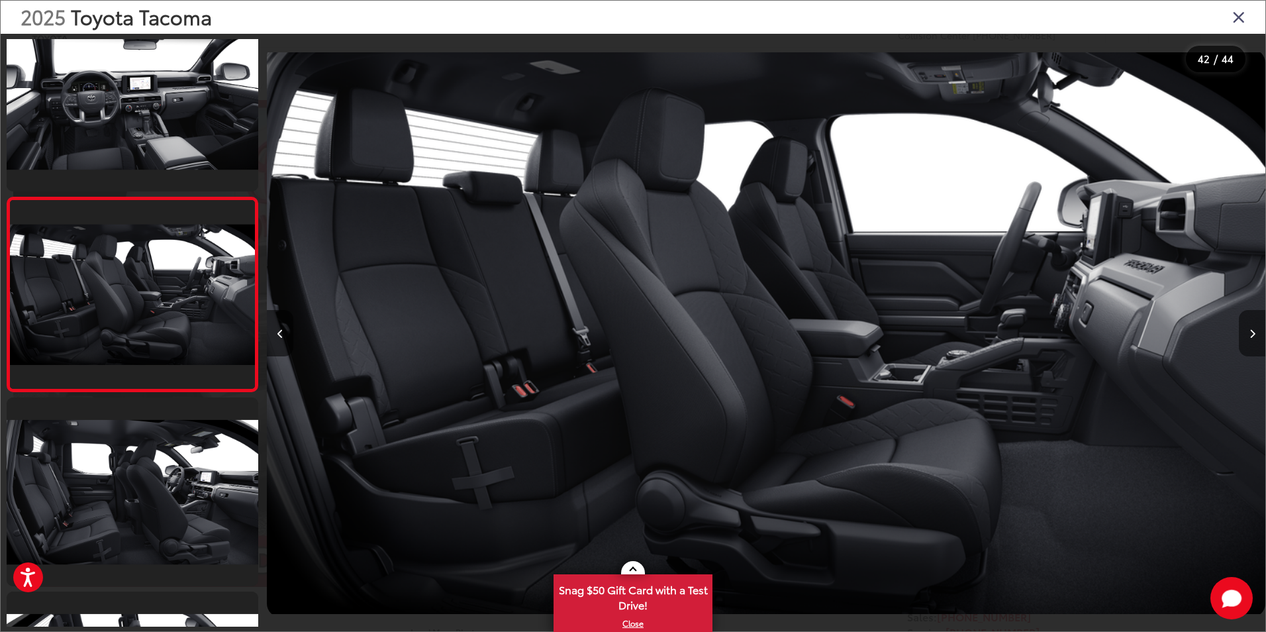
click at [1248, 334] on button "Next image" at bounding box center [1252, 333] width 26 height 46
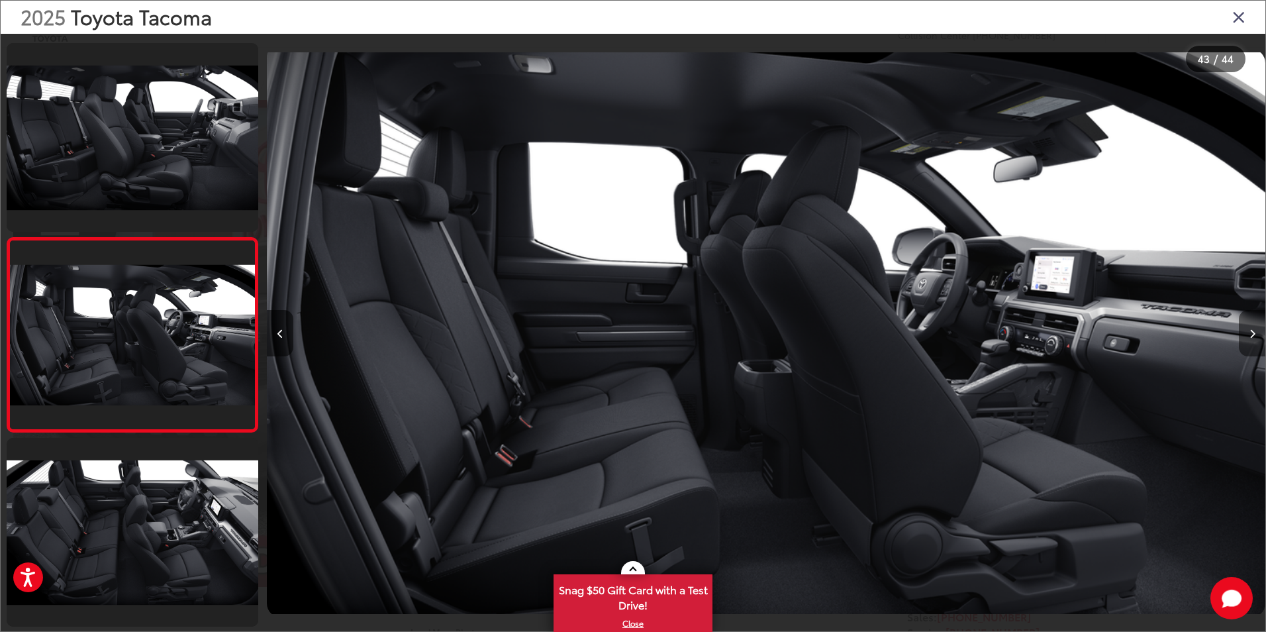
click at [1248, 334] on button "Next image" at bounding box center [1252, 333] width 26 height 46
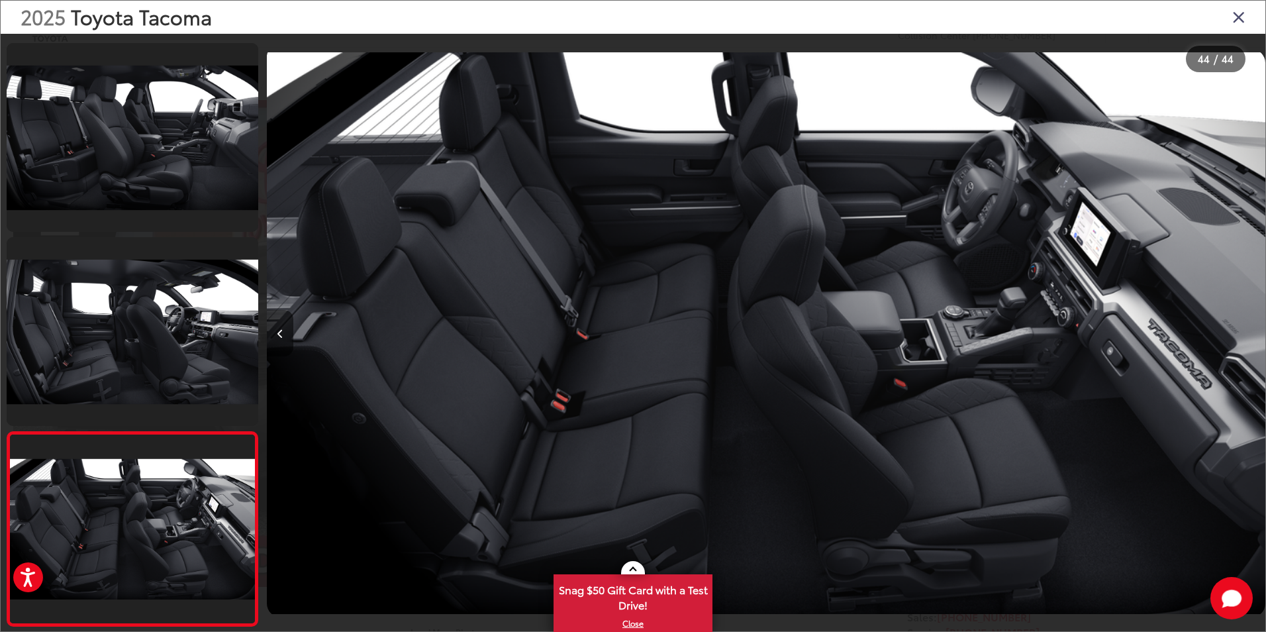
click at [1248, 334] on div at bounding box center [1141, 333] width 250 height 599
click at [1240, 19] on icon "Close gallery" at bounding box center [1238, 16] width 13 height 17
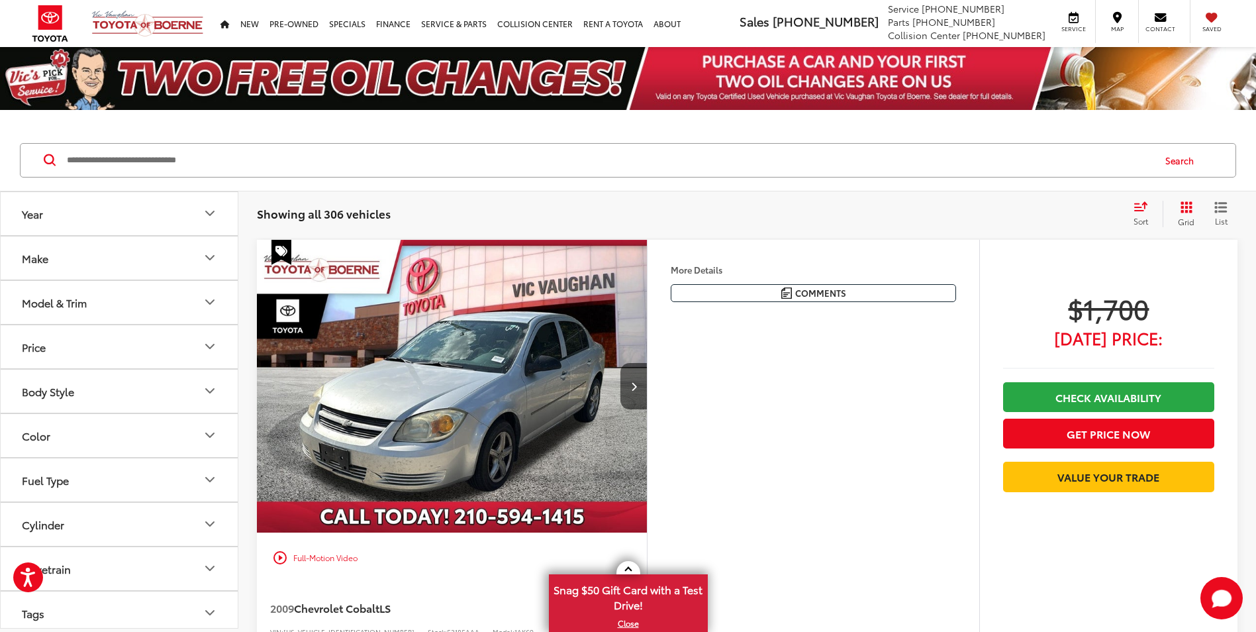
click at [208, 303] on icon "Model & Trim" at bounding box center [210, 302] width 16 height 16
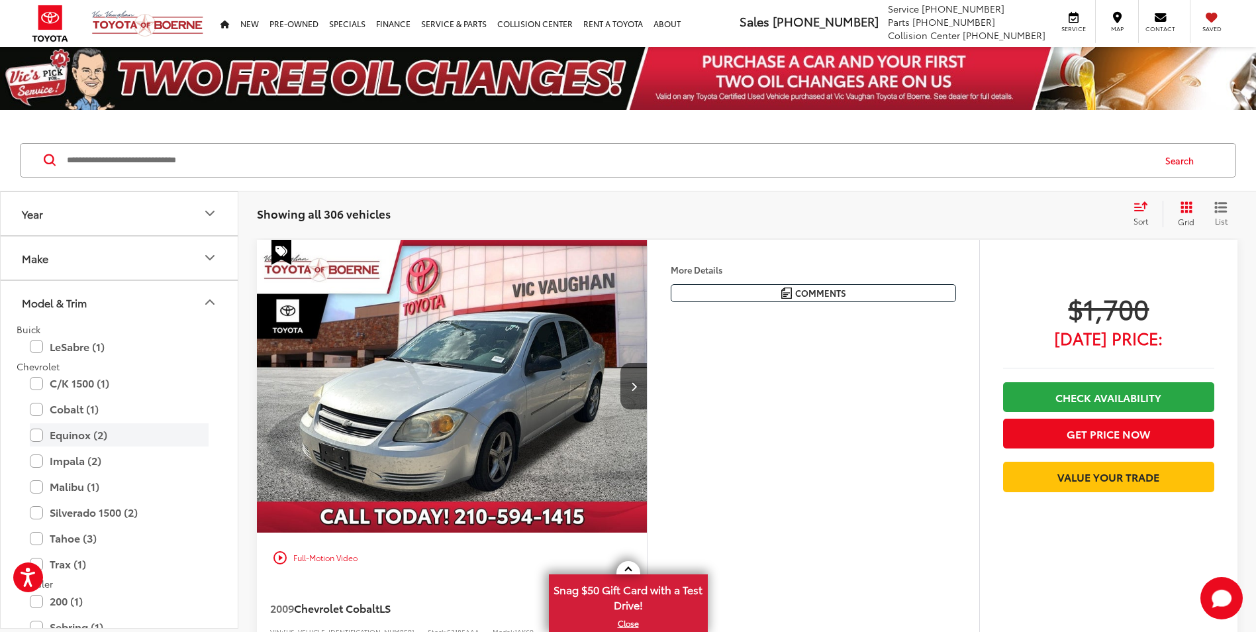
scroll to position [66, 0]
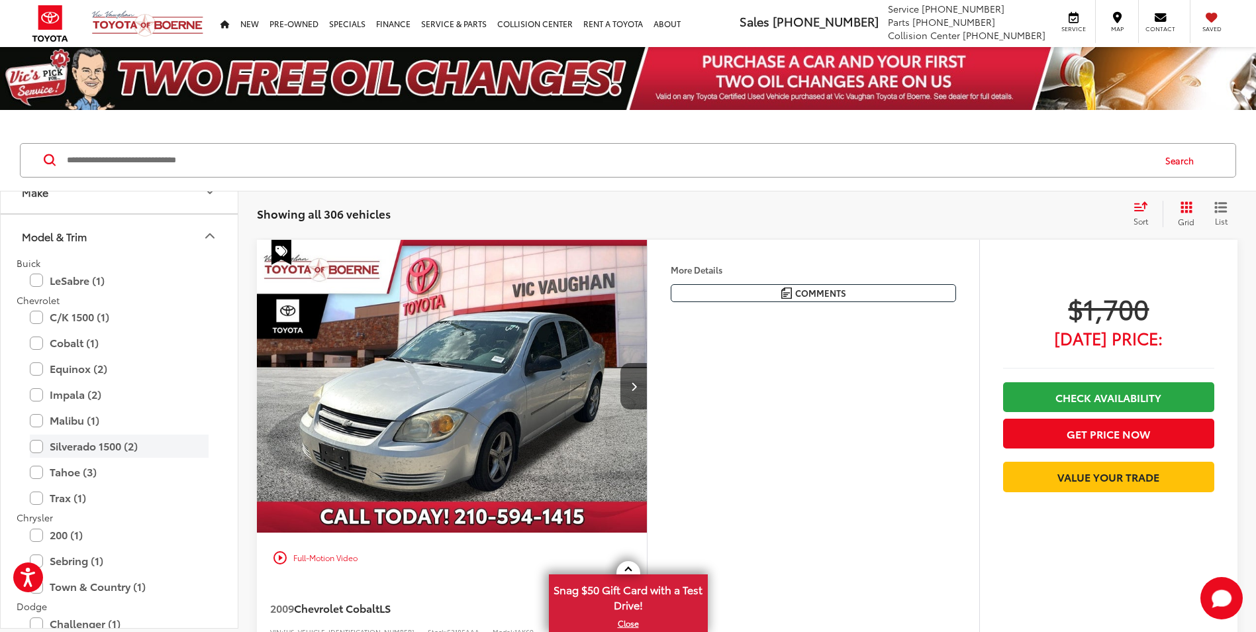
click at [37, 446] on label "Silverado 1500 (2)" at bounding box center [119, 445] width 179 height 23
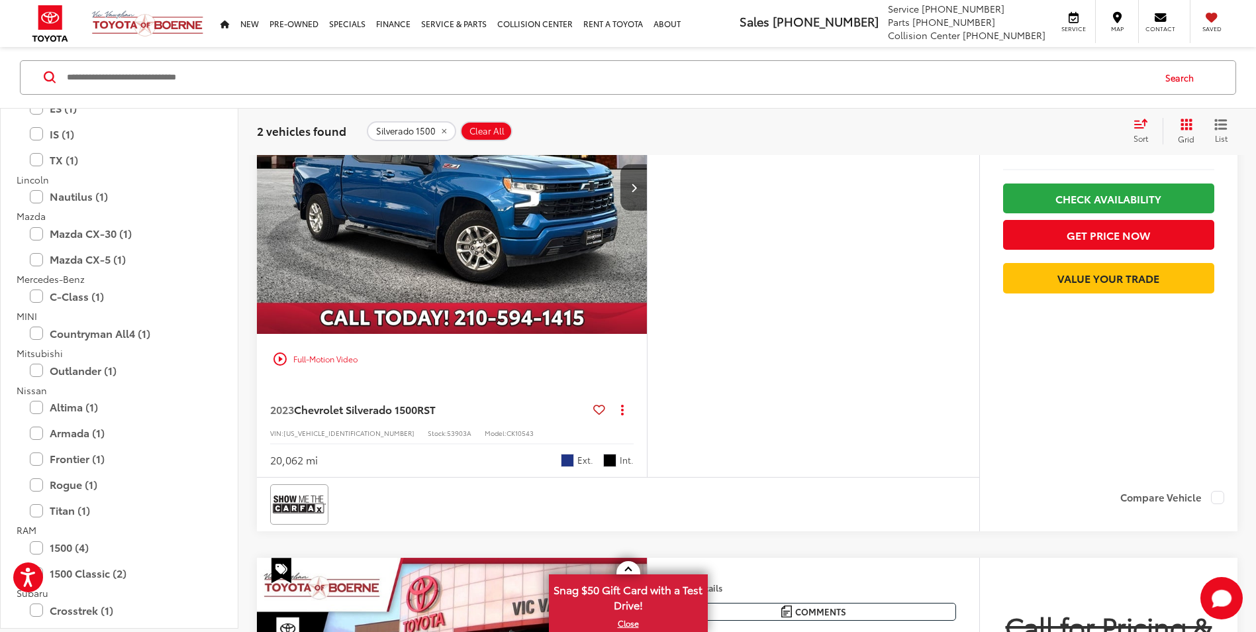
scroll to position [1379, 0]
click at [36, 457] on label "Frontier (1)" at bounding box center [119, 457] width 179 height 23
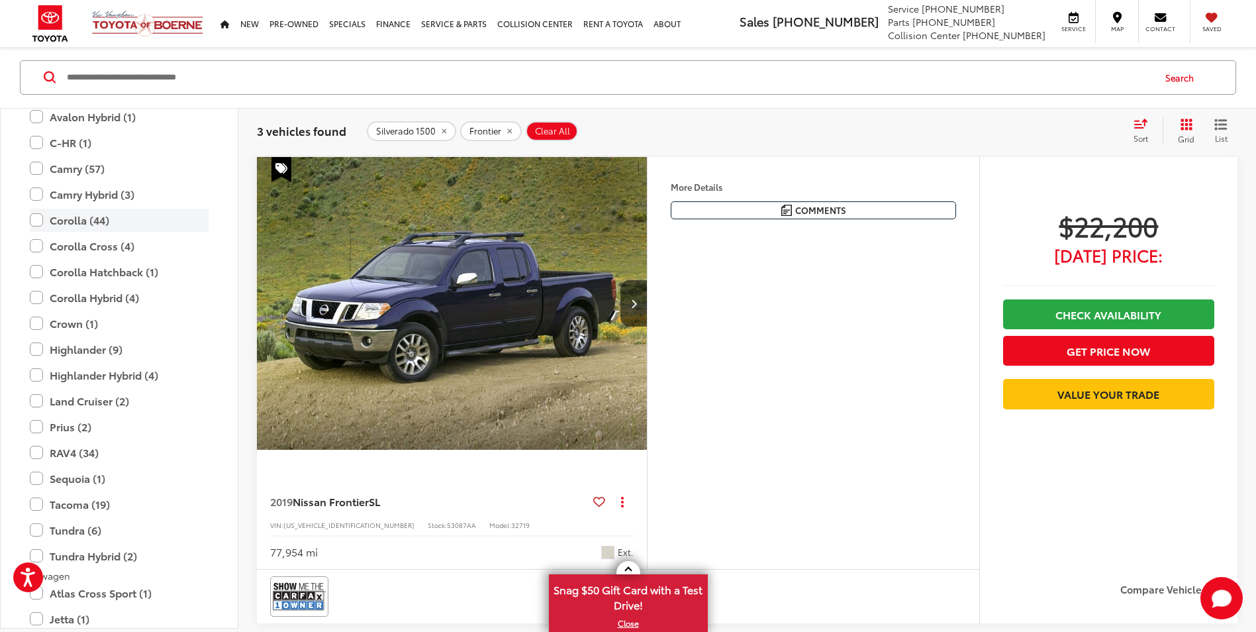
scroll to position [1986, 0]
click at [36, 505] on label "Tacoma (19)" at bounding box center [119, 503] width 179 height 23
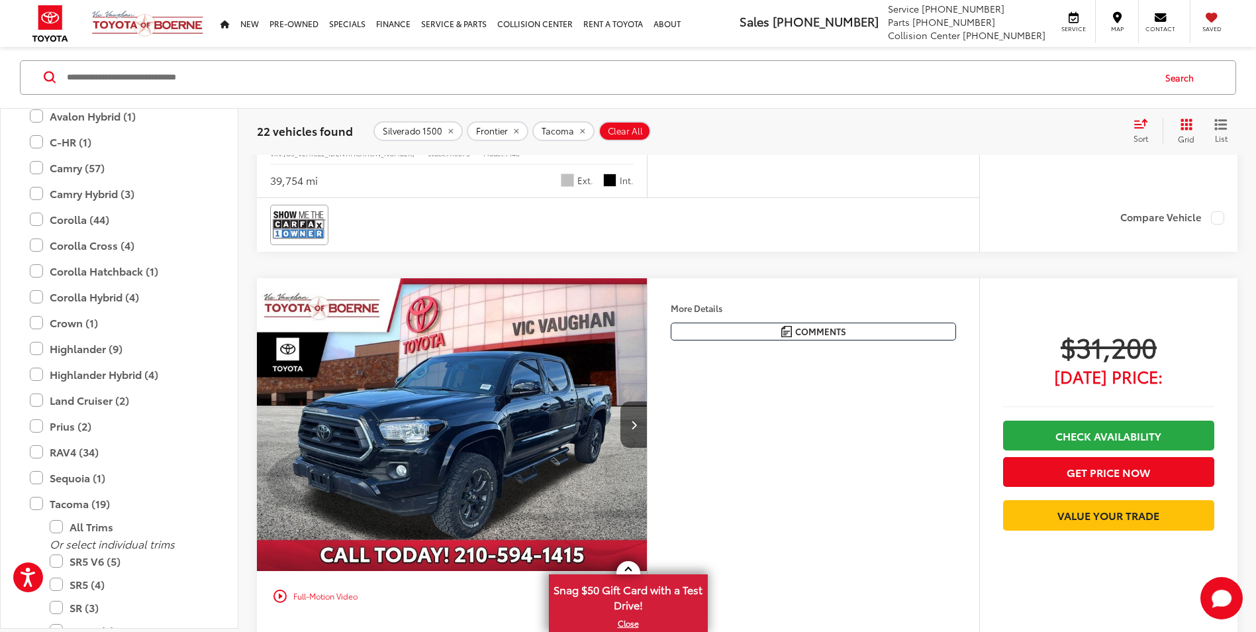
scroll to position [2070, 0]
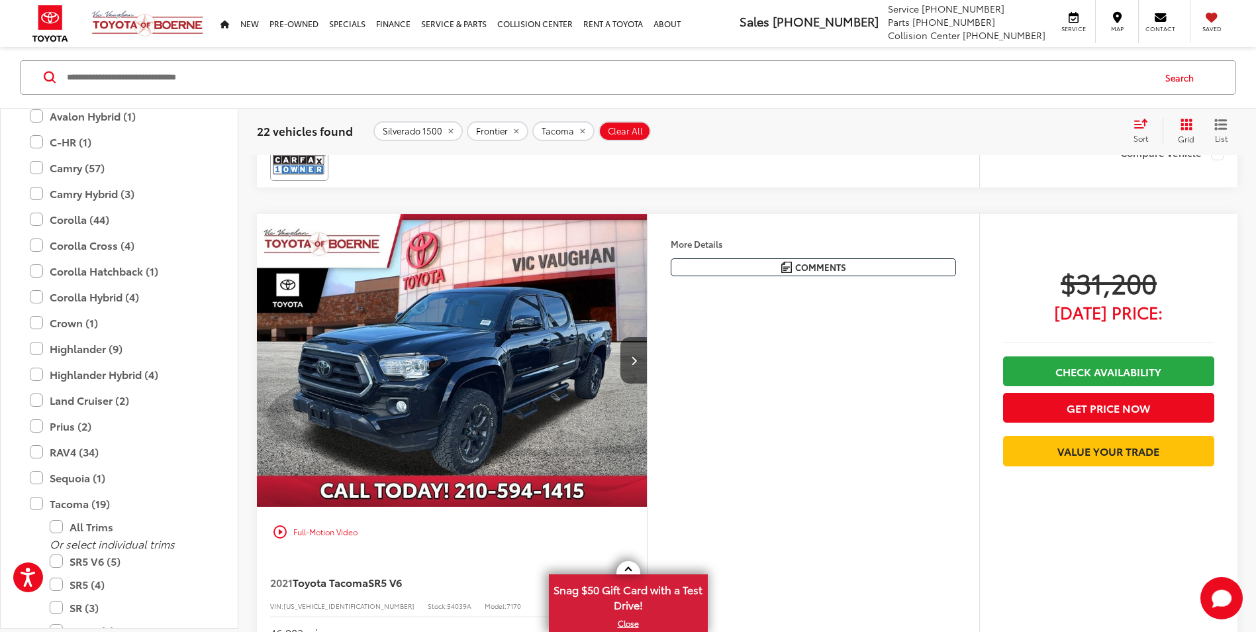
click at [490, 409] on img "2021 Toyota Tacoma SR5 V6 0" at bounding box center [452, 361] width 392 height 294
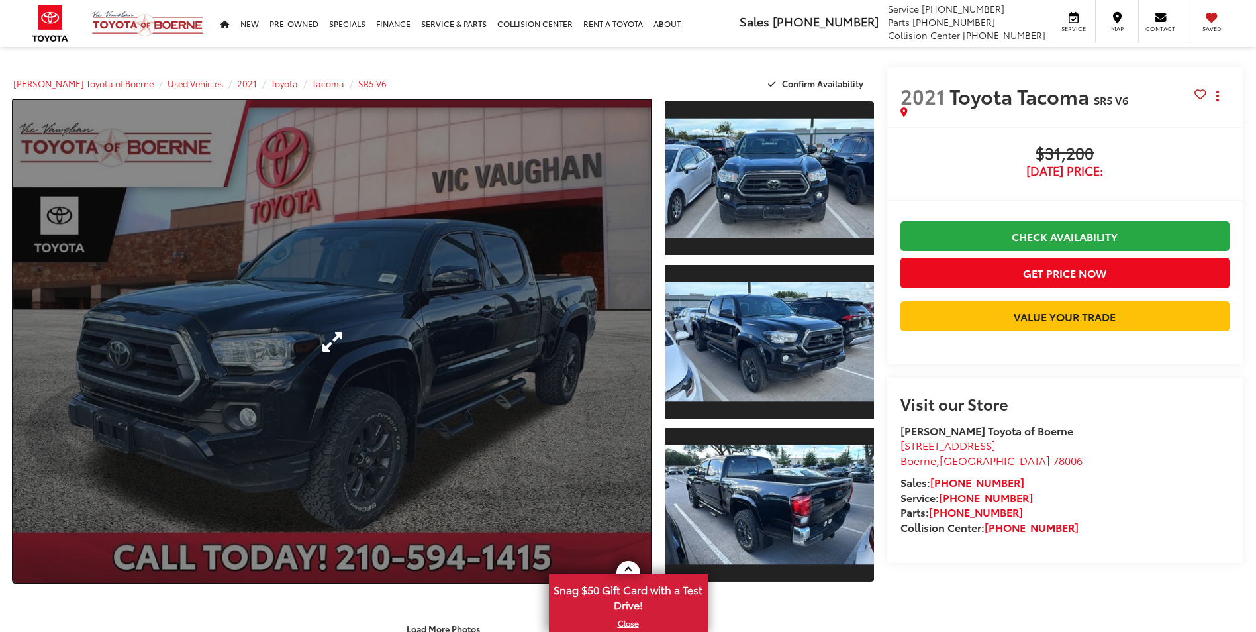
click at [509, 383] on link "Expand Photo 0" at bounding box center [332, 341] width 638 height 483
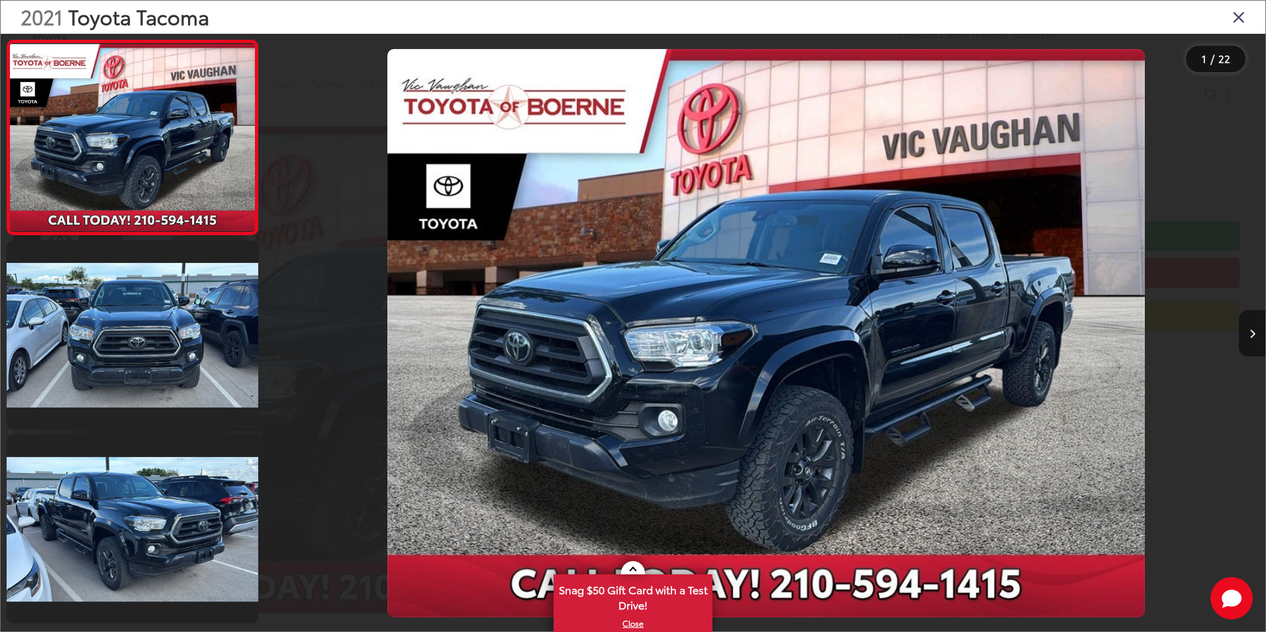
click at [1252, 336] on icon "Next image" at bounding box center [1253, 333] width 6 height 9
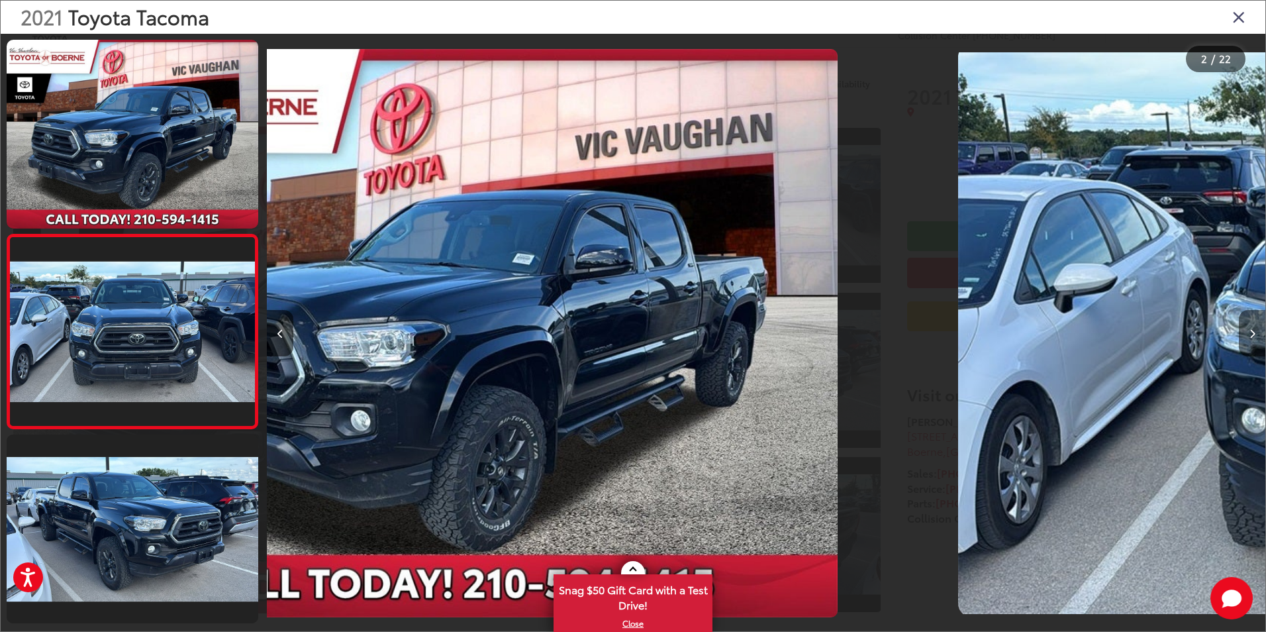
scroll to position [37, 0]
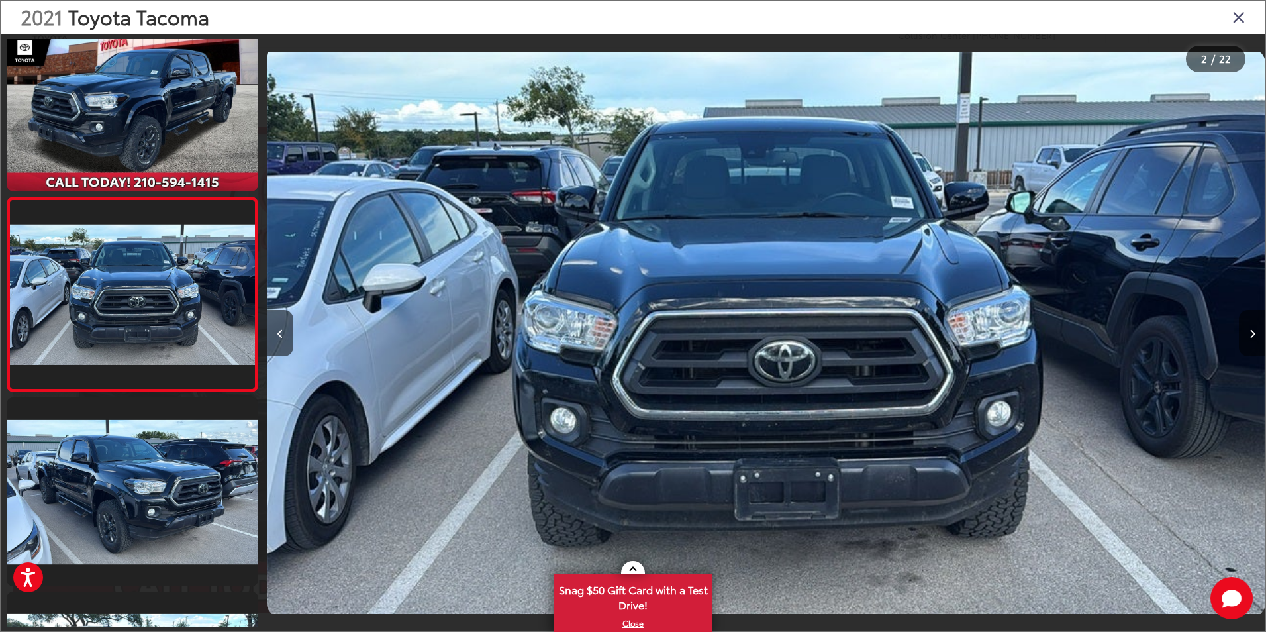
click at [1252, 336] on icon "Next image" at bounding box center [1253, 333] width 6 height 9
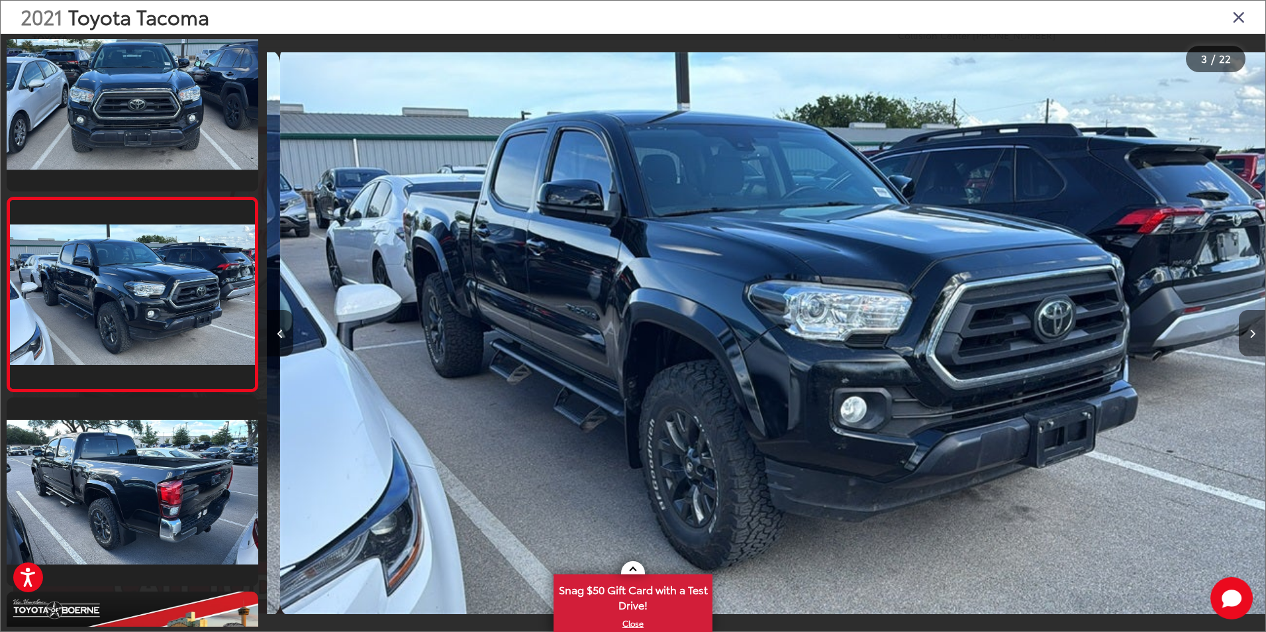
scroll to position [0, 1997]
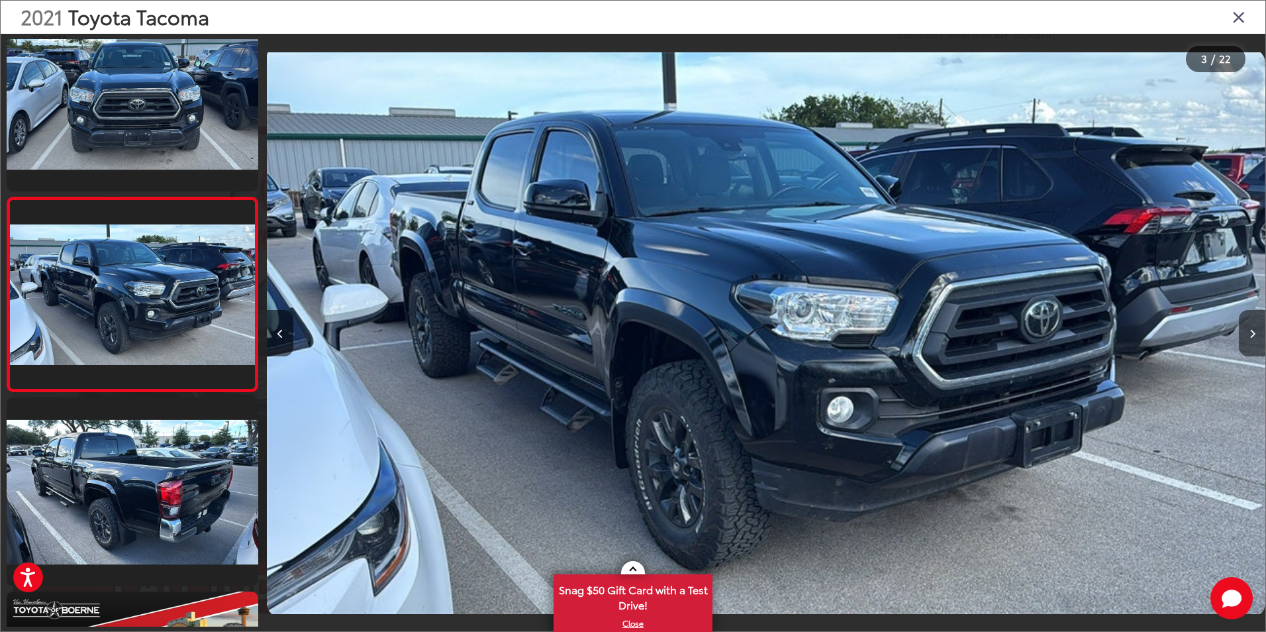
click at [1252, 336] on icon "Next image" at bounding box center [1253, 333] width 6 height 9
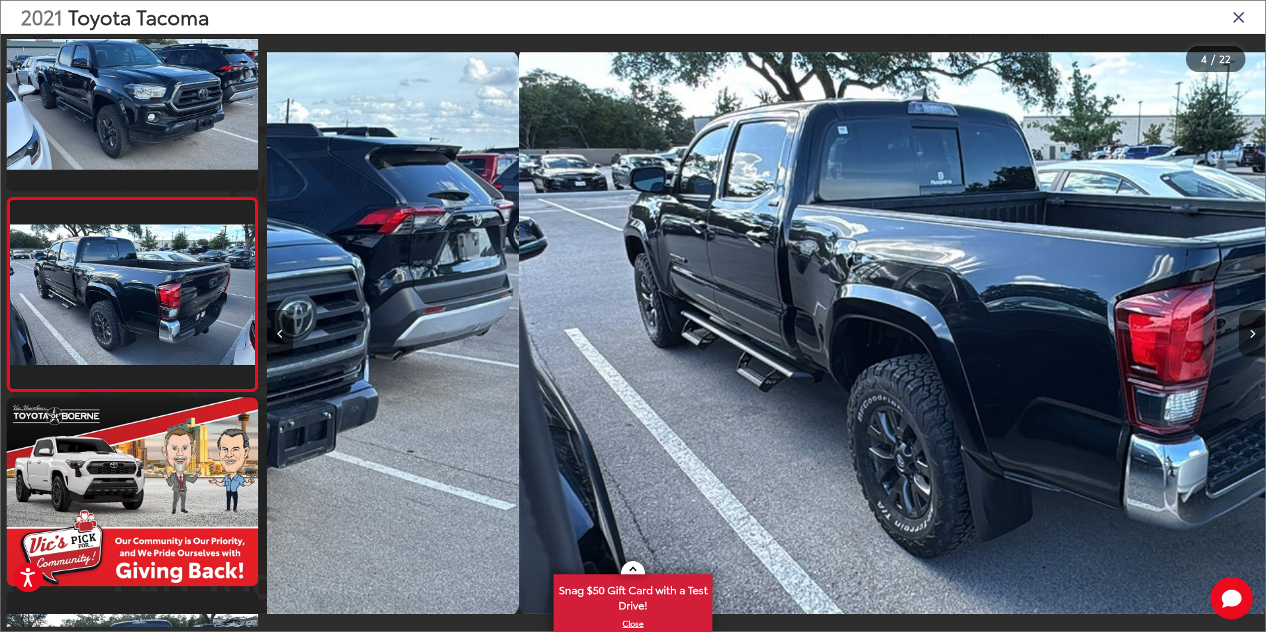
scroll to position [0, 2996]
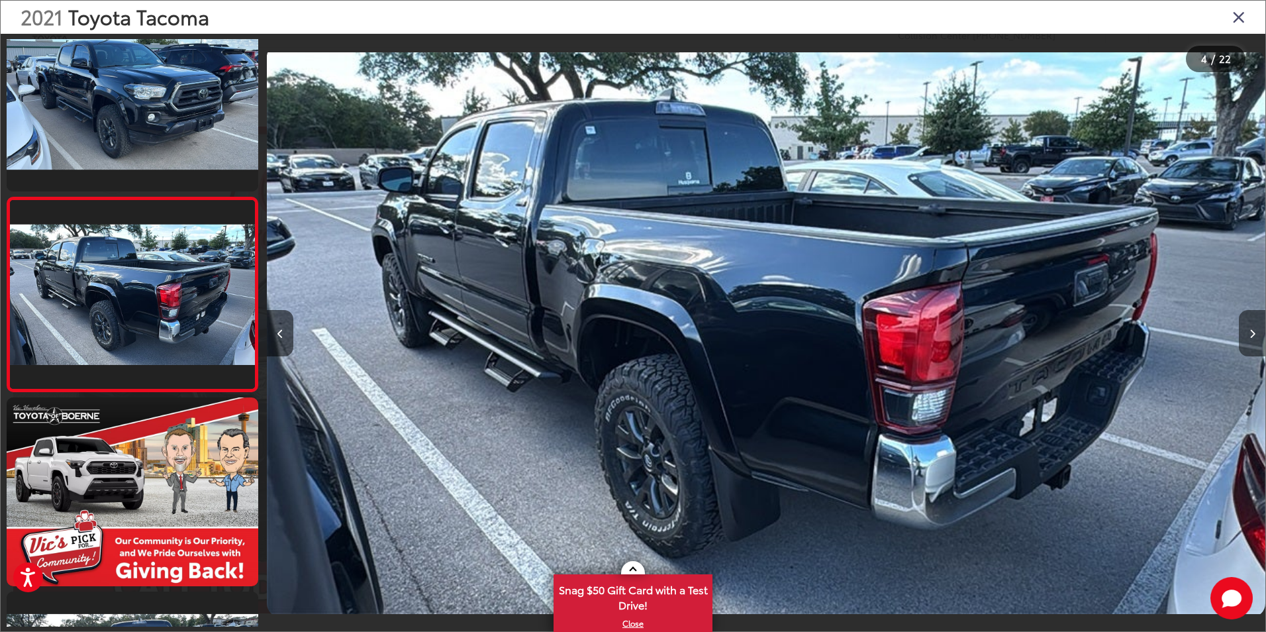
click at [1252, 336] on icon "Next image" at bounding box center [1253, 333] width 6 height 9
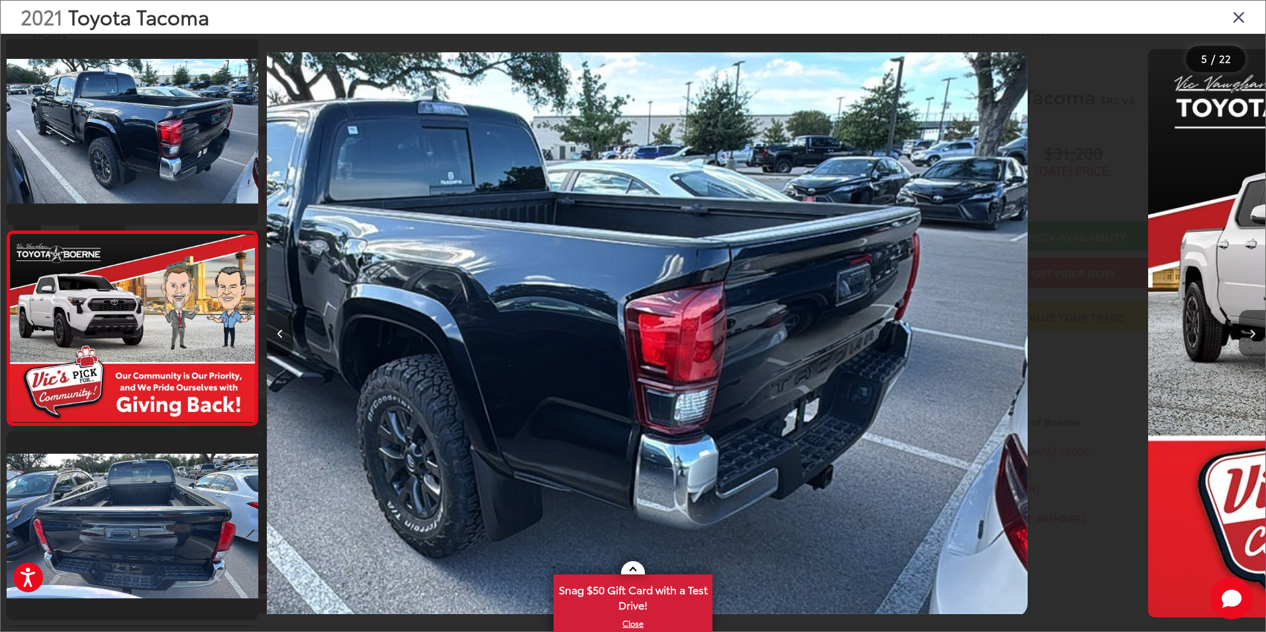
scroll to position [619, 0]
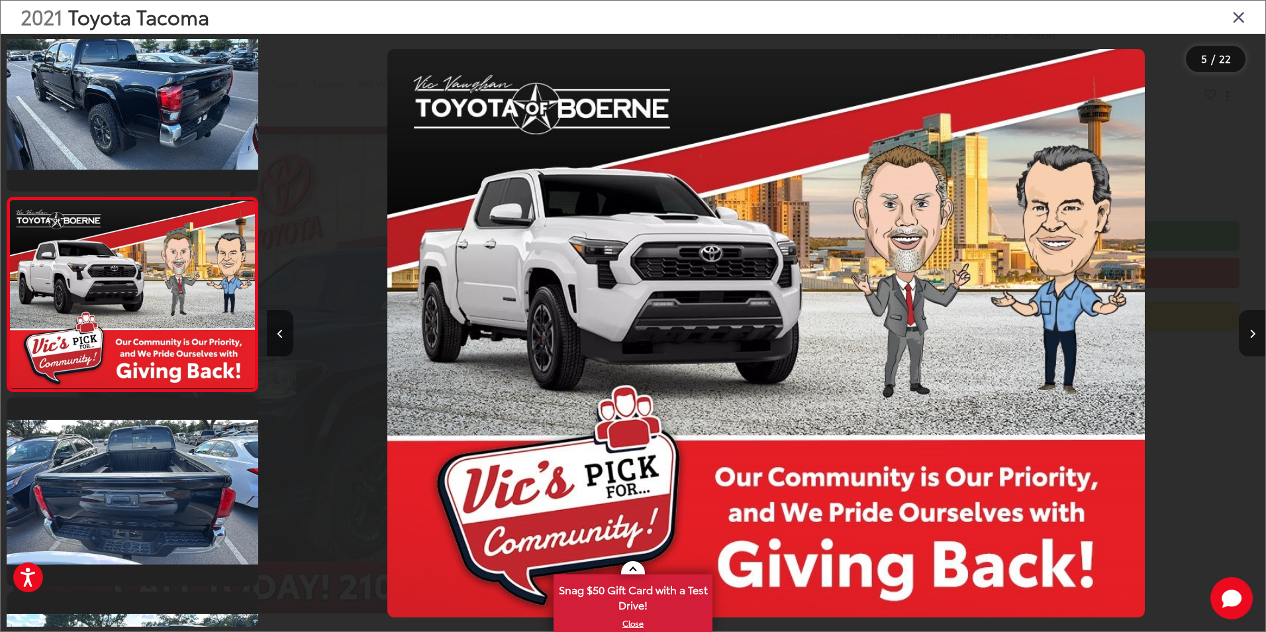
click at [1252, 336] on icon "Next image" at bounding box center [1253, 333] width 6 height 9
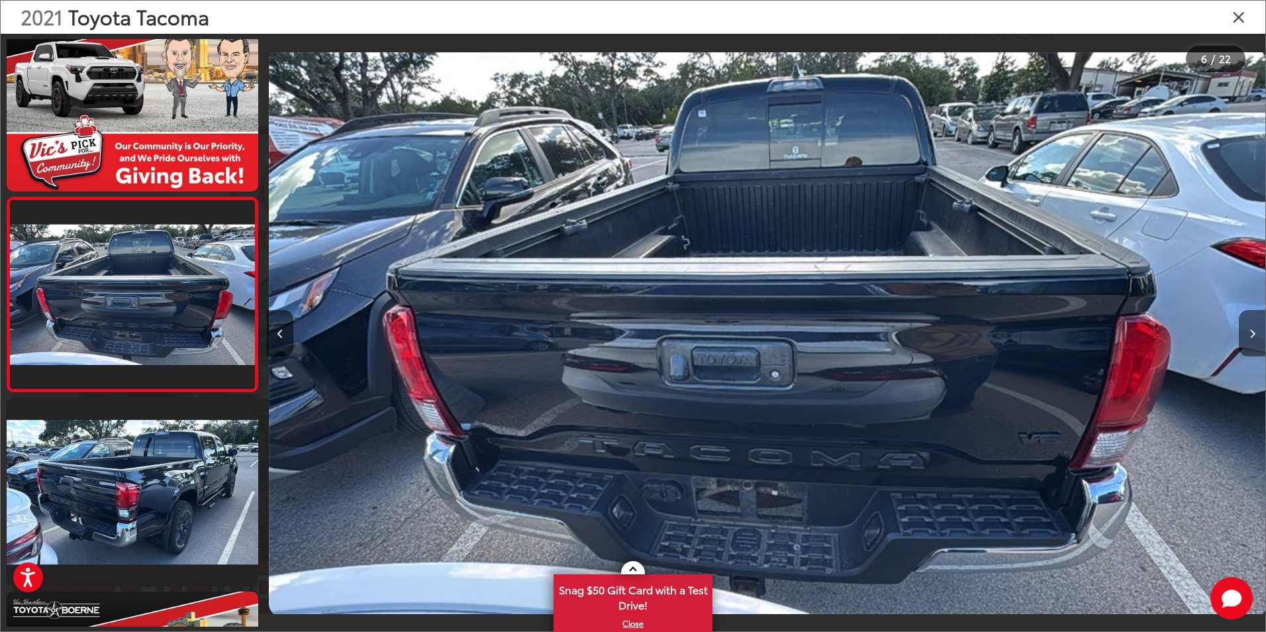
scroll to position [0, 4993]
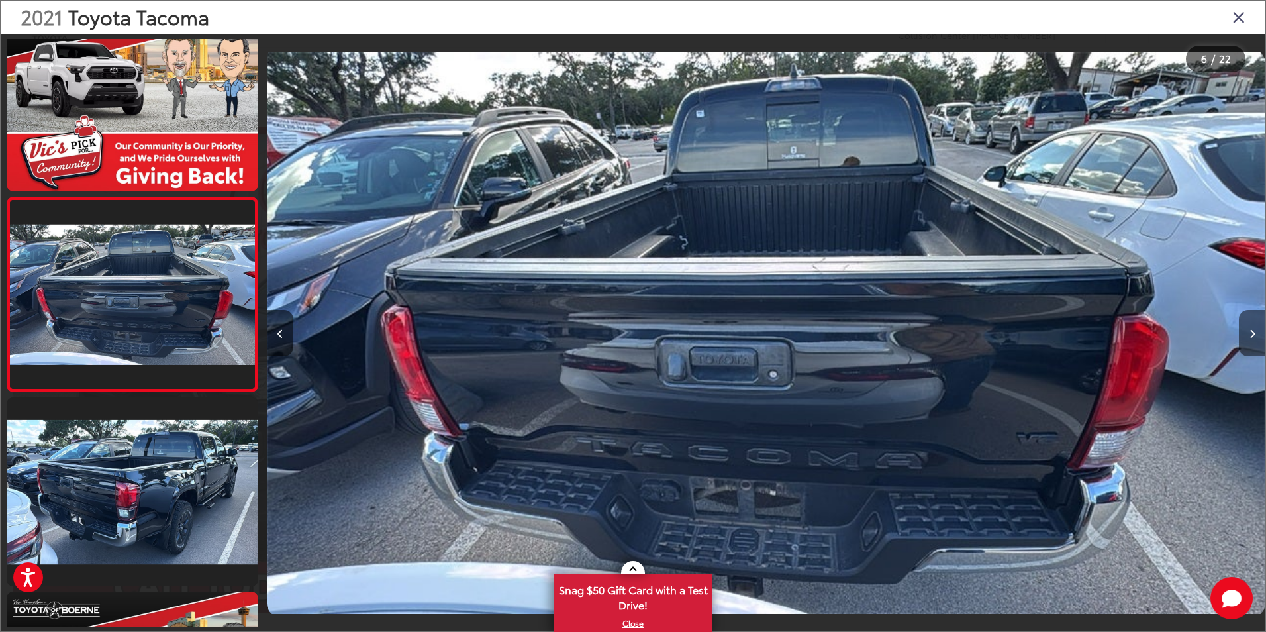
click at [1252, 336] on icon "Next image" at bounding box center [1253, 333] width 6 height 9
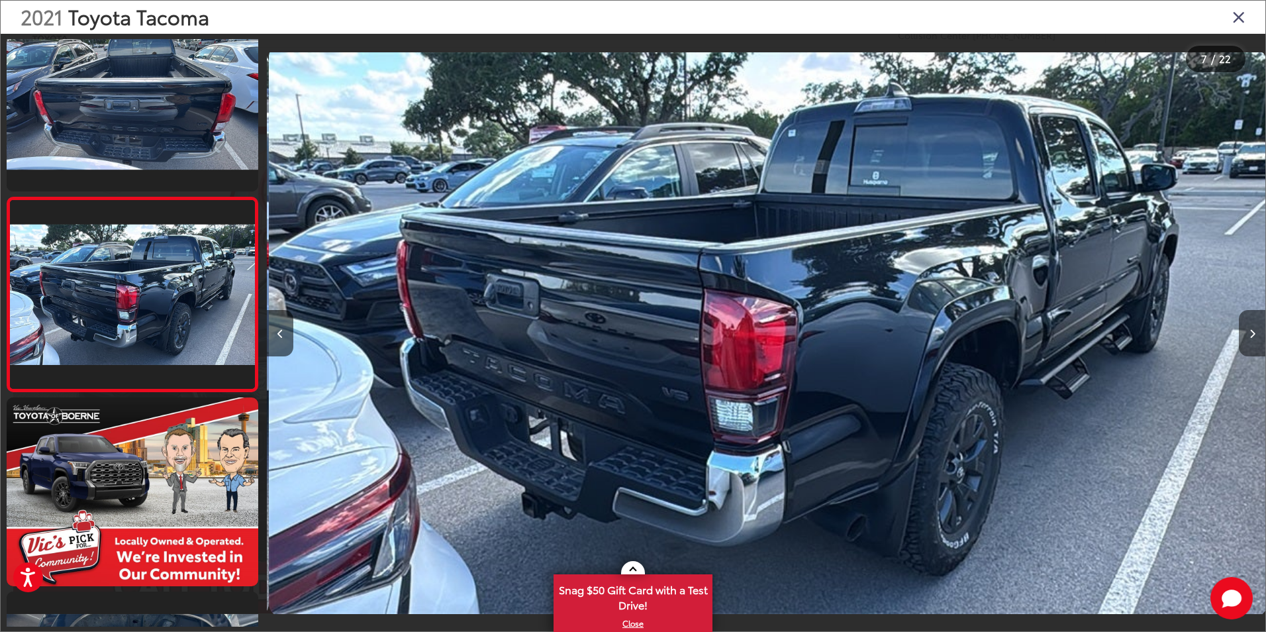
scroll to position [0, 5992]
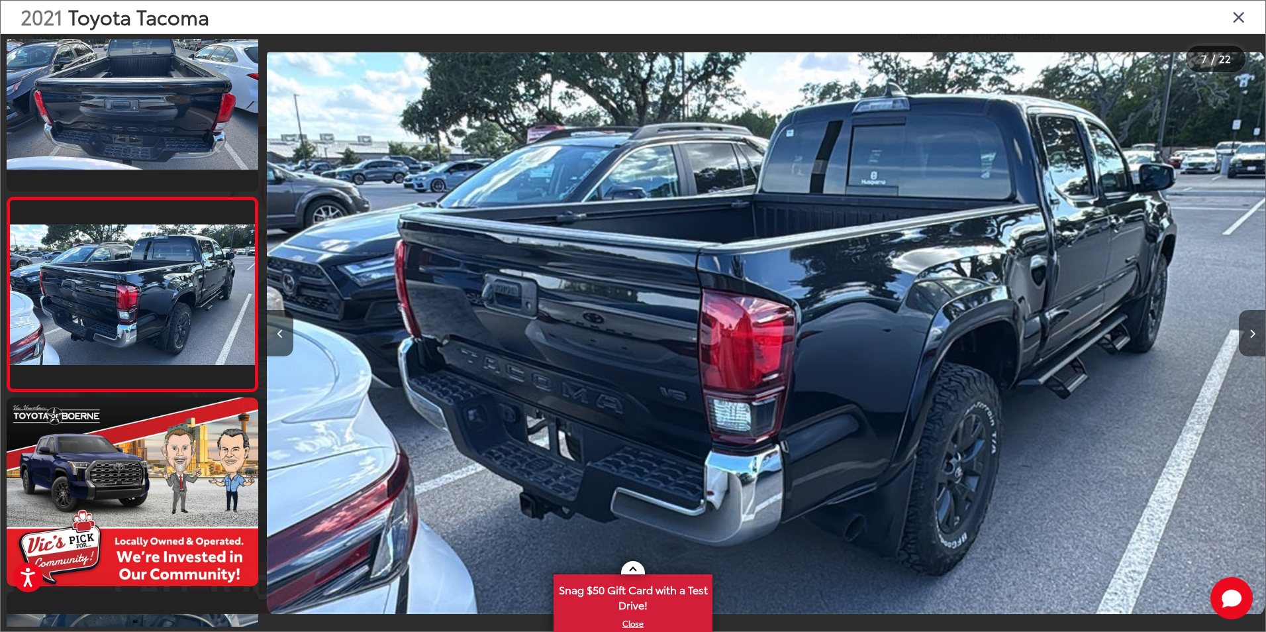
click at [1252, 336] on icon "Next image" at bounding box center [1253, 333] width 6 height 9
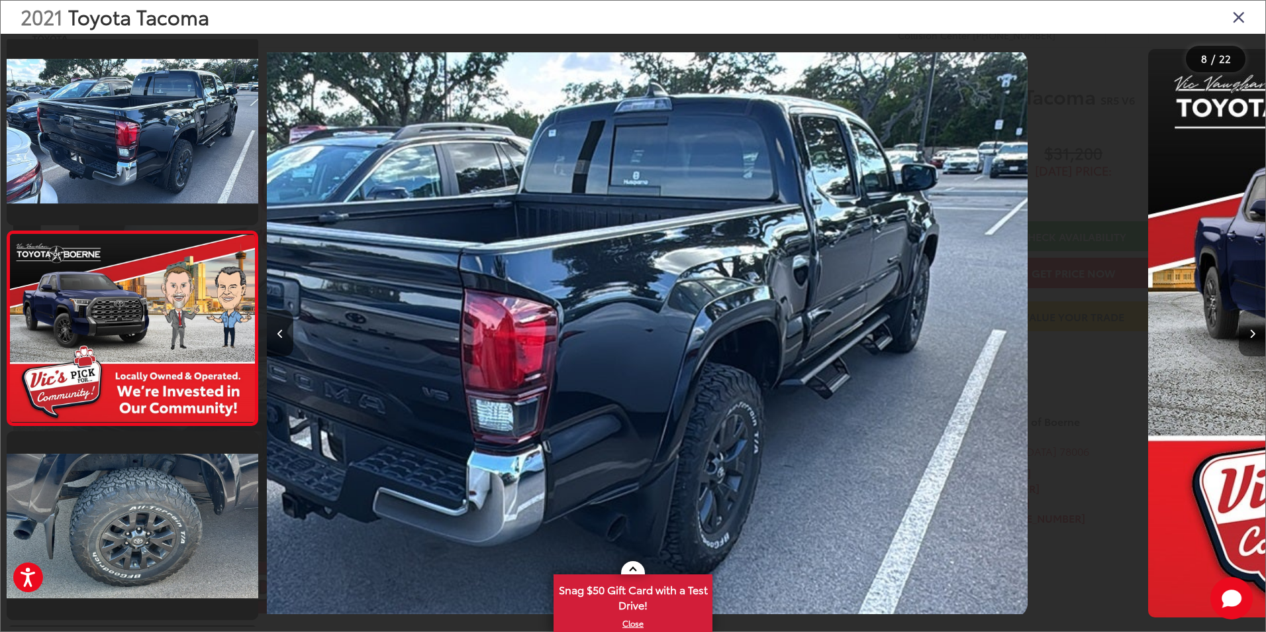
scroll to position [1201, 0]
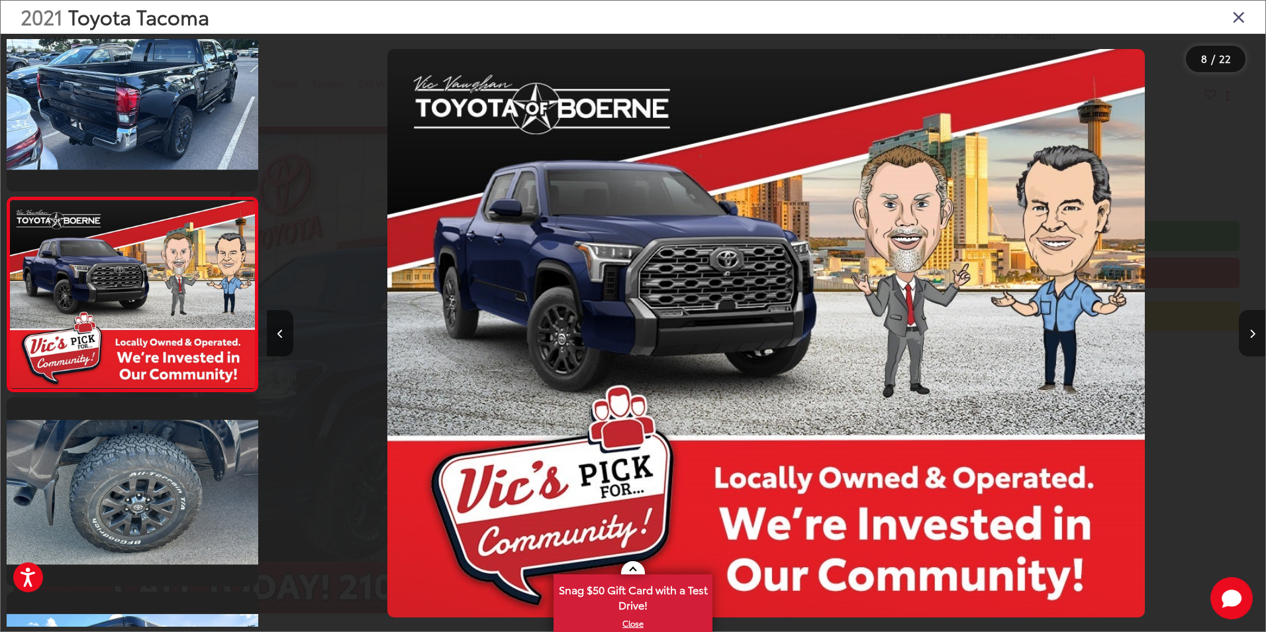
click at [1252, 336] on icon "Next image" at bounding box center [1253, 333] width 6 height 9
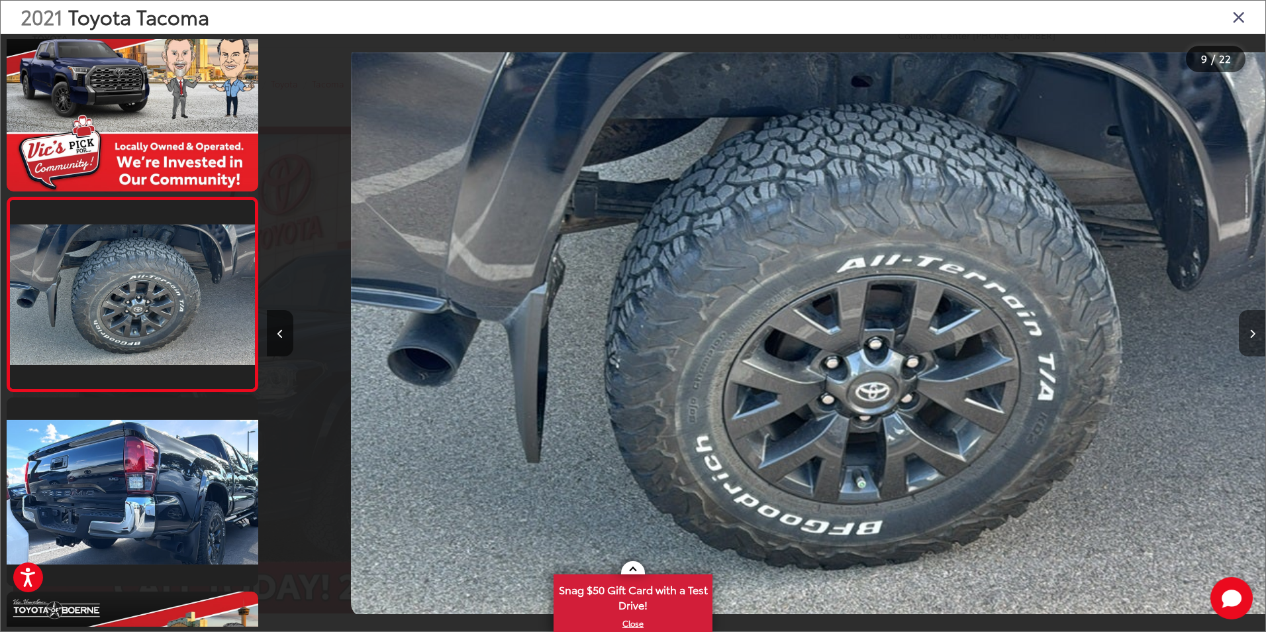
scroll to position [0, 0]
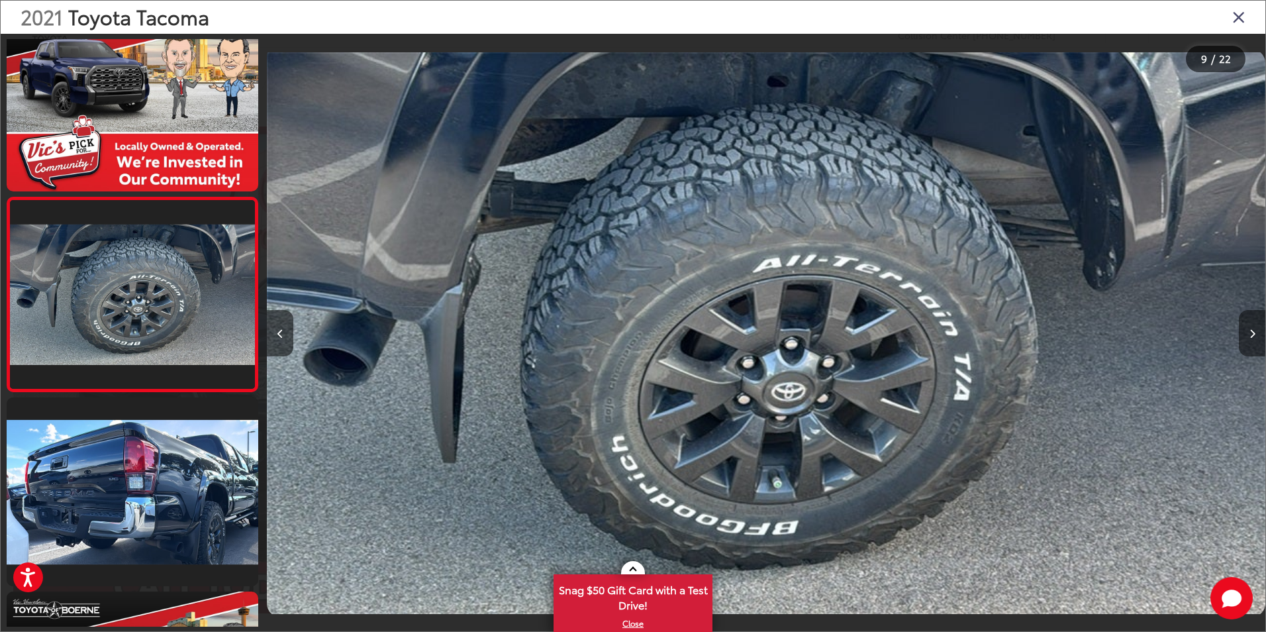
click at [1252, 336] on icon "Next image" at bounding box center [1253, 333] width 6 height 9
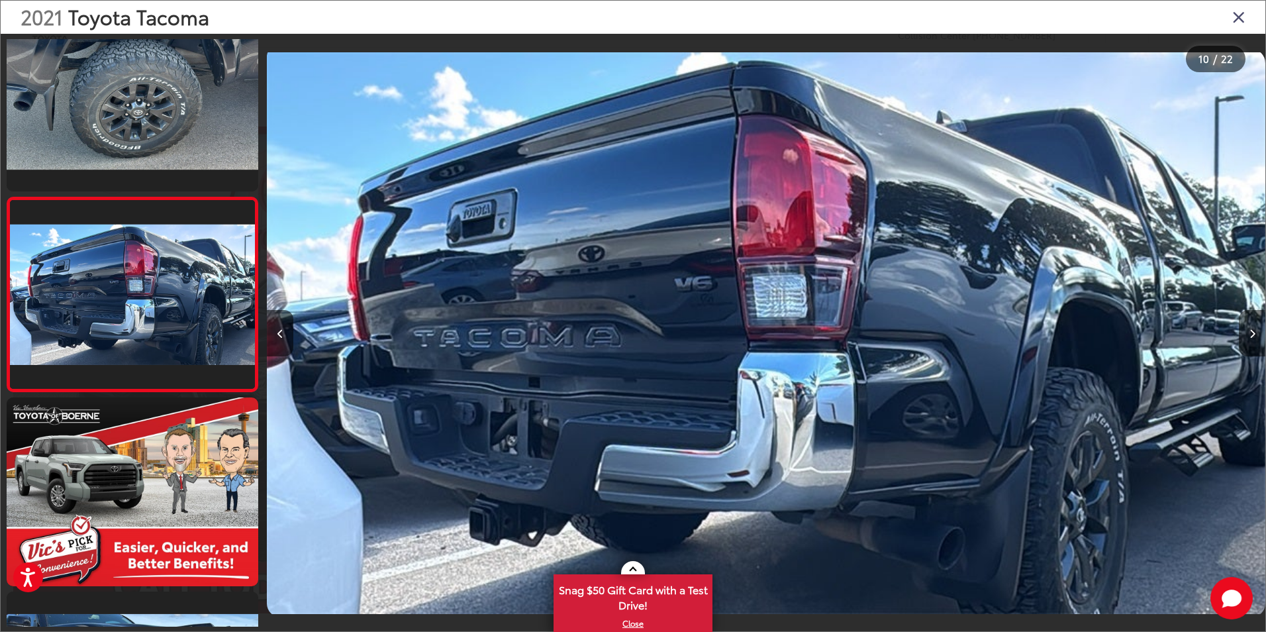
click at [1252, 336] on icon "Next image" at bounding box center [1253, 333] width 6 height 9
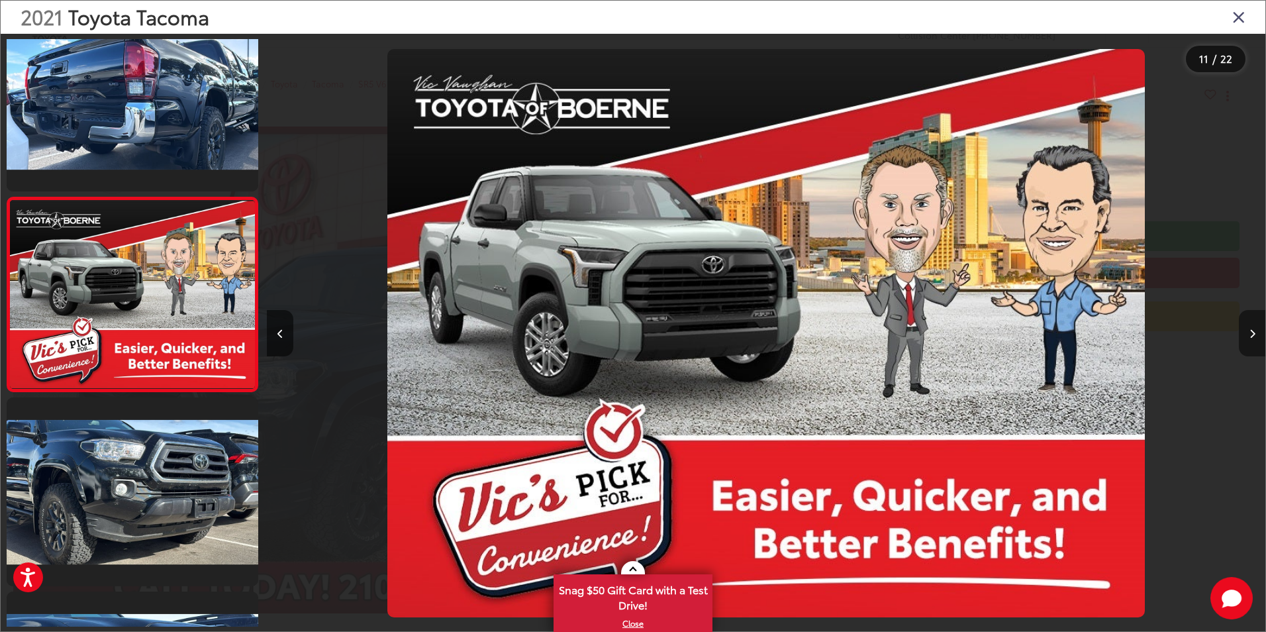
click at [1252, 336] on icon "Next image" at bounding box center [1253, 333] width 6 height 9
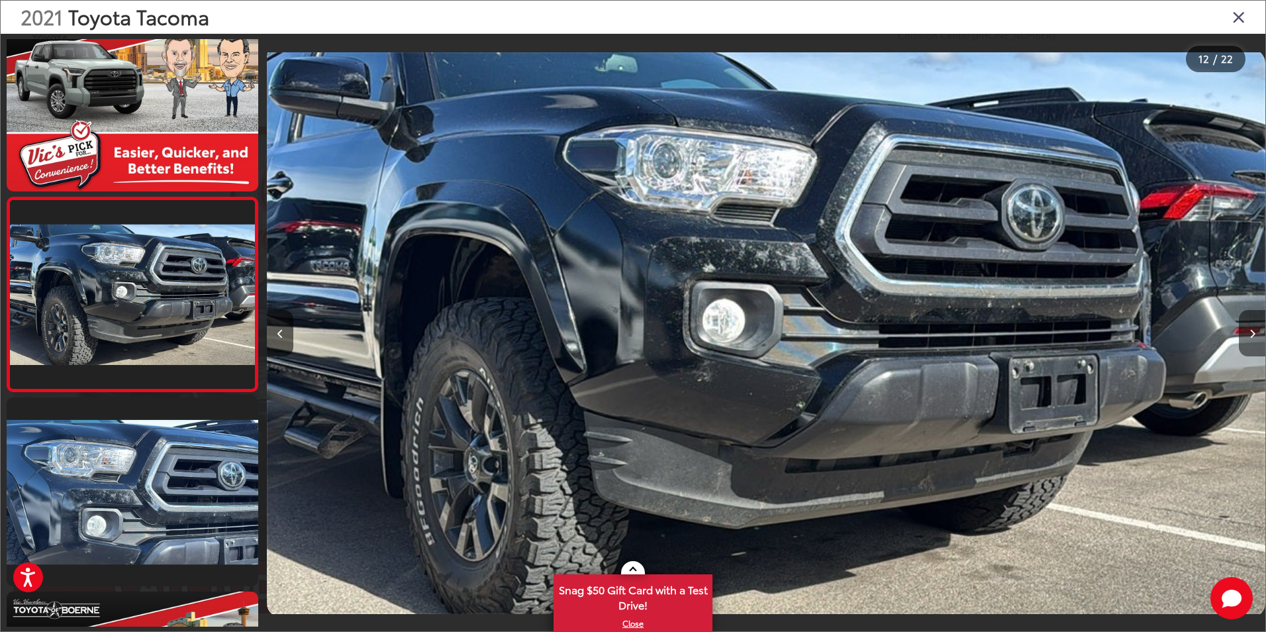
click at [1252, 336] on icon "Next image" at bounding box center [1253, 333] width 6 height 9
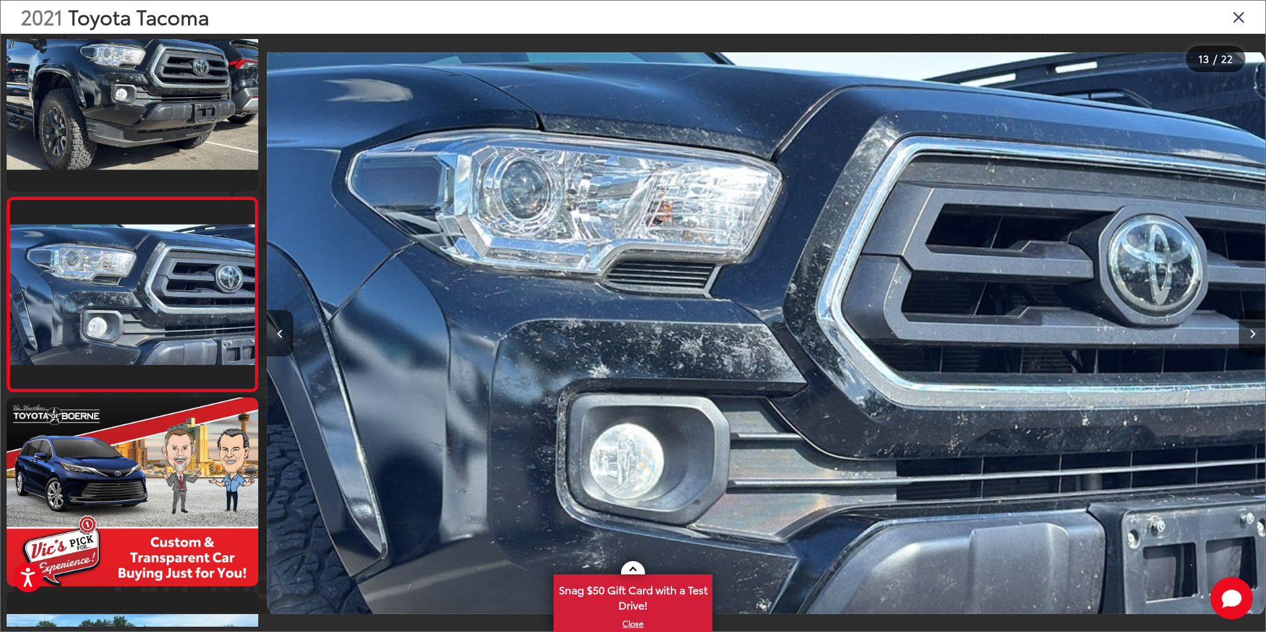
click at [1252, 336] on icon "Next image" at bounding box center [1253, 333] width 6 height 9
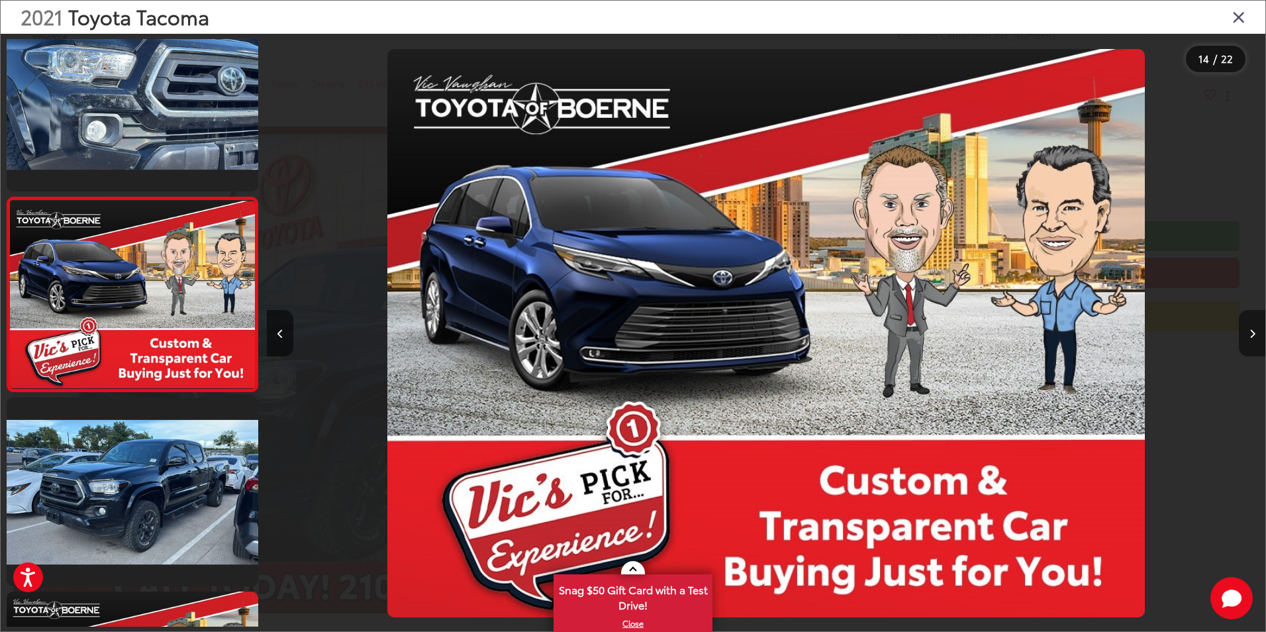
click at [1252, 336] on icon "Next image" at bounding box center [1253, 333] width 6 height 9
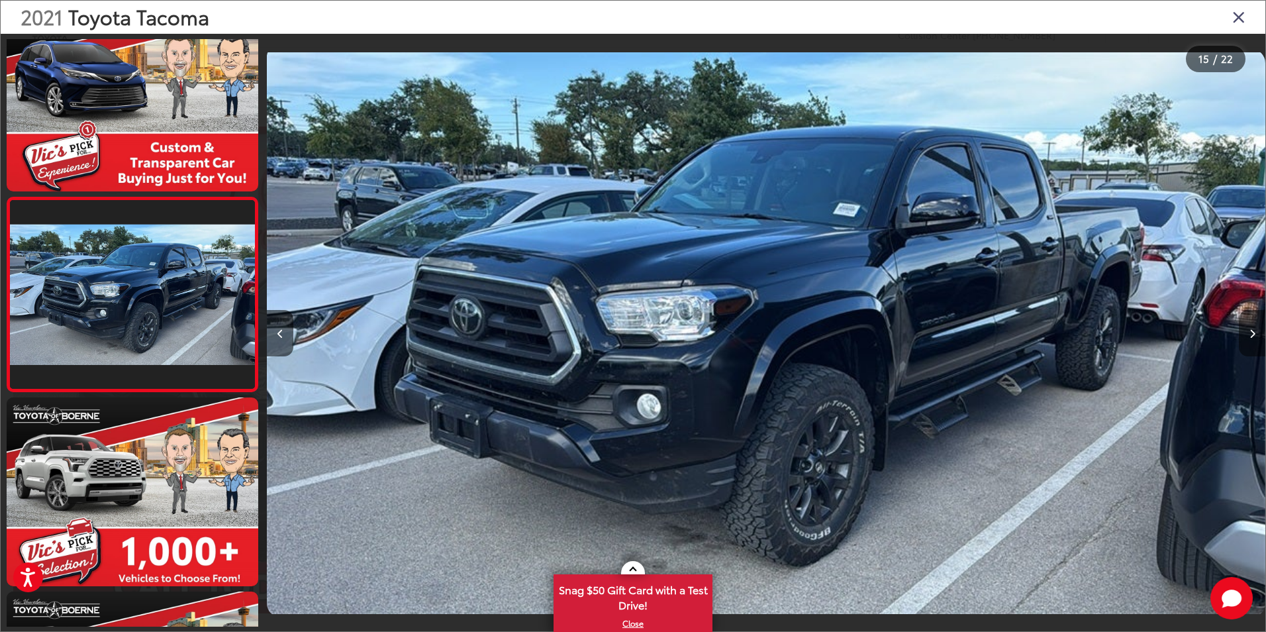
click at [1252, 336] on icon "Next image" at bounding box center [1253, 333] width 6 height 9
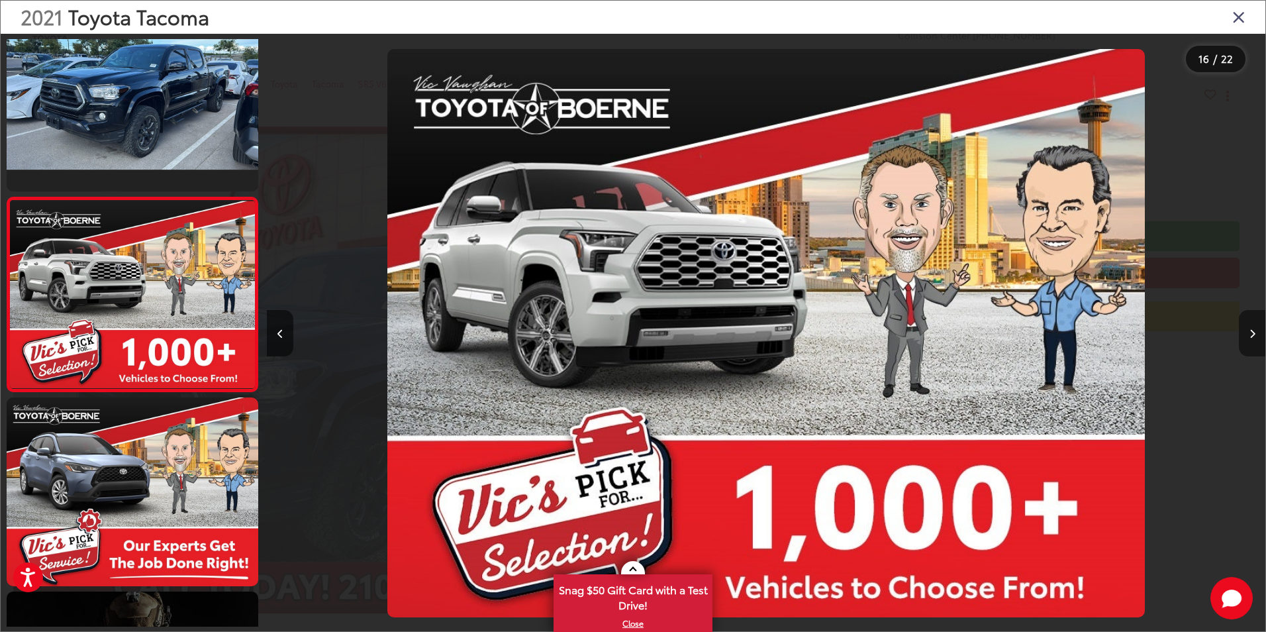
click at [1252, 336] on icon "Next image" at bounding box center [1253, 333] width 6 height 9
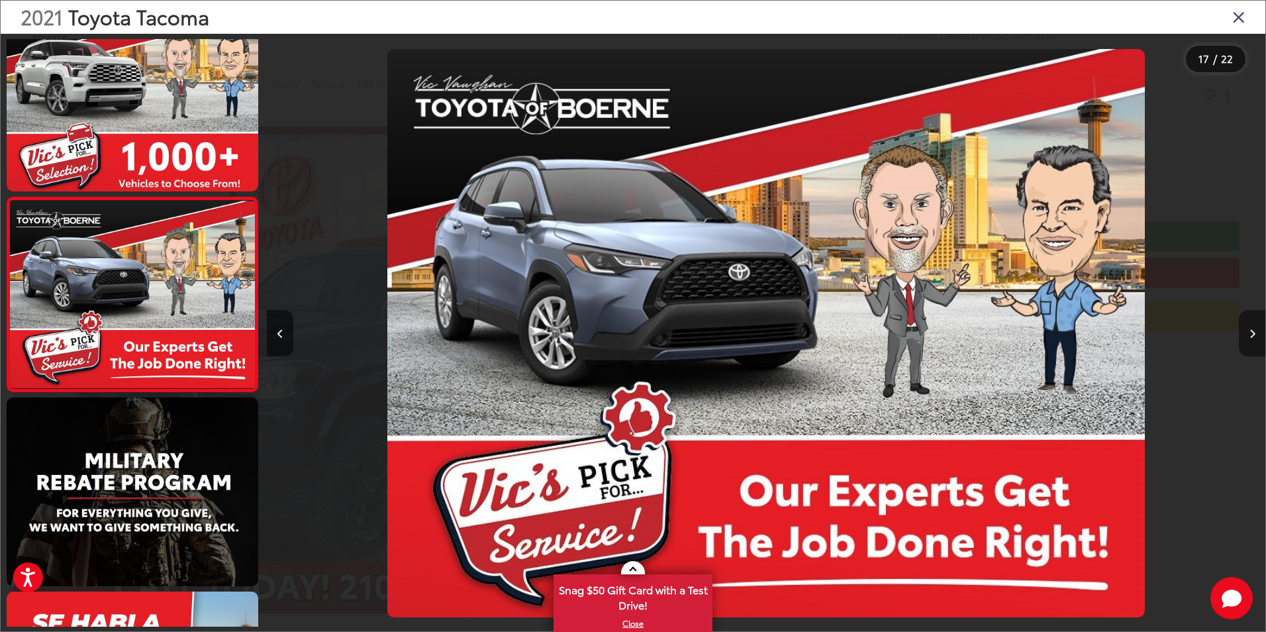
click at [1252, 336] on icon "Next image" at bounding box center [1253, 333] width 6 height 9
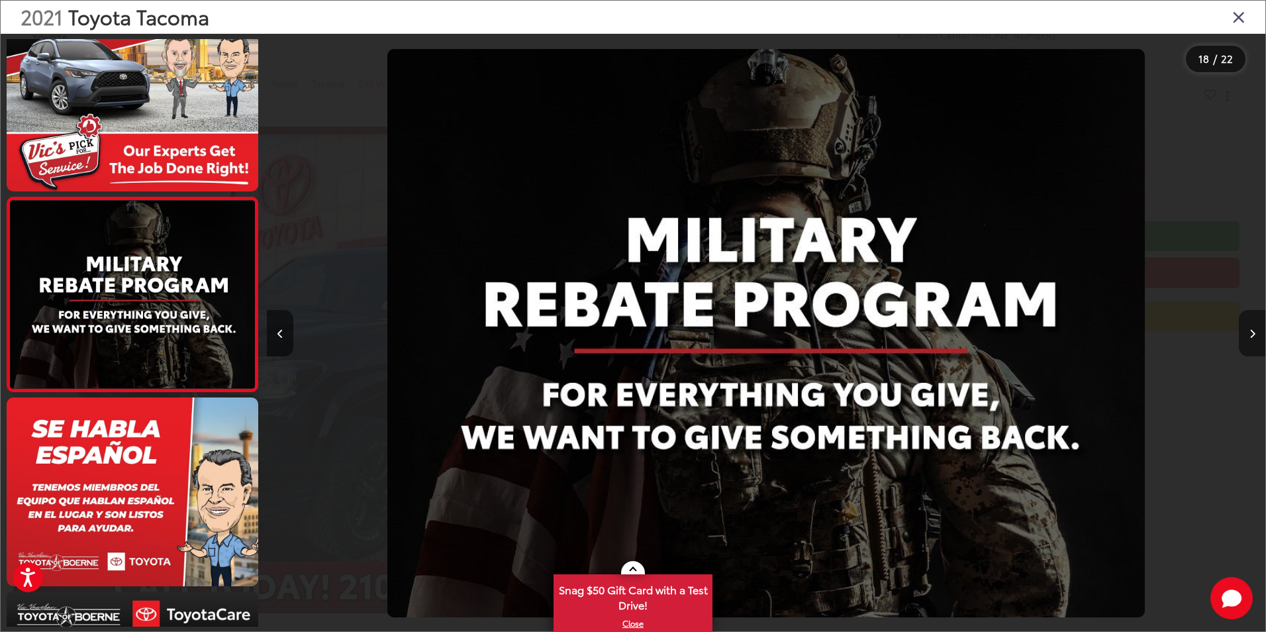
click at [1252, 336] on icon "Next image" at bounding box center [1253, 333] width 6 height 9
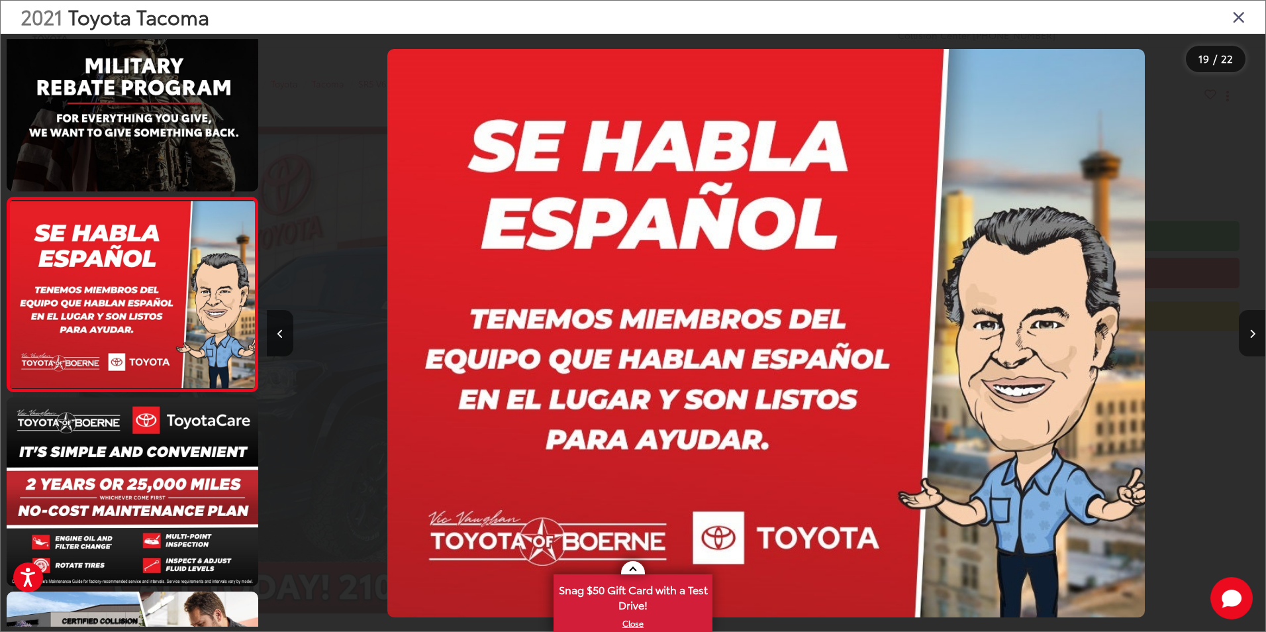
click at [1252, 336] on icon "Next image" at bounding box center [1253, 333] width 6 height 9
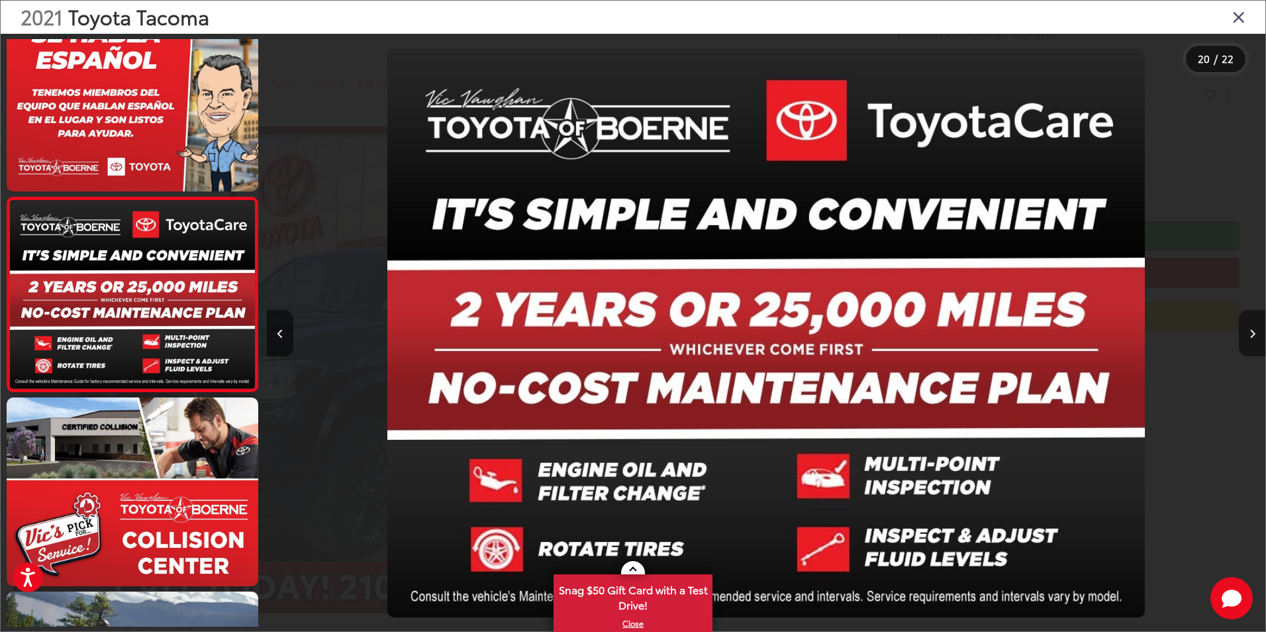
click at [1252, 336] on icon "Next image" at bounding box center [1253, 333] width 6 height 9
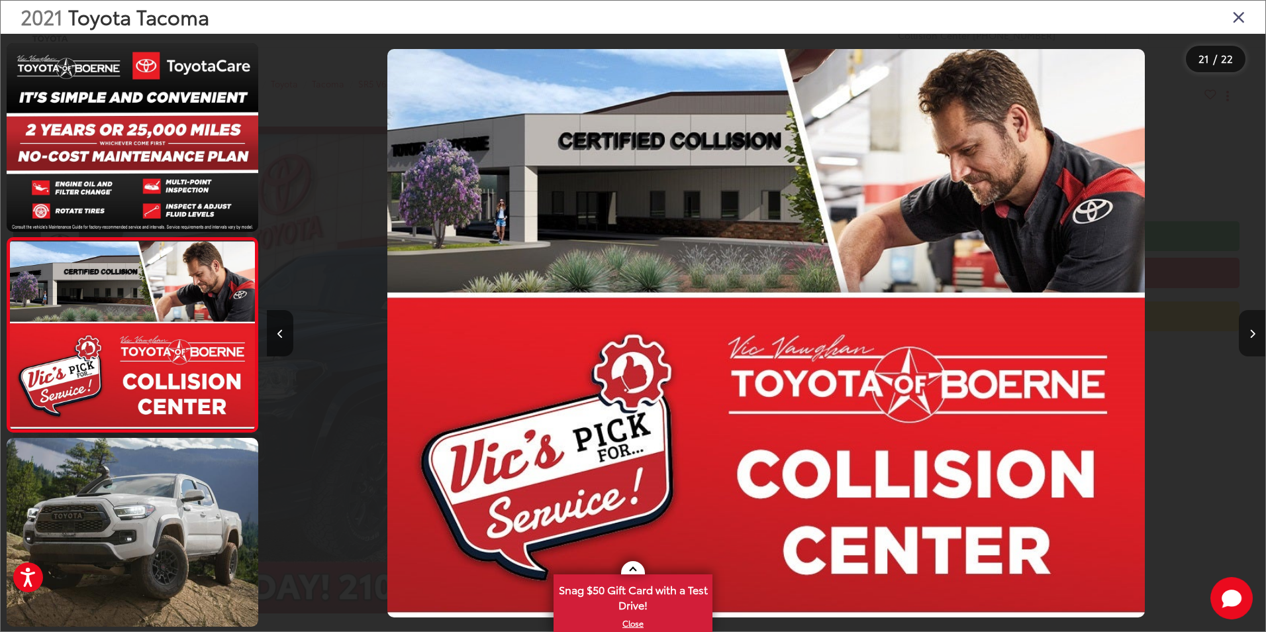
click at [1252, 336] on icon "Next image" at bounding box center [1253, 333] width 6 height 9
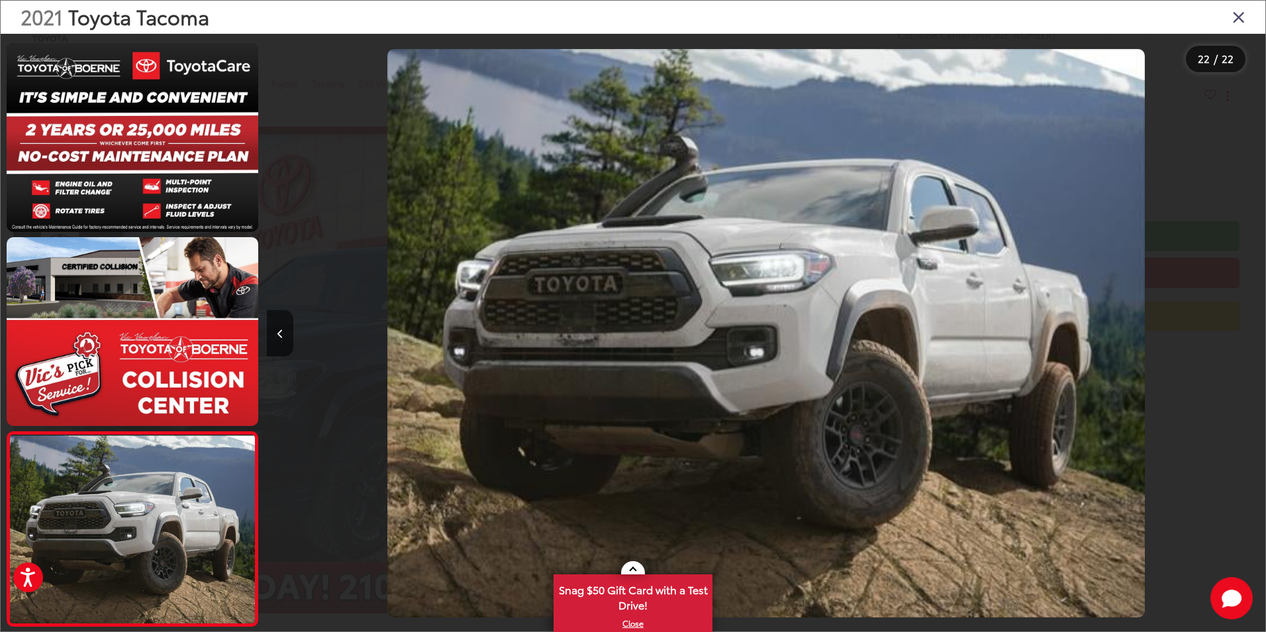
click at [1236, 21] on icon "Close gallery" at bounding box center [1238, 16] width 13 height 17
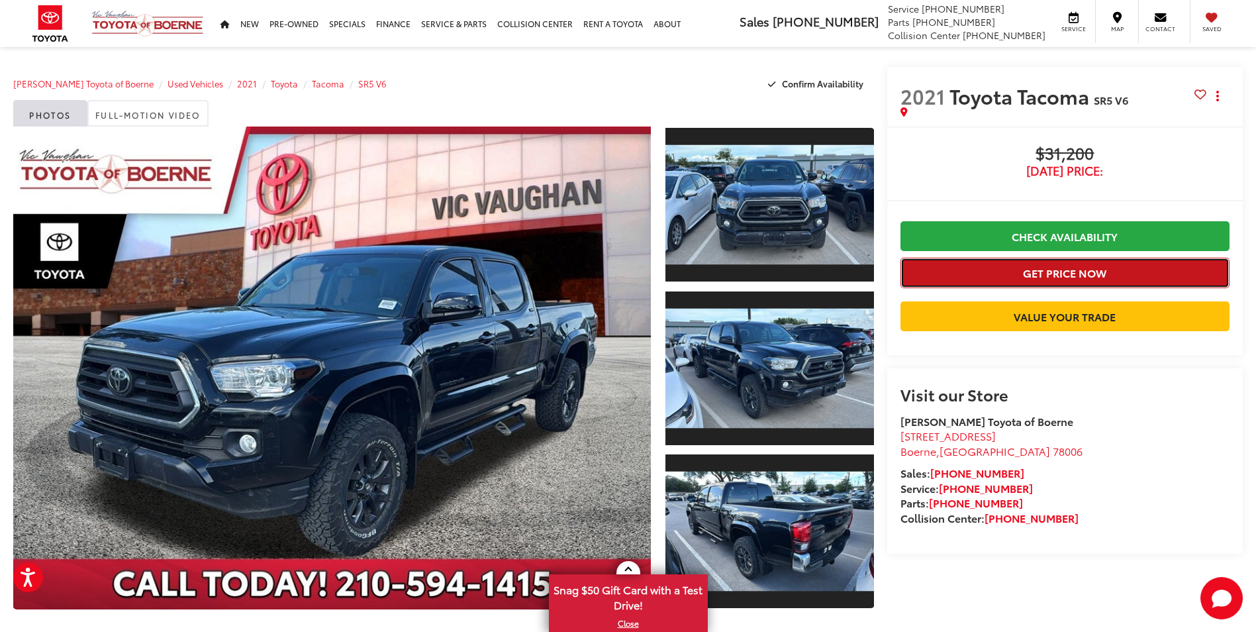
click at [1048, 269] on button "Get Price Now" at bounding box center [1065, 273] width 329 height 30
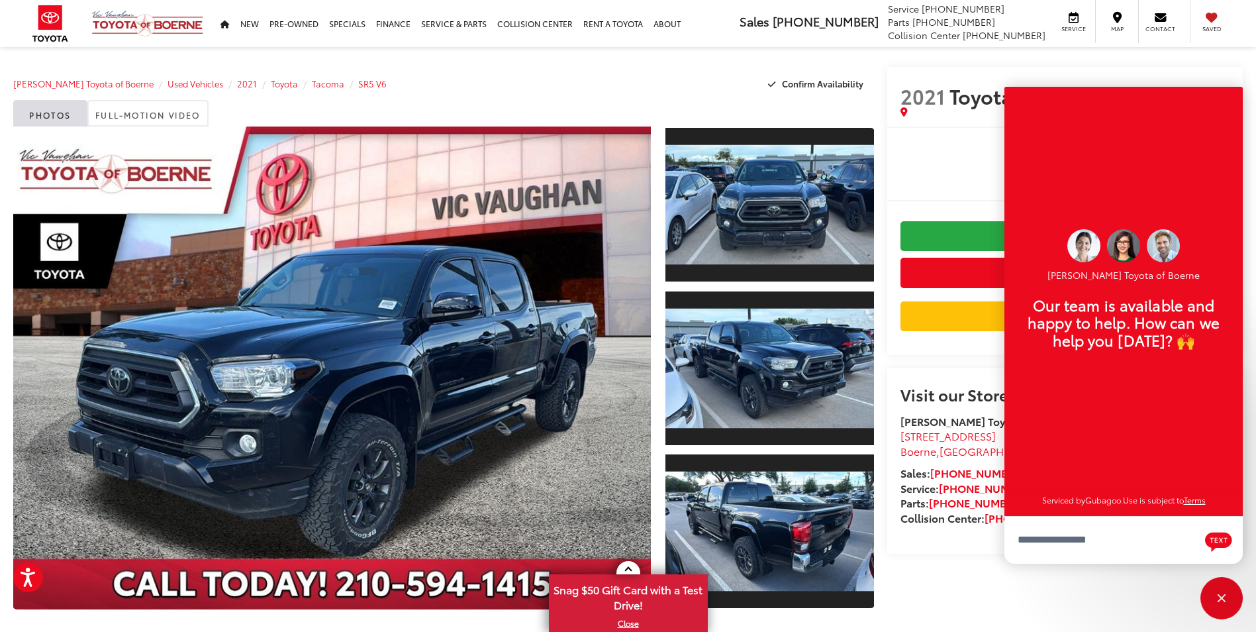
click at [1116, 554] on div "Visit our Store [PERSON_NAME] Toyota of Boerne [STREET_ADDRESS] [GEOGRAPHIC_DAT…" at bounding box center [1065, 460] width 356 height 185
click at [703, 77] on div "[PERSON_NAME] Toyota of Boerne Used Vehicles 2021 Toyota Tacoma SR5 V6 Confirm …" at bounding box center [443, 83] width 861 height 33
click at [1224, 600] on div "Close" at bounding box center [1222, 598] width 9 height 9
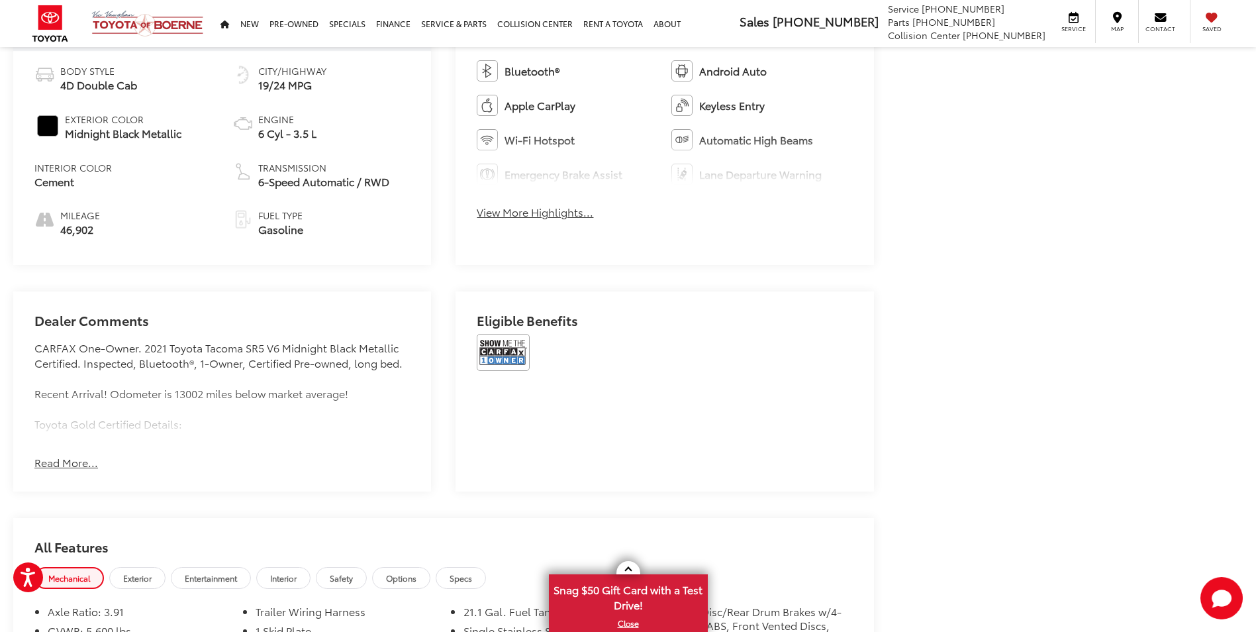
click at [62, 460] on button "Read More..." at bounding box center [66, 462] width 64 height 15
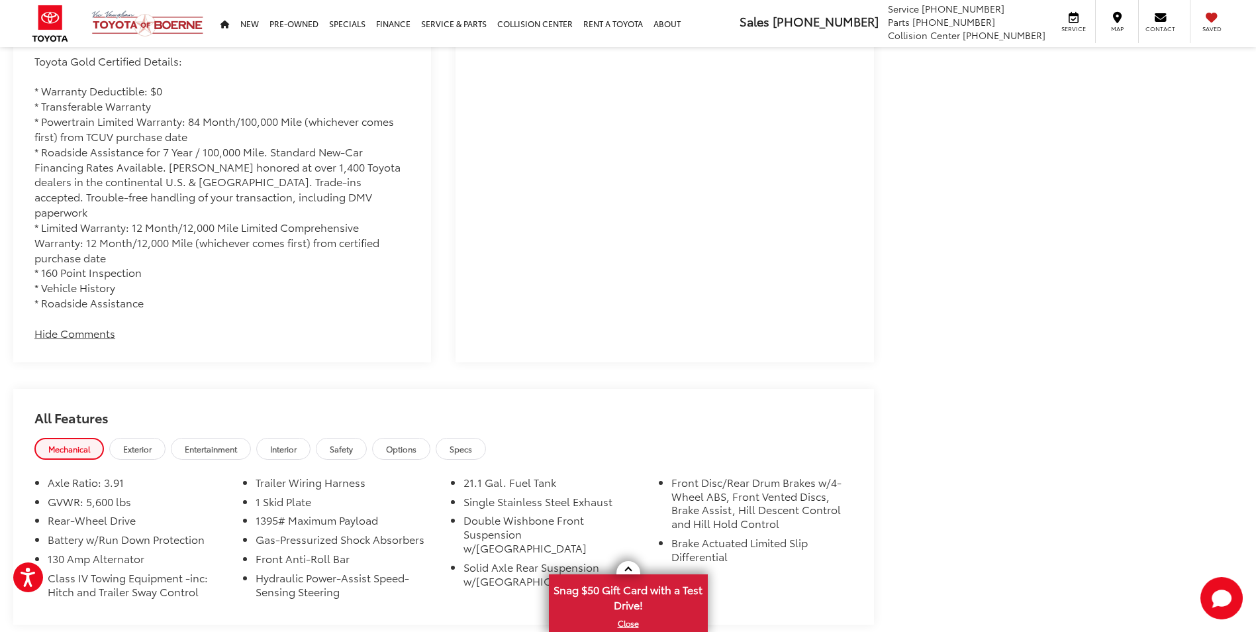
scroll to position [1126, 0]
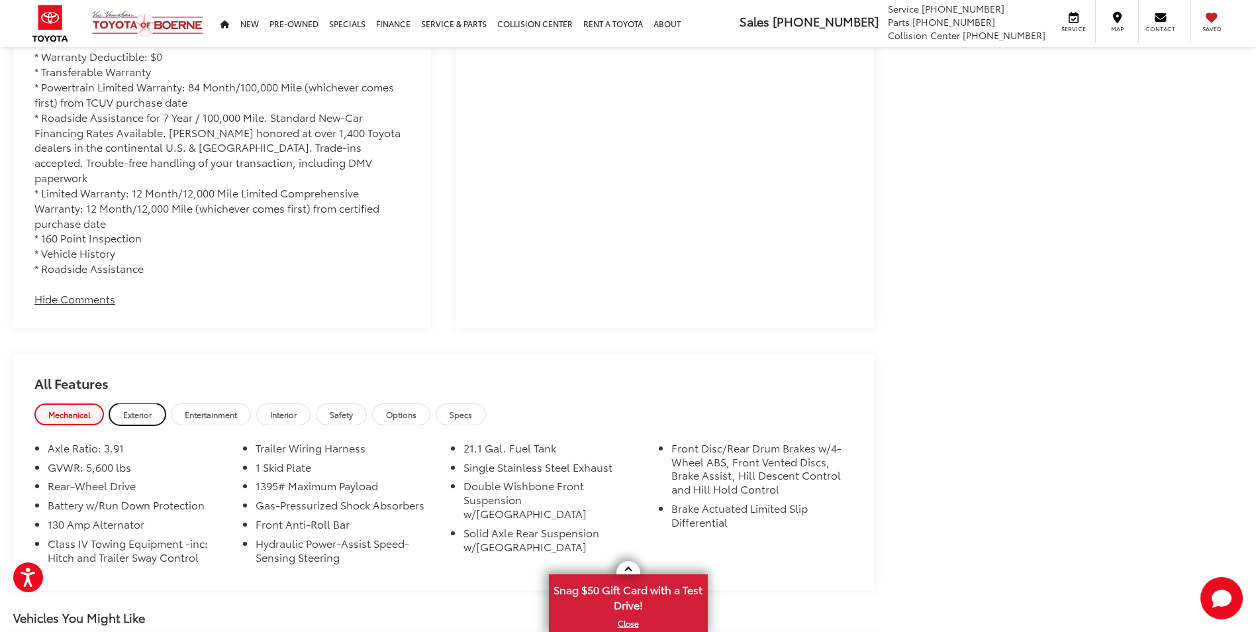
click at [131, 409] on span "Exterior" at bounding box center [137, 414] width 28 height 11
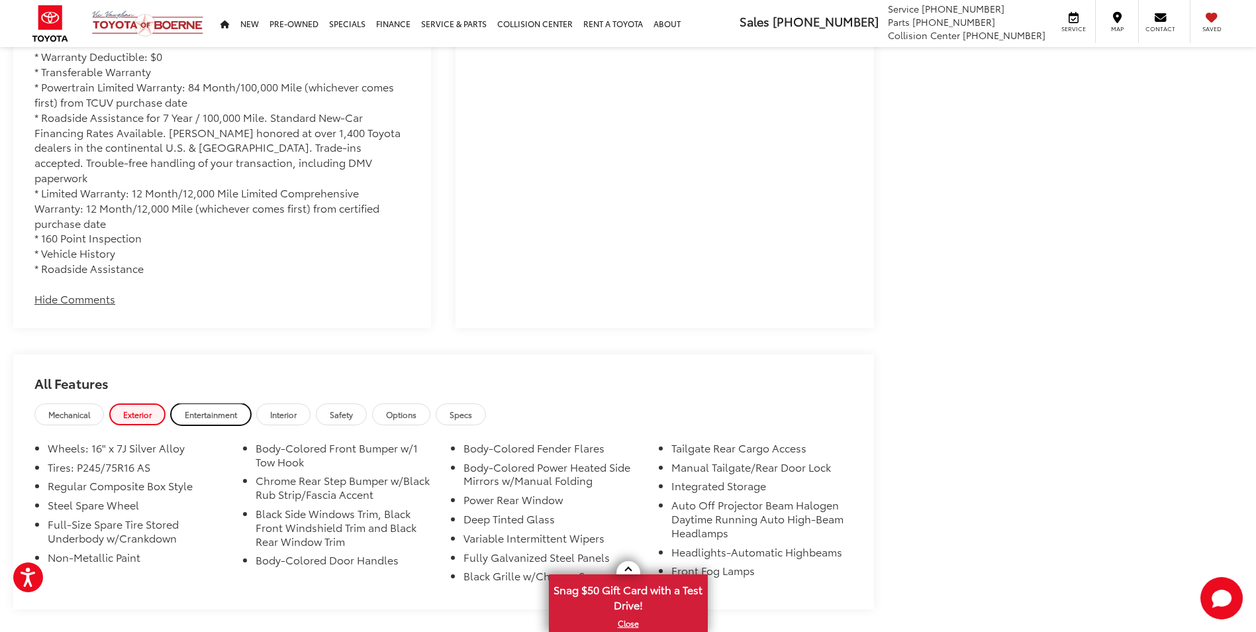
click at [209, 409] on span "Entertainment" at bounding box center [211, 414] width 52 height 11
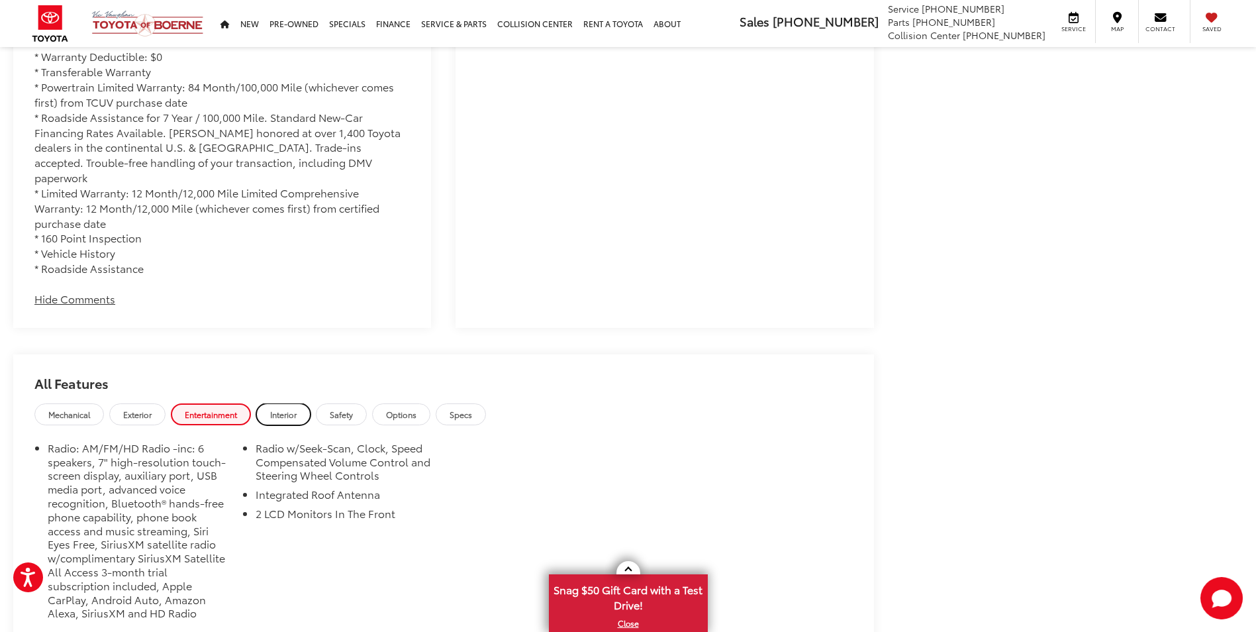
click at [287, 409] on span "Interior" at bounding box center [283, 414] width 26 height 11
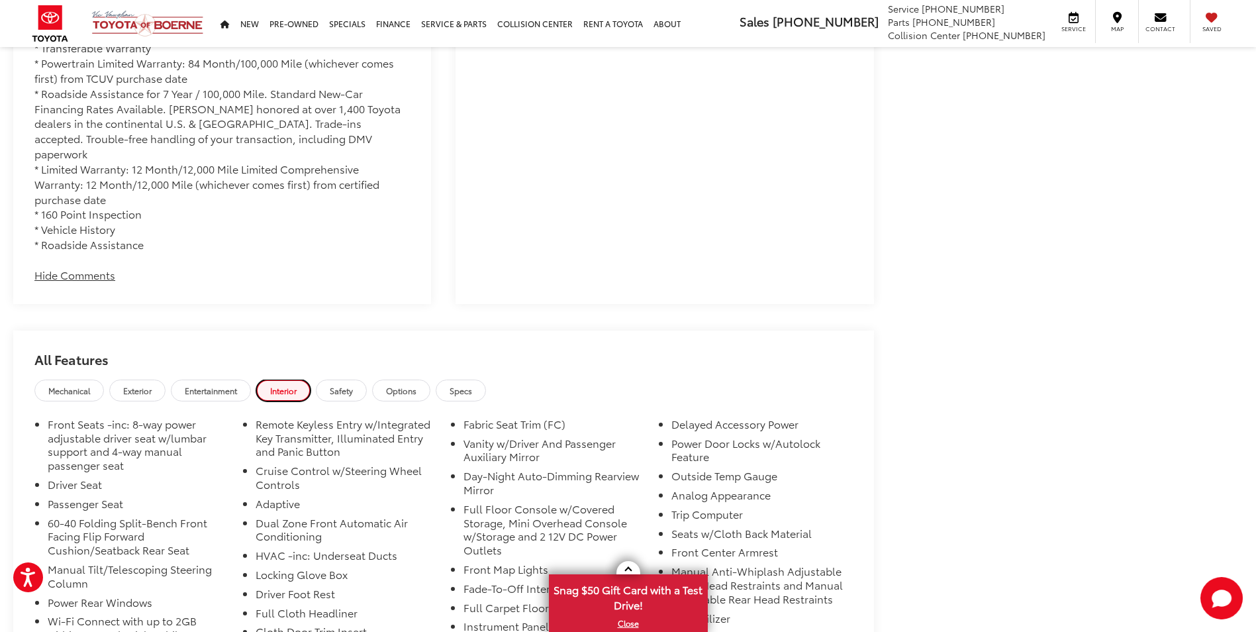
scroll to position [1192, 0]
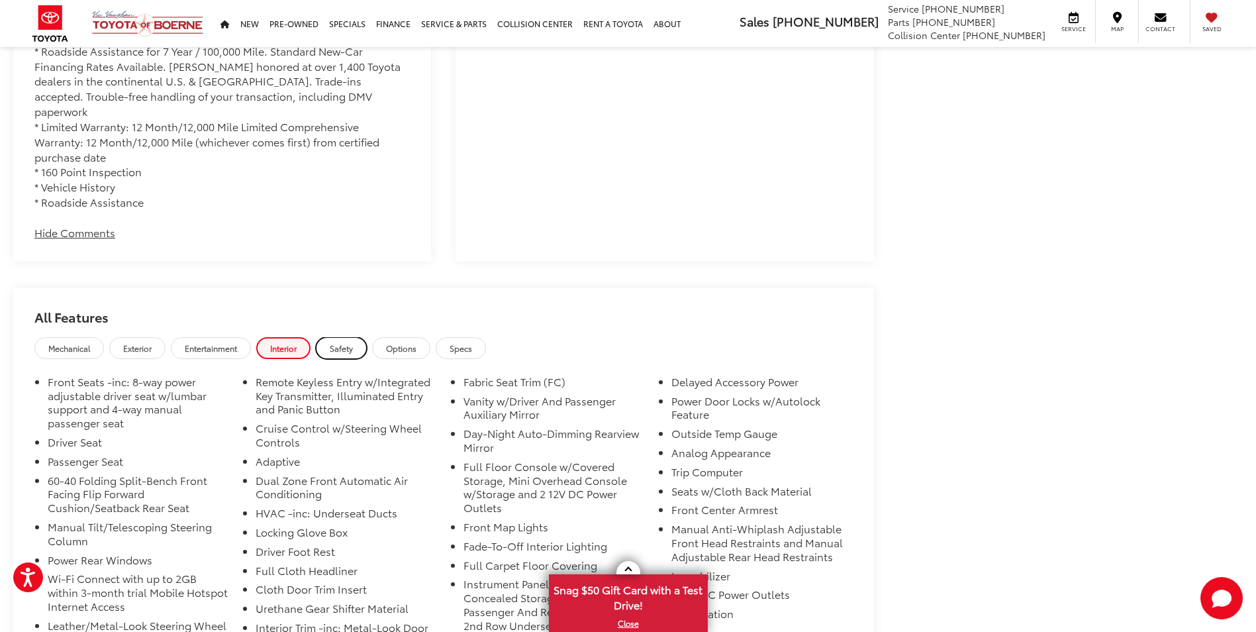
click at [346, 342] on span "Safety" at bounding box center [341, 347] width 23 height 11
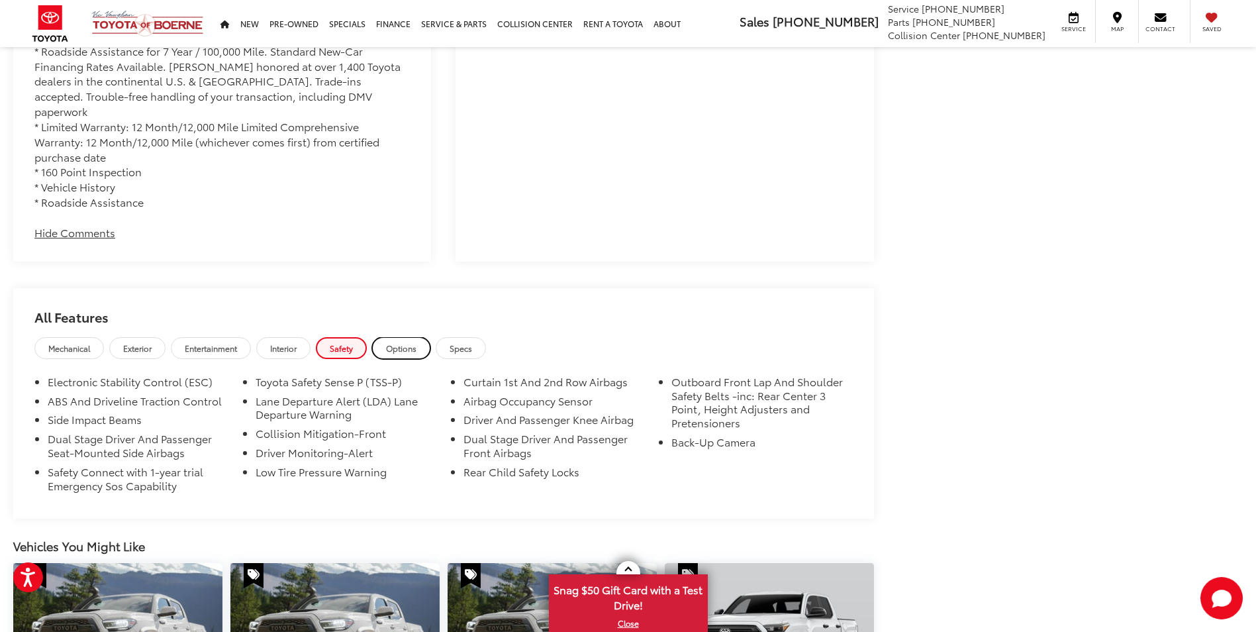
click at [414, 342] on span "Options" at bounding box center [401, 347] width 30 height 11
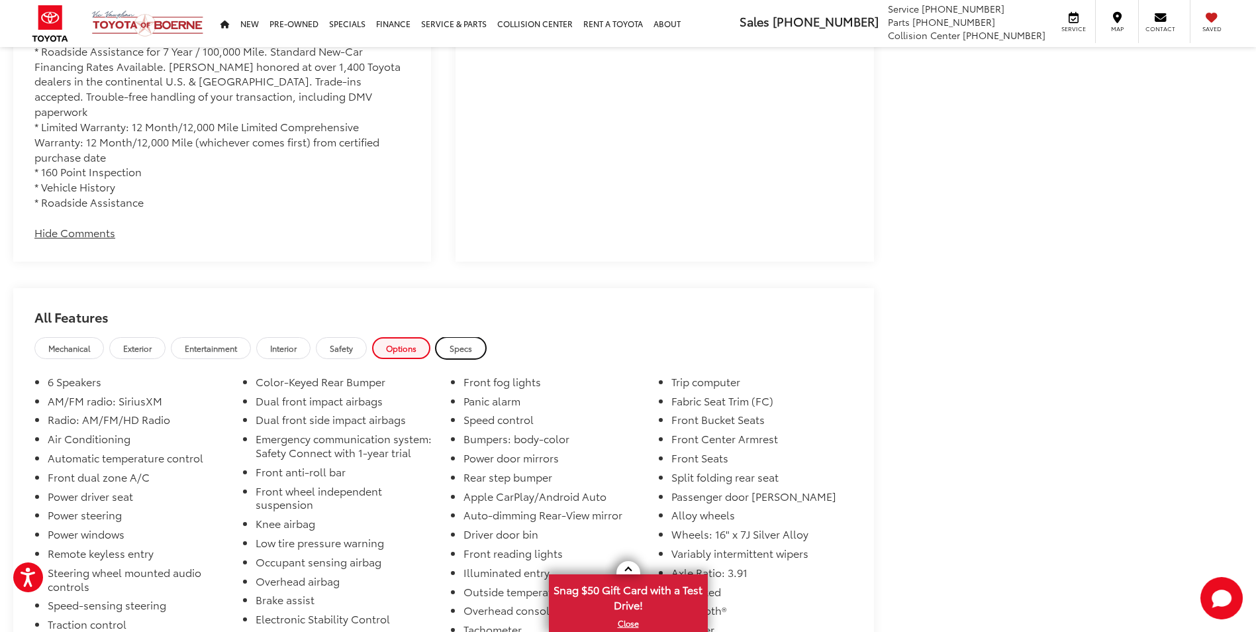
click at [464, 342] on span "Specs" at bounding box center [461, 347] width 23 height 11
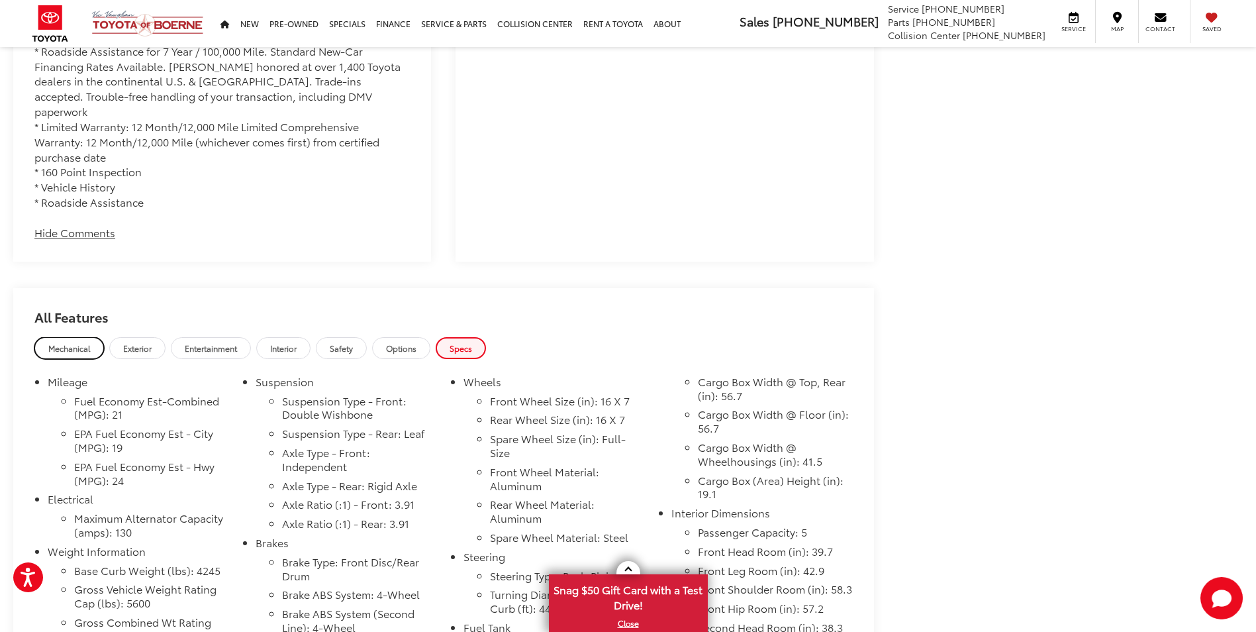
click at [68, 342] on span "Mechanical" at bounding box center [69, 347] width 42 height 11
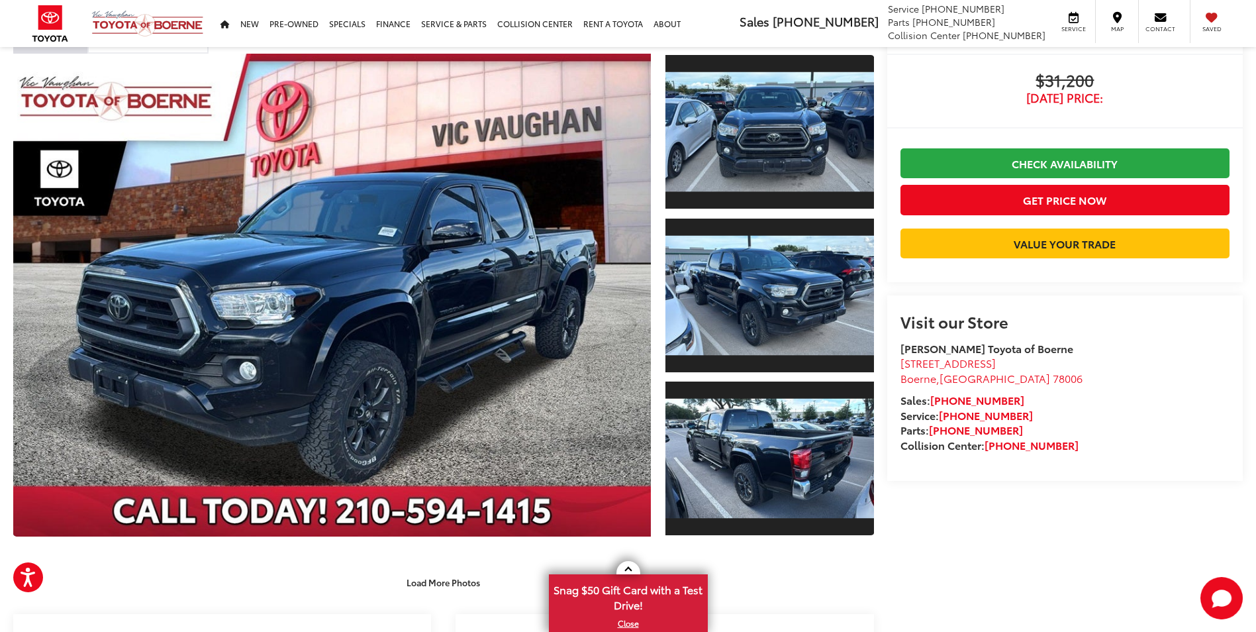
scroll to position [0, 0]
